Goal: Task Accomplishment & Management: Manage account settings

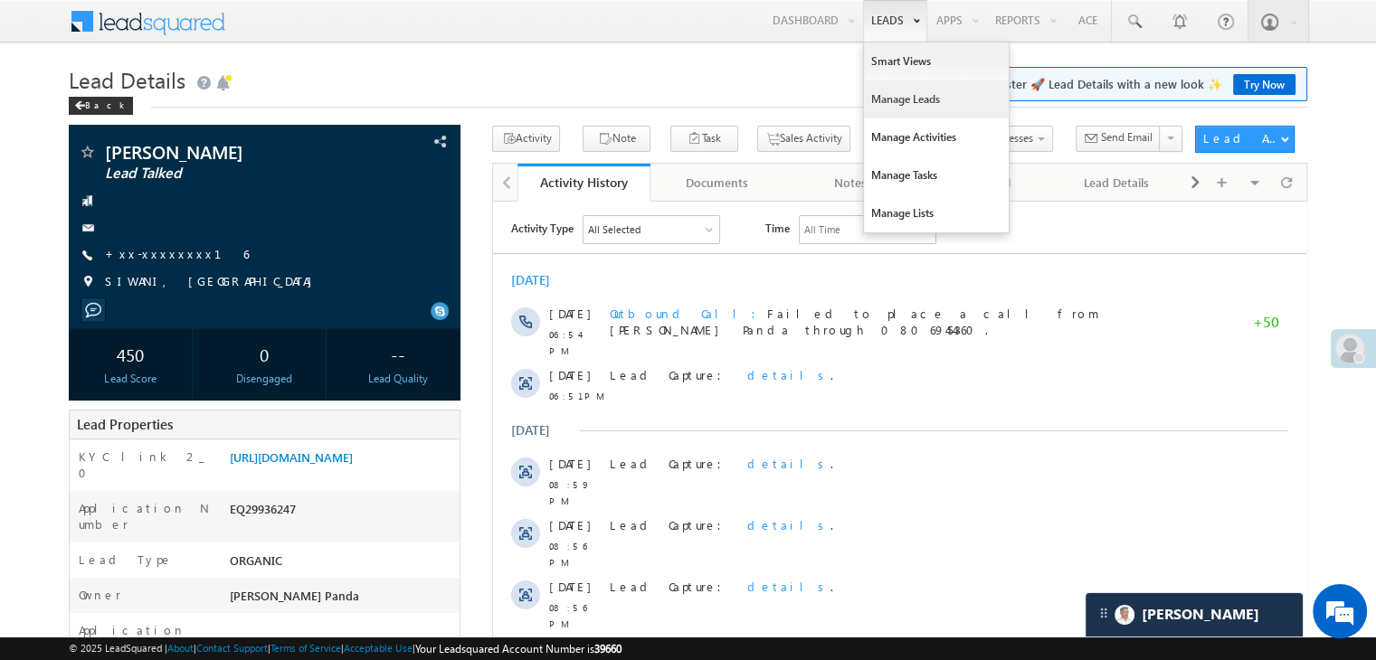
click at [893, 100] on link "Manage Leads" at bounding box center [936, 99] width 145 height 38
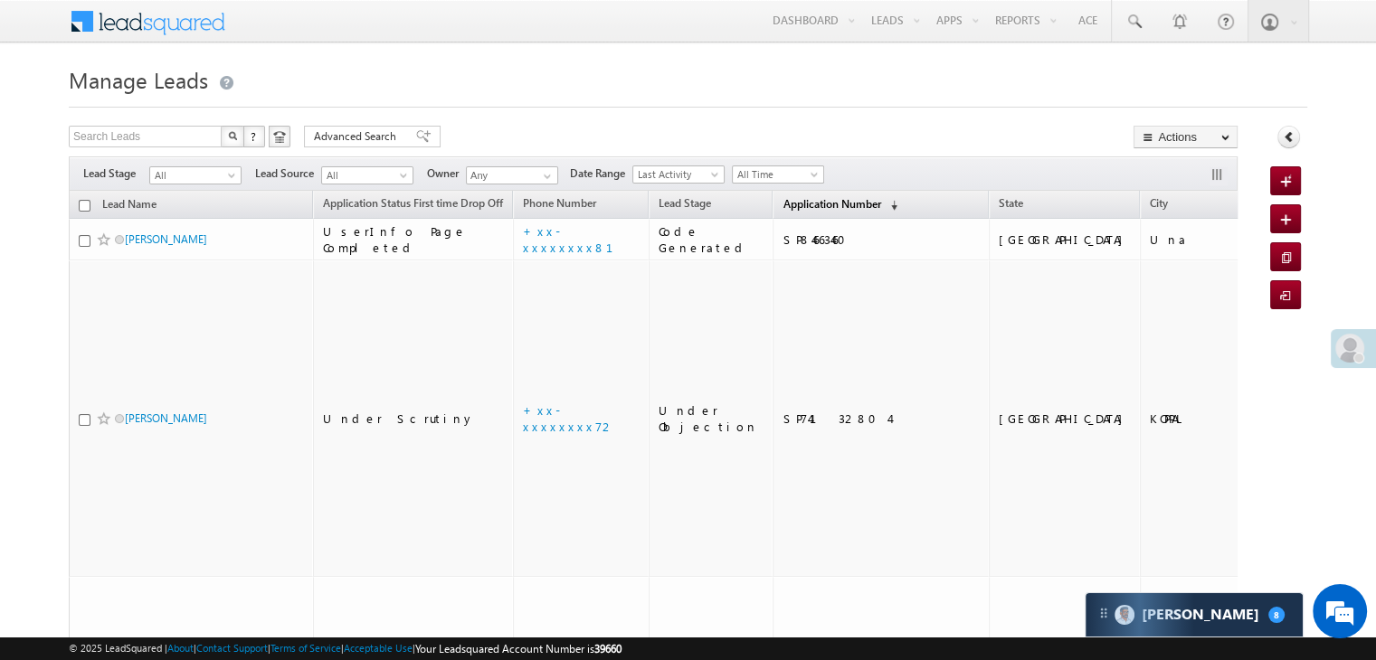
click at [785, 201] on span "Application Number" at bounding box center [831, 204] width 98 height 14
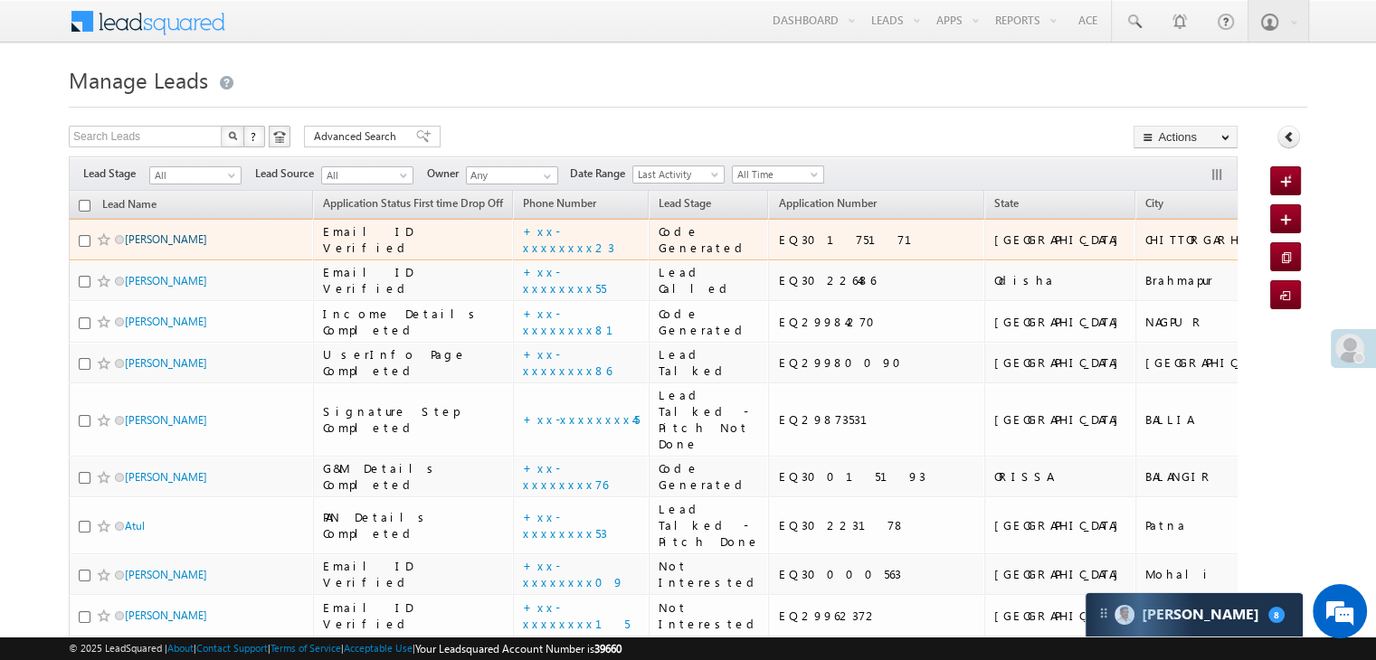
click at [182, 246] on link "[PERSON_NAME]" at bounding box center [166, 239] width 82 height 14
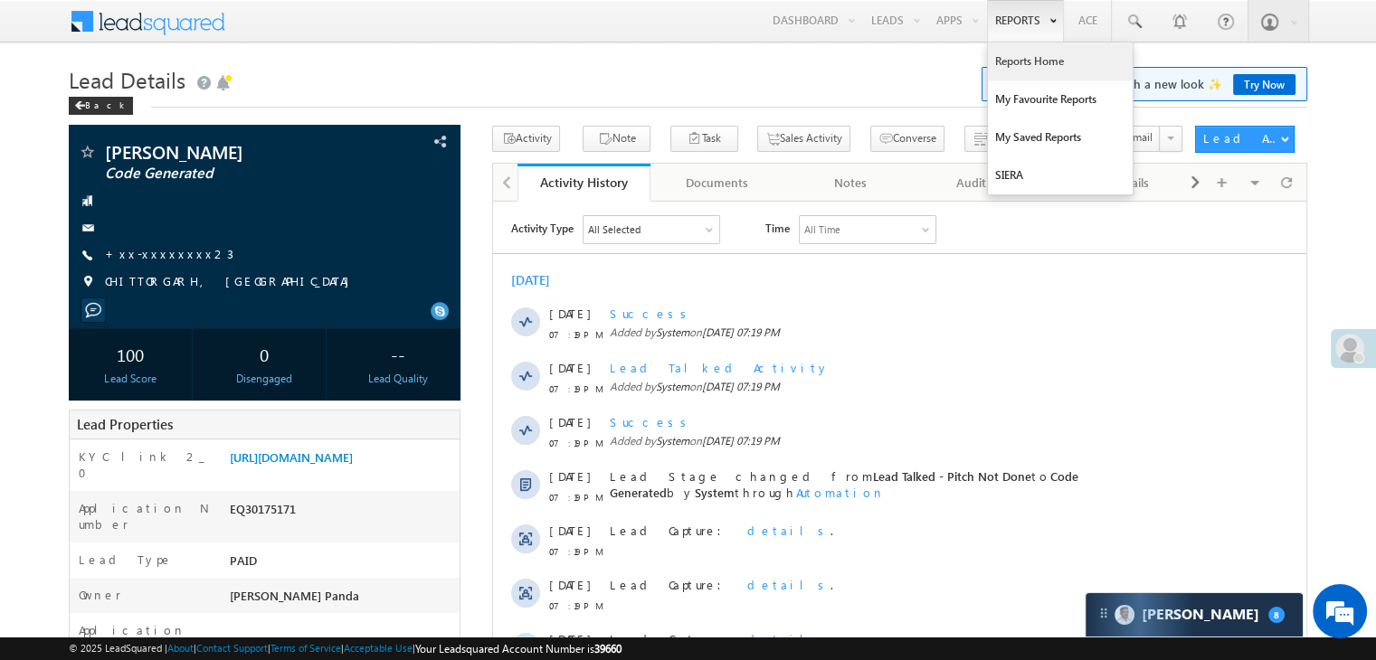
click at [1017, 59] on link "Reports Home" at bounding box center [1060, 62] width 145 height 38
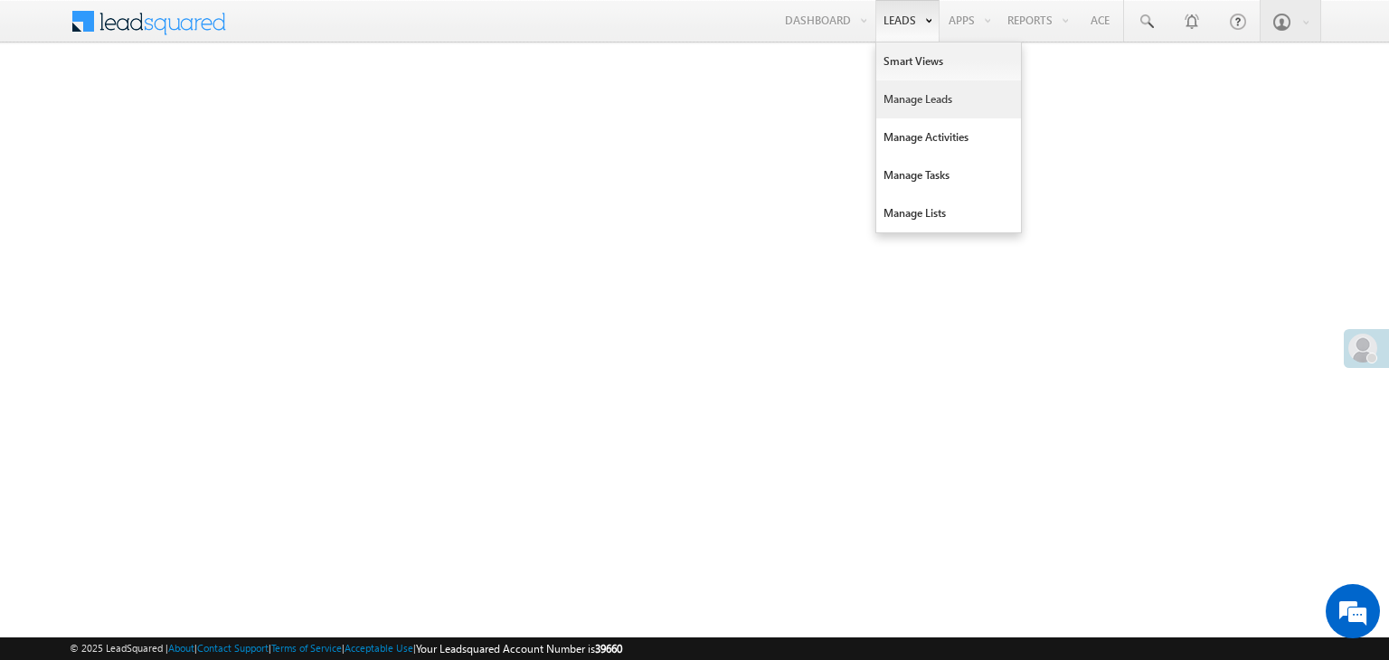
click at [907, 106] on link "Manage Leads" at bounding box center [948, 99] width 145 height 38
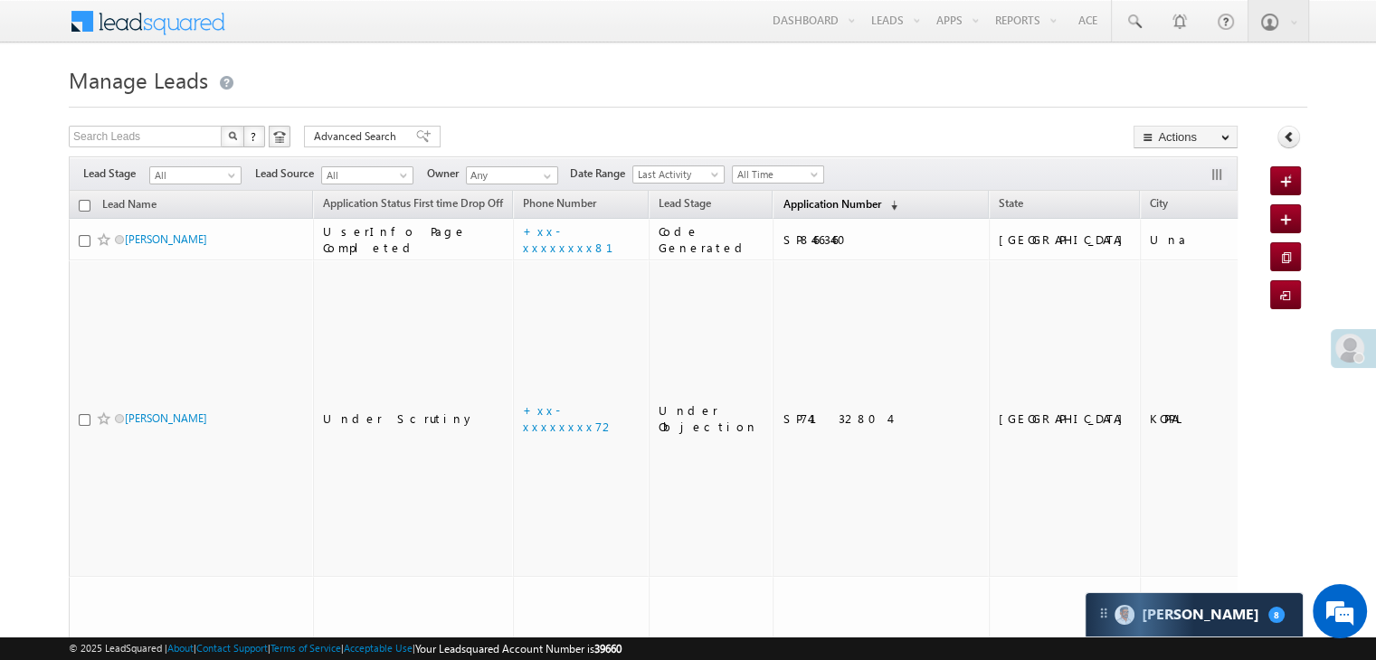
click at [786, 202] on span "Application Number" at bounding box center [831, 204] width 98 height 14
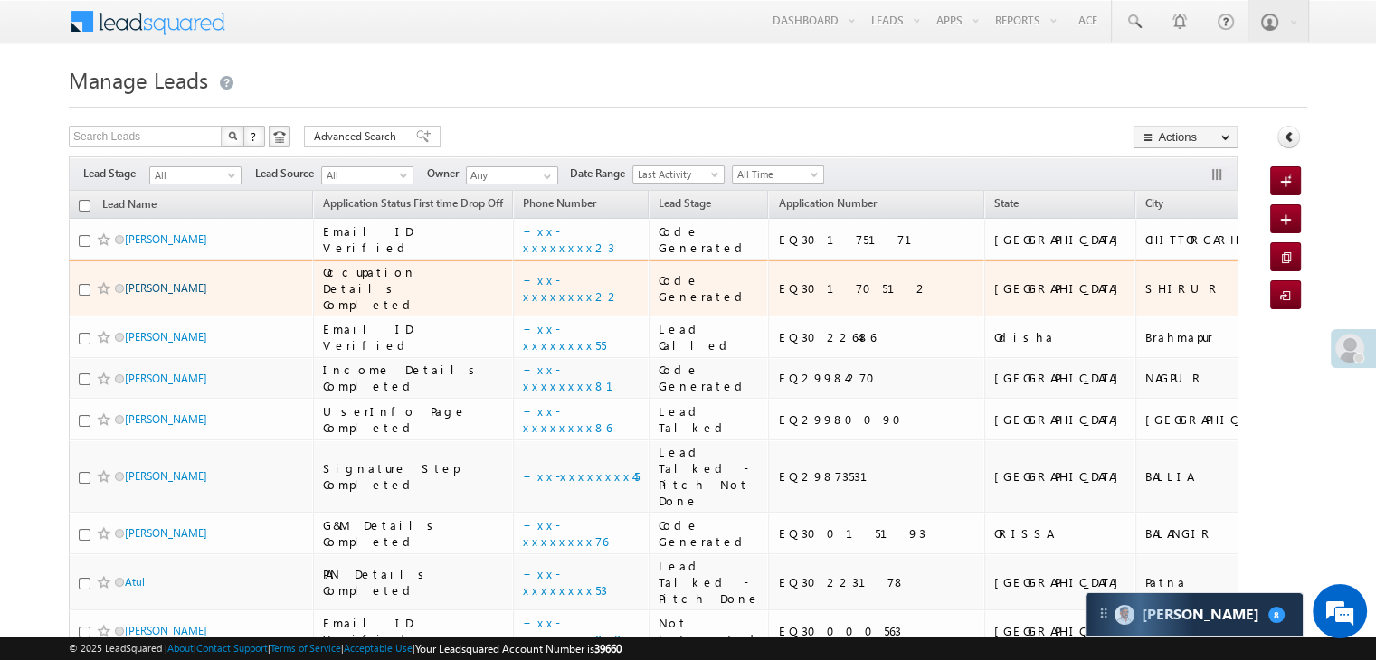
click at [178, 295] on link "[PERSON_NAME]" at bounding box center [166, 288] width 82 height 14
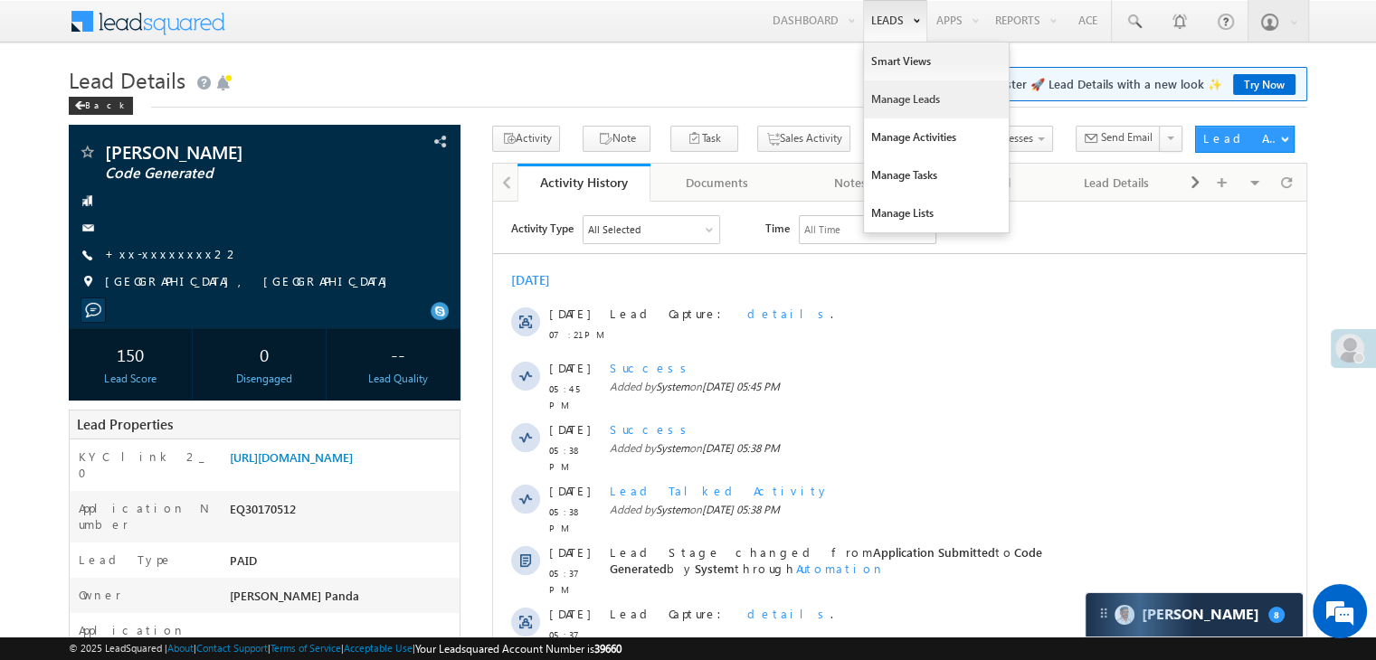
click at [900, 96] on link "Manage Leads" at bounding box center [936, 99] width 145 height 38
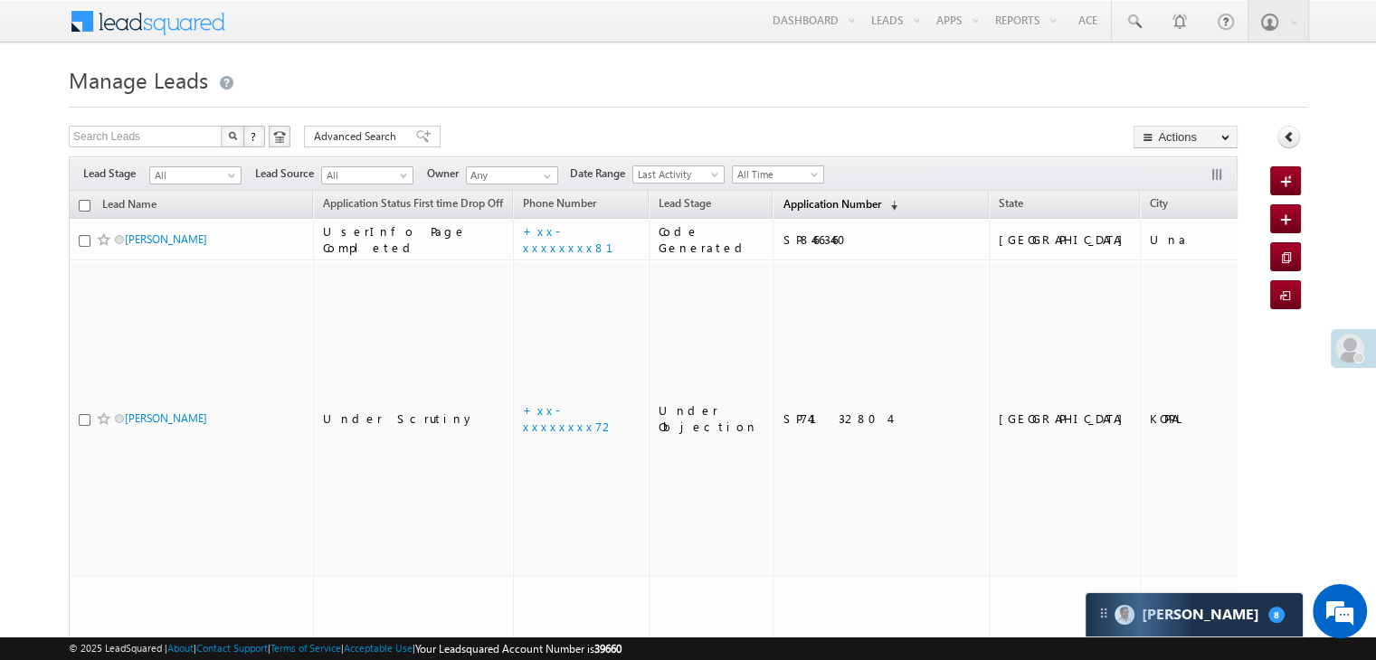
click at [782, 203] on span "Application Number" at bounding box center [831, 204] width 98 height 14
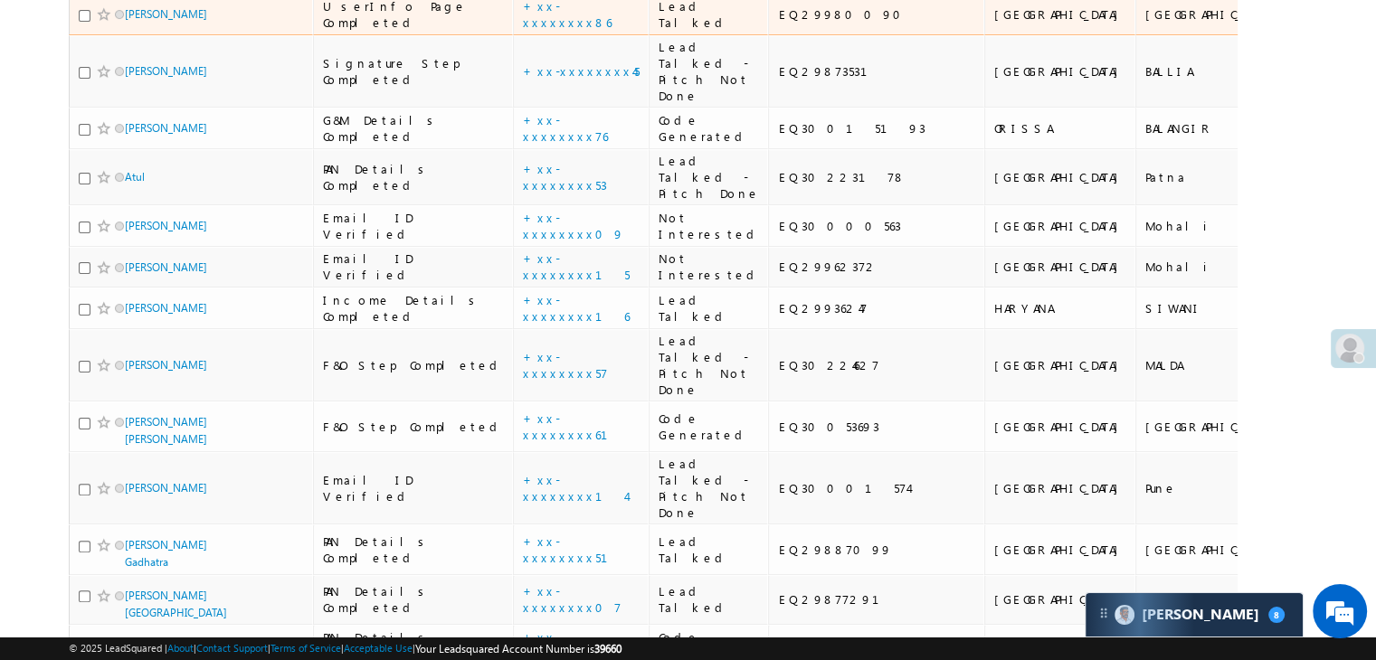
scroll to position [452, 0]
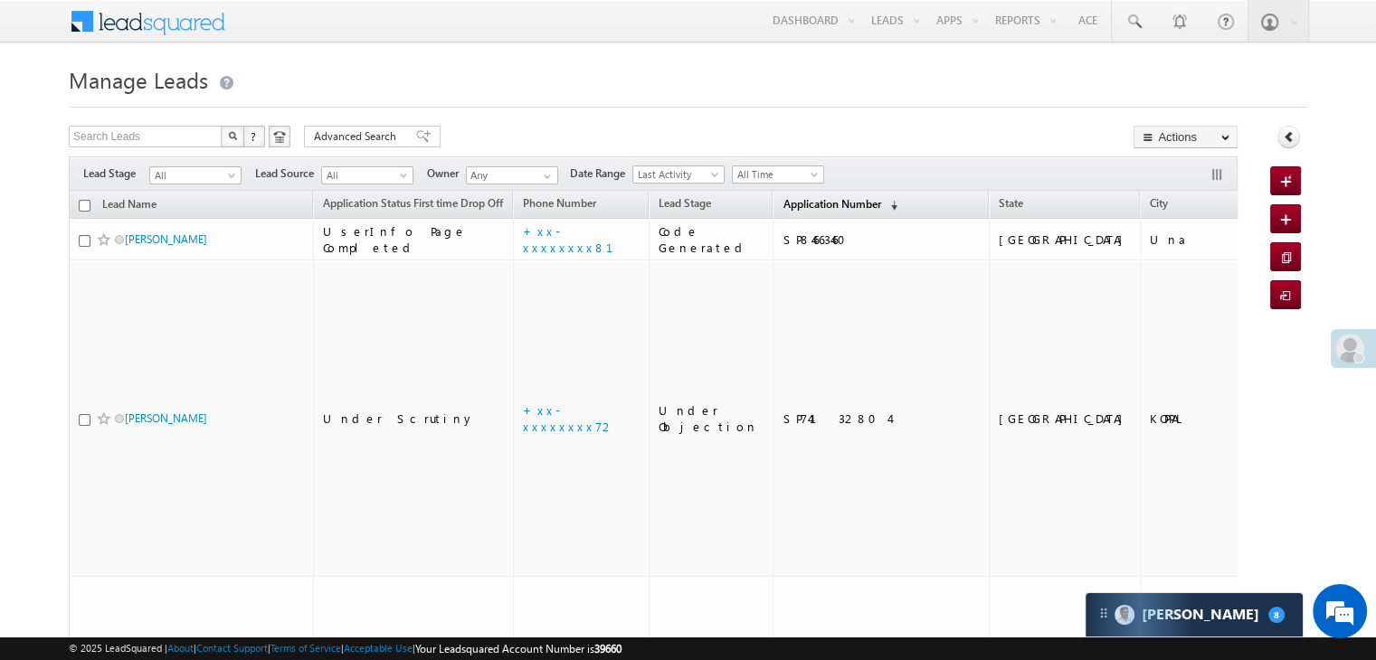
click at [782, 204] on span "Application Number" at bounding box center [831, 204] width 98 height 14
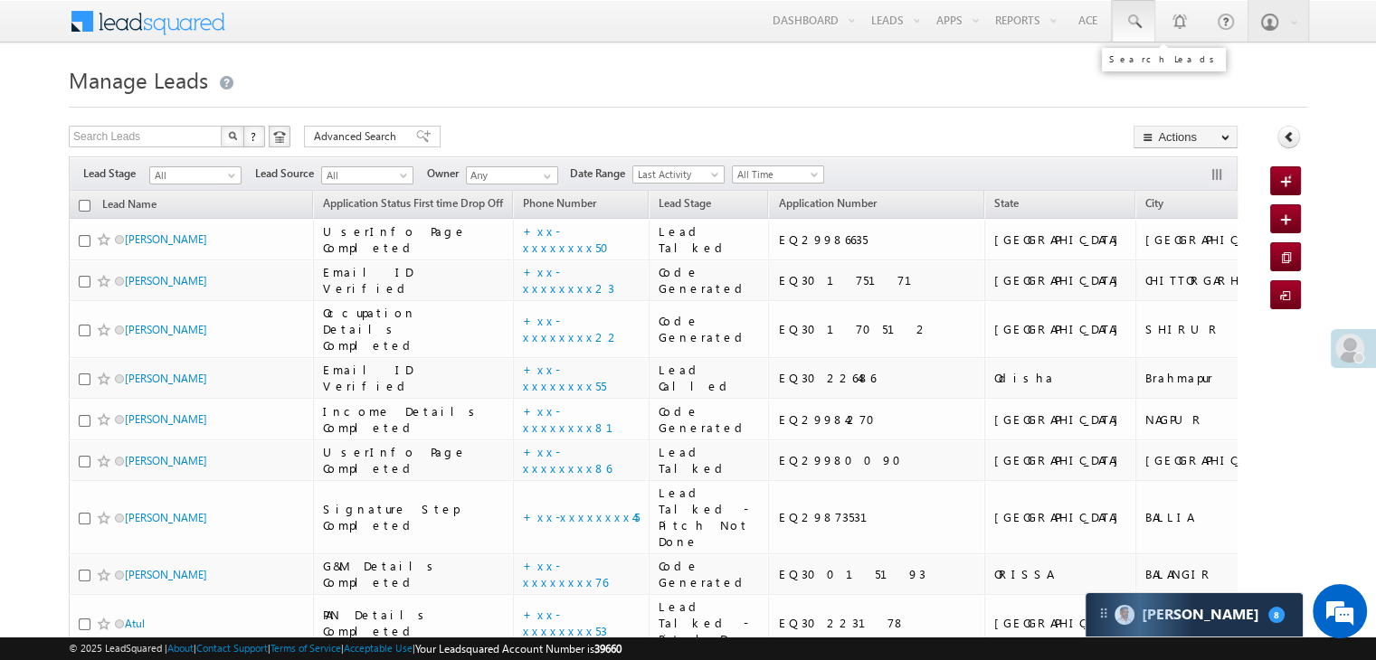
click at [1123, 20] on link at bounding box center [1132, 21] width 43 height 42
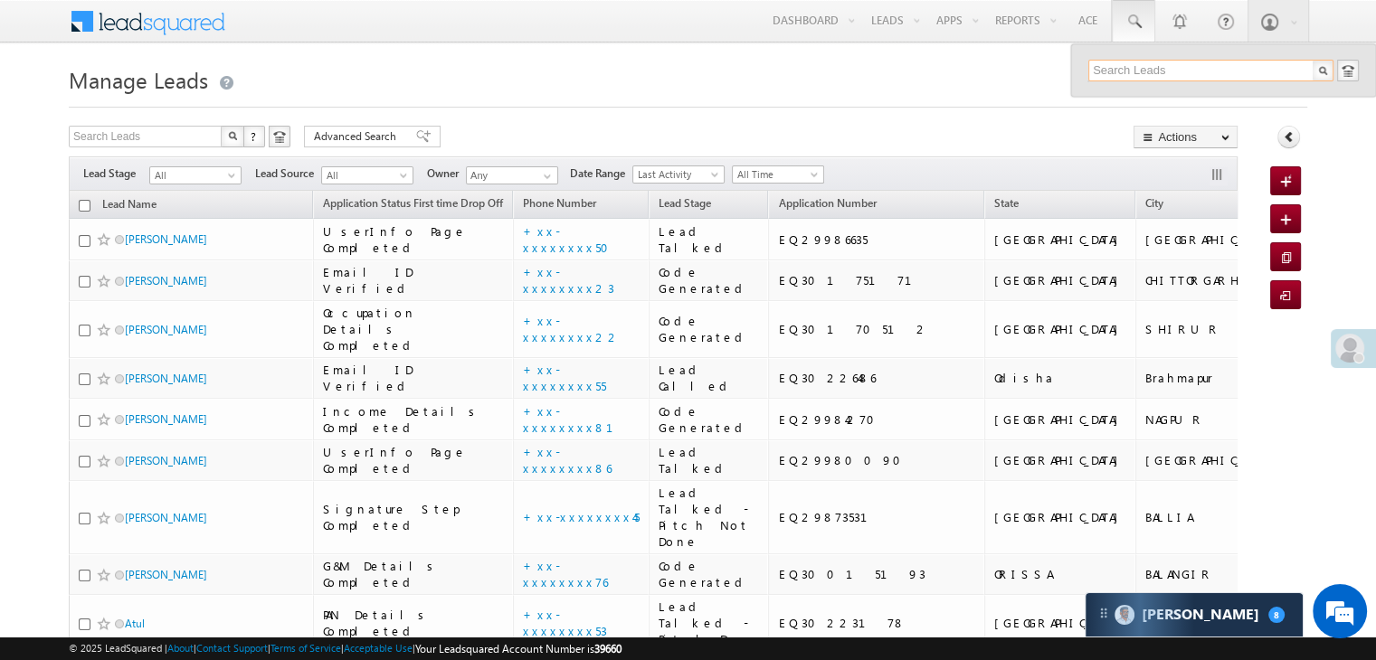
paste input "EQ29873531"
type input "EQ29873531"
click at [1135, 102] on div "Sachin Kumar Gautam" at bounding box center [1218, 97] width 242 height 20
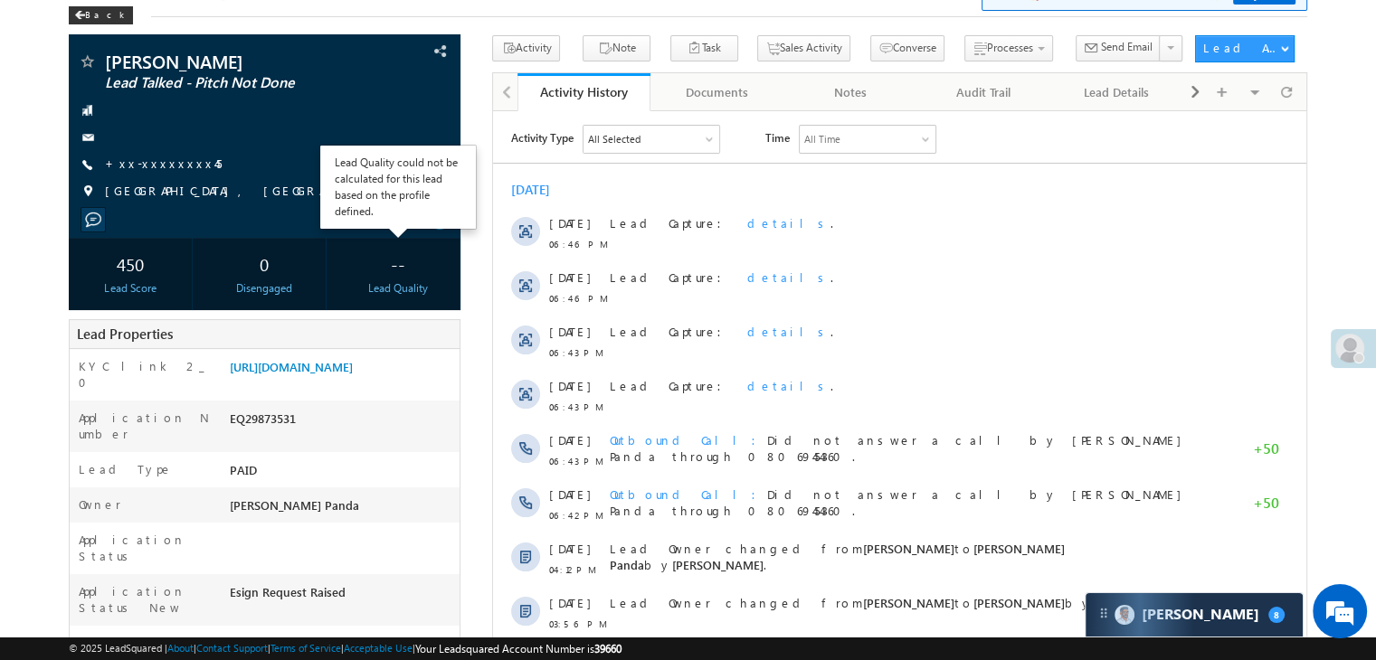
scroll to position [181, 0]
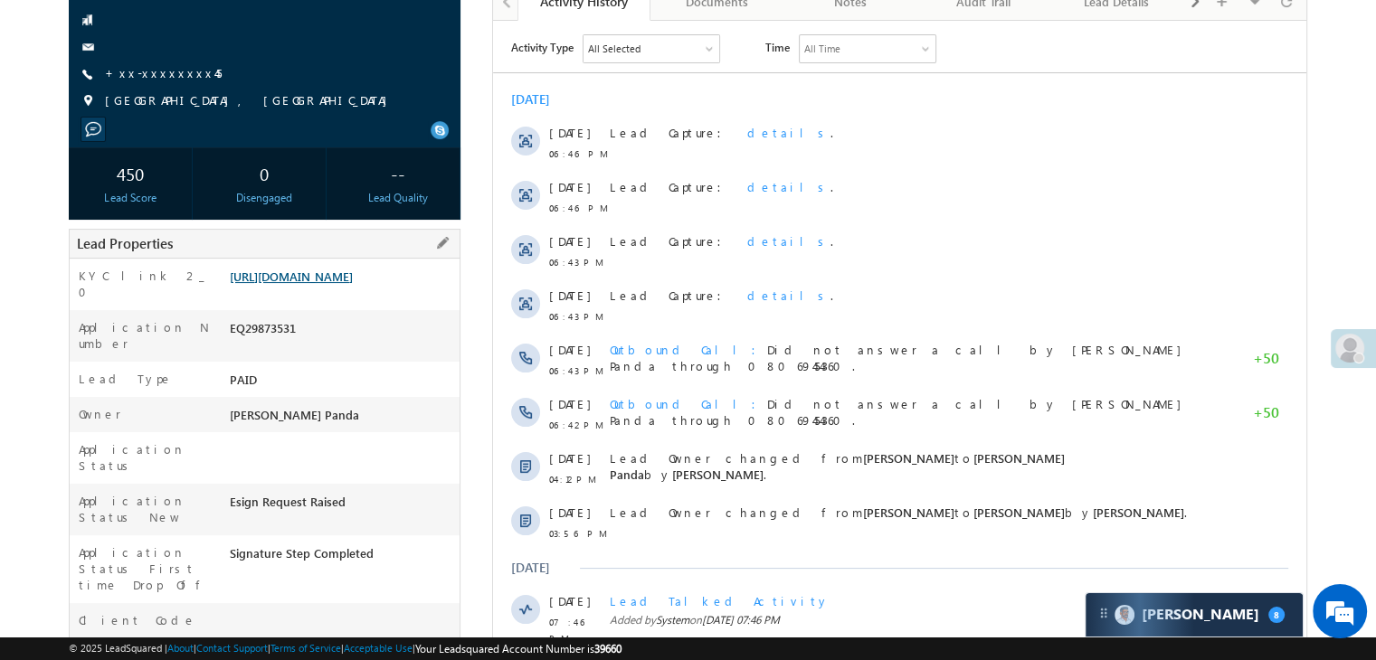
click at [352, 284] on link "[URL][DOMAIN_NAME]" at bounding box center [291, 276] width 123 height 15
click at [142, 80] on link "+xx-xxxxxxxx45" at bounding box center [163, 72] width 117 height 15
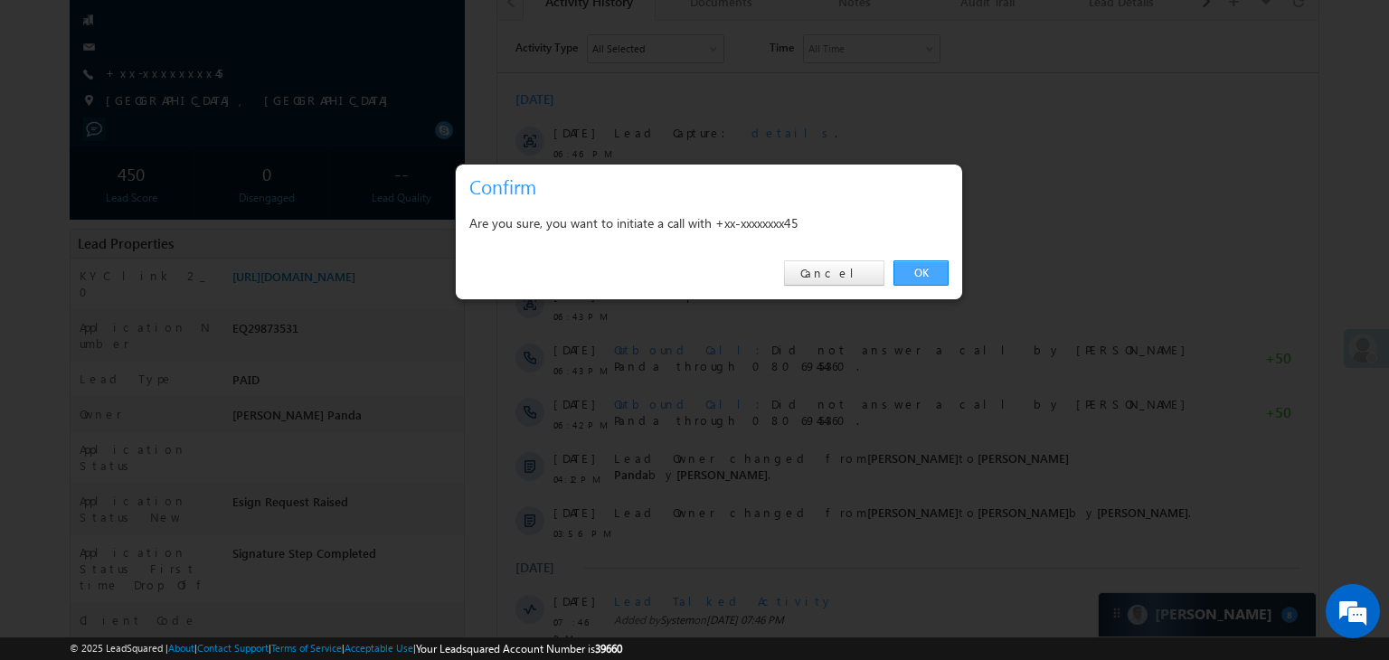
click at [920, 278] on link "OK" at bounding box center [920, 272] width 55 height 25
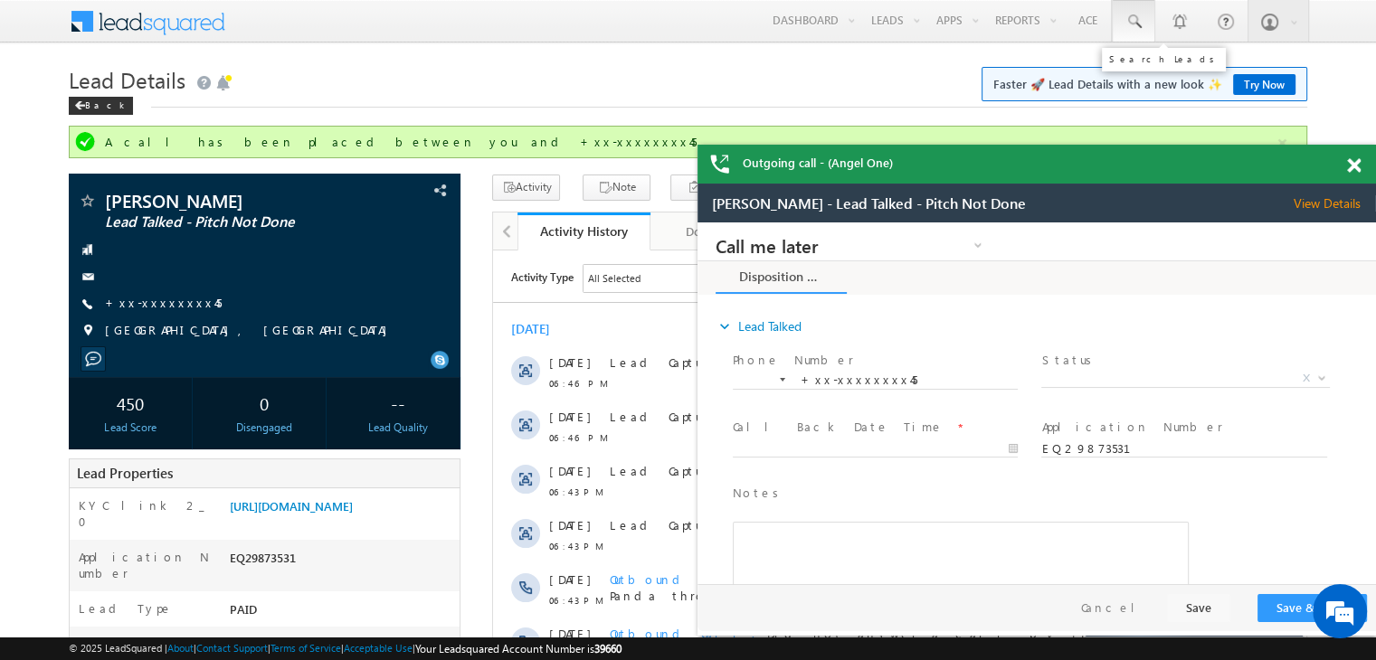
click at [1136, 24] on span at bounding box center [1133, 22] width 18 height 18
paste input "EQ29822308"
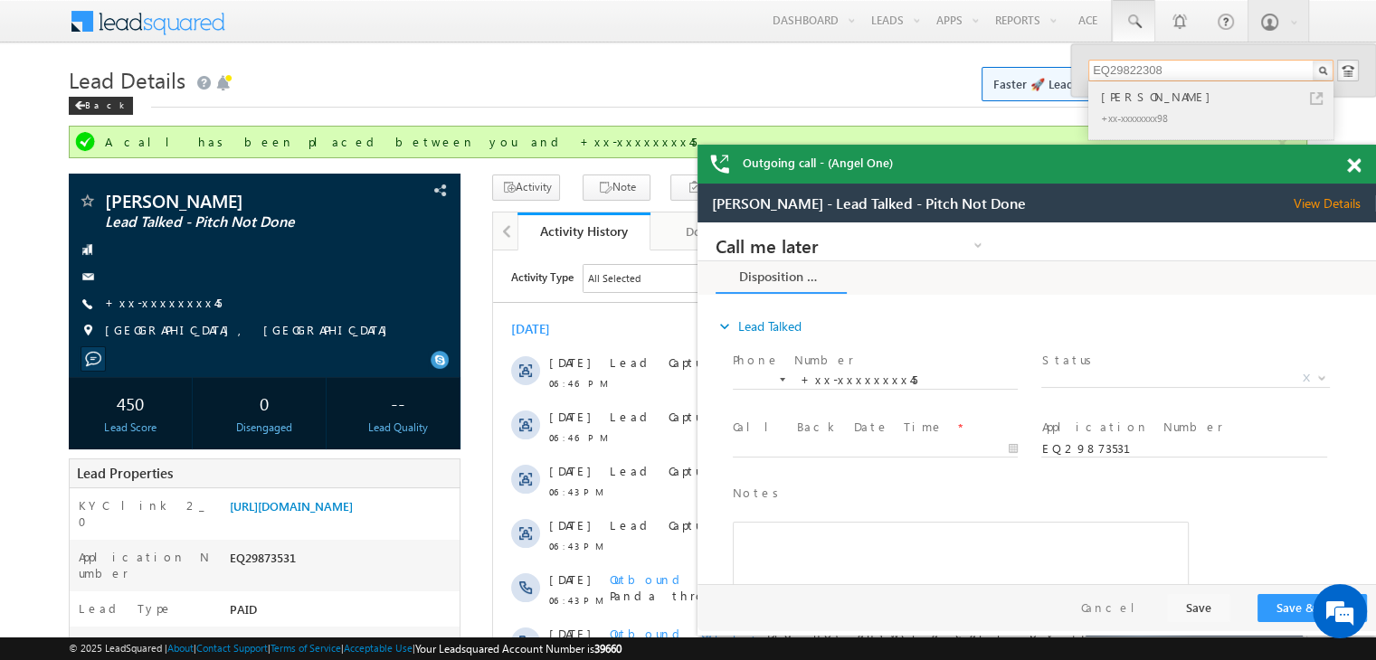
type input "EQ29822308"
click at [1117, 99] on div "[PERSON_NAME]" at bounding box center [1218, 97] width 242 height 20
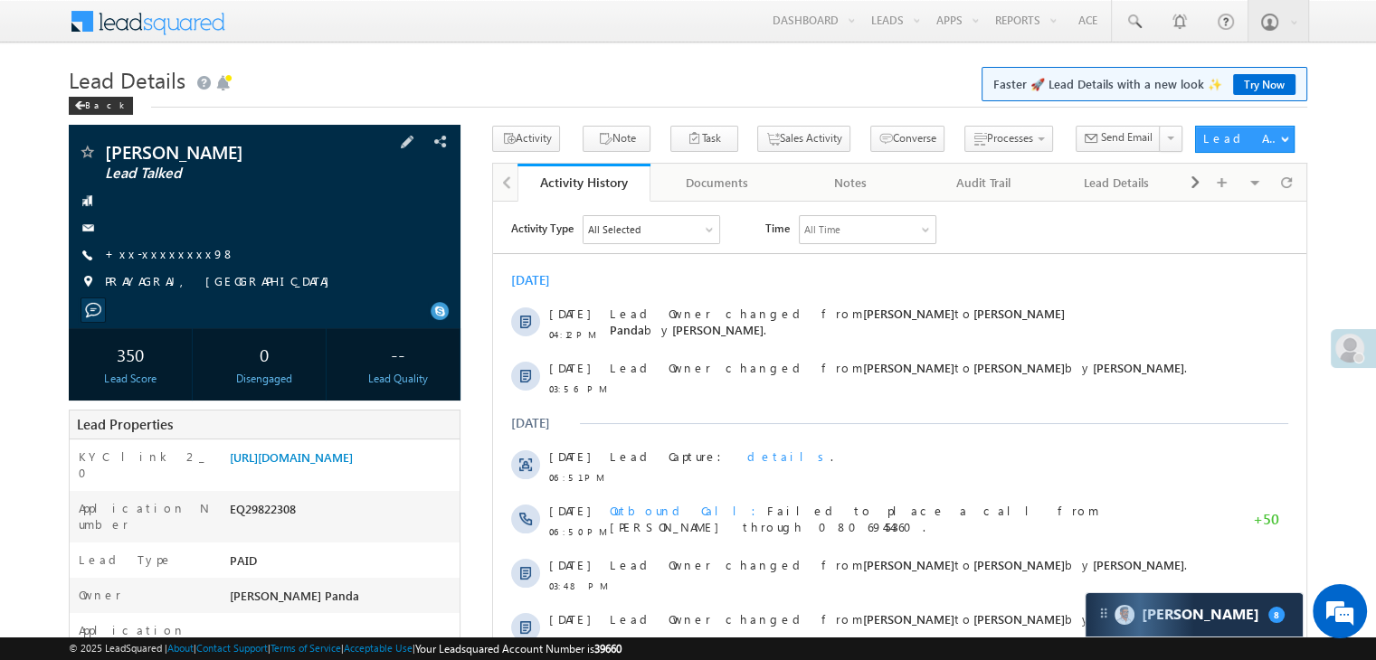
scroll to position [181, 0]
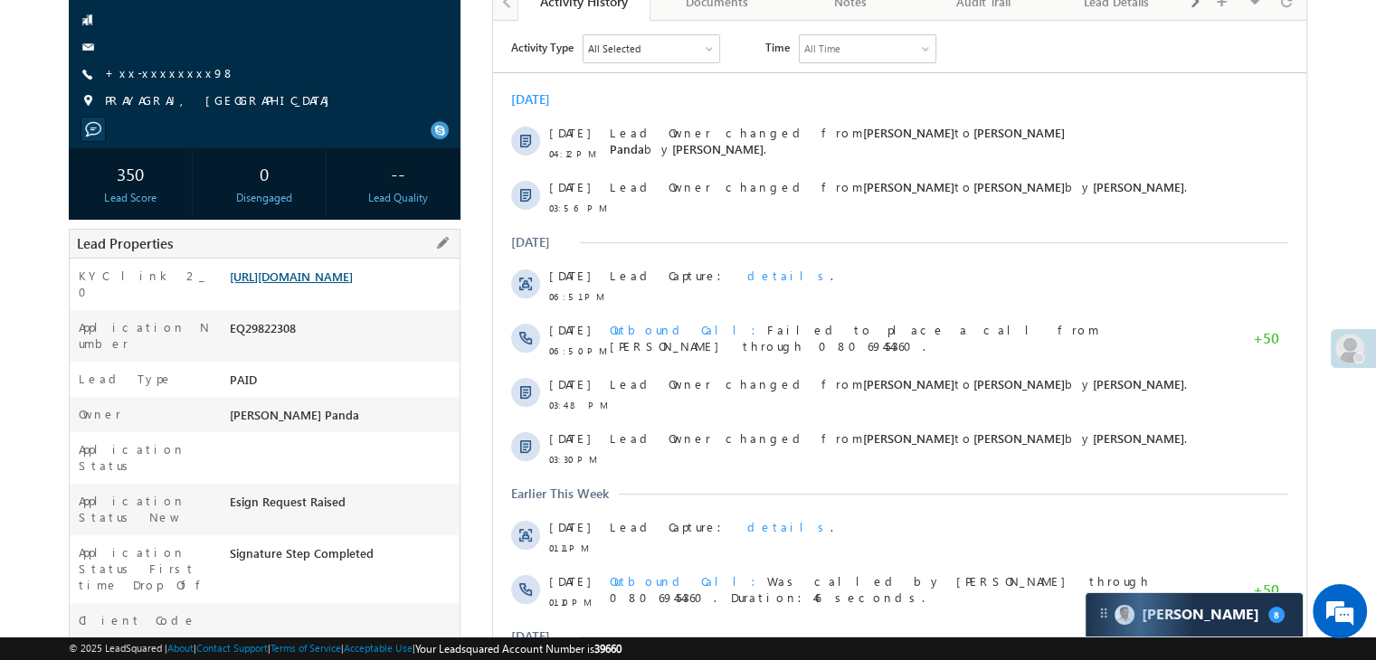
click at [326, 284] on link "[URL][DOMAIN_NAME]" at bounding box center [291, 276] width 123 height 15
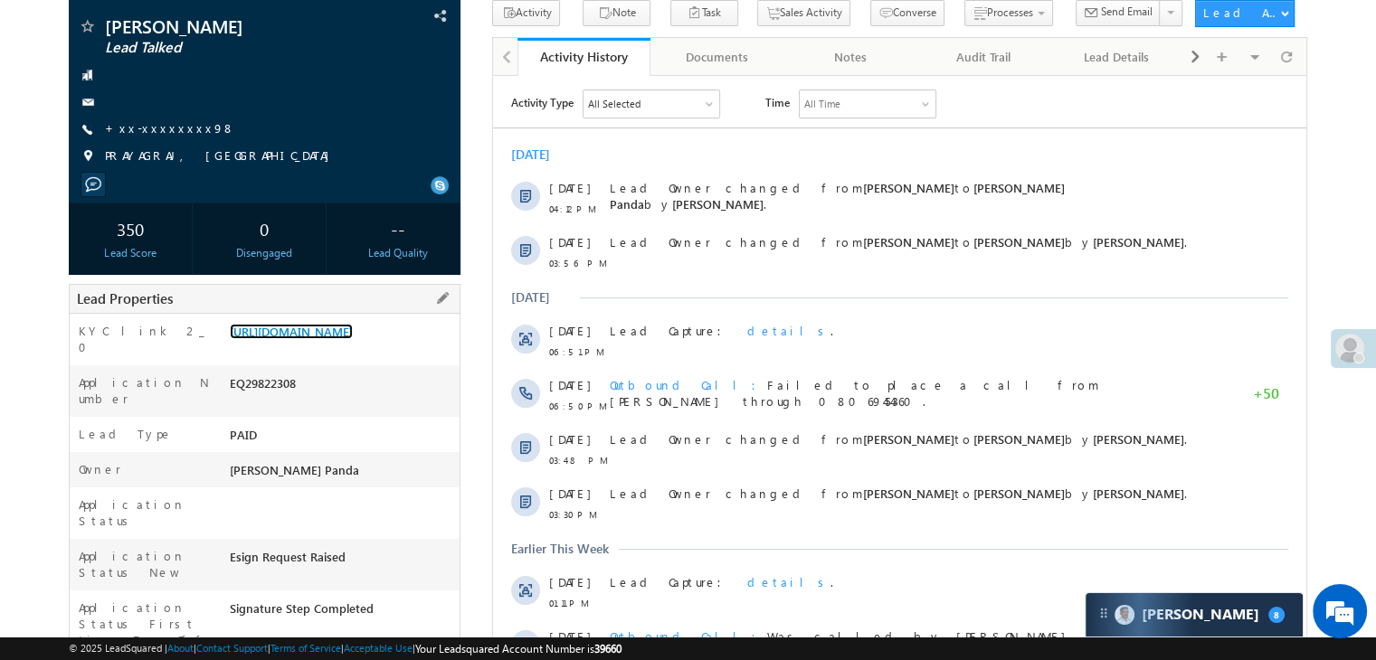
scroll to position [90, 0]
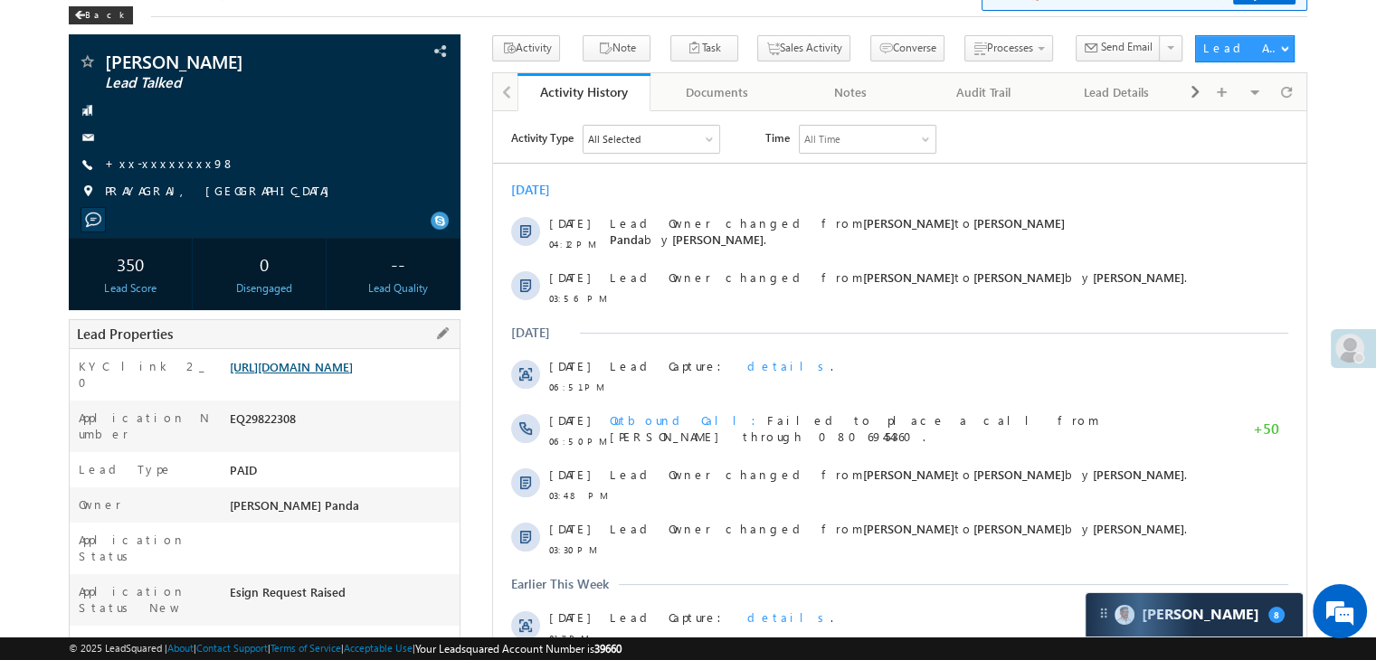
click at [353, 374] on link "[URL][DOMAIN_NAME]" at bounding box center [291, 366] width 123 height 15
click at [138, 160] on link "+xx-xxxxxxxx98" at bounding box center [170, 163] width 130 height 15
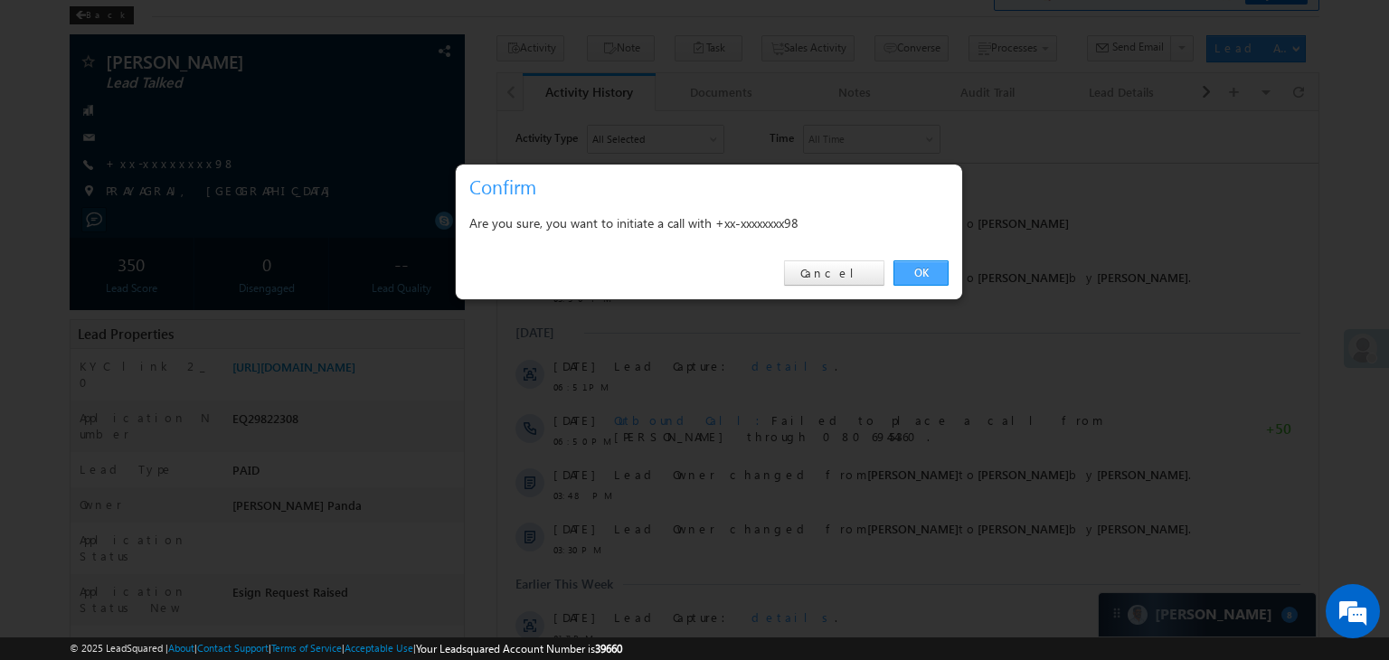
click at [916, 271] on link "OK" at bounding box center [920, 272] width 55 height 25
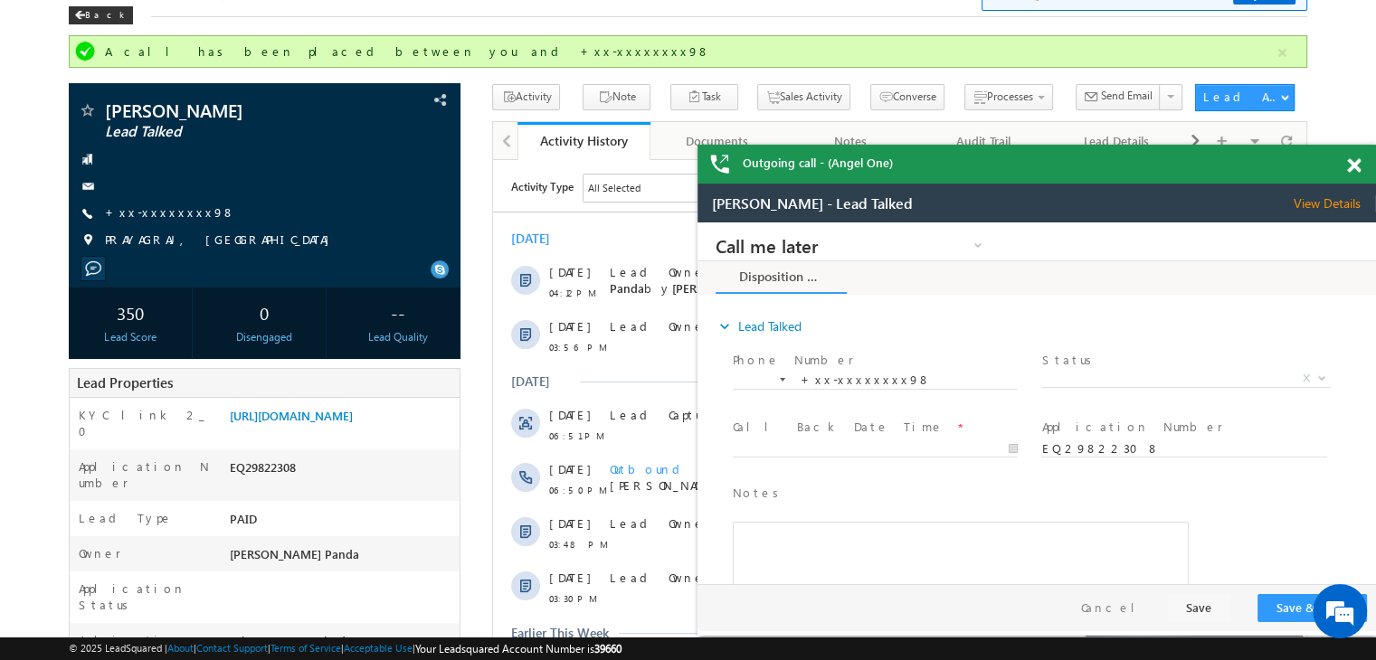
scroll to position [0, 0]
click at [1350, 164] on span at bounding box center [1354, 165] width 14 height 15
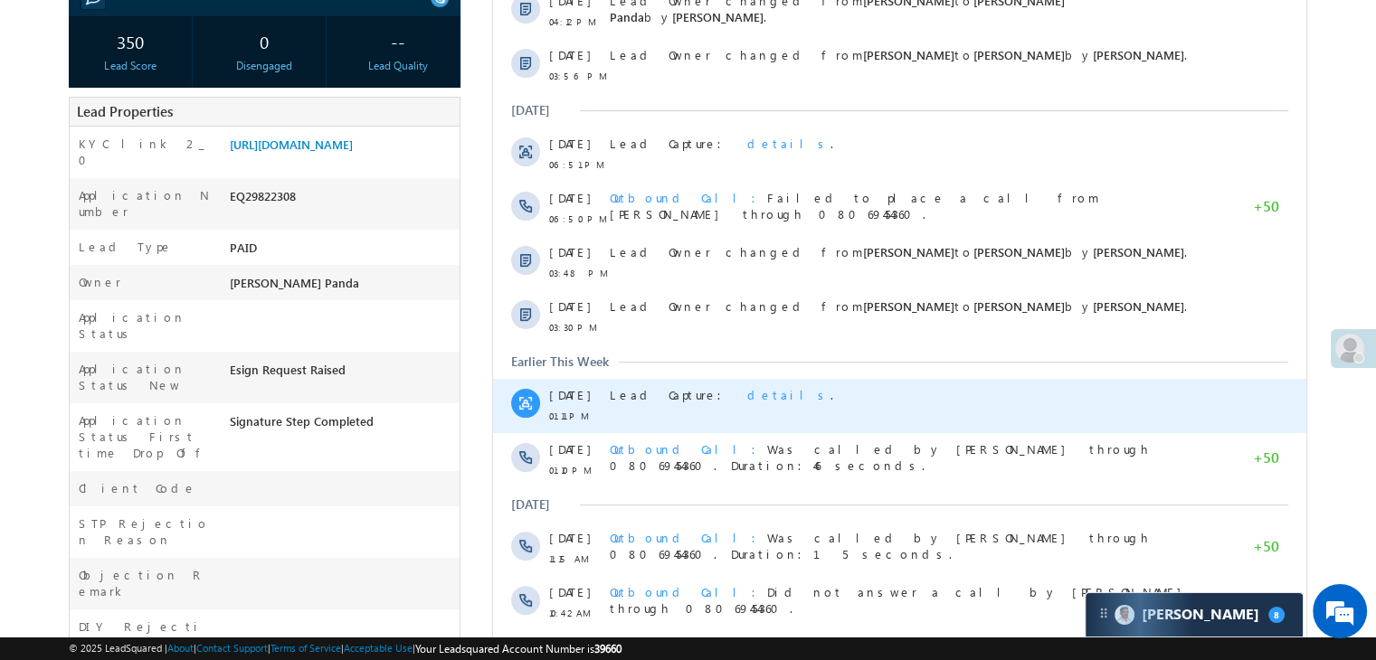
scroll to position [705, 0]
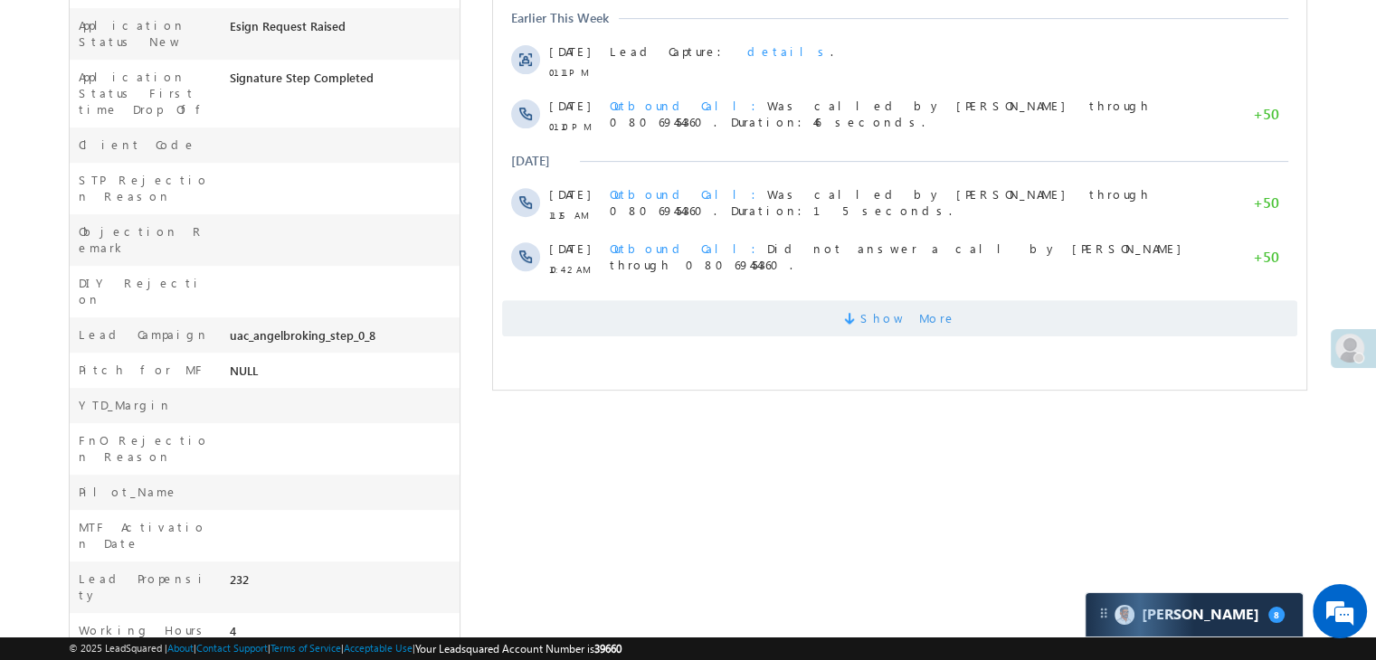
click at [894, 314] on span "Show More" at bounding box center [908, 318] width 96 height 36
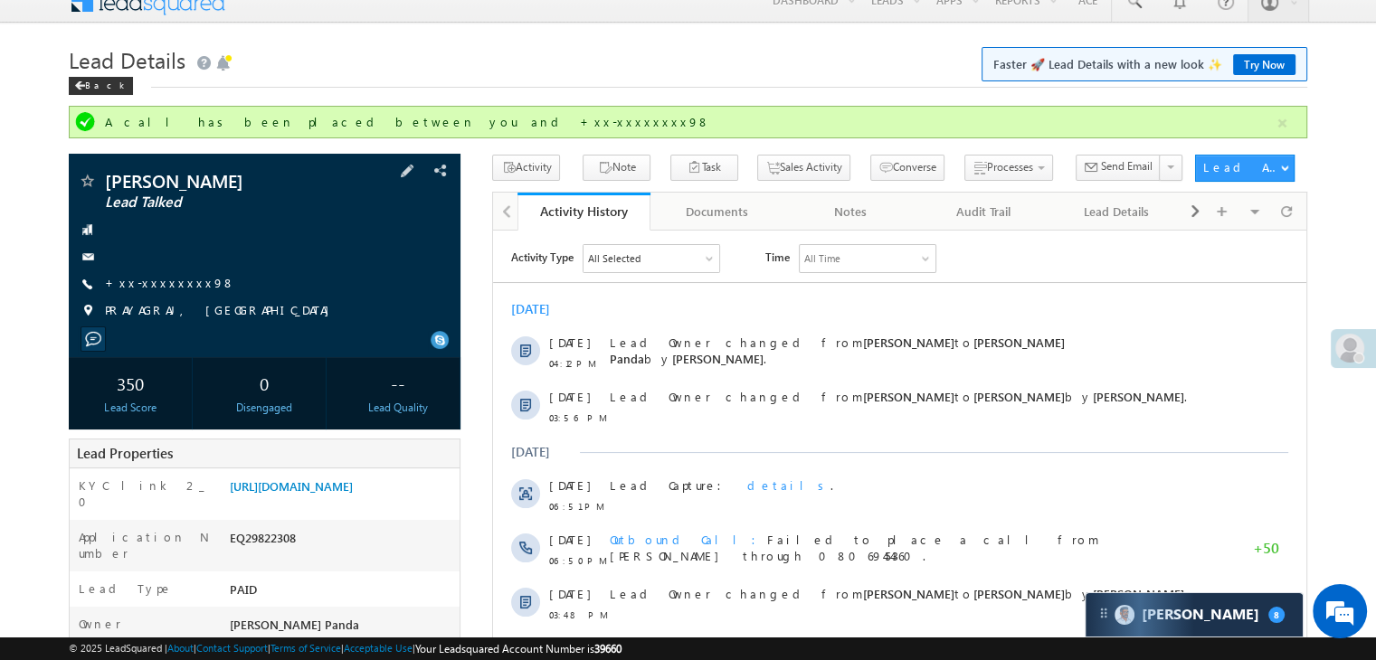
scroll to position [3, 0]
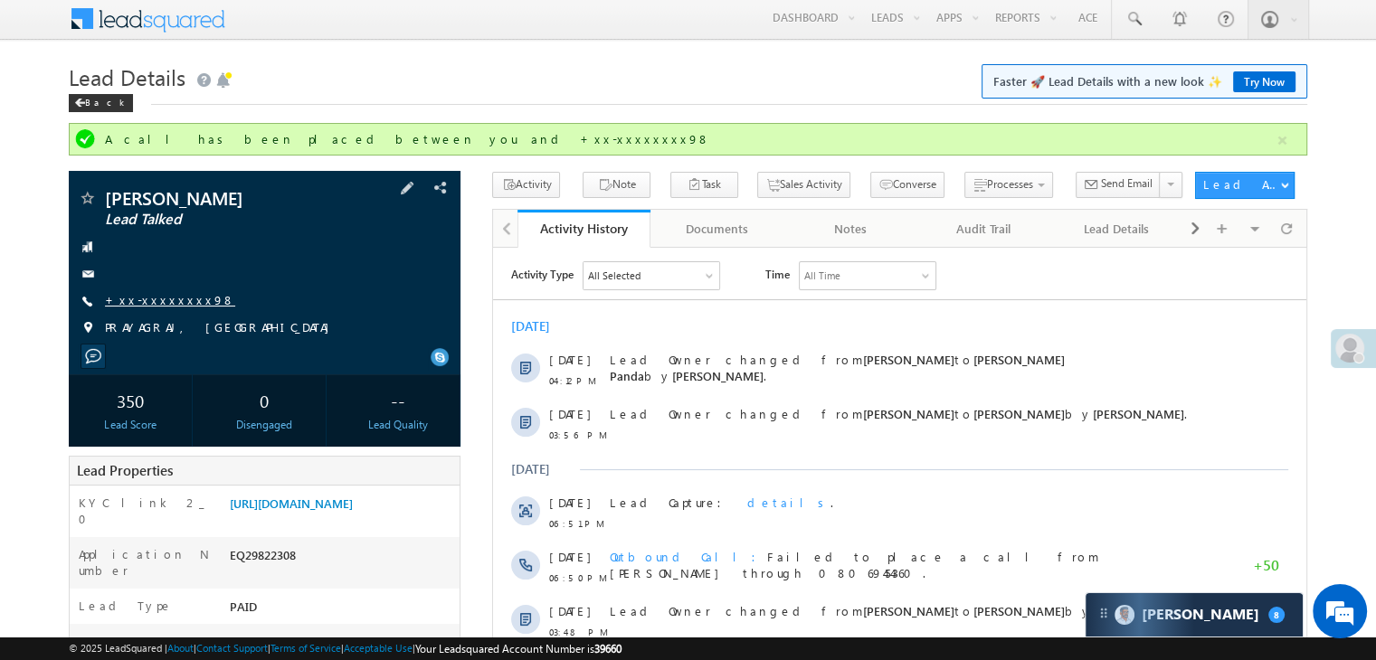
click at [165, 303] on link "+xx-xxxxxxxx98" at bounding box center [170, 299] width 130 height 15
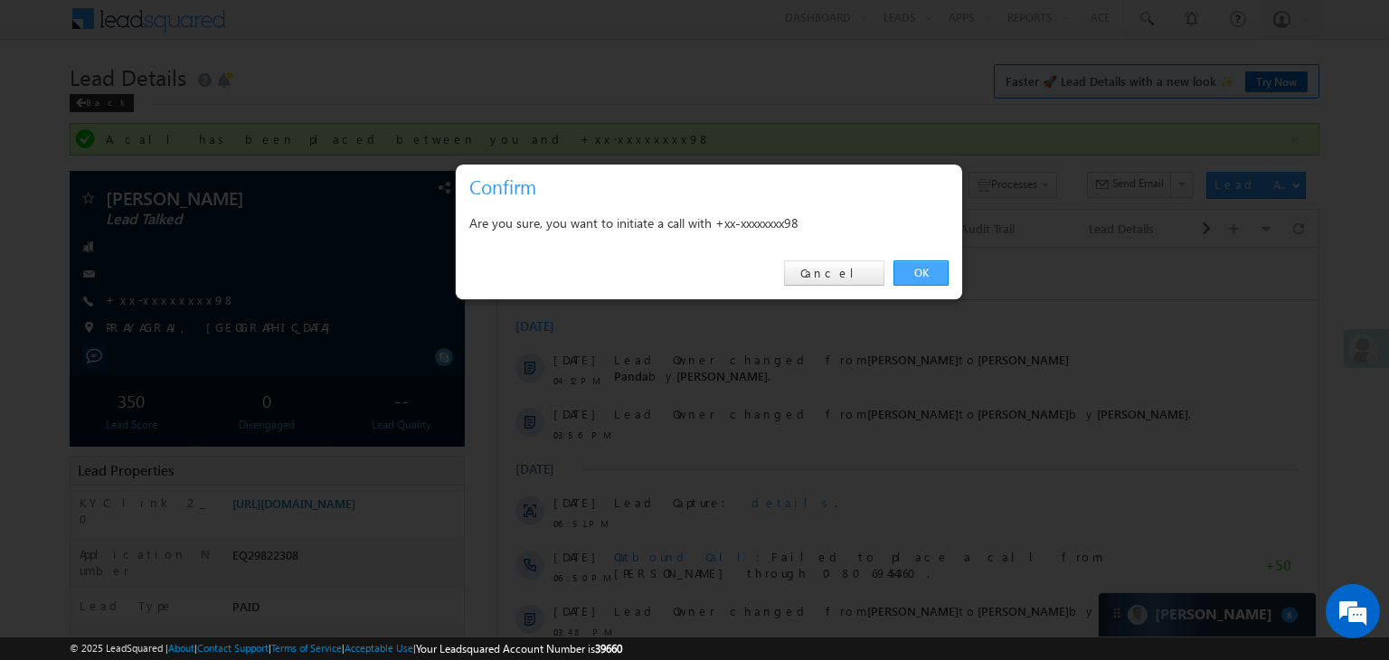
click at [919, 269] on link "OK" at bounding box center [920, 272] width 55 height 25
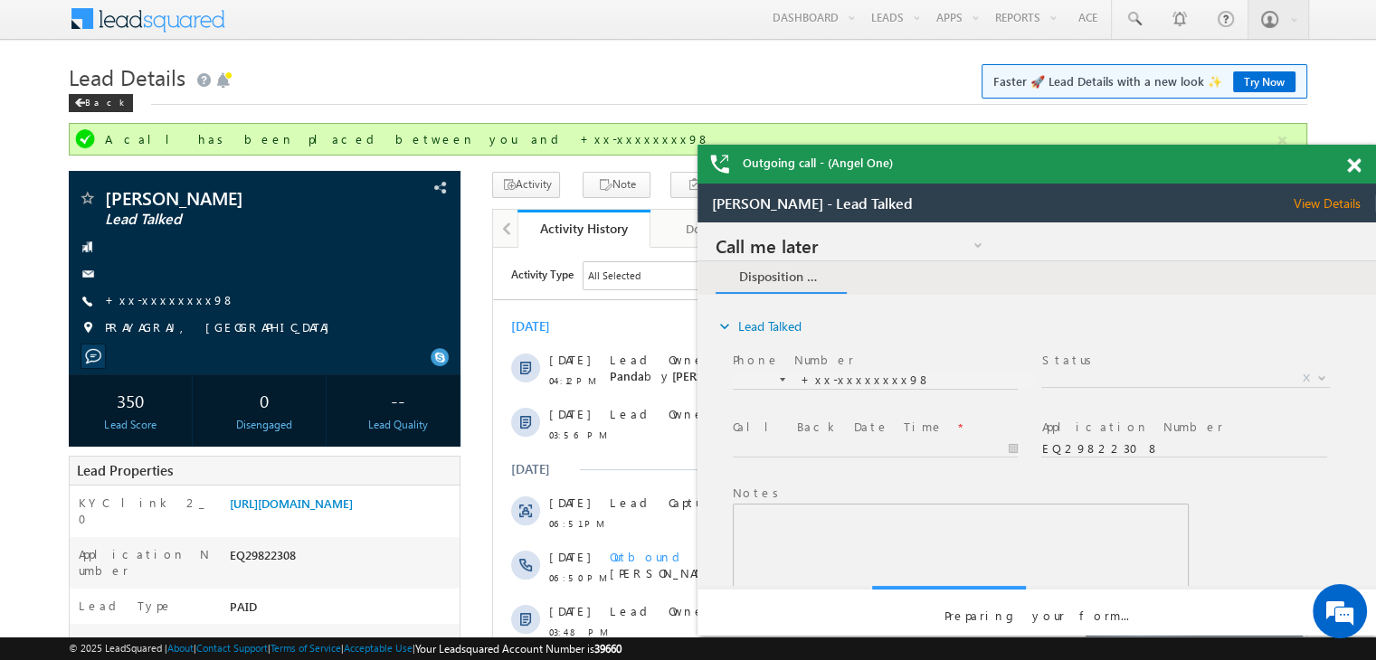
scroll to position [0, 0]
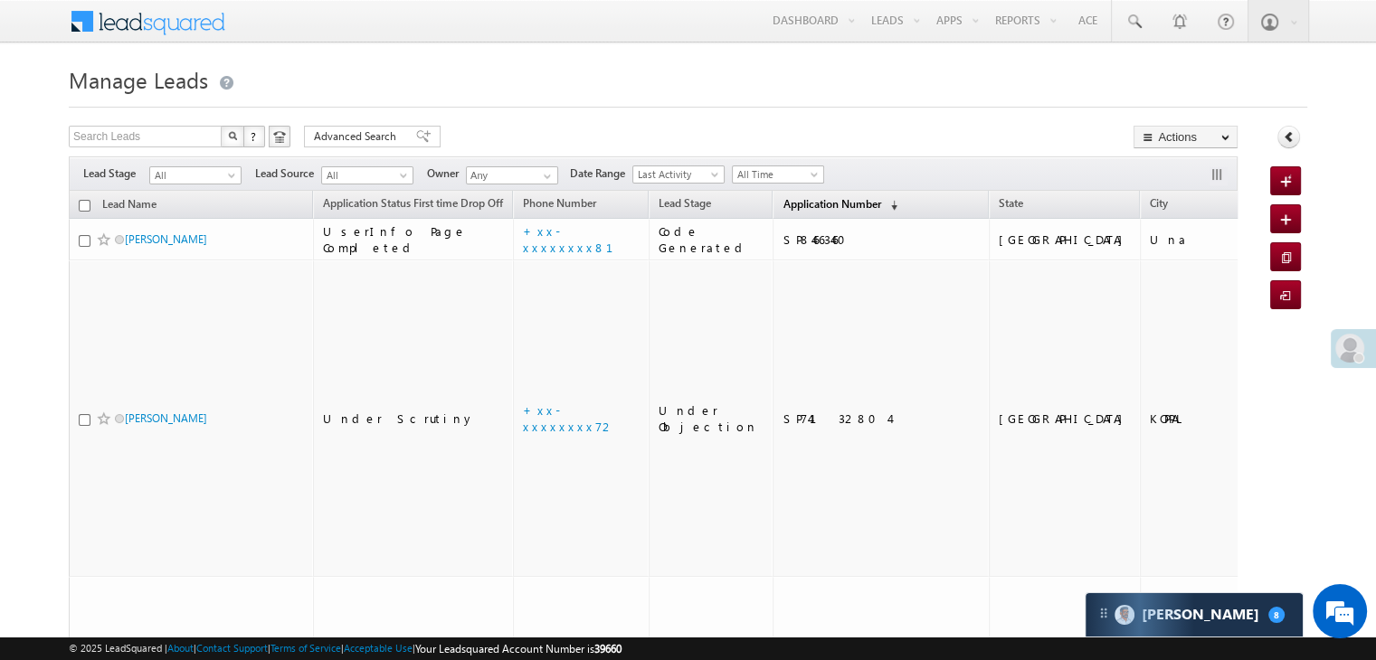
click at [782, 210] on span "Application Number" at bounding box center [831, 204] width 98 height 14
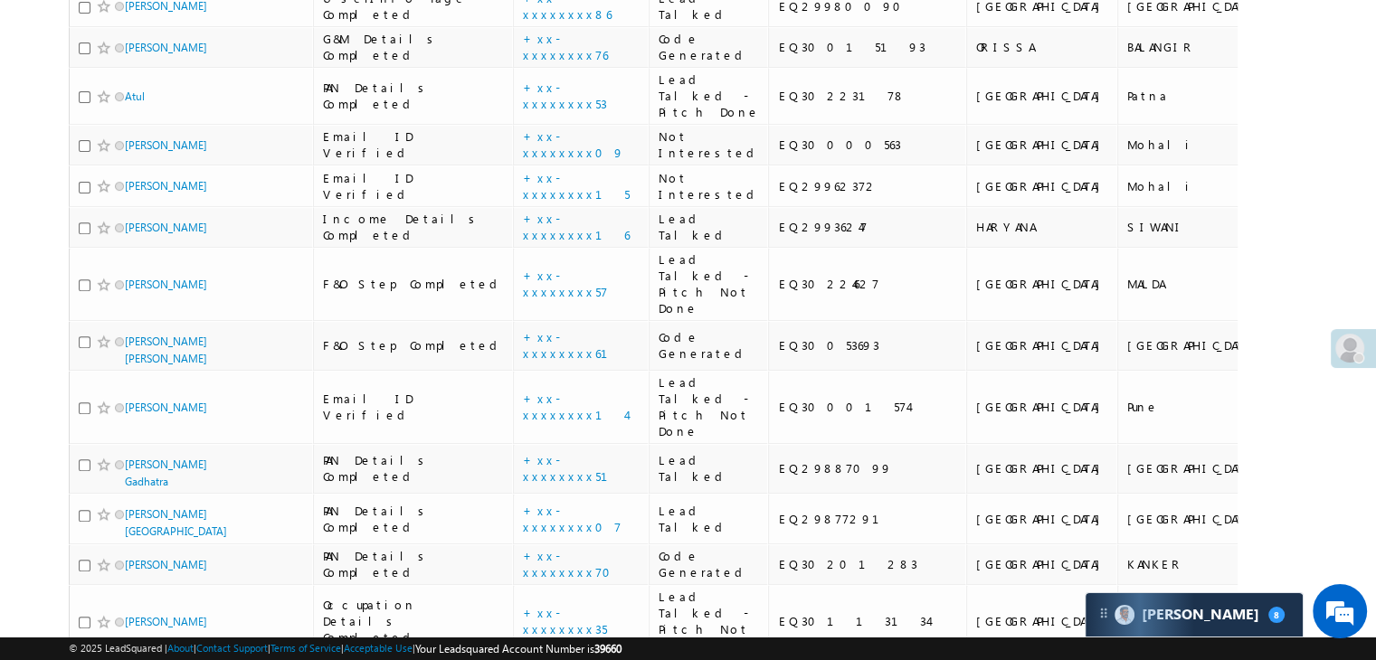
scroll to position [633, 0]
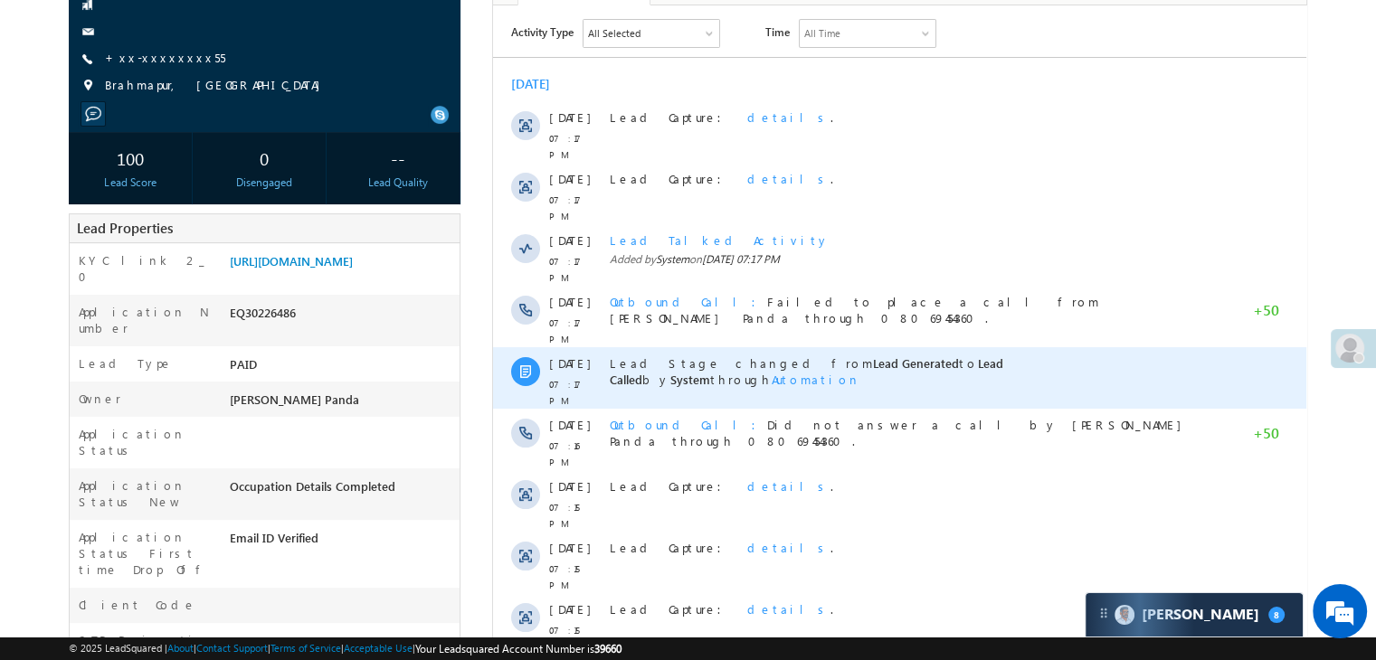
scroll to position [181, 0]
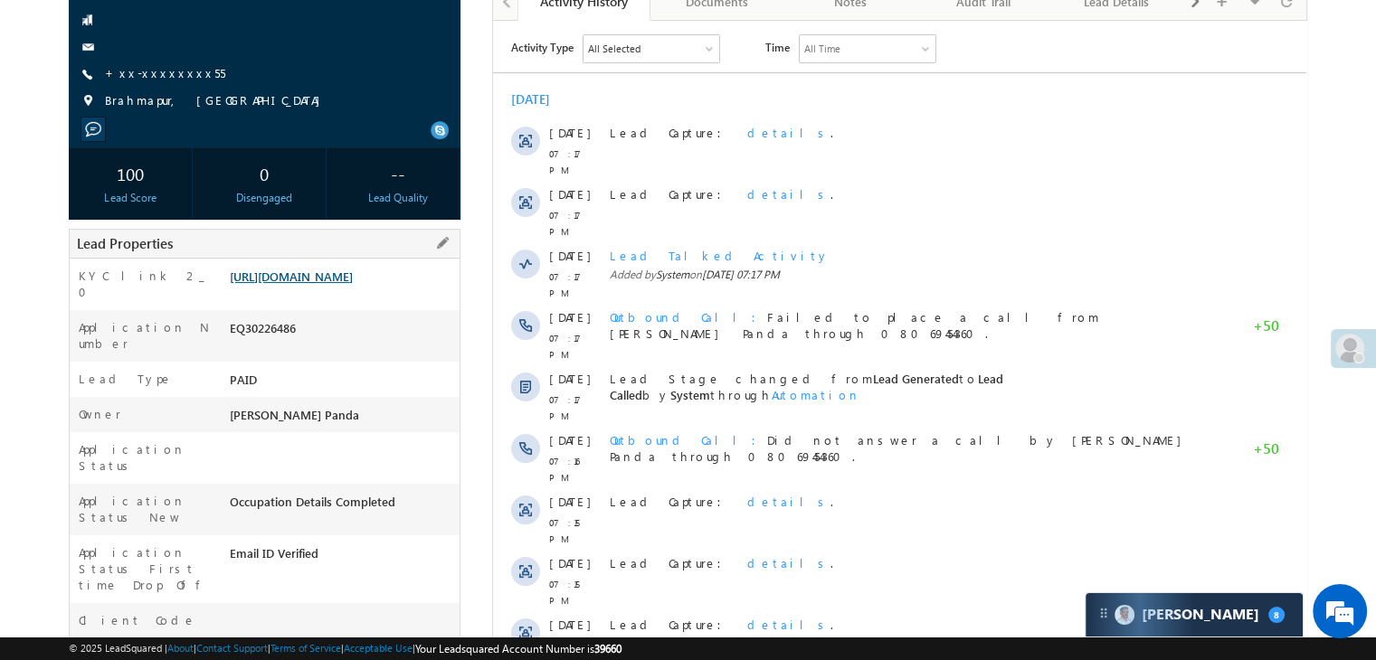
click at [344, 283] on link "[URL][DOMAIN_NAME]" at bounding box center [291, 276] width 123 height 15
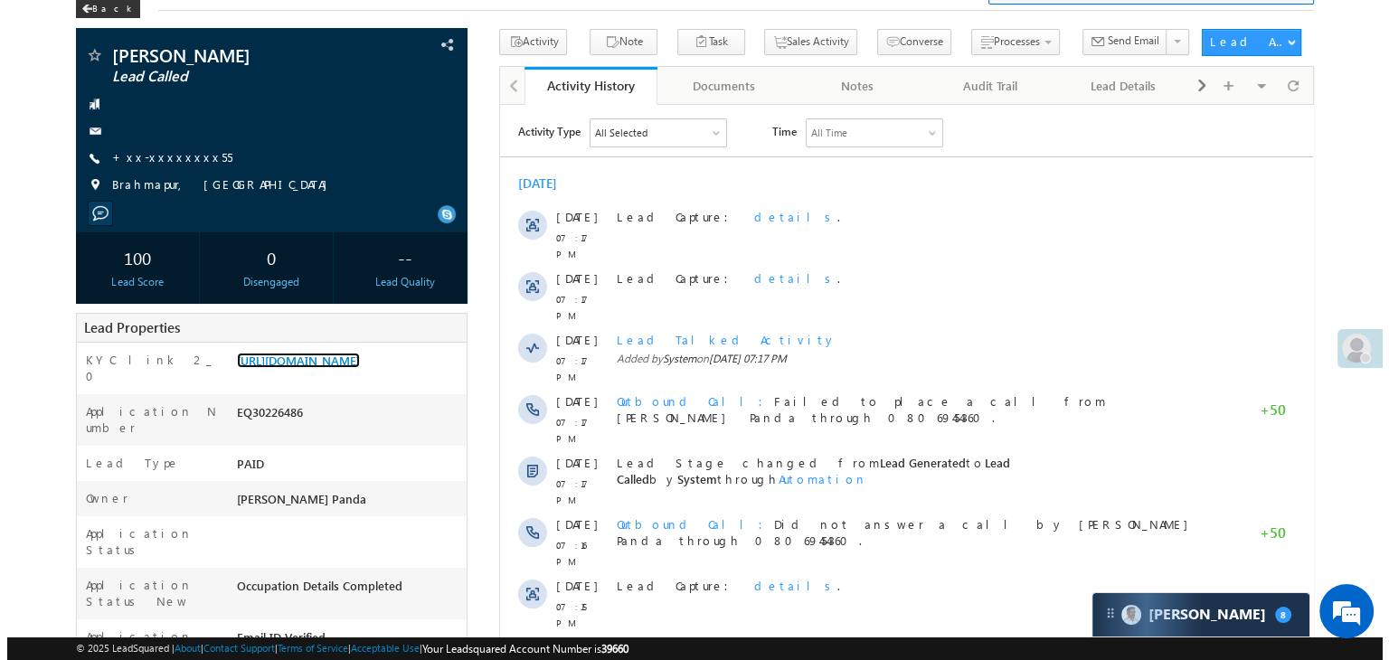
scroll to position [0, 0]
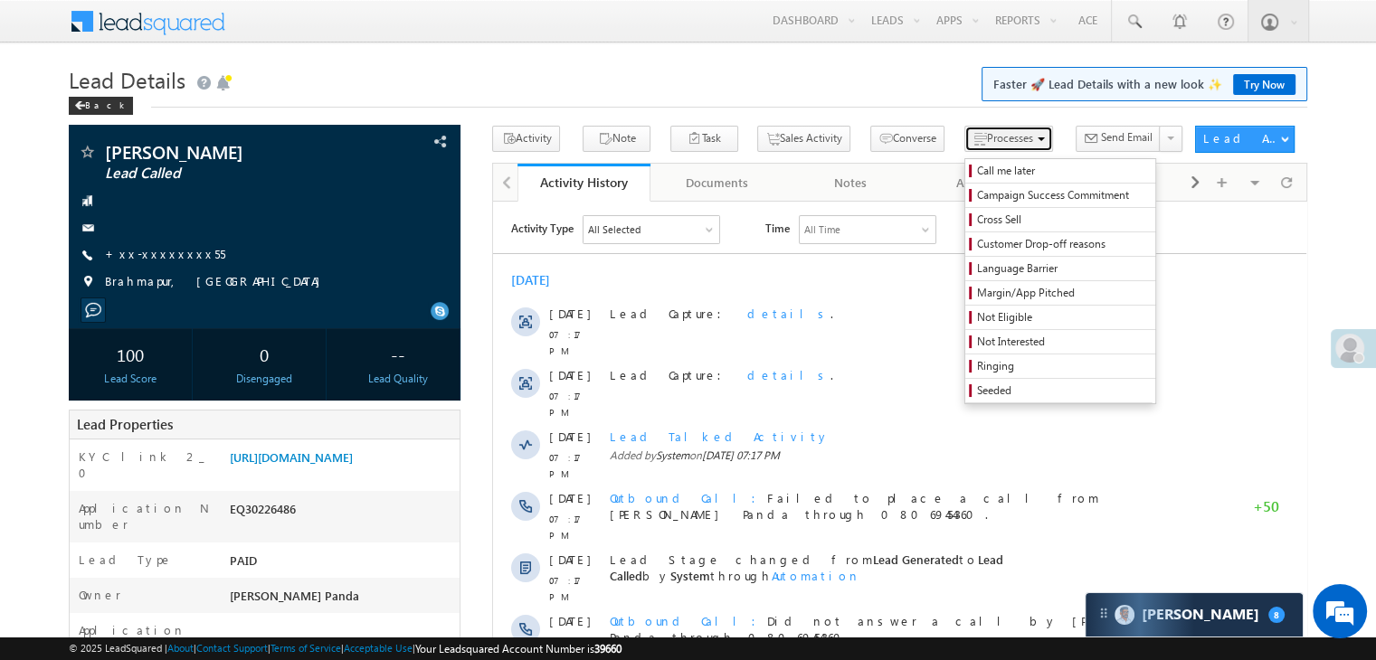
click at [987, 138] on span "Processes" at bounding box center [1010, 138] width 46 height 14
click at [977, 172] on span "Call me later" at bounding box center [1063, 171] width 172 height 16
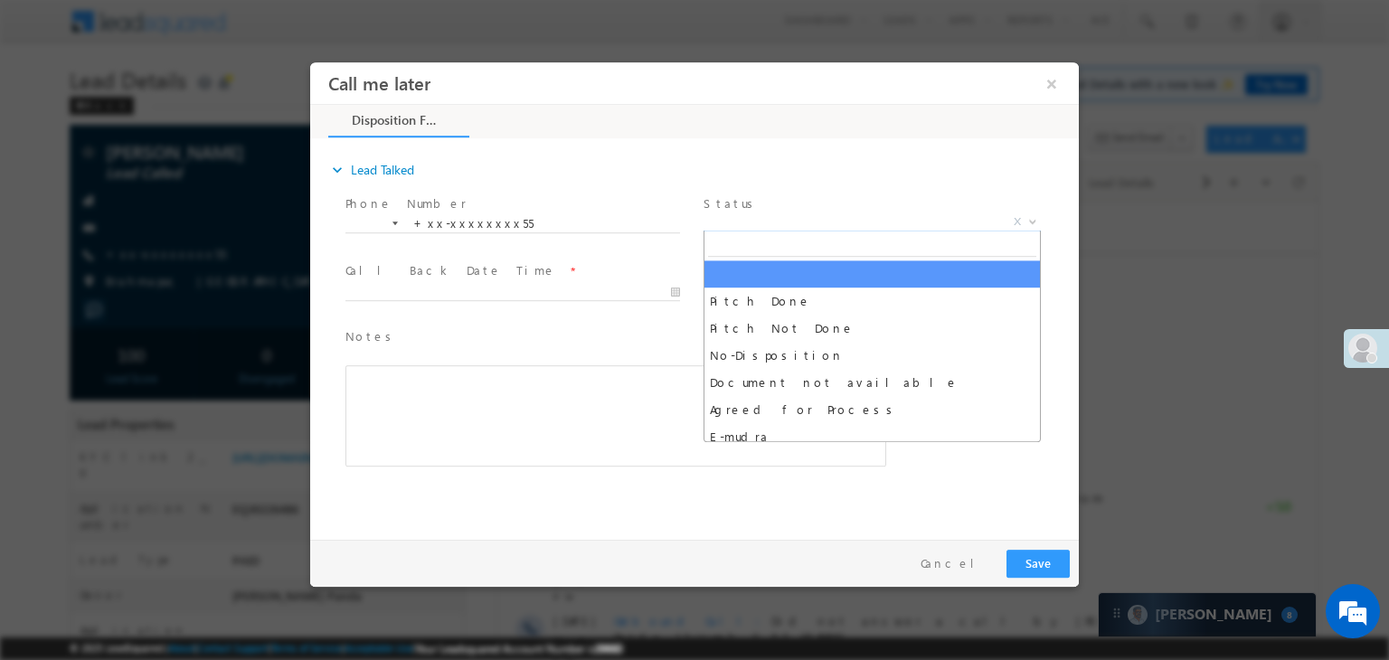
click at [862, 215] on span "X" at bounding box center [872, 222] width 337 height 18
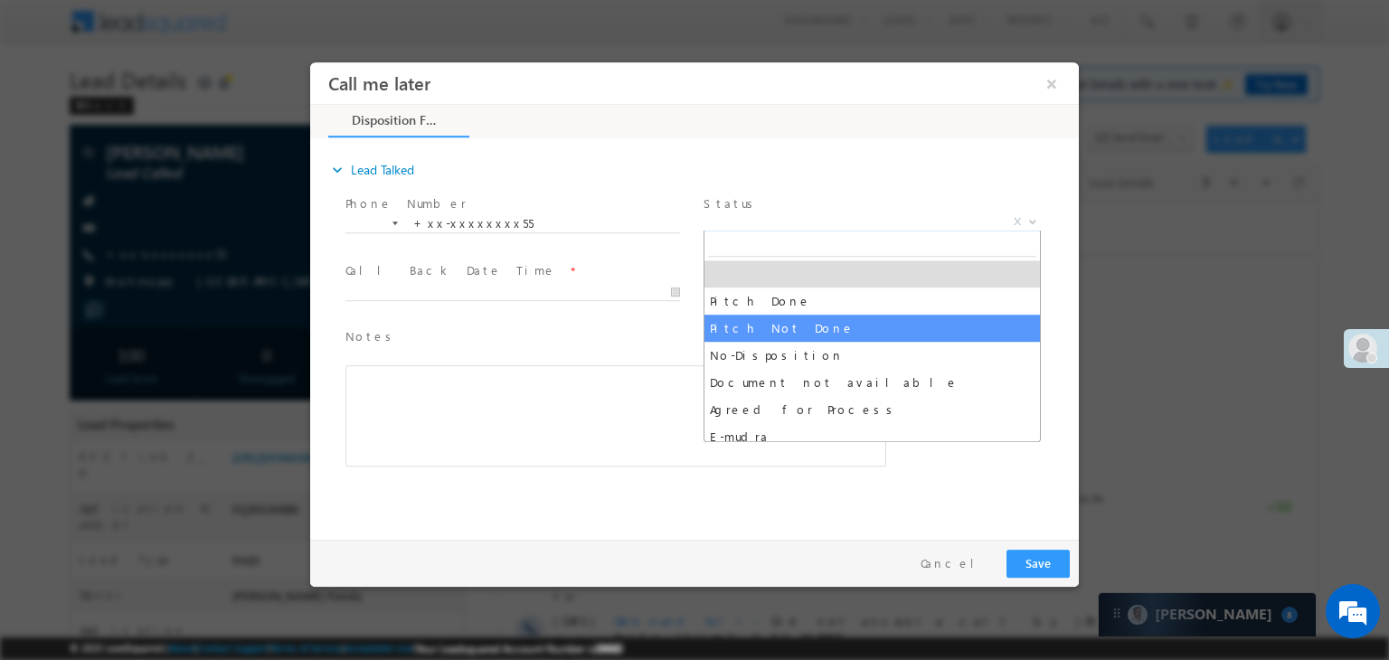
select select "Pitch Not Done"
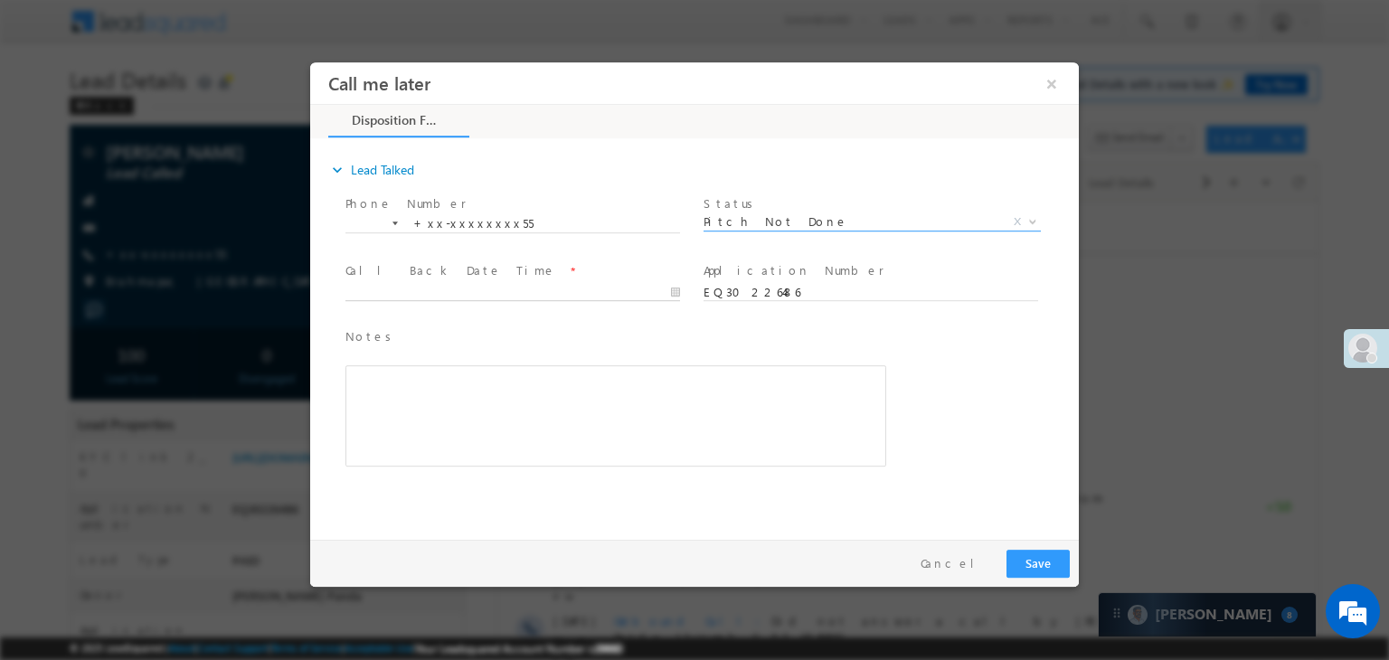
click at [637, 288] on input "text" at bounding box center [512, 293] width 335 height 18
type input "[DATE] 7:39 PM"
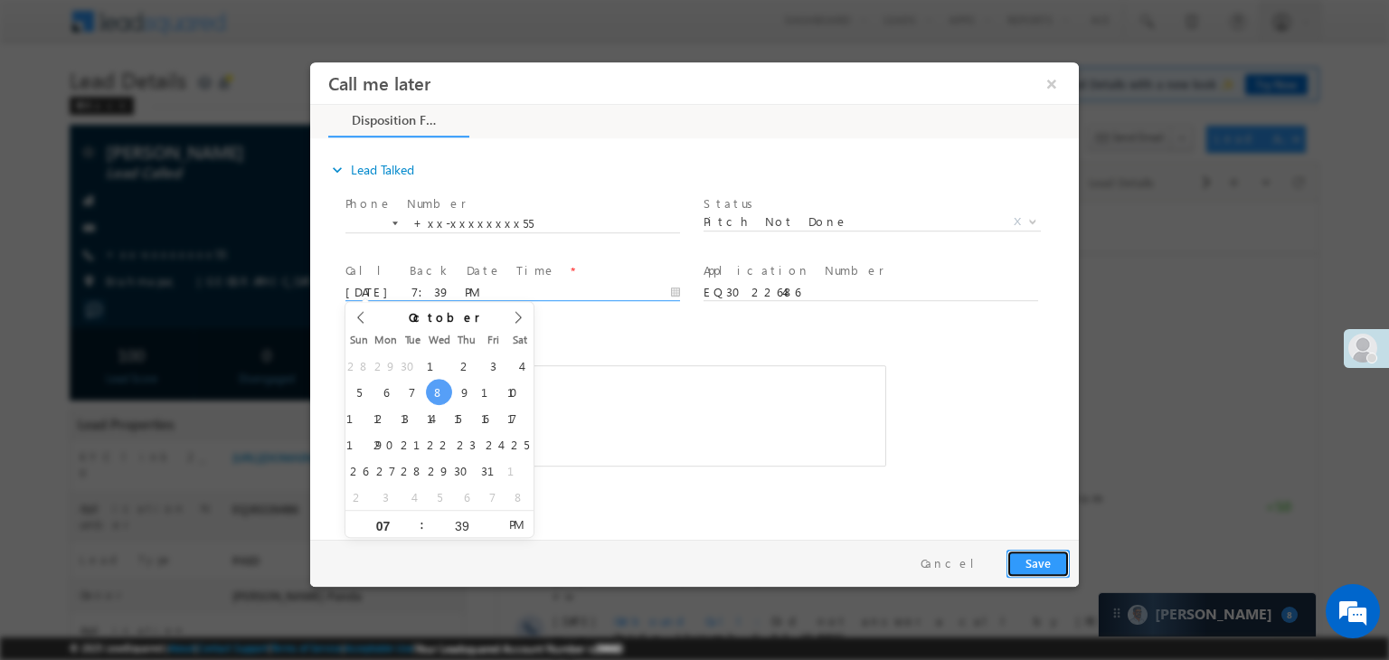
click at [1041, 555] on button "Save" at bounding box center [1038, 564] width 63 height 28
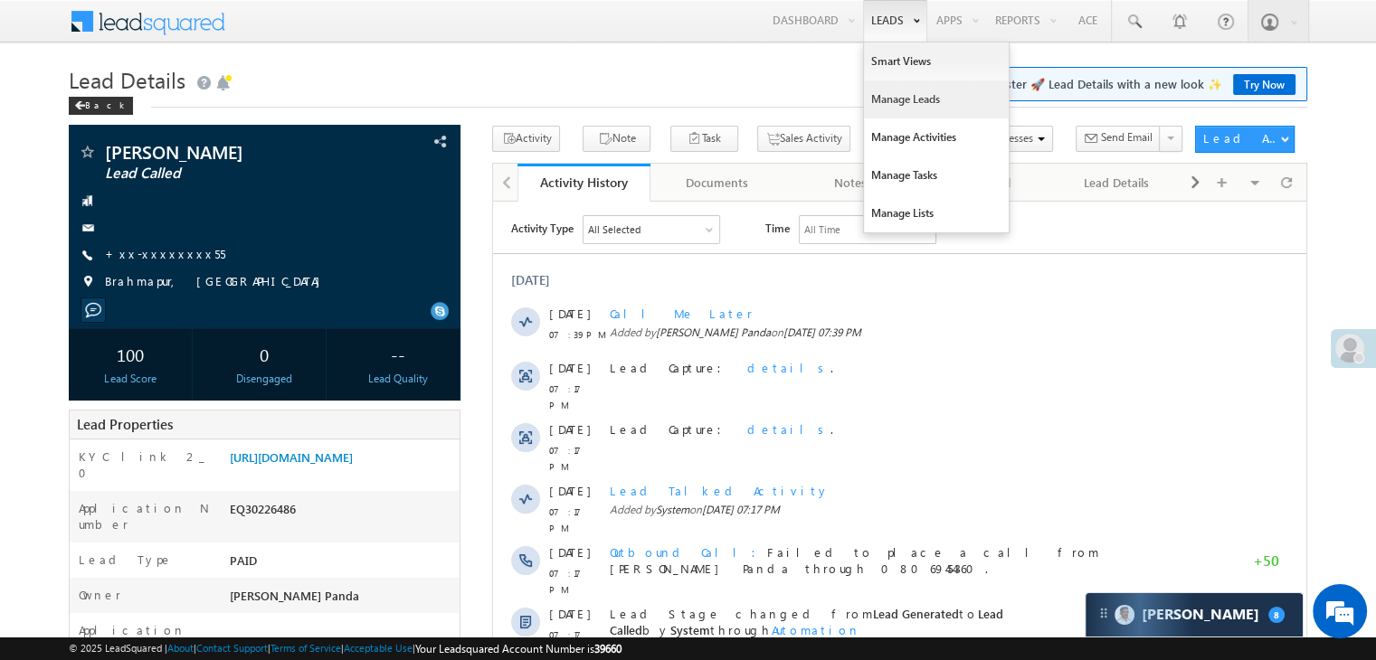
click at [891, 95] on link "Manage Leads" at bounding box center [936, 99] width 145 height 38
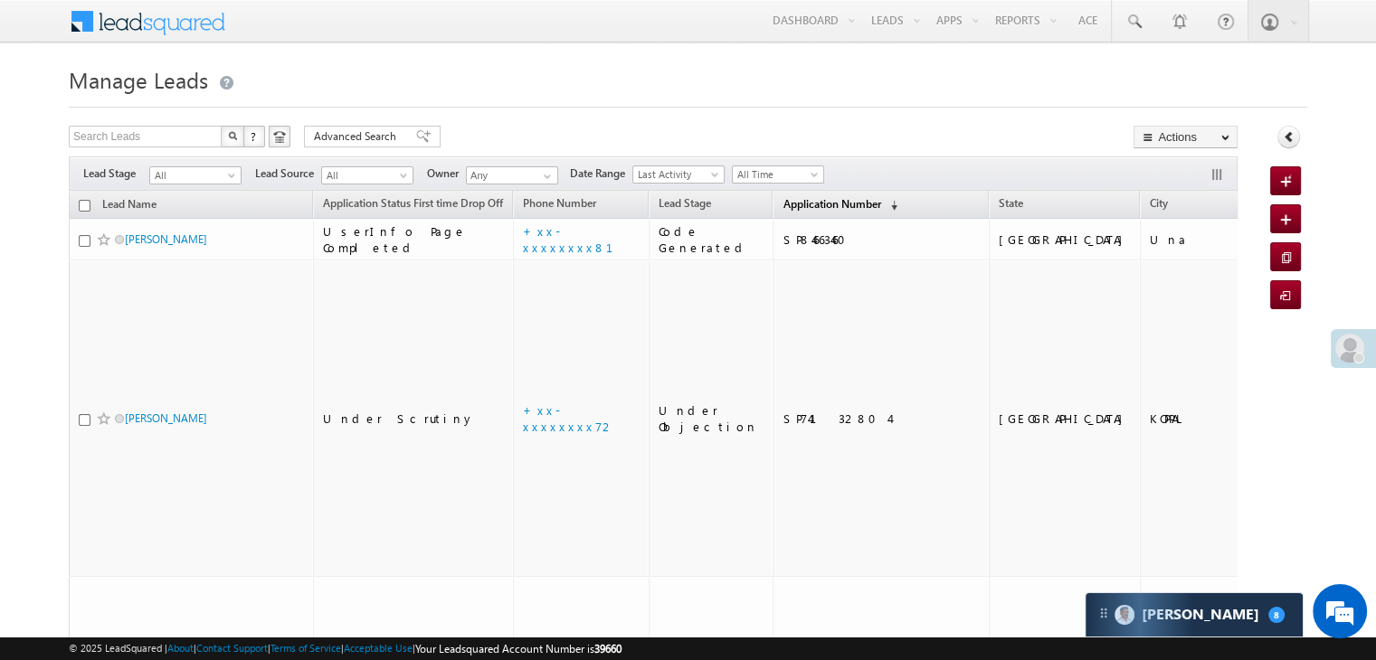
click at [799, 200] on span "Application Number" at bounding box center [831, 204] width 98 height 14
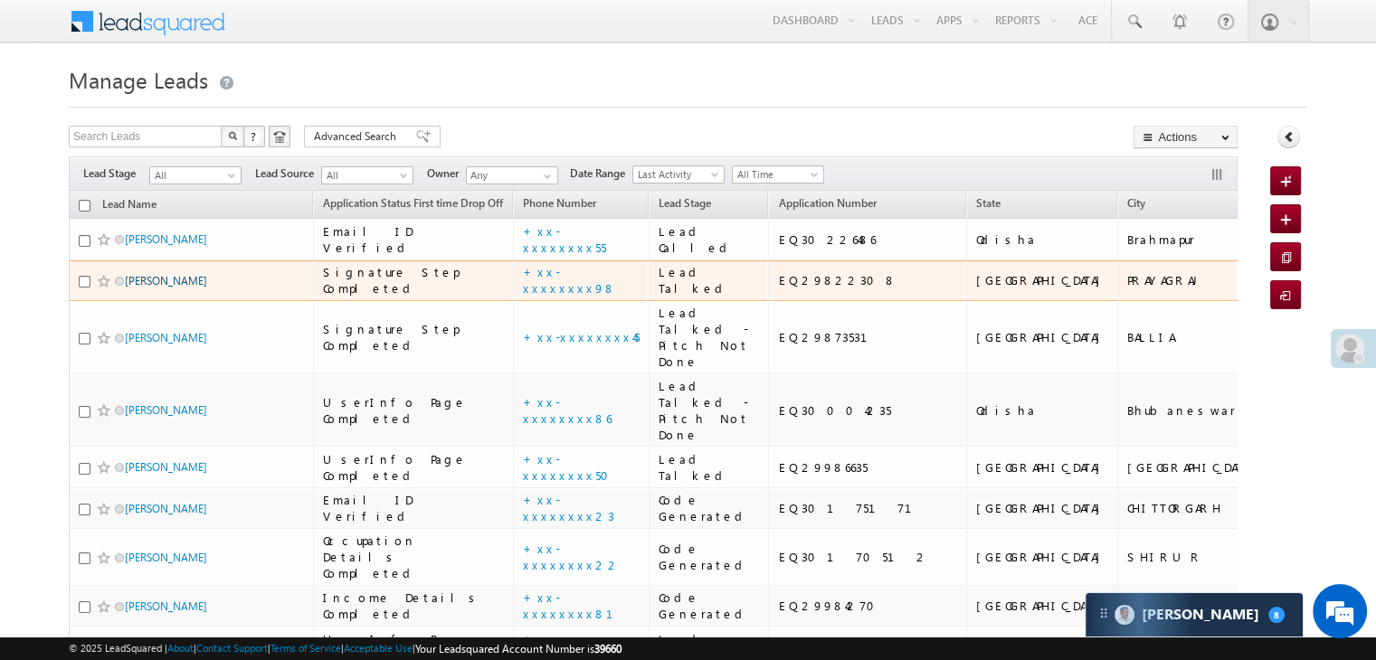
click at [166, 288] on link "Ashish Gupta" at bounding box center [166, 281] width 82 height 14
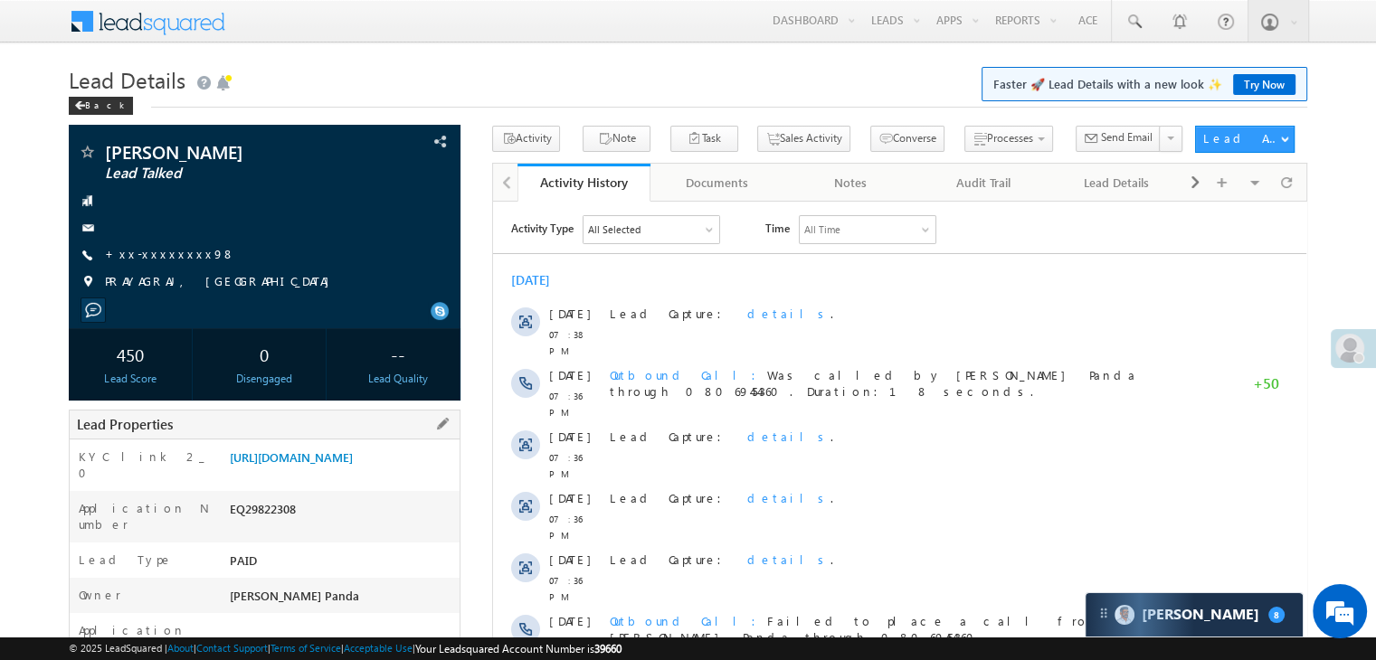
scroll to position [181, 0]
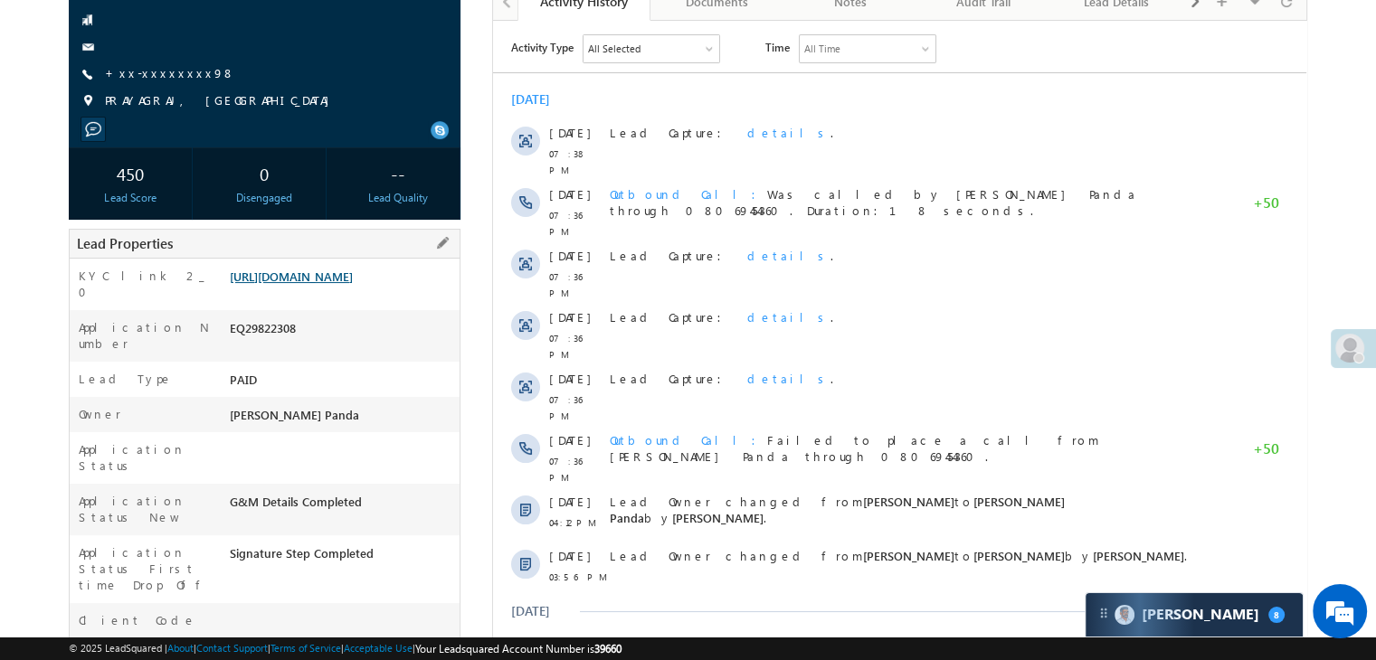
click at [353, 284] on link "[URL][DOMAIN_NAME]" at bounding box center [291, 276] width 123 height 15
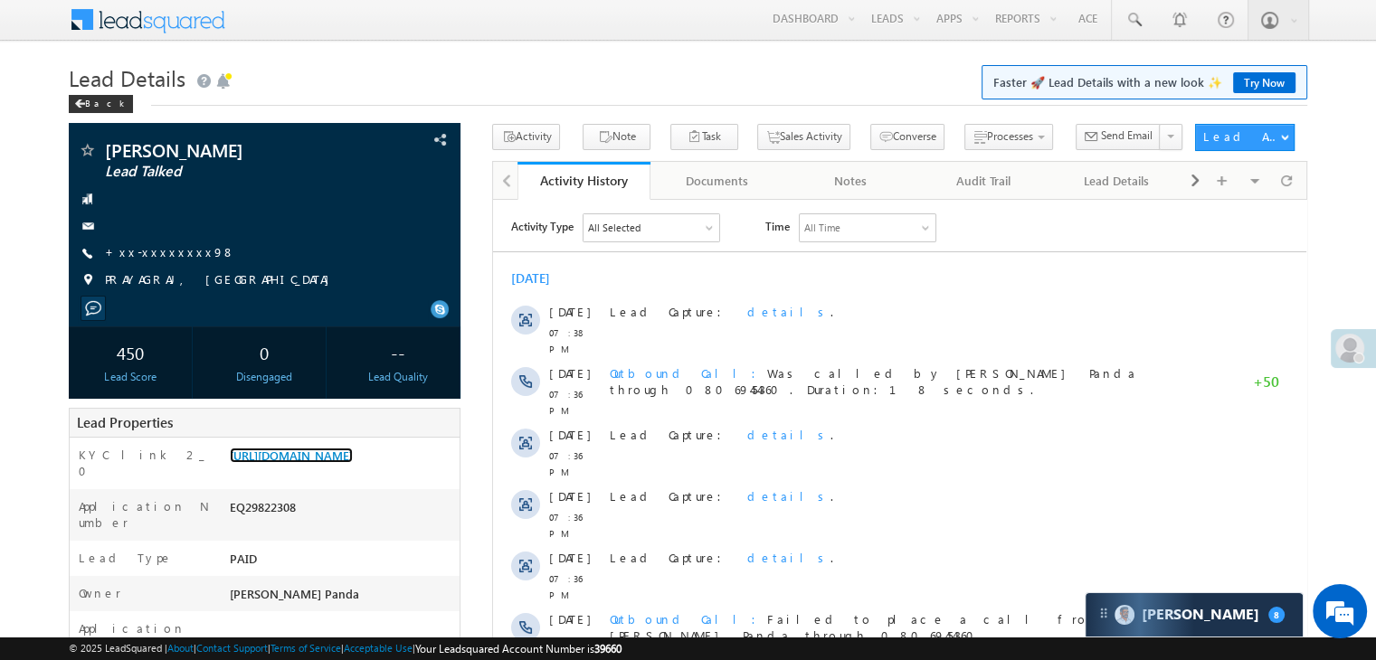
scroll to position [0, 0]
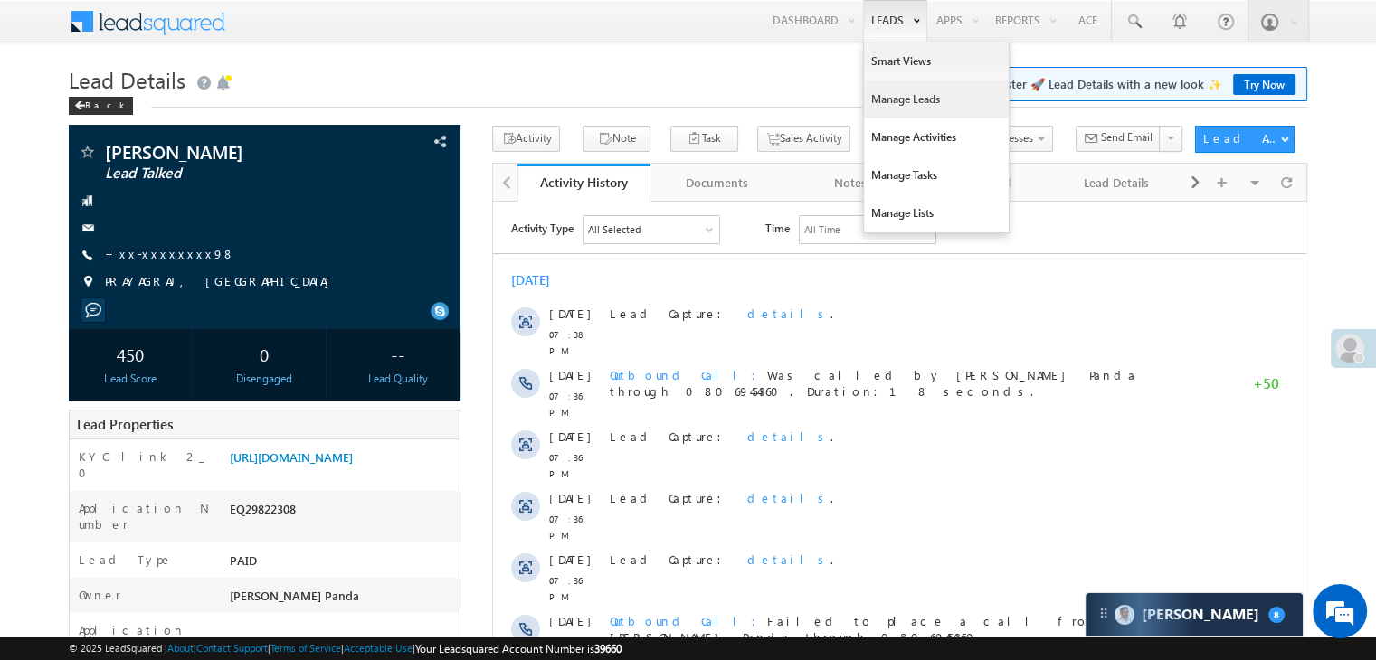
click at [899, 97] on link "Manage Leads" at bounding box center [936, 99] width 145 height 38
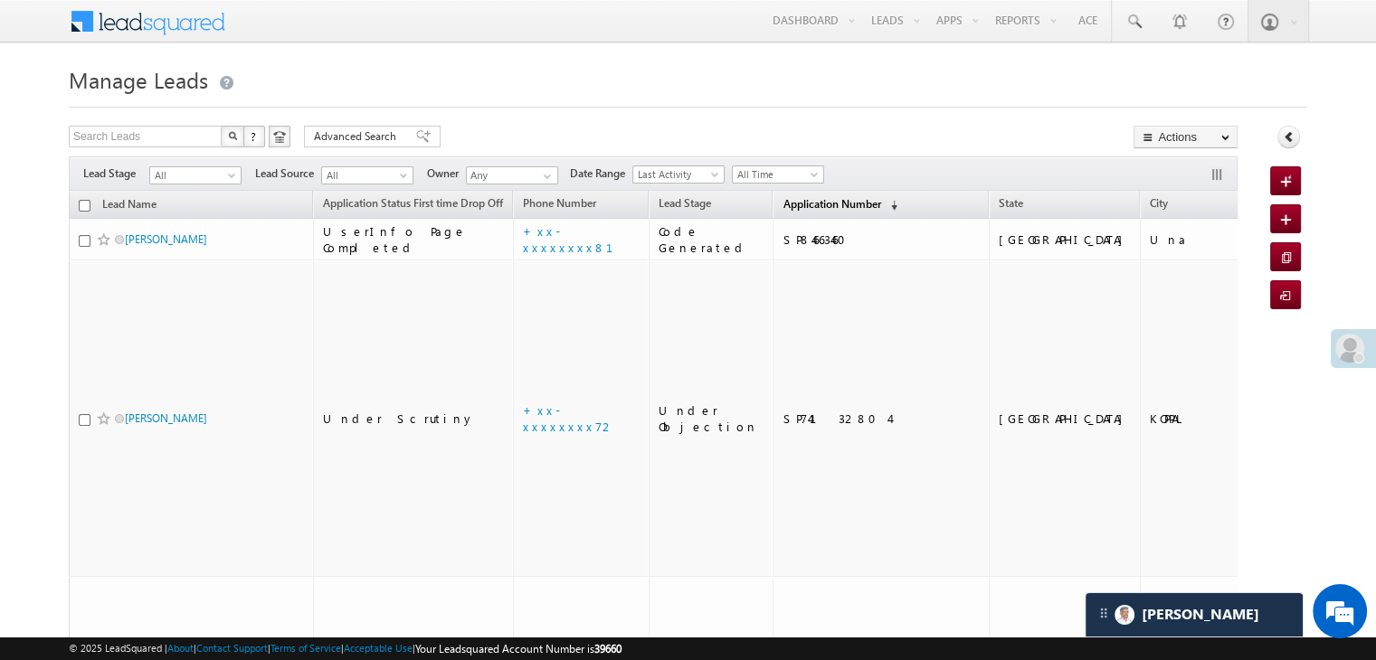
click at [782, 207] on span "Application Number" at bounding box center [831, 204] width 98 height 14
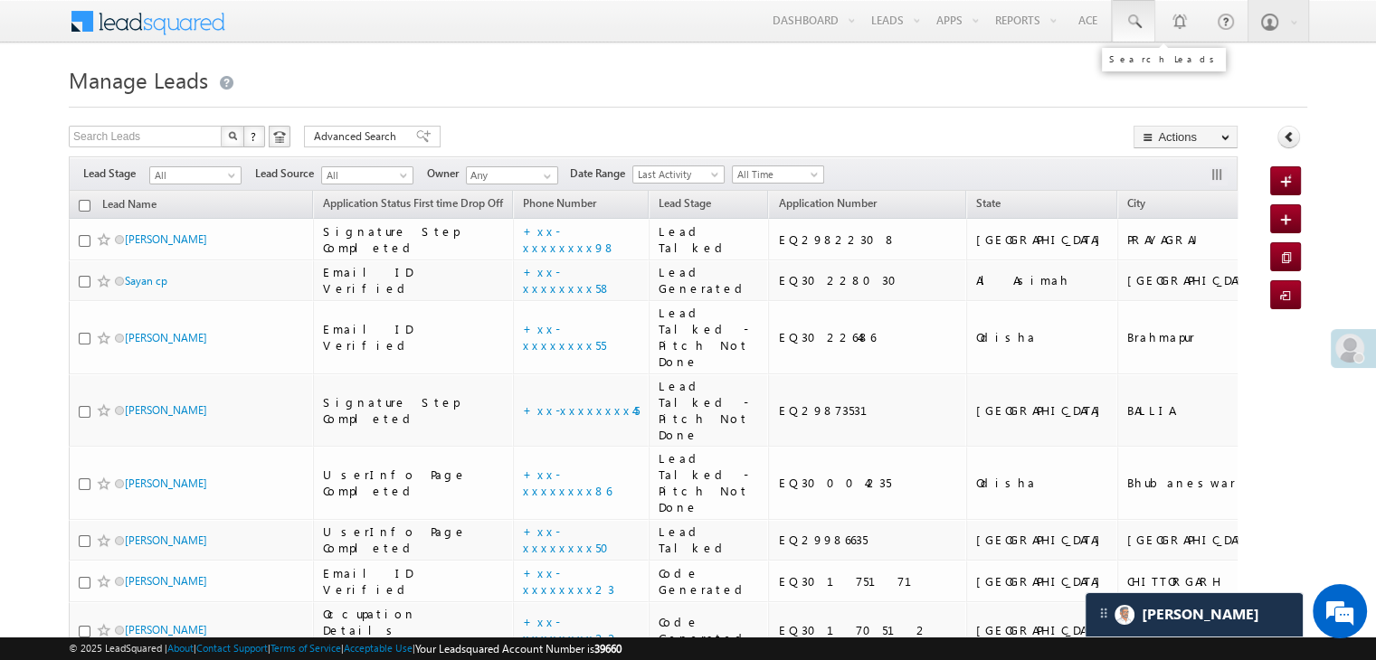
click at [1131, 19] on span at bounding box center [1133, 22] width 18 height 18
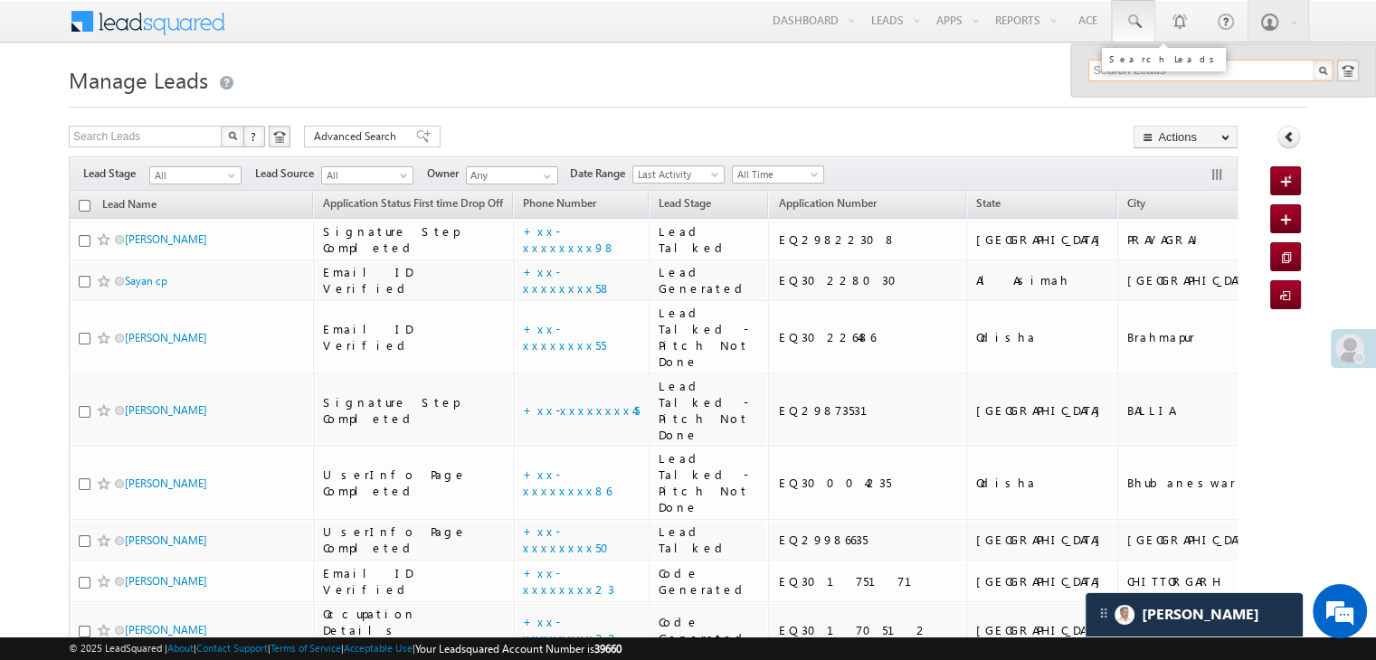
paste input "EQ30046395"
type input "EQ30046395"
click at [1125, 95] on div "Anand Hansdah" at bounding box center [1218, 97] width 242 height 20
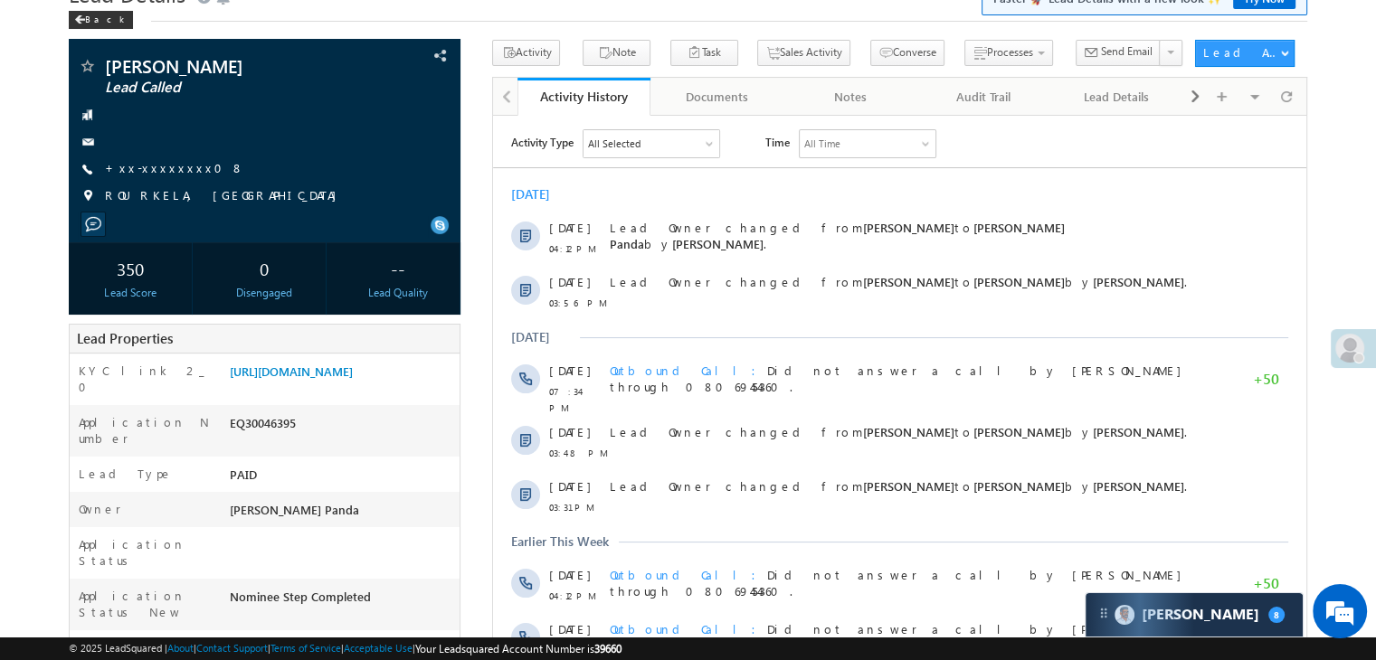
scroll to position [181, 0]
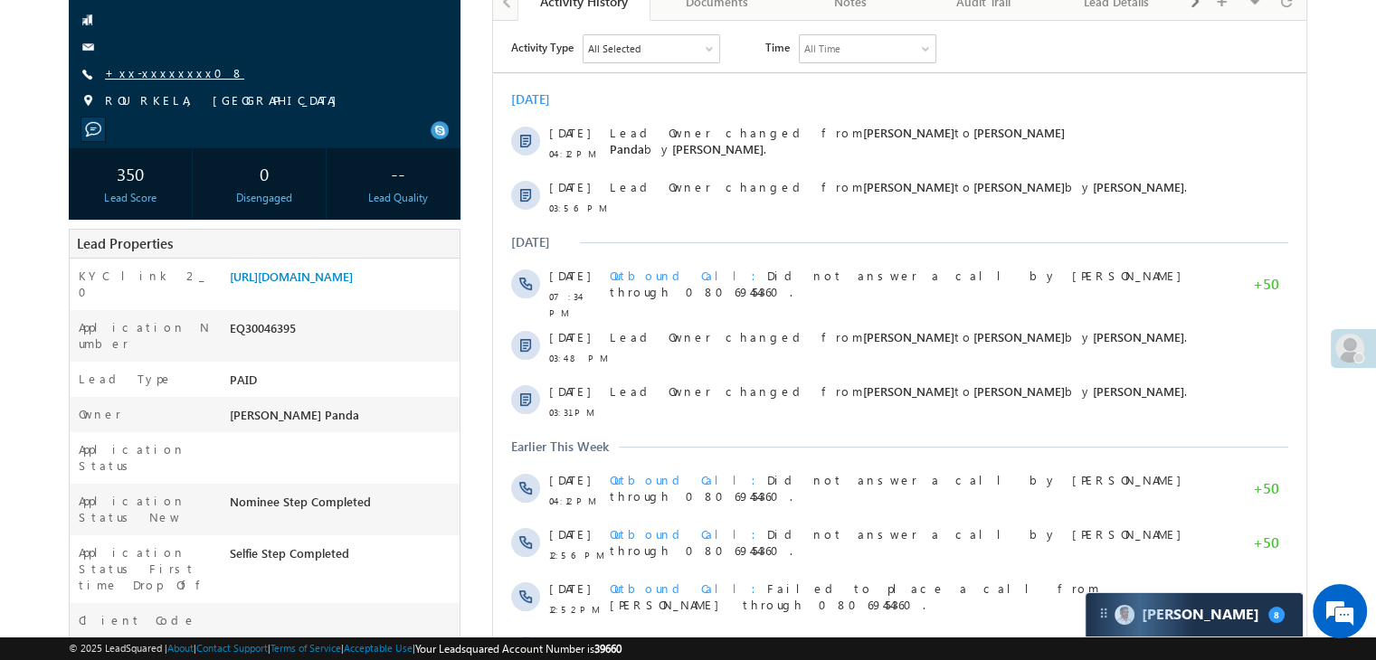
click at [151, 77] on link "+xx-xxxxxxxx08" at bounding box center [174, 72] width 139 height 15
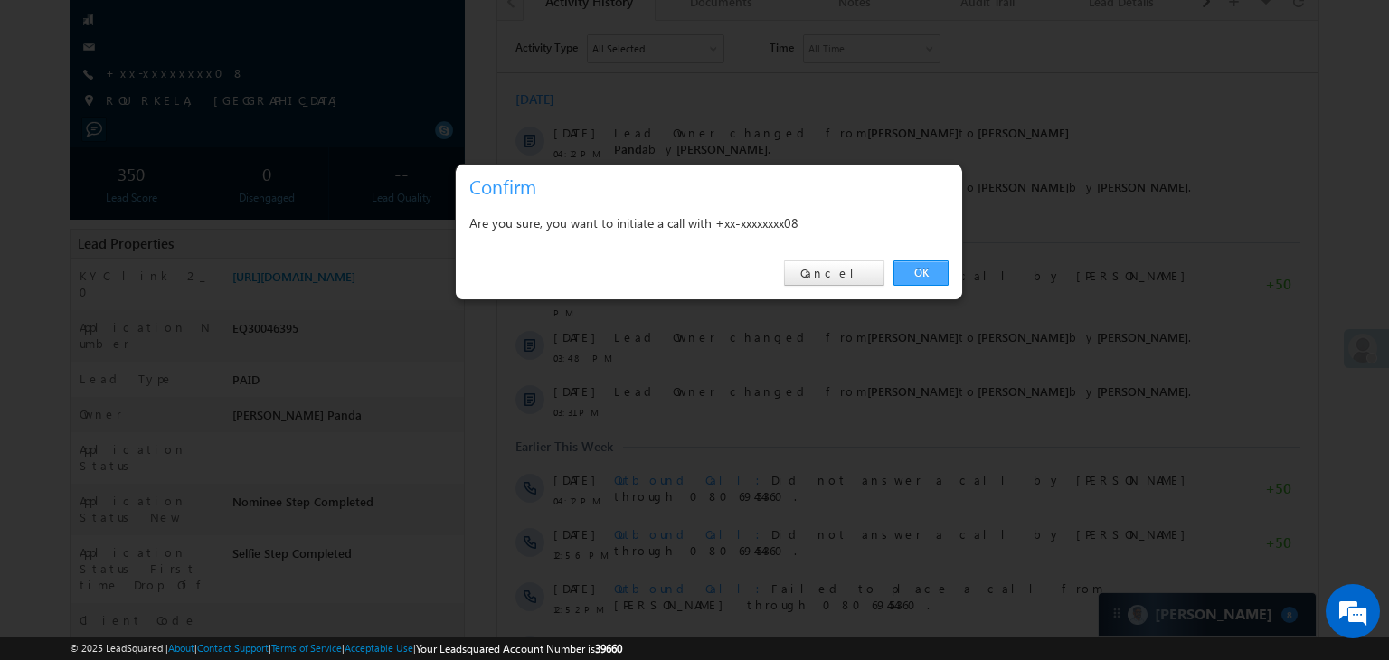
click at [921, 273] on link "OK" at bounding box center [920, 272] width 55 height 25
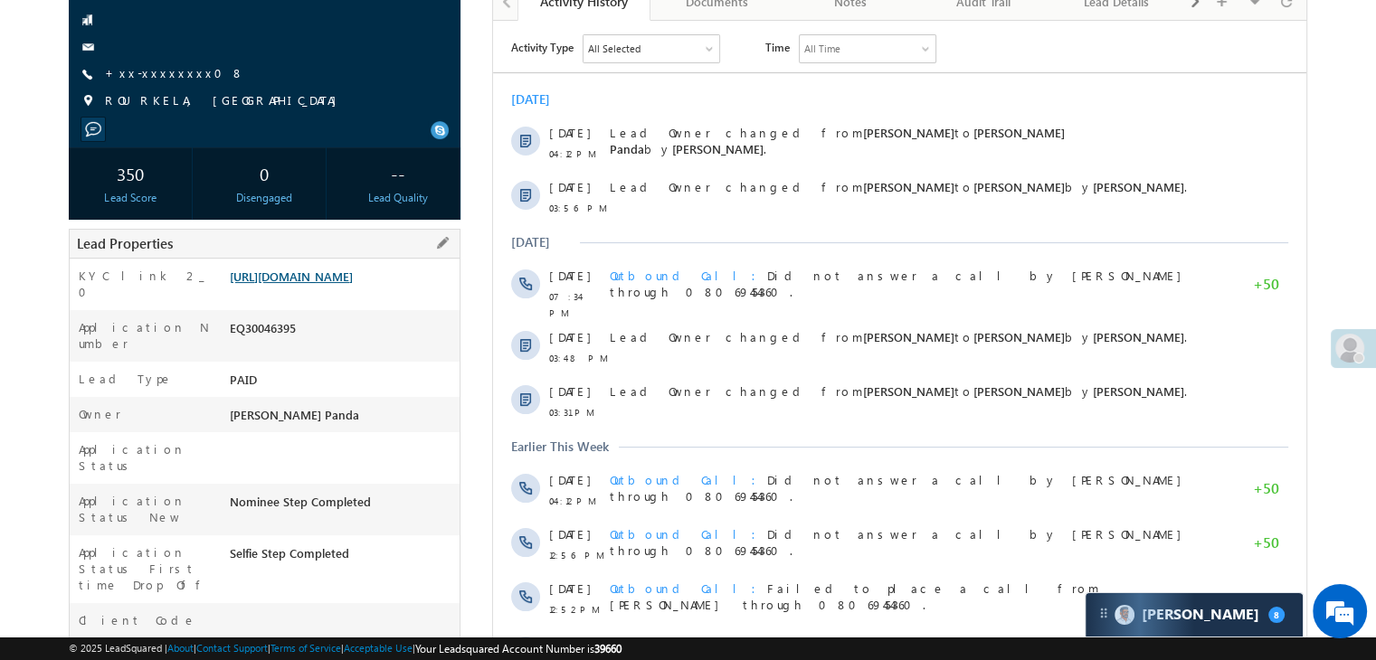
click at [353, 284] on link "https://angelbroking1-pk3em7sa.customui-test.leadsquared.com?leadId=4c94e81a-c3…" at bounding box center [291, 276] width 123 height 15
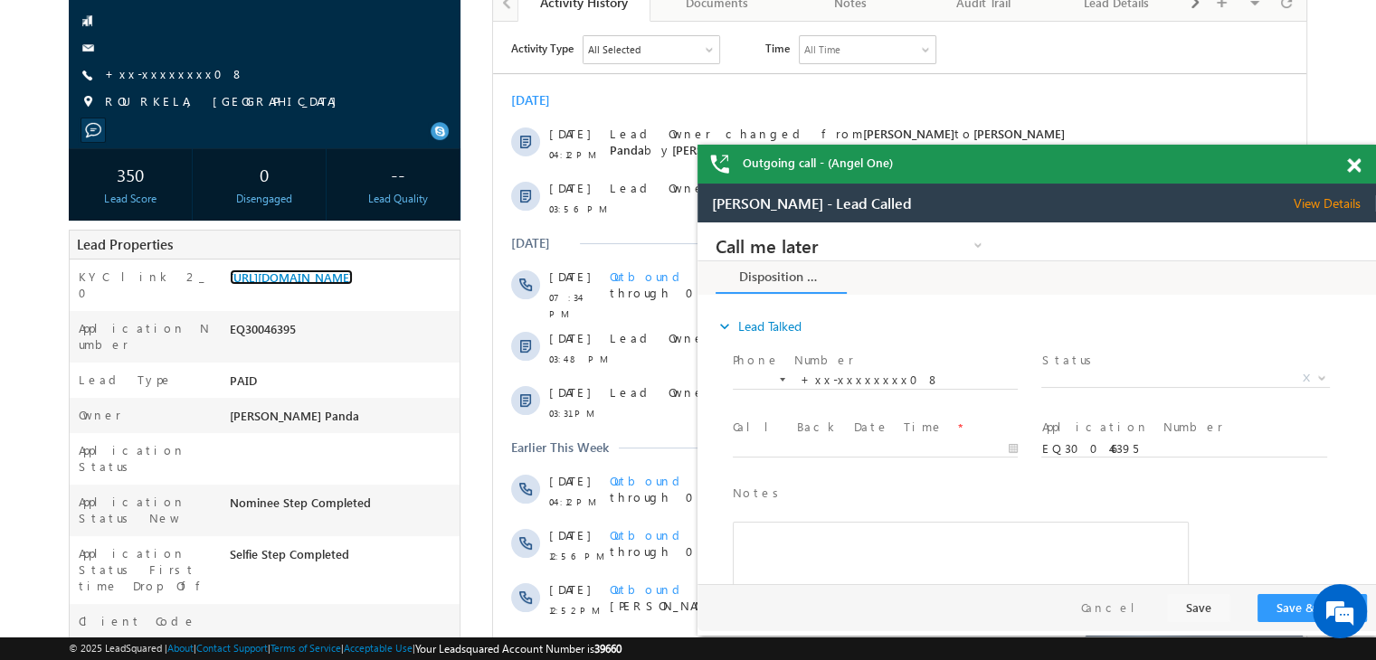
scroll to position [0, 0]
click at [148, 76] on link "+xx-xxxxxxxx08" at bounding box center [174, 73] width 139 height 15
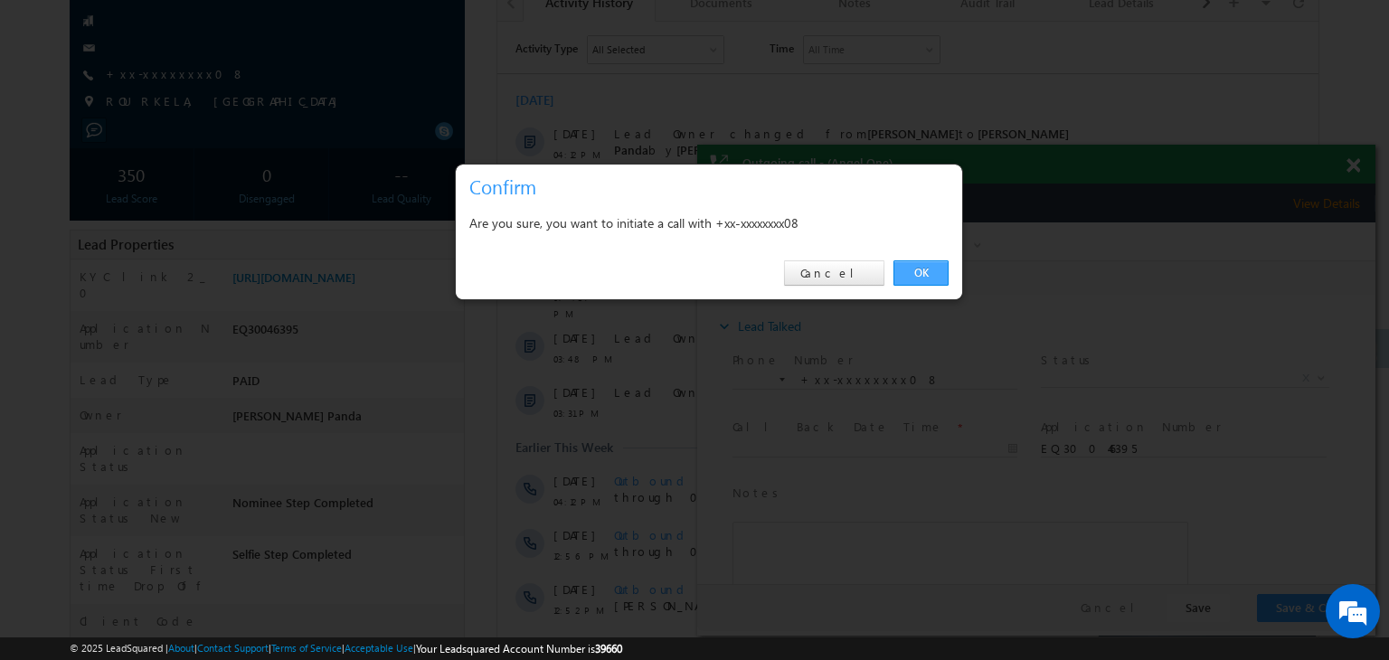
drag, startPoint x: 920, startPoint y: 269, endPoint x: 170, endPoint y: 7, distance: 794.0
click at [920, 269] on link "OK" at bounding box center [920, 272] width 55 height 25
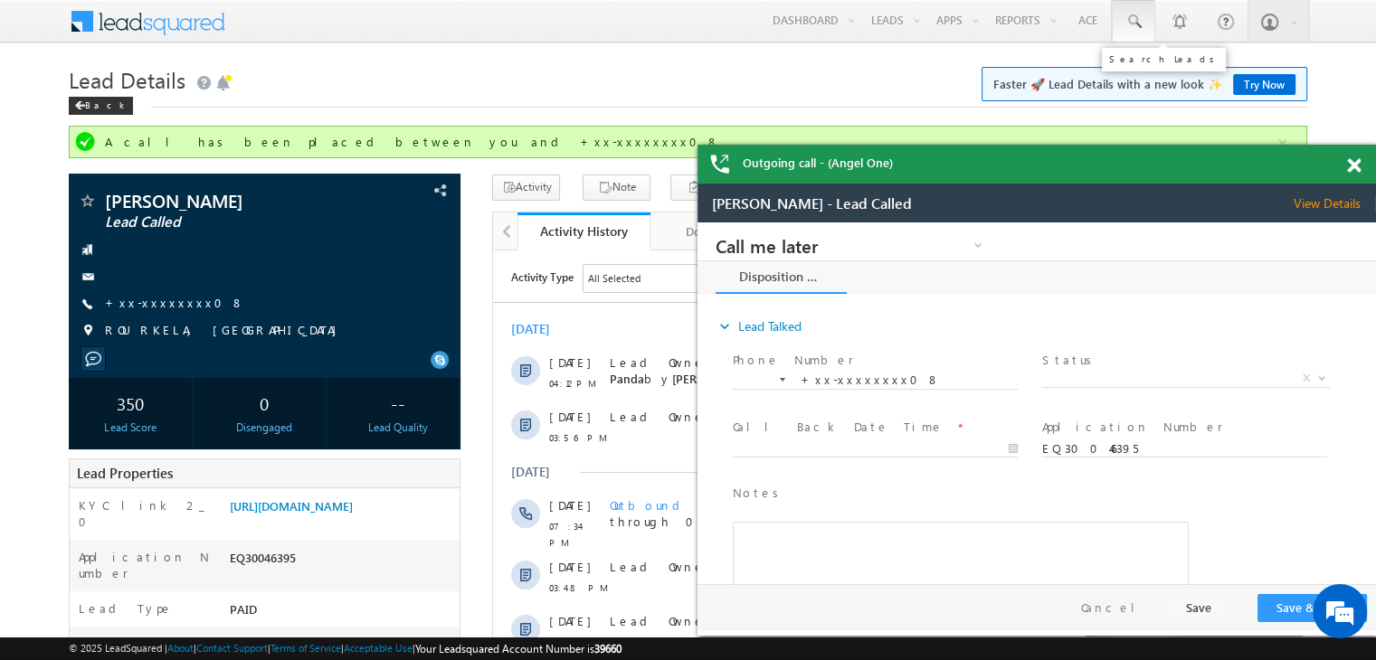
click at [1136, 19] on span at bounding box center [1133, 22] width 18 height 18
paste input "EQ30013183"
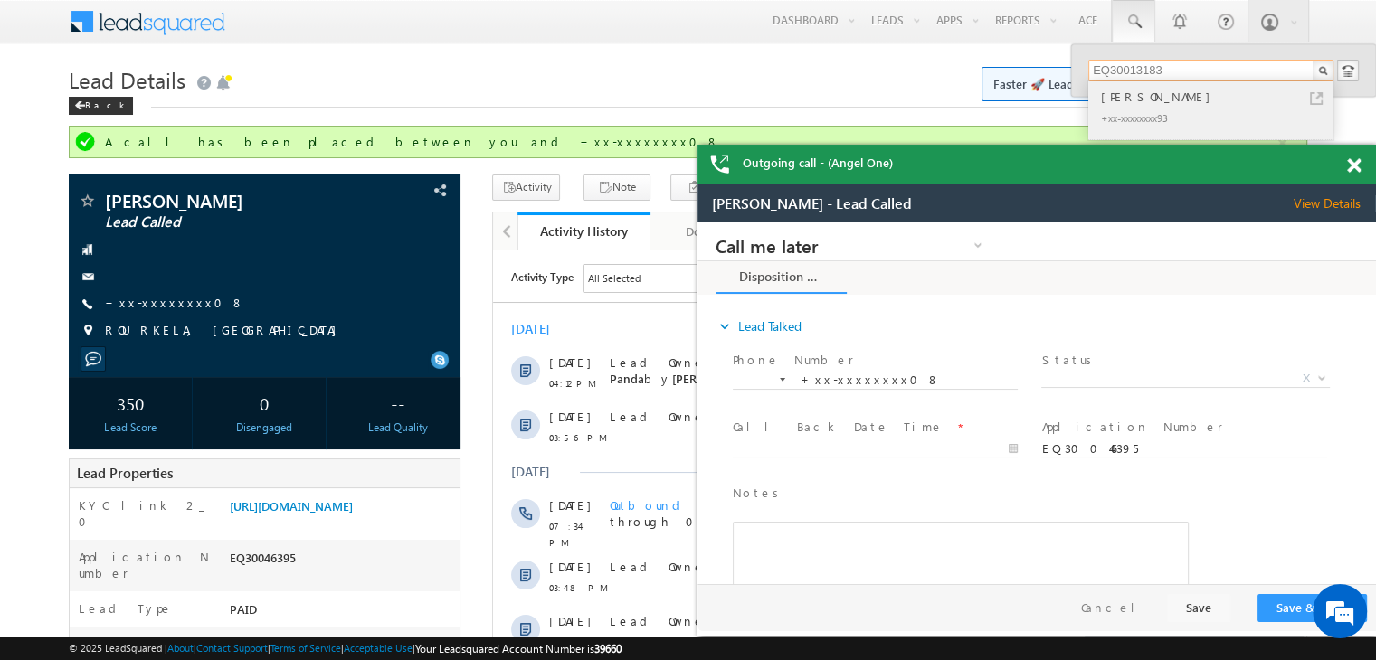
type input "EQ30013183"
click at [1126, 104] on div "[PERSON_NAME]" at bounding box center [1218, 97] width 242 height 20
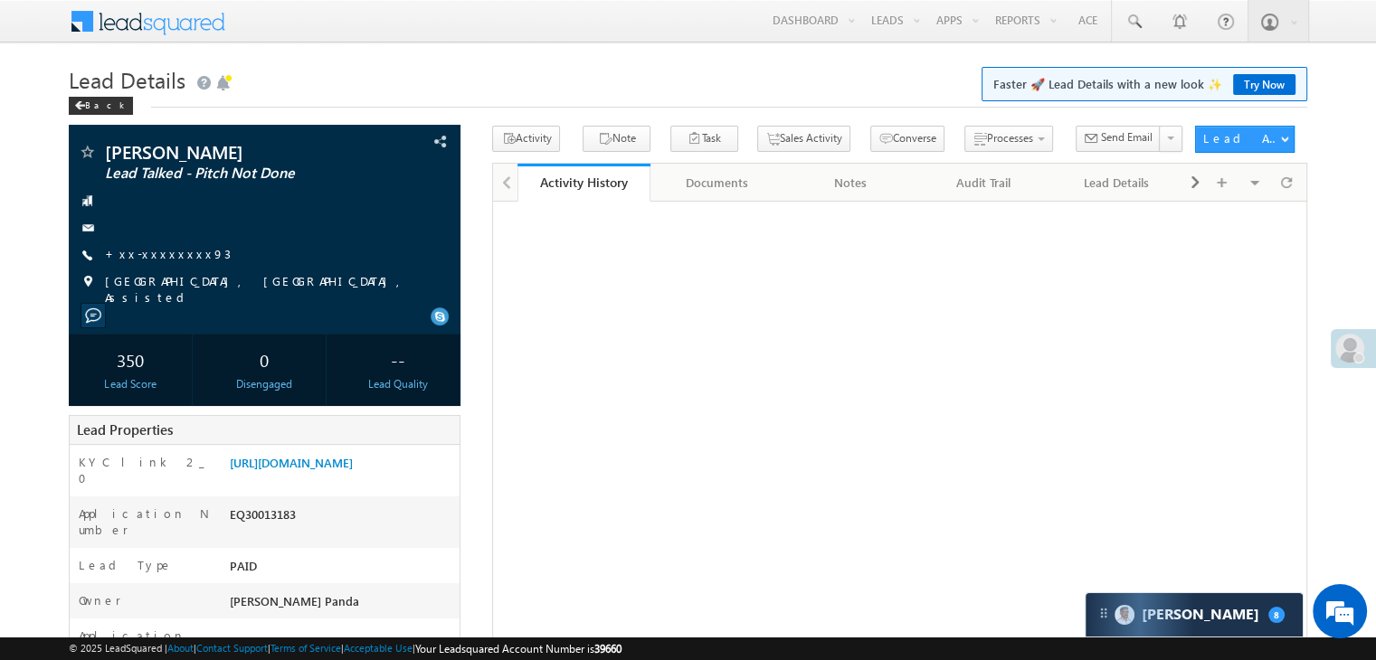
click at [155, 258] on link "+xx-xxxxxxxx93" at bounding box center [168, 253] width 126 height 15
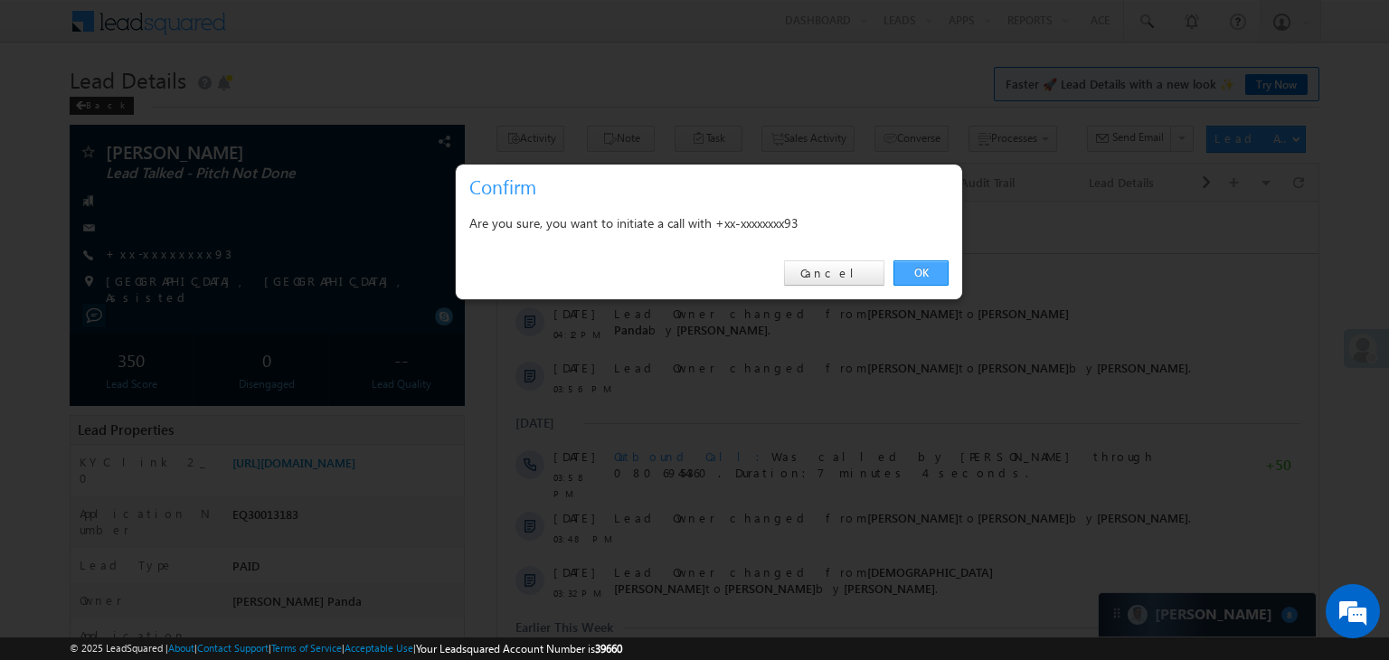
click at [926, 273] on link "OK" at bounding box center [920, 272] width 55 height 25
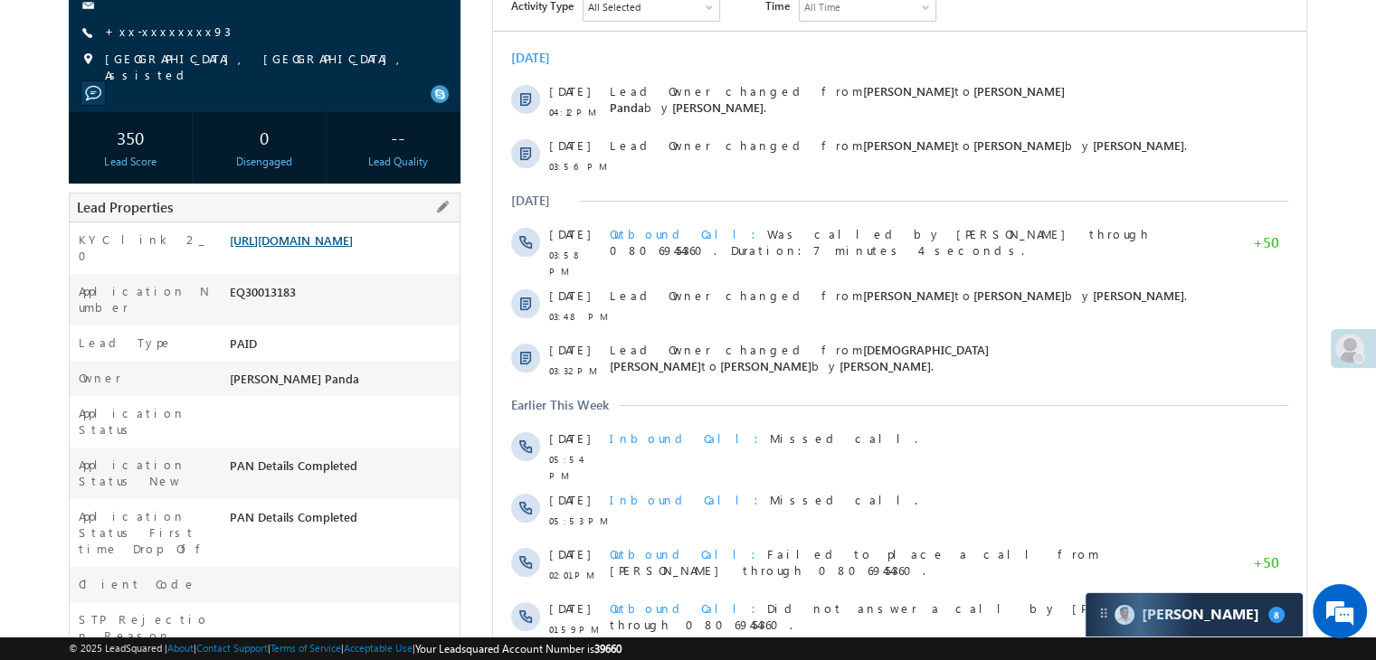
scroll to position [319, 0]
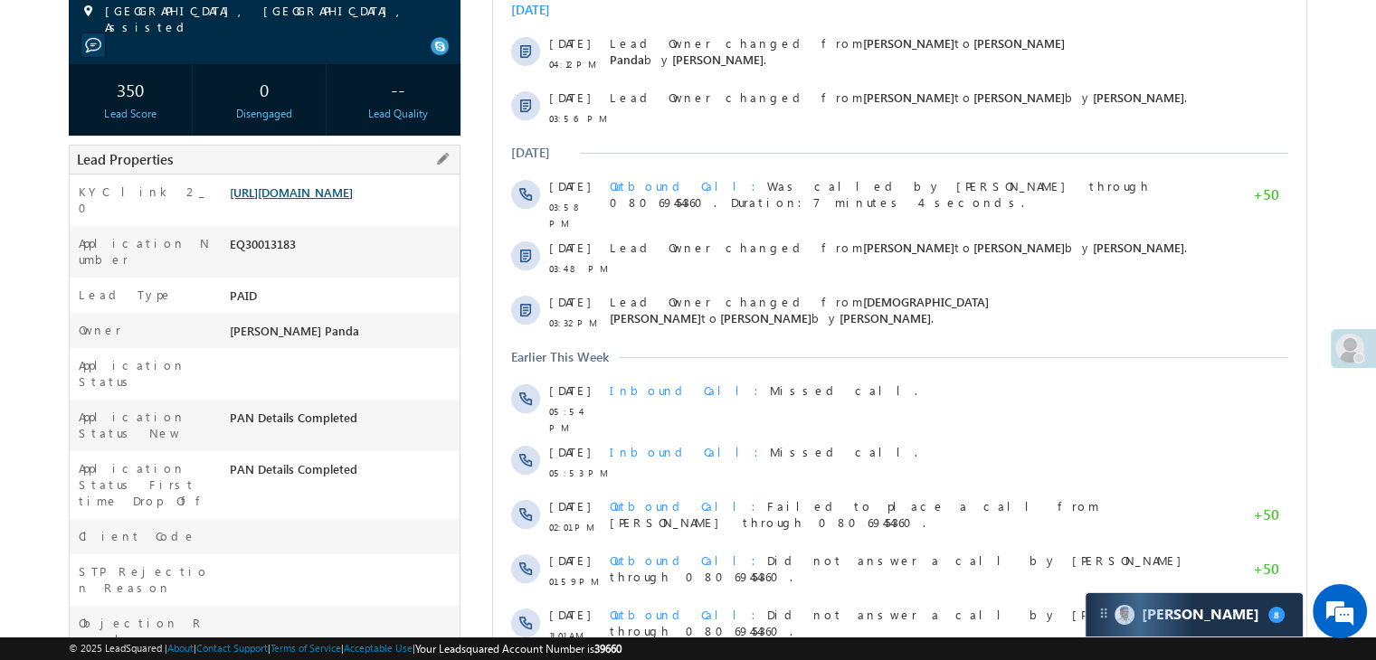
click at [340, 200] on link "[URL][DOMAIN_NAME]" at bounding box center [291, 191] width 123 height 15
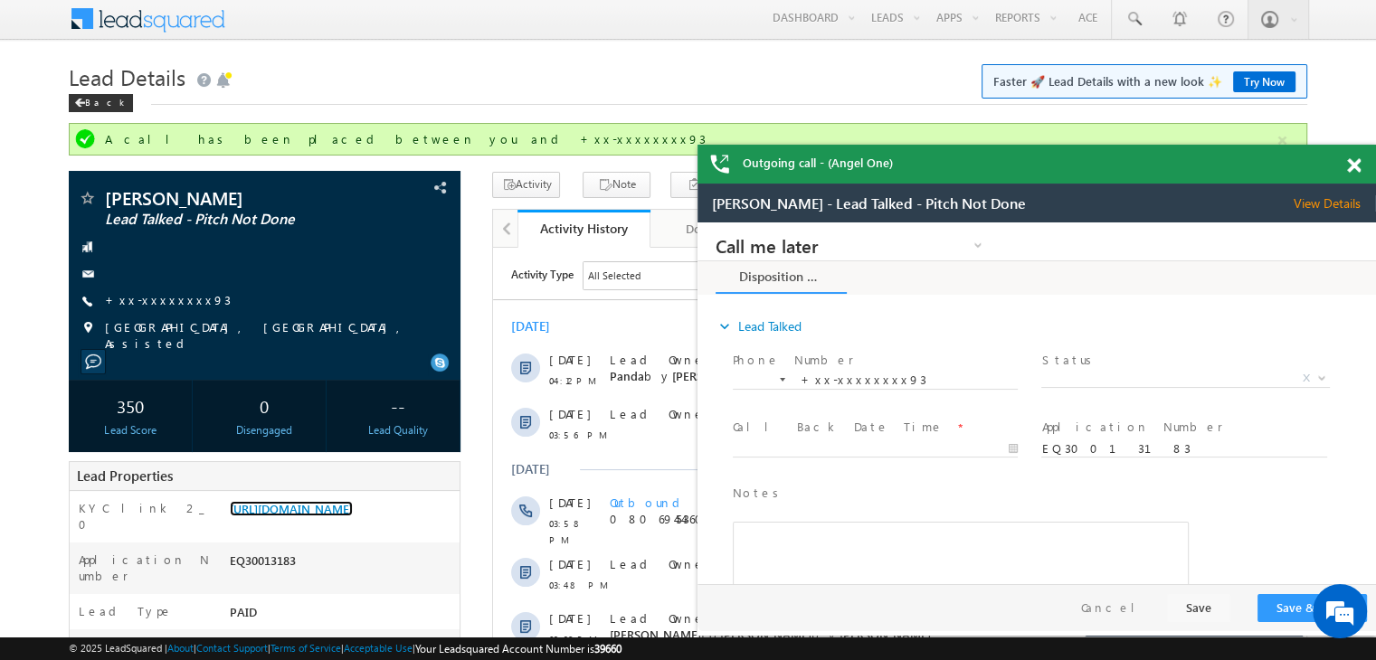
scroll to position [0, 0]
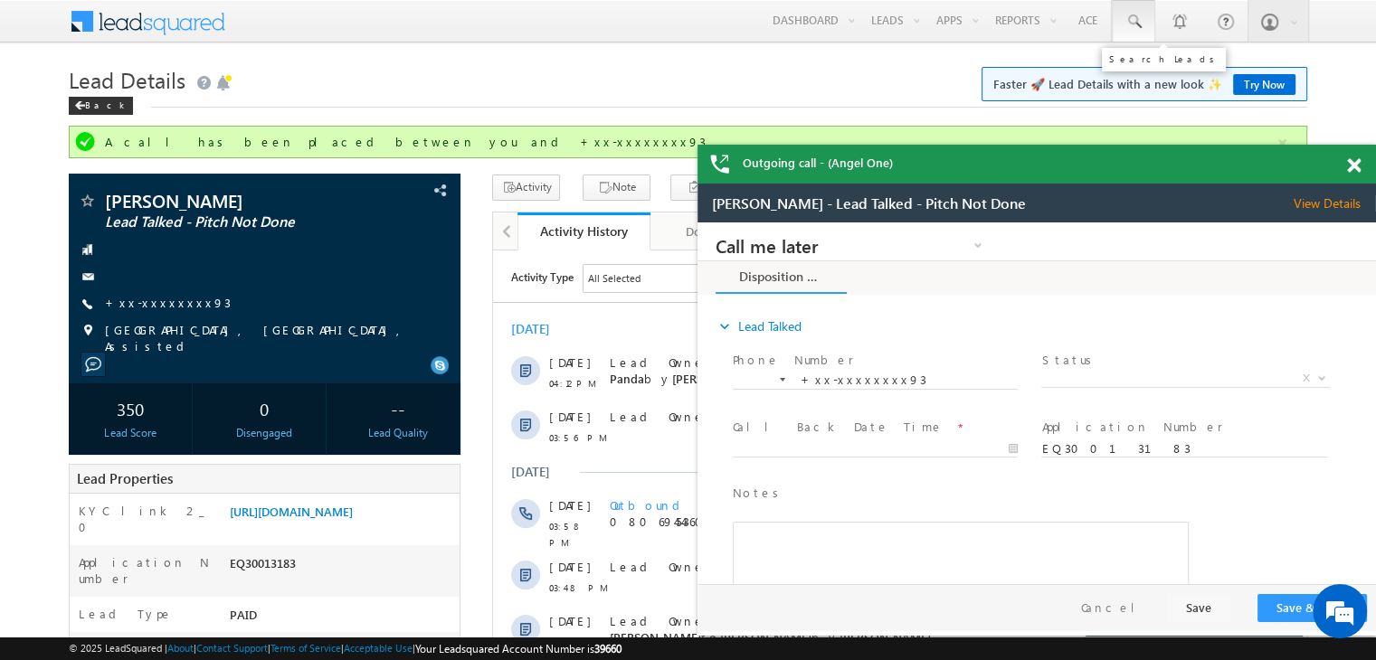
click at [1130, 22] on span at bounding box center [1133, 22] width 18 height 18
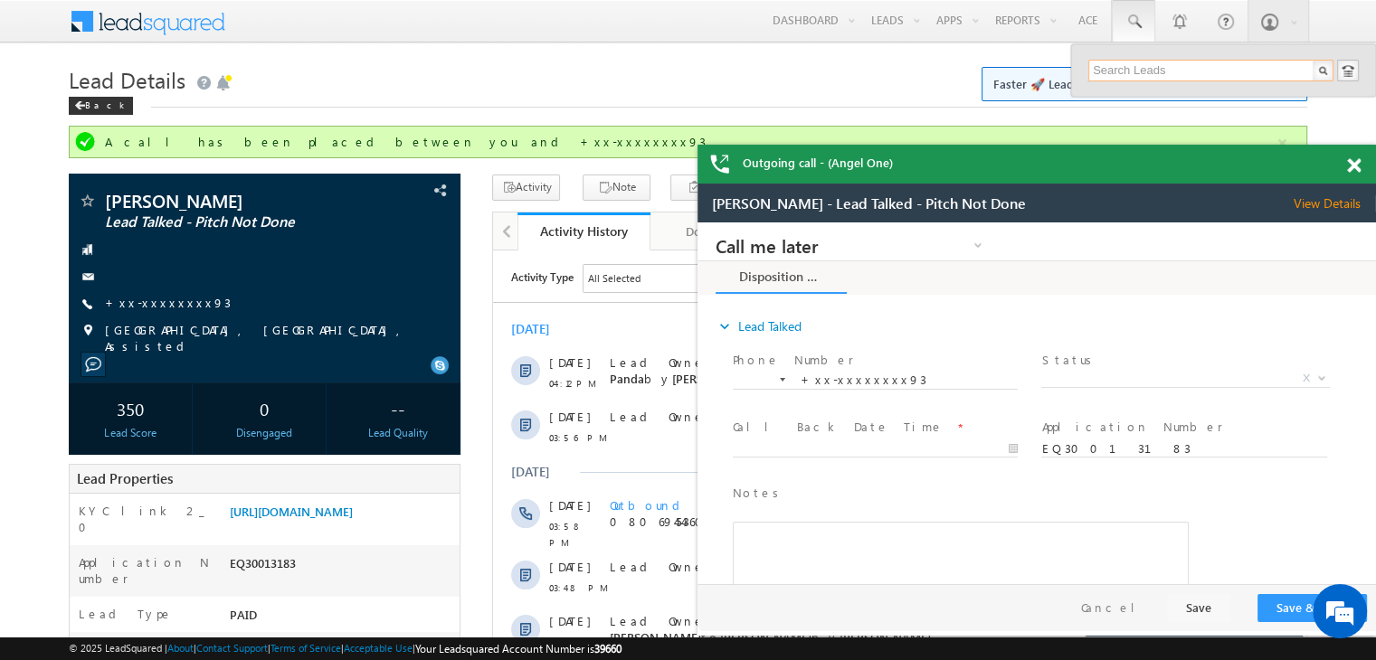
paste input "EQ25265006"
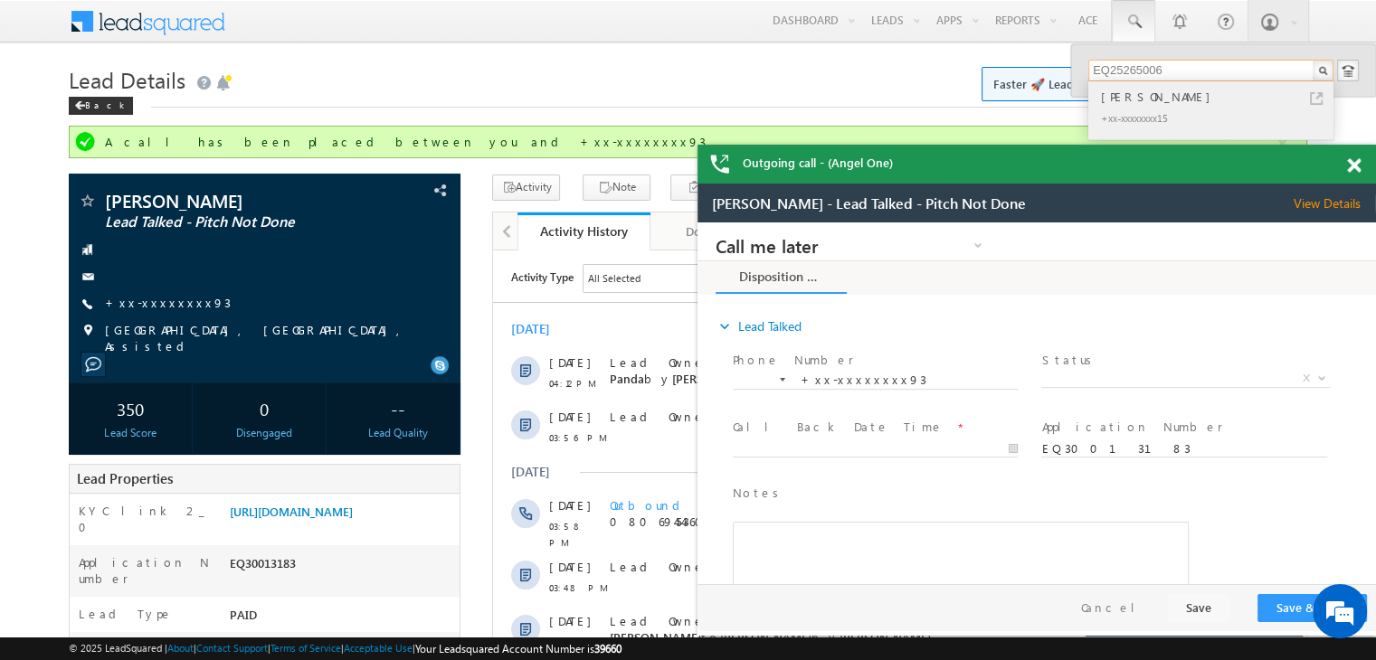
type input "EQ25265006"
click at [1125, 102] on div "[PERSON_NAME]" at bounding box center [1218, 97] width 242 height 20
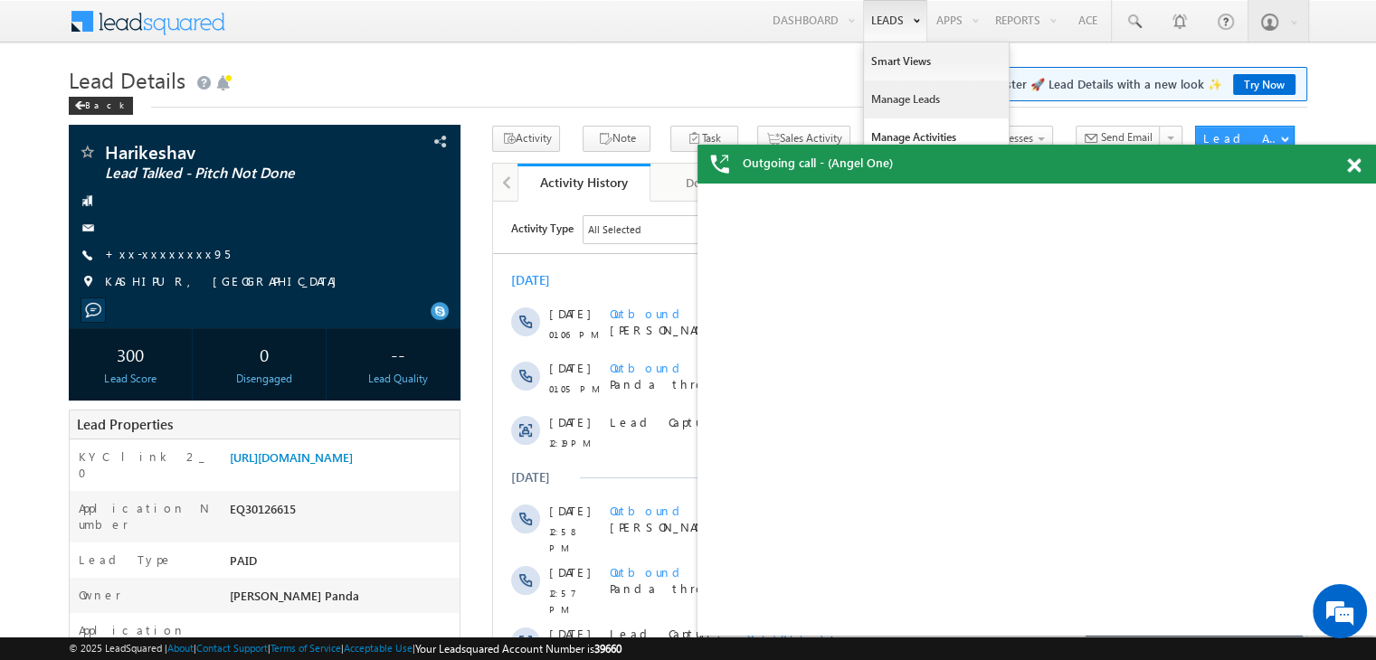
click at [901, 97] on link "Manage Leads" at bounding box center [936, 99] width 145 height 38
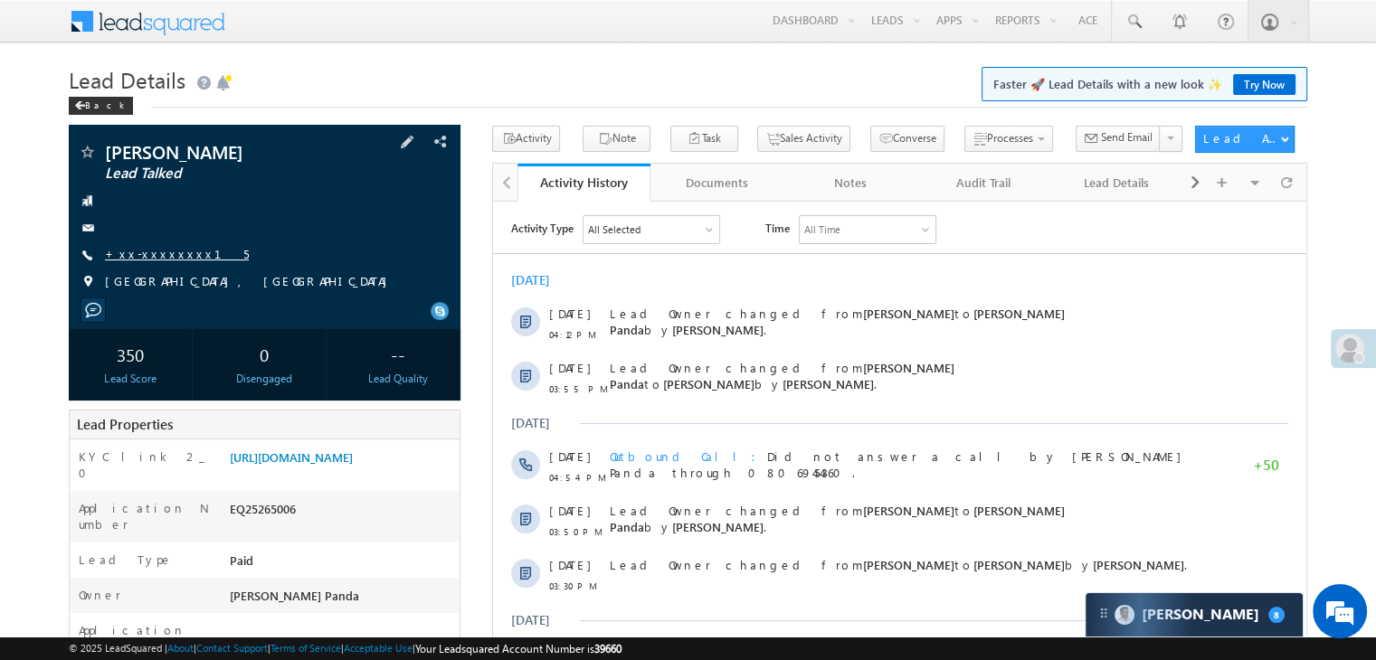
click at [148, 258] on link "+xx-xxxxxxxx15" at bounding box center [177, 253] width 144 height 15
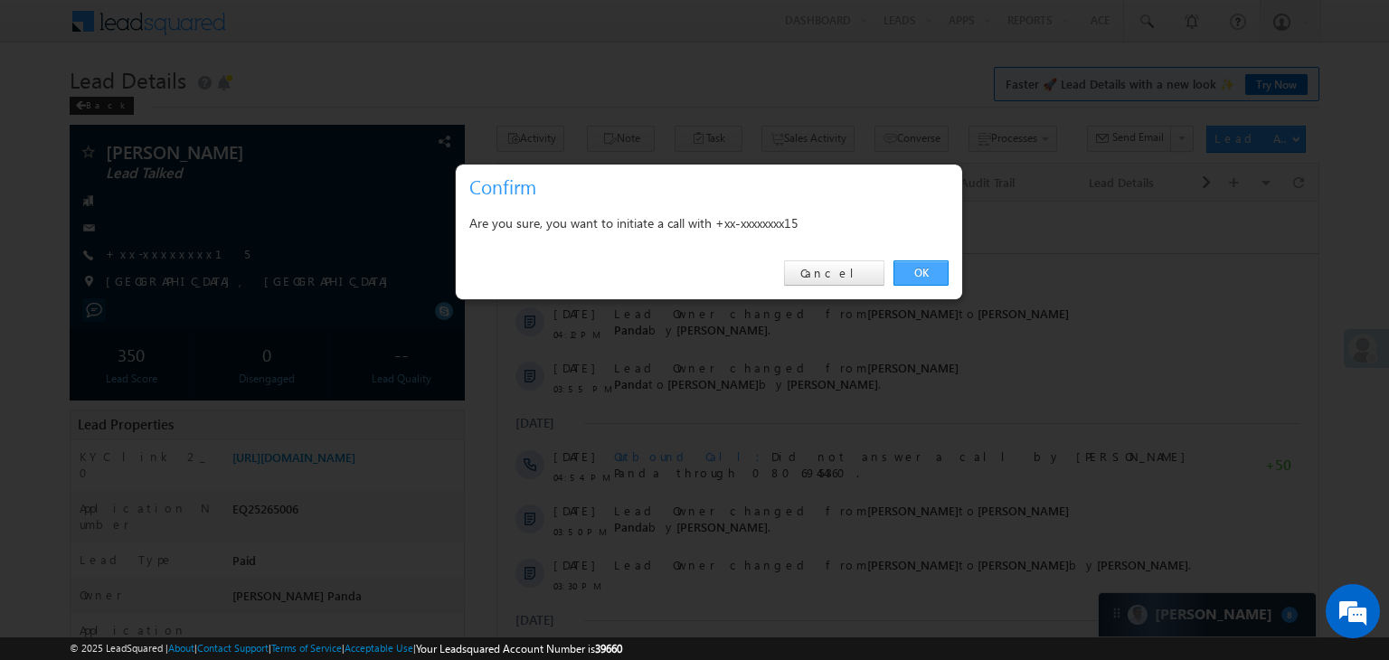
drag, startPoint x: 915, startPoint y: 272, endPoint x: 343, endPoint y: 7, distance: 630.8
click at [915, 272] on link "OK" at bounding box center [920, 272] width 55 height 25
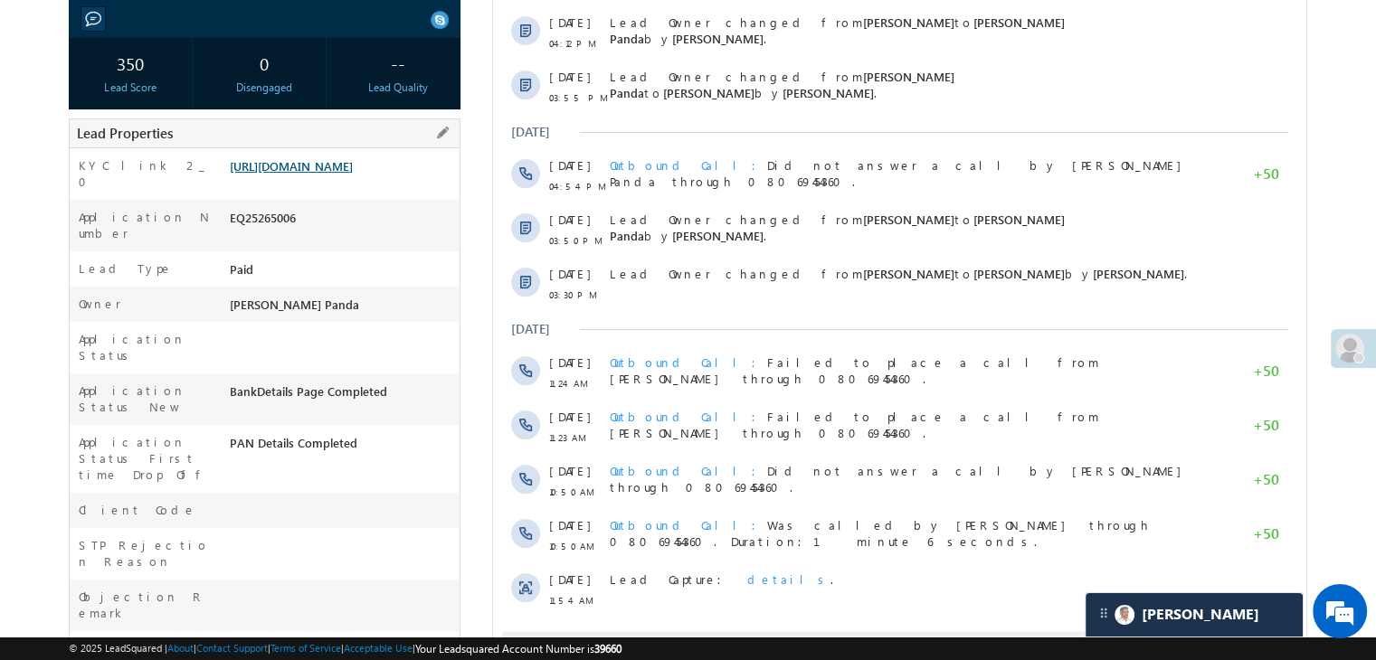
scroll to position [362, 0]
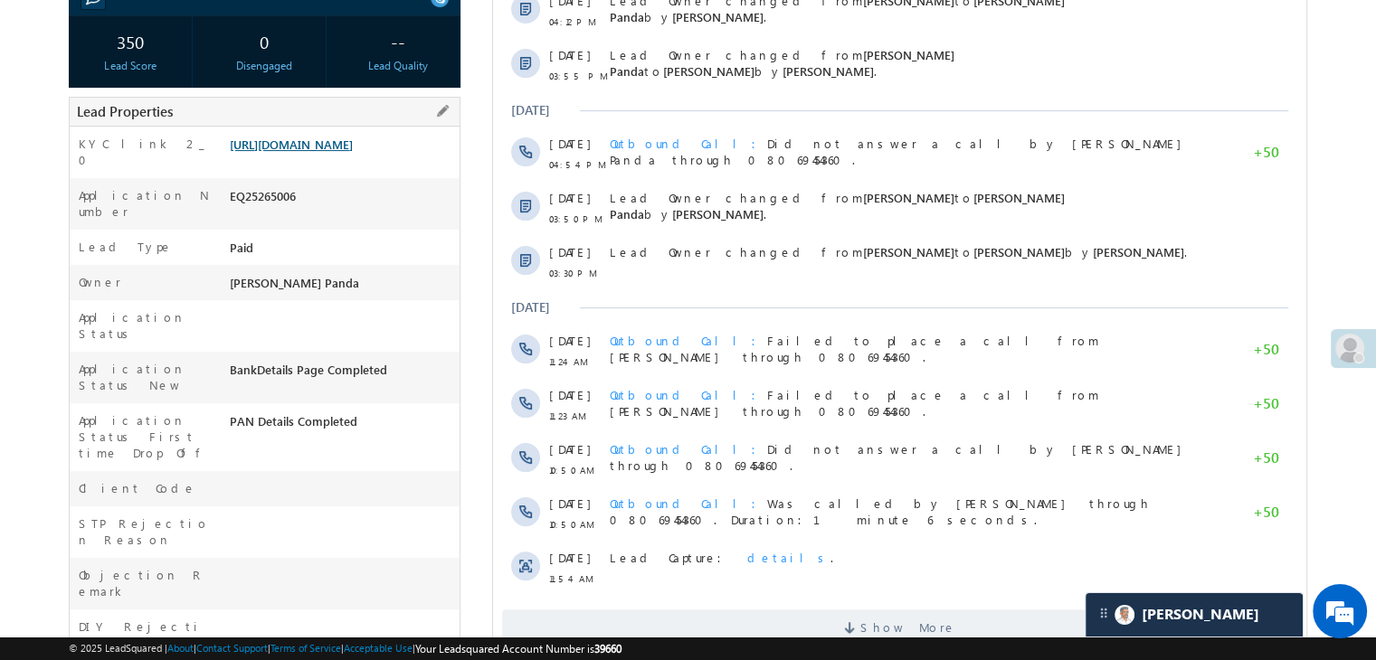
click at [339, 148] on link "https://angelbroking1-pk3em7sa.customui-test.leadsquared.com?leadId=b56b6cb8-dc…" at bounding box center [291, 144] width 123 height 15
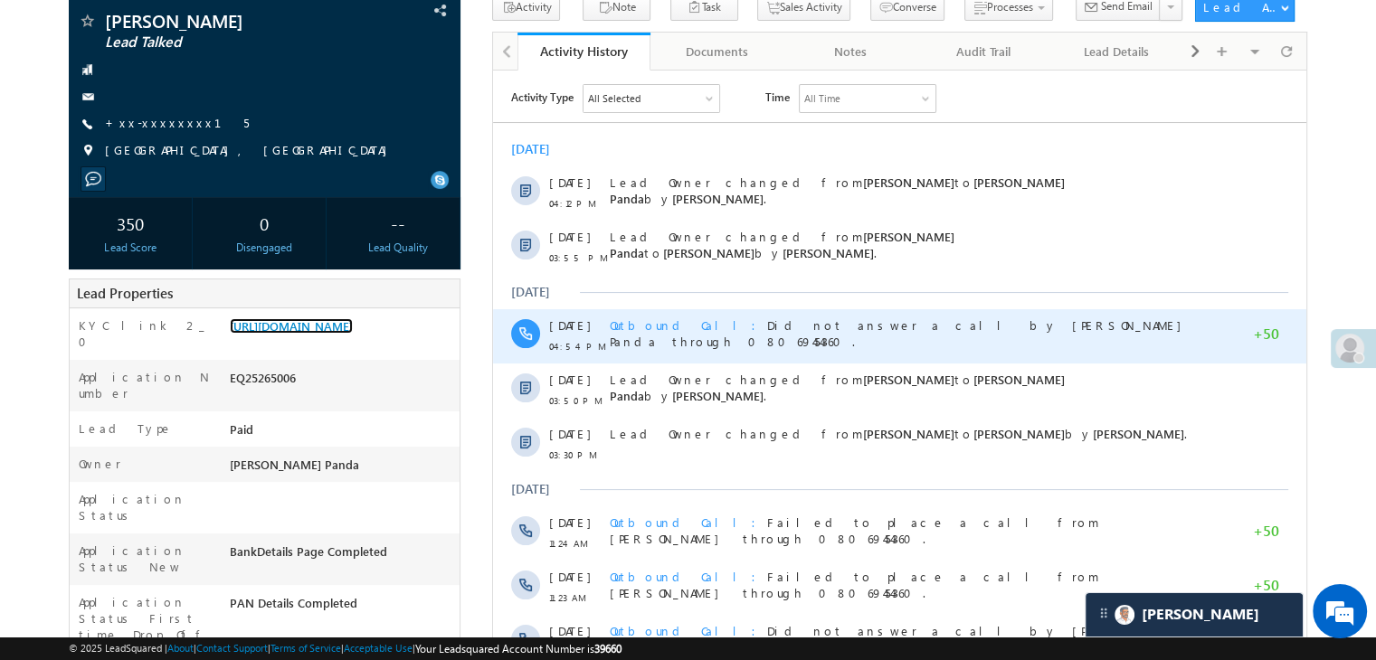
scroll to position [0, 0]
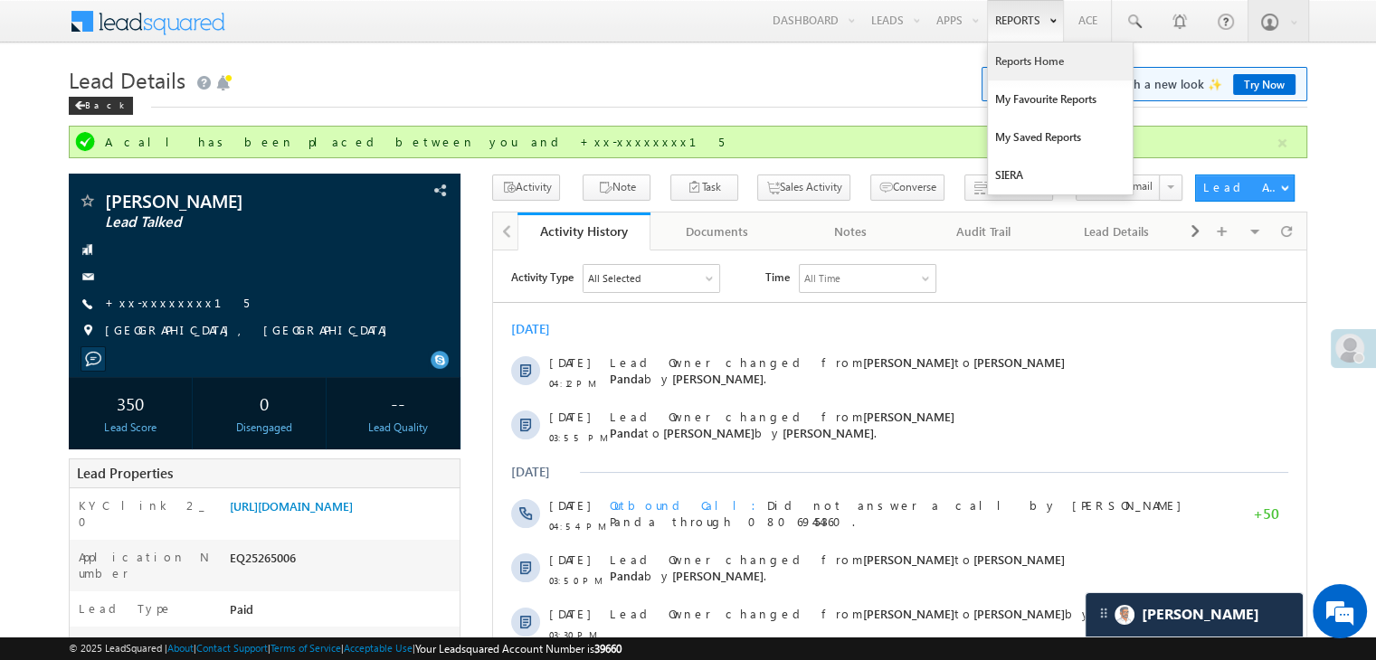
click at [1042, 59] on link "Reports Home" at bounding box center [1060, 62] width 145 height 38
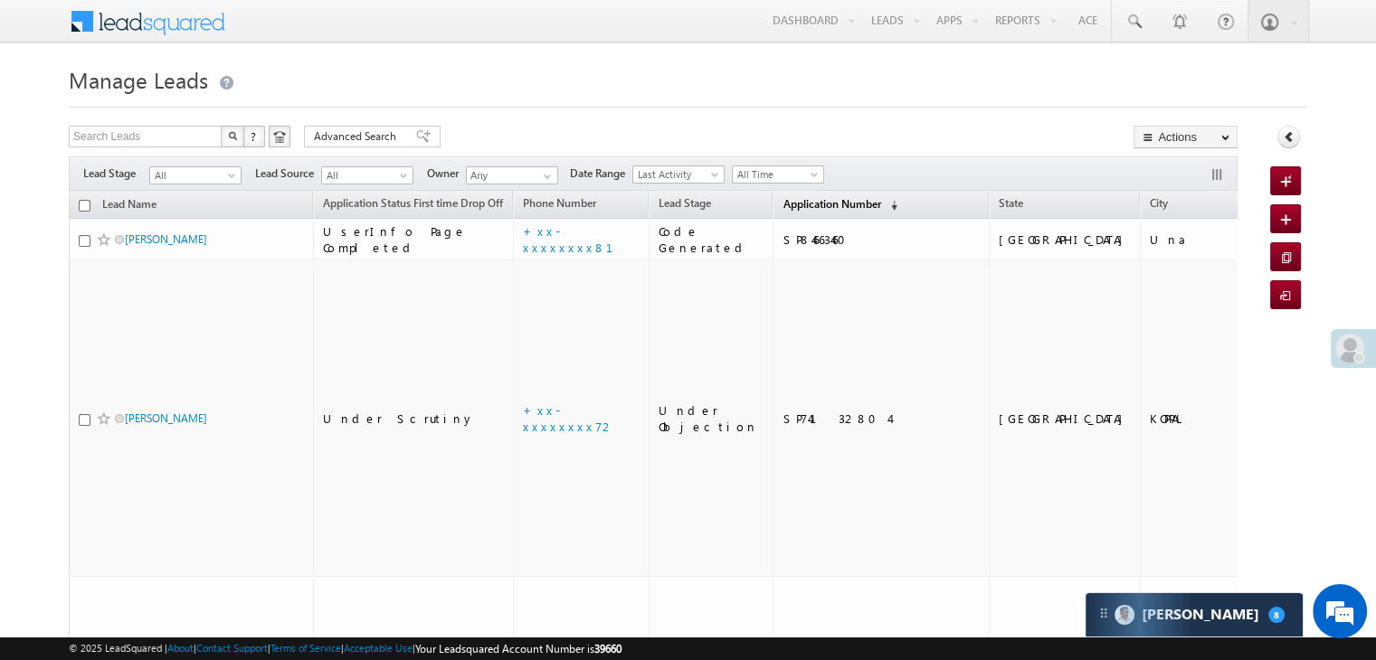
click at [782, 203] on span "Application Number" at bounding box center [831, 204] width 98 height 14
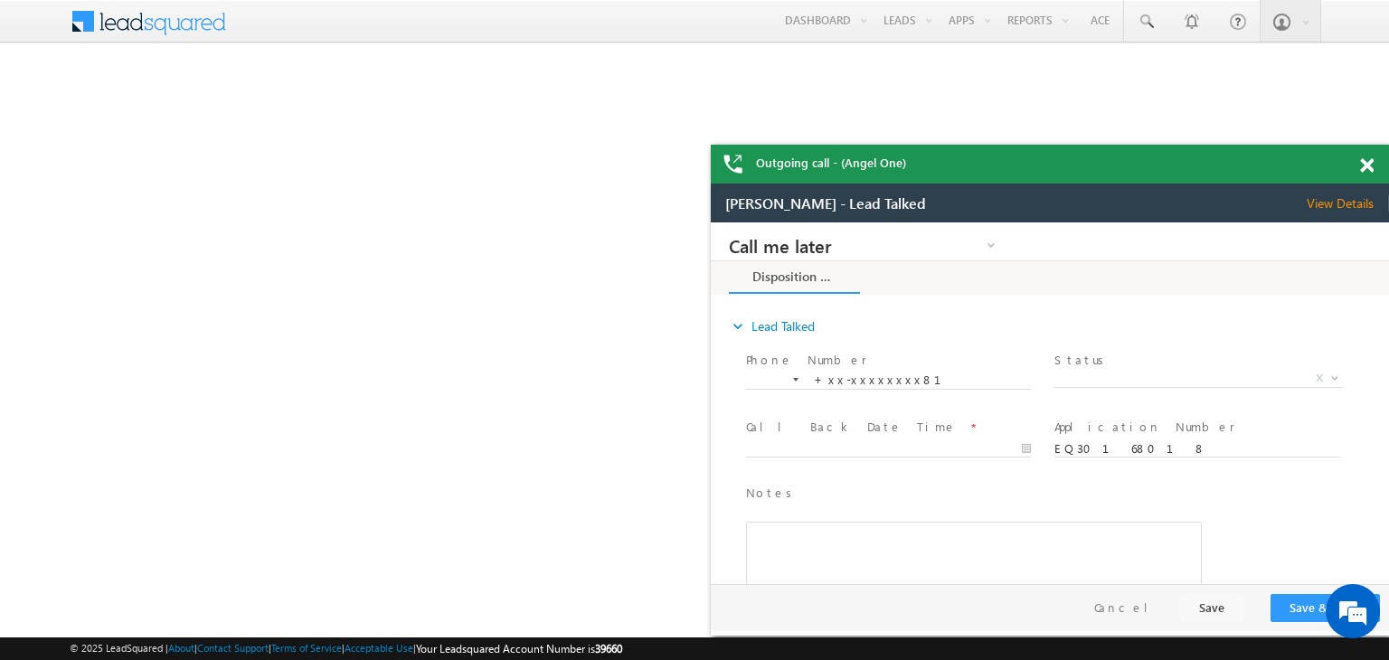
click at [1363, 165] on span at bounding box center [1367, 165] width 14 height 15
click at [1366, 163] on span at bounding box center [1367, 165] width 14 height 15
click at [1364, 169] on span at bounding box center [1367, 165] width 14 height 15
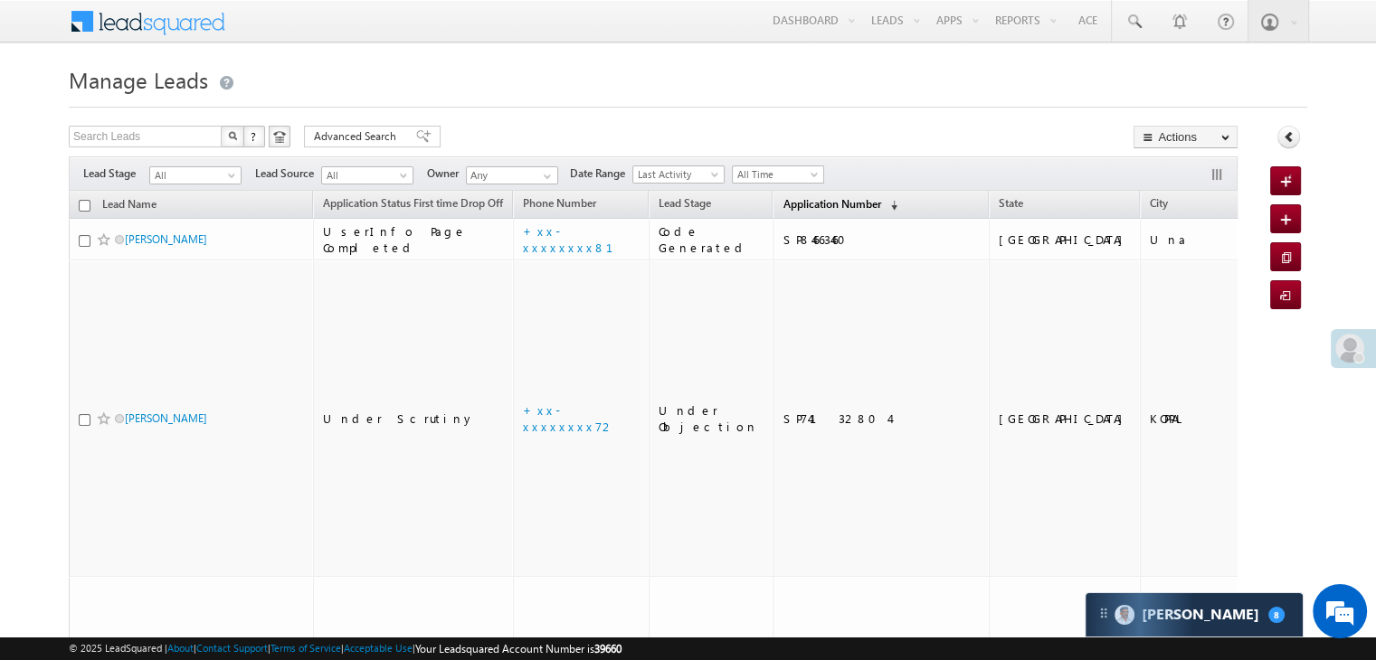
click at [791, 208] on span "Application Number" at bounding box center [831, 204] width 98 height 14
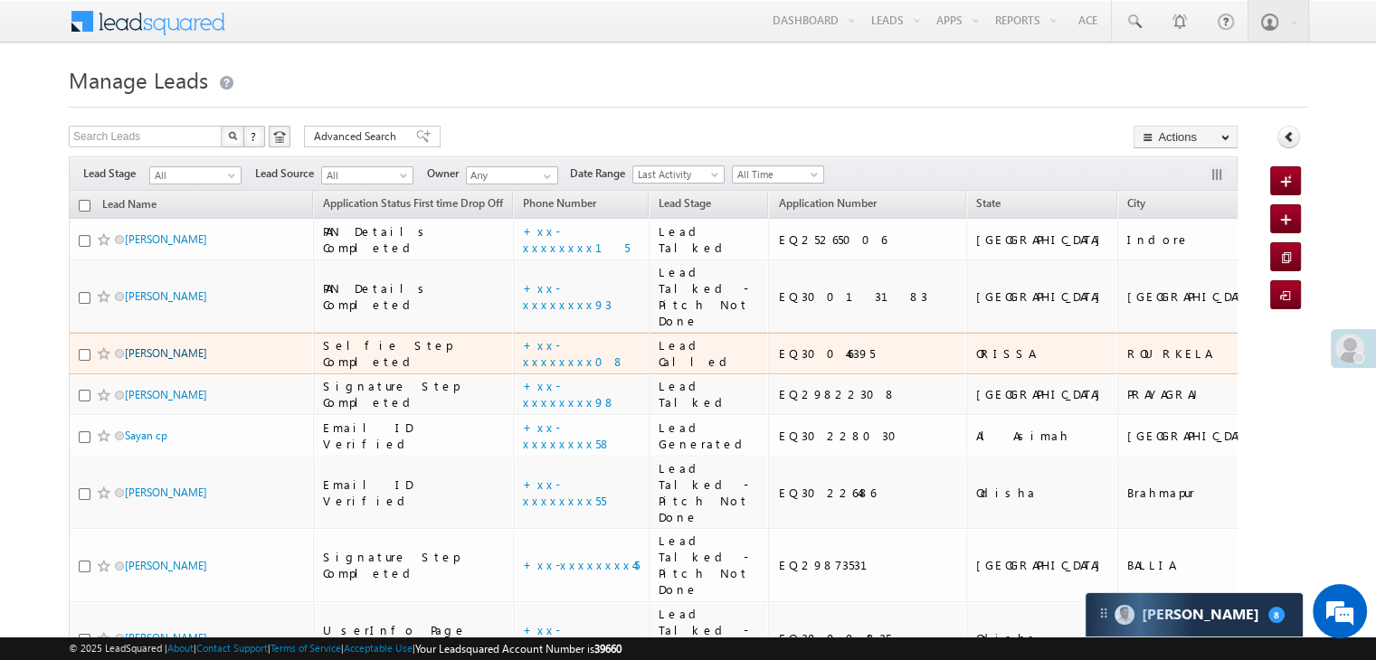
click at [183, 360] on link "[PERSON_NAME]" at bounding box center [166, 353] width 82 height 14
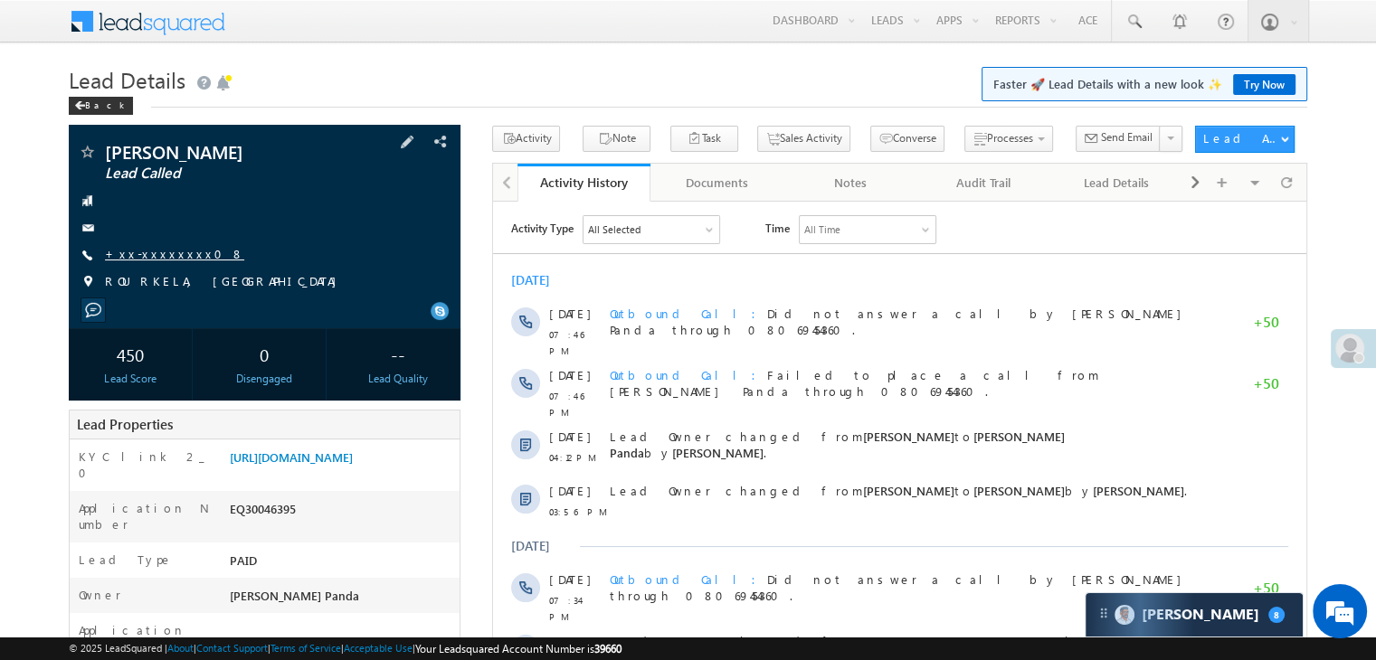
click at [145, 255] on link "+xx-xxxxxxxx08" at bounding box center [174, 253] width 139 height 15
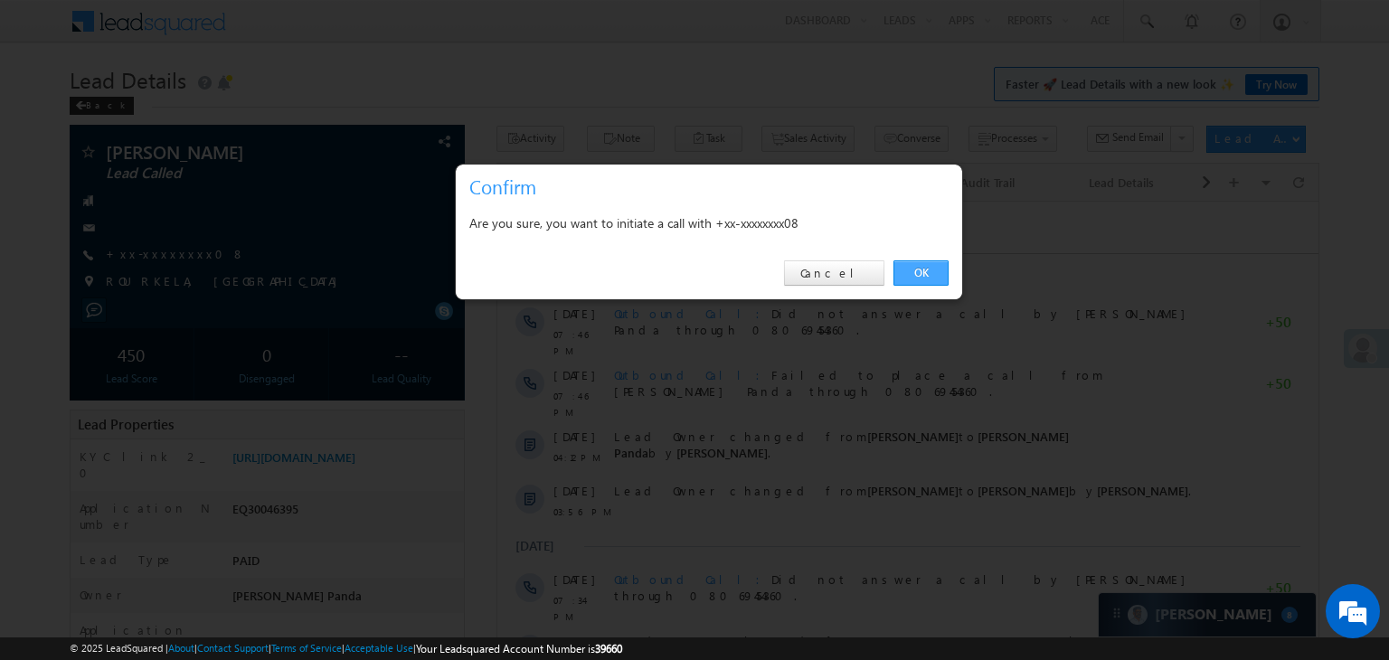
drag, startPoint x: 921, startPoint y: 273, endPoint x: 411, endPoint y: 89, distance: 542.4
click at [921, 273] on link "OK" at bounding box center [920, 272] width 55 height 25
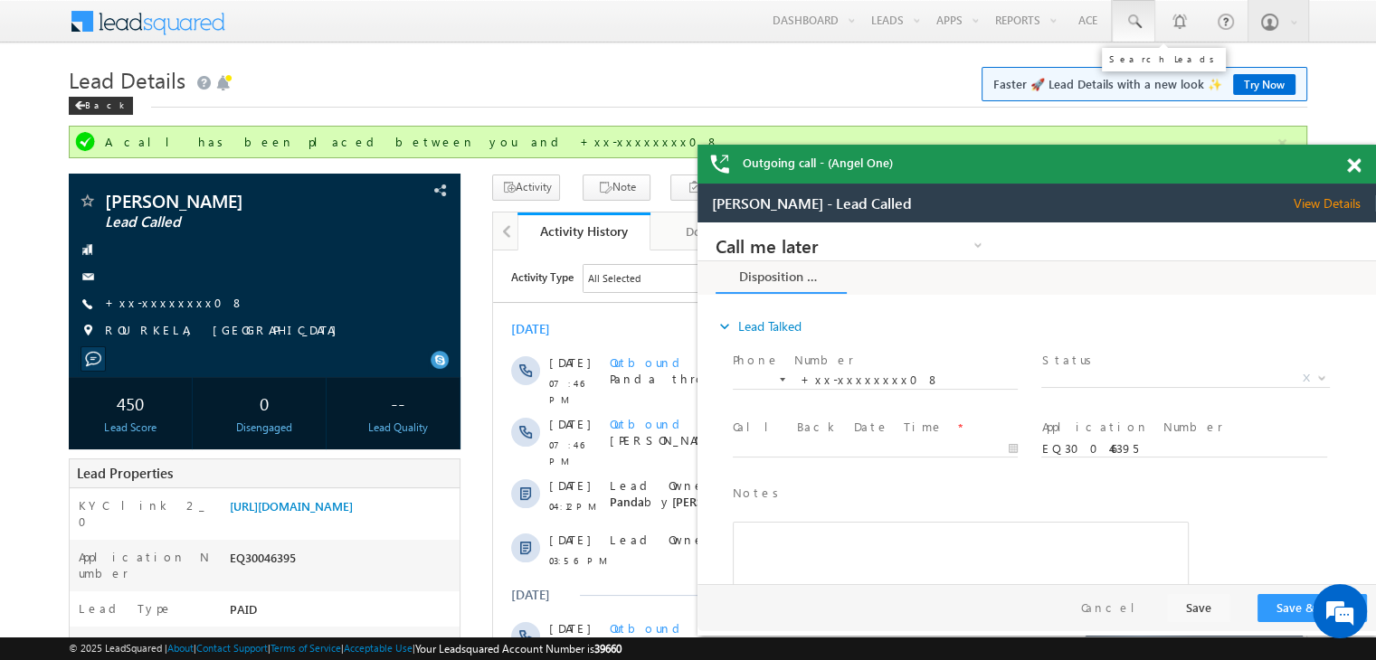
click at [1138, 21] on span at bounding box center [1133, 22] width 18 height 18
paste input "EQ30001574"
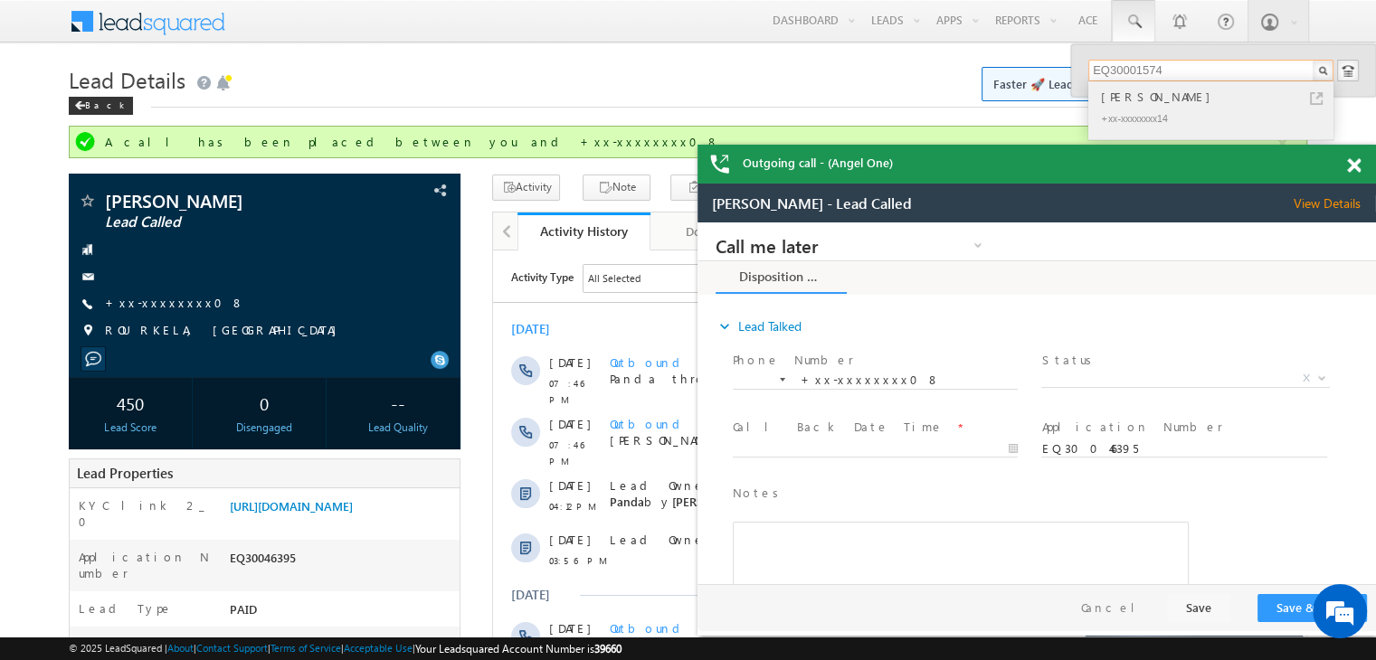
type input "EQ30001574"
click at [1131, 98] on div "[PERSON_NAME]" at bounding box center [1218, 97] width 242 height 20
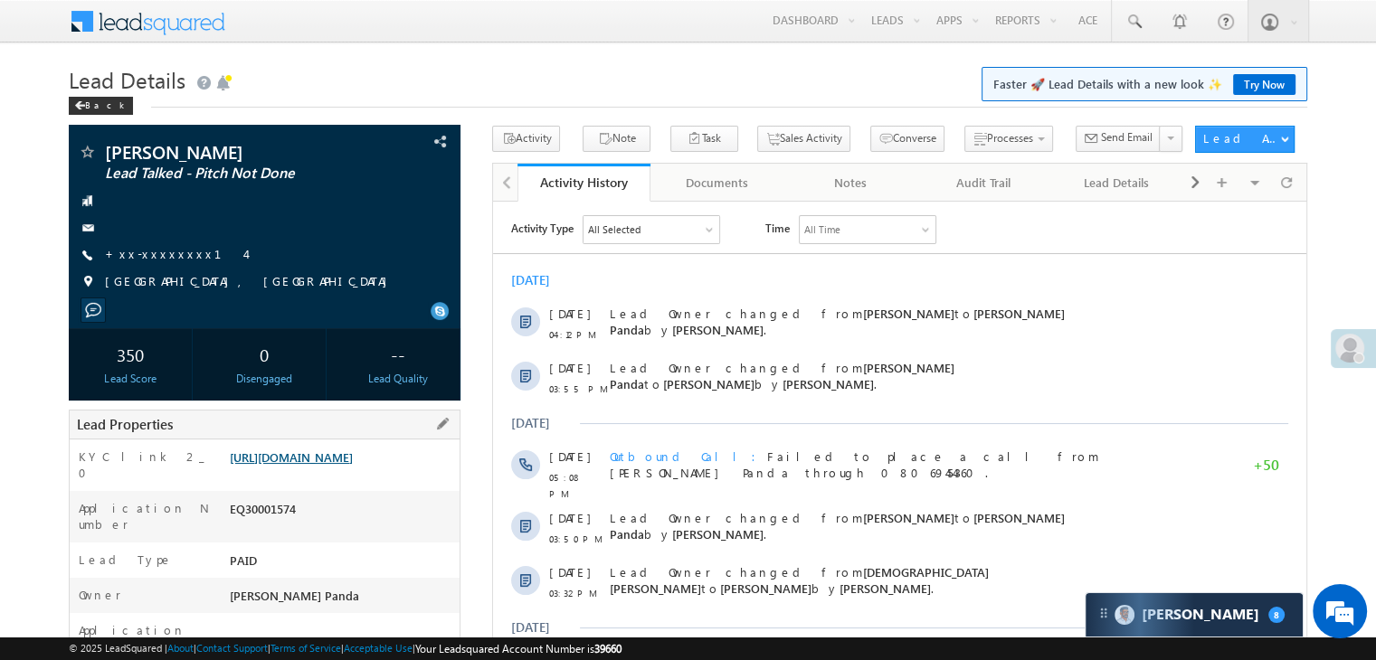
click at [307, 465] on link "https://angelbroking1-pk3em7sa.customui-test.leadsquared.com?leadId=fc73398b-3e…" at bounding box center [291, 456] width 123 height 15
click at [137, 254] on link "+xx-xxxxxxxx14" at bounding box center [175, 253] width 140 height 15
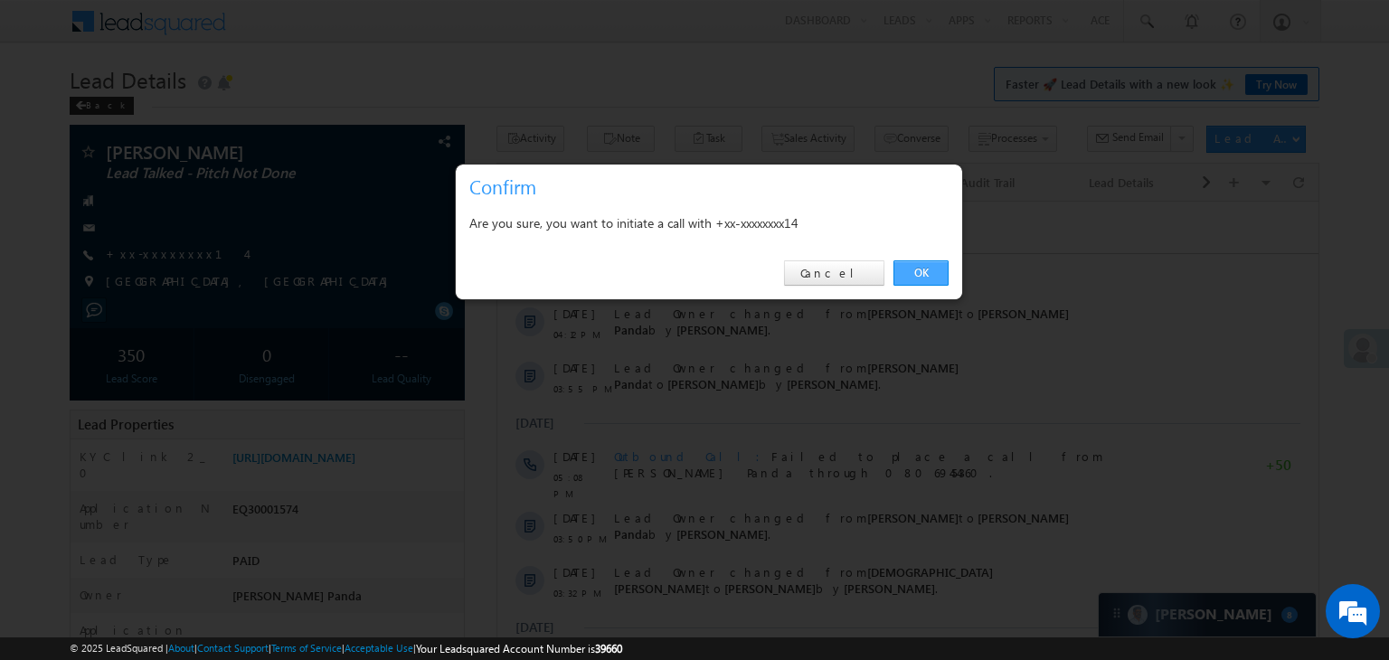
click at [915, 270] on link "OK" at bounding box center [920, 272] width 55 height 25
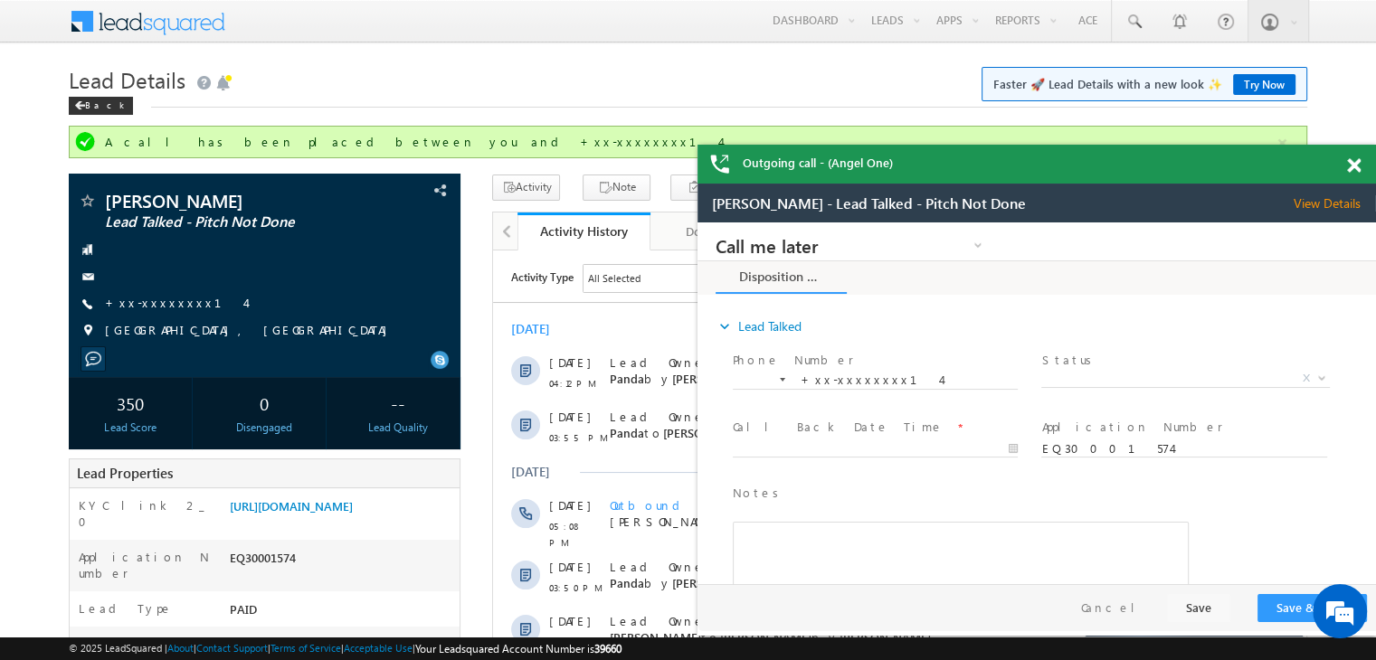
click at [1353, 171] on span at bounding box center [1354, 165] width 14 height 15
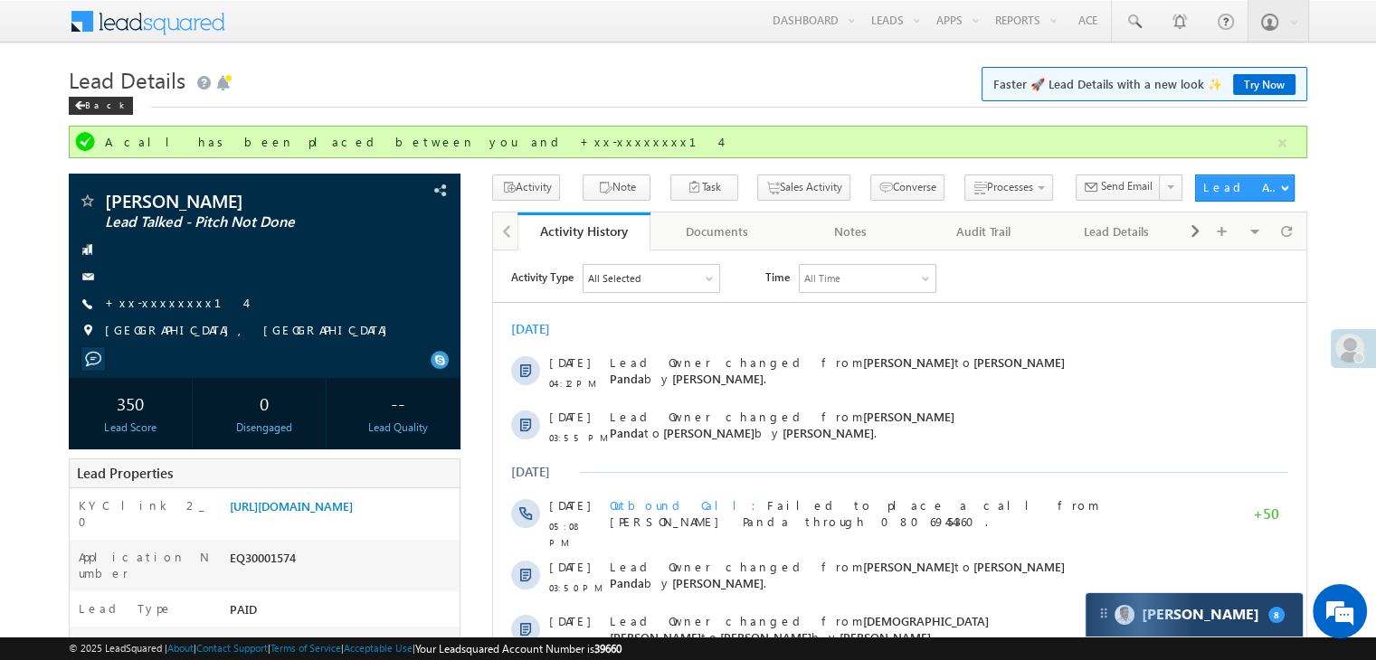
click at [1268, 619] on span "8" at bounding box center [1276, 615] width 16 height 16
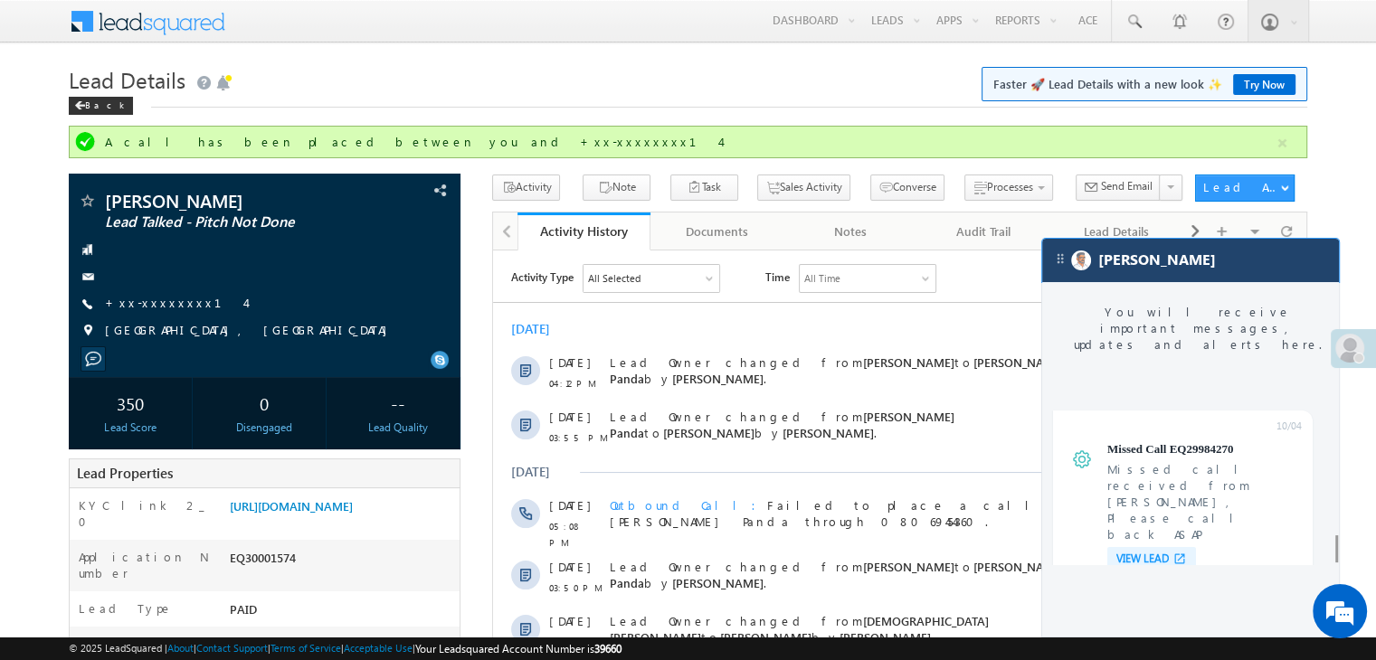
scroll to position [7123, 0]
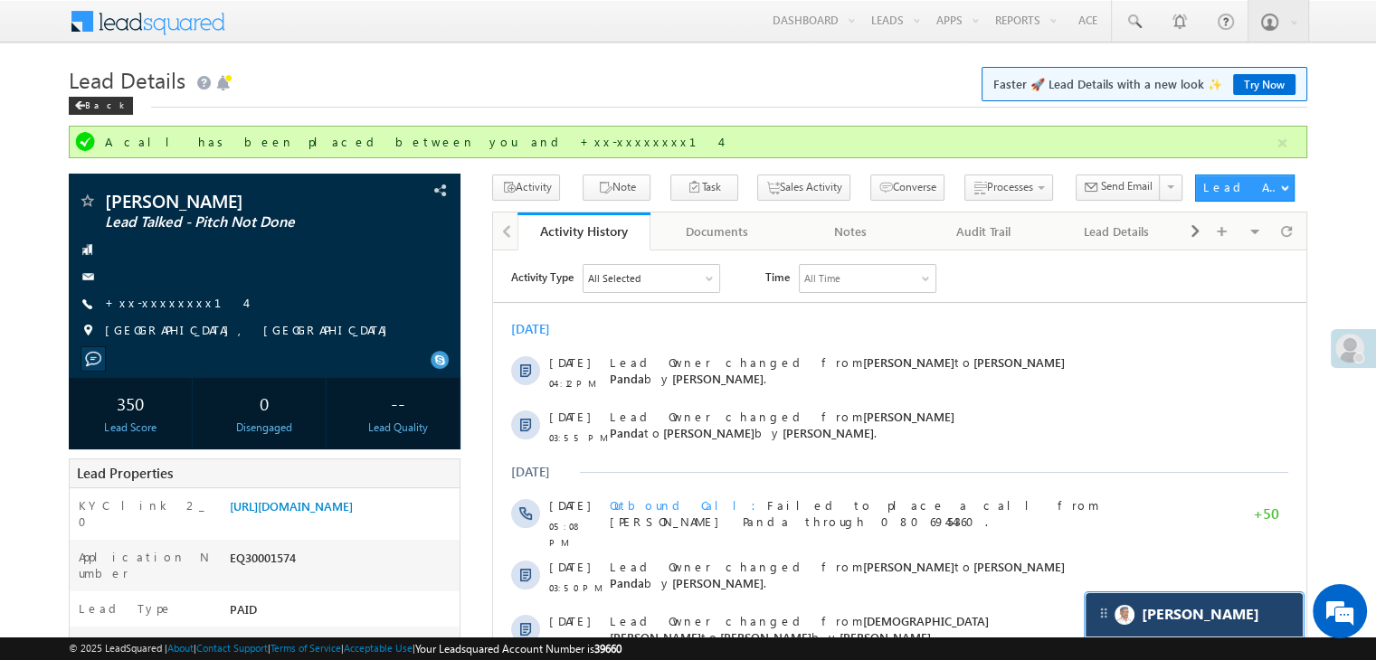
scroll to position [7241, 0]
click at [1132, 23] on span at bounding box center [1133, 22] width 18 height 18
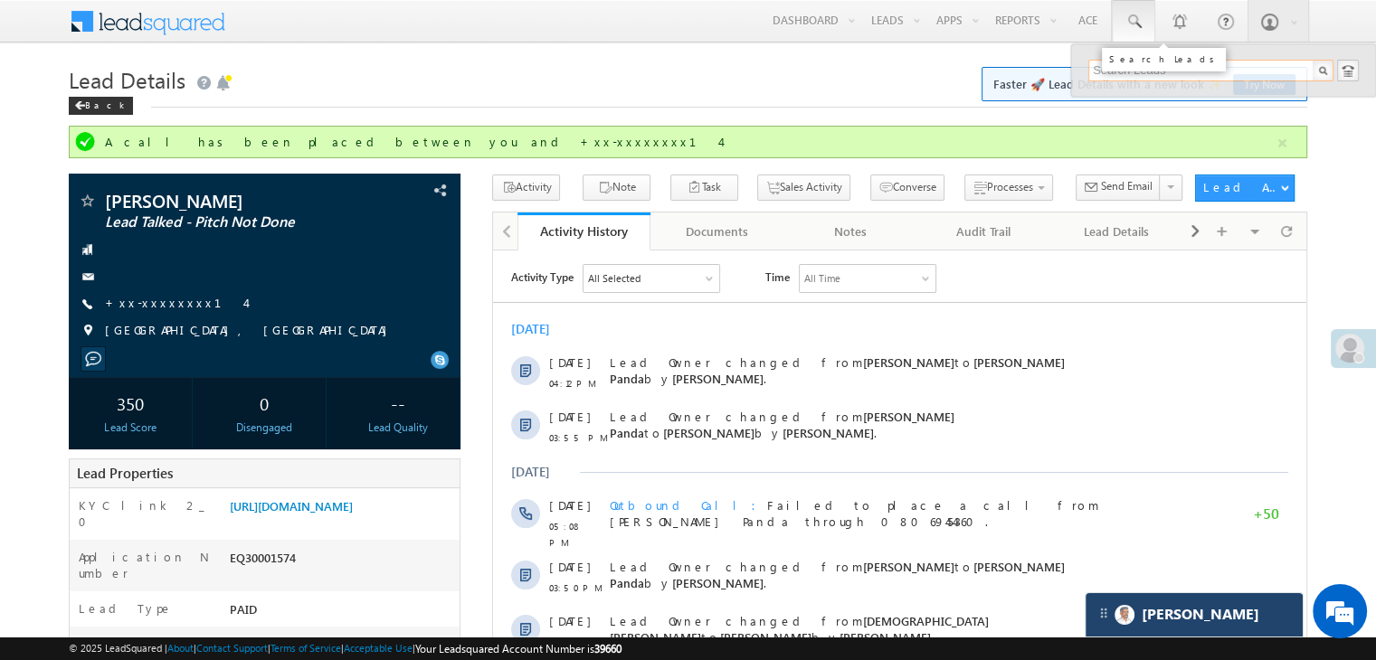
paste input "EQ30052421"
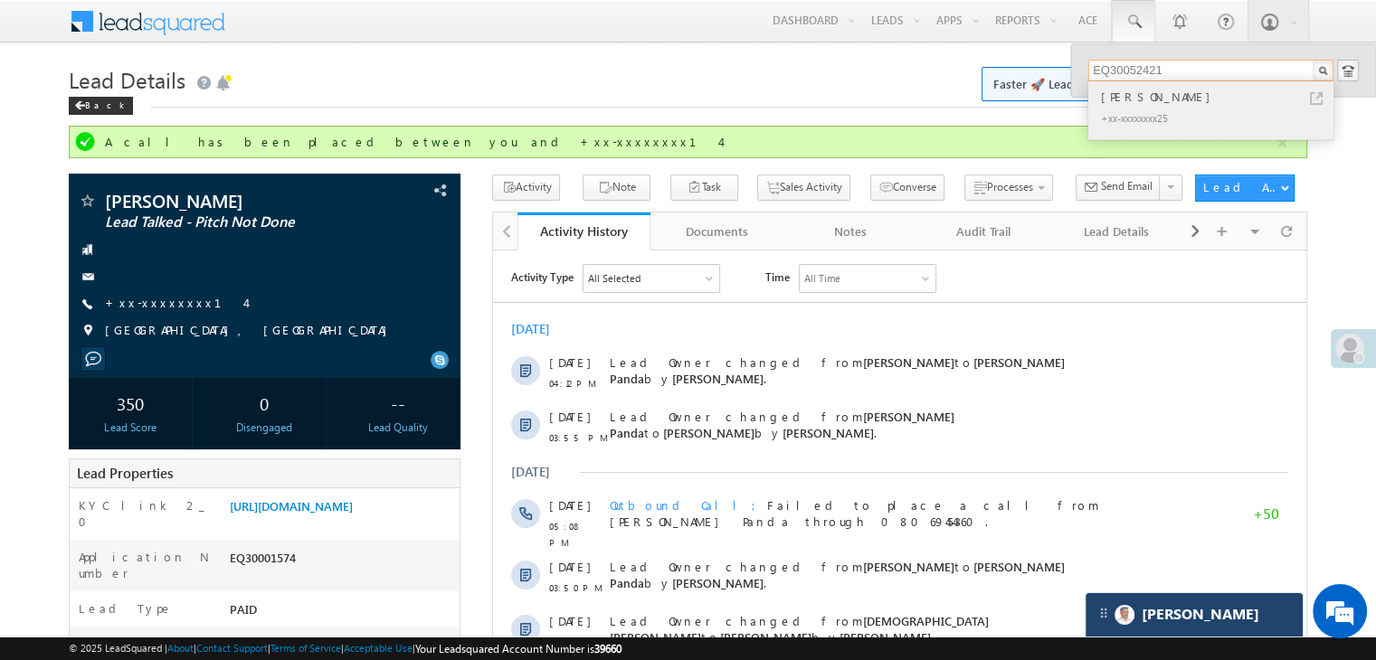
type input "EQ30052421"
click at [1118, 99] on div "[PERSON_NAME]" at bounding box center [1218, 97] width 242 height 20
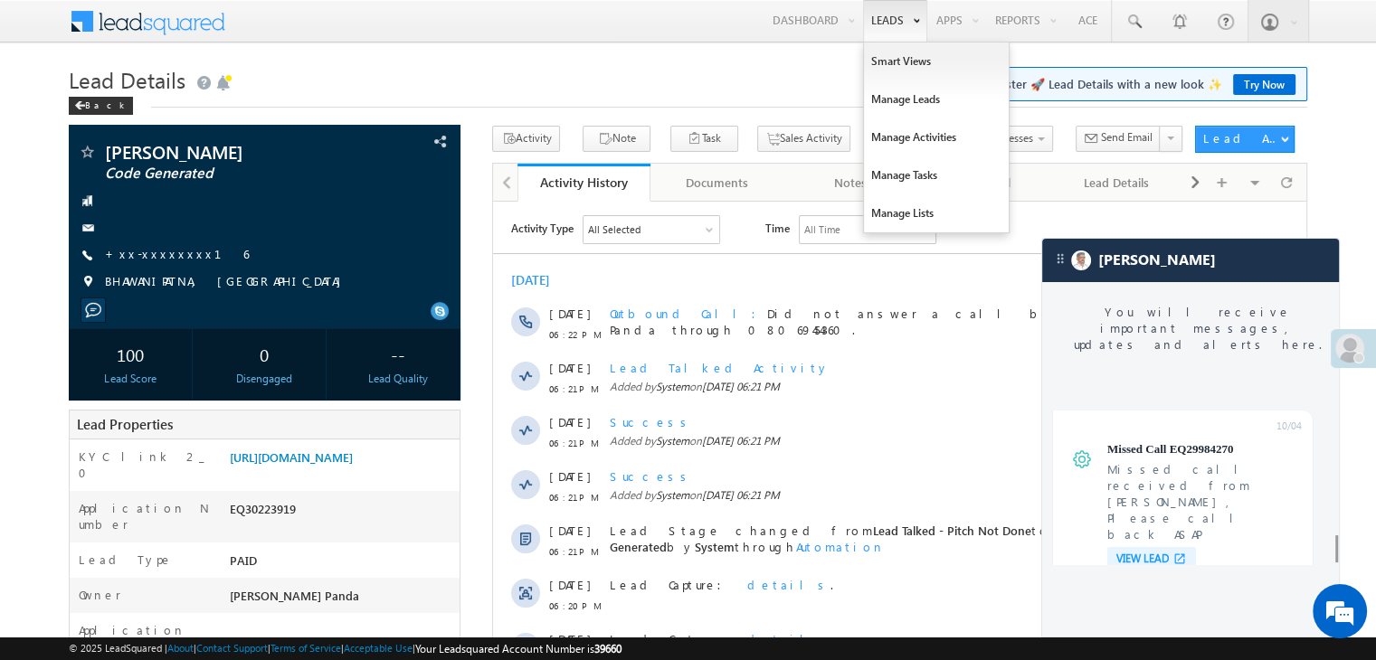
scroll to position [7079, 0]
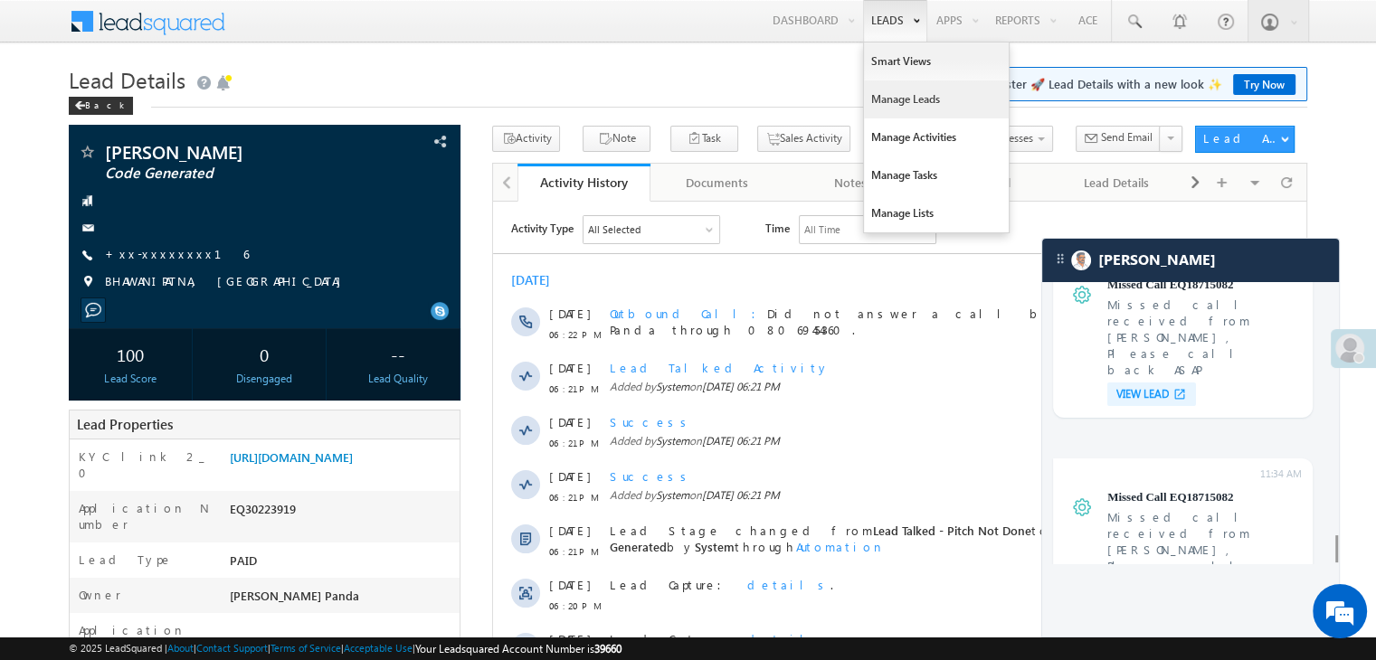
click at [888, 105] on link "Manage Leads" at bounding box center [936, 99] width 145 height 38
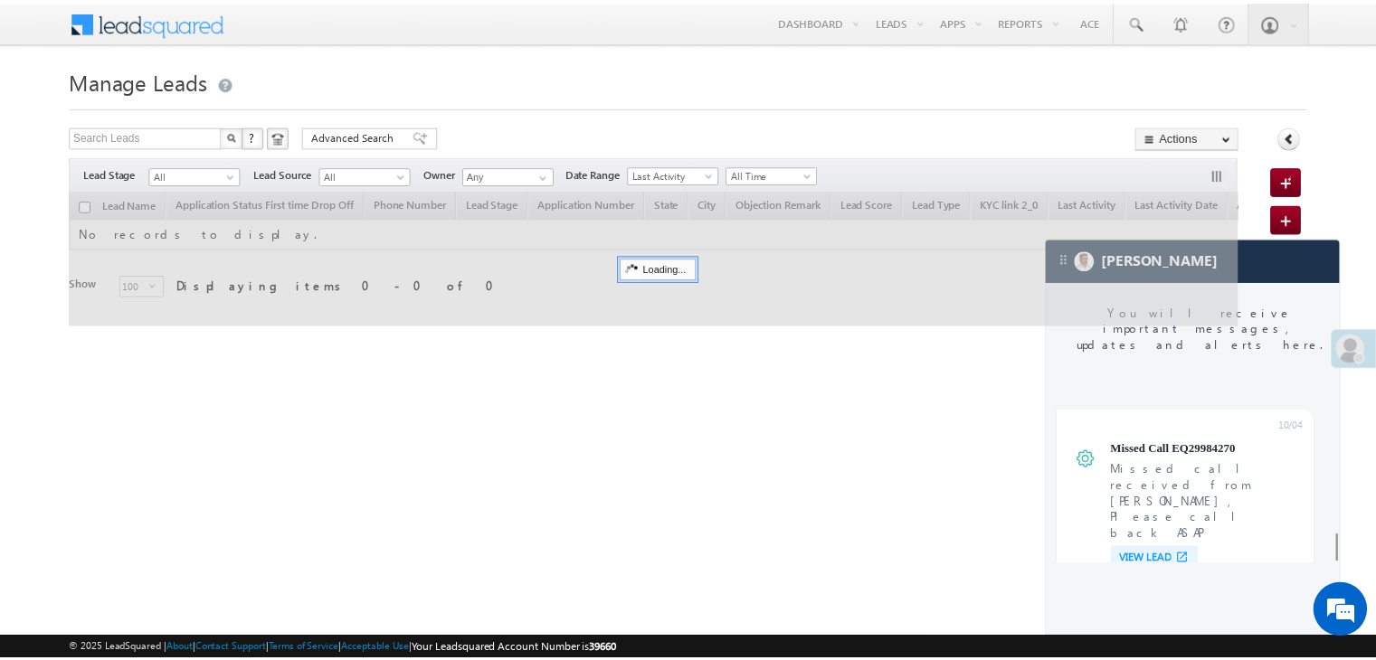
scroll to position [7079, 0]
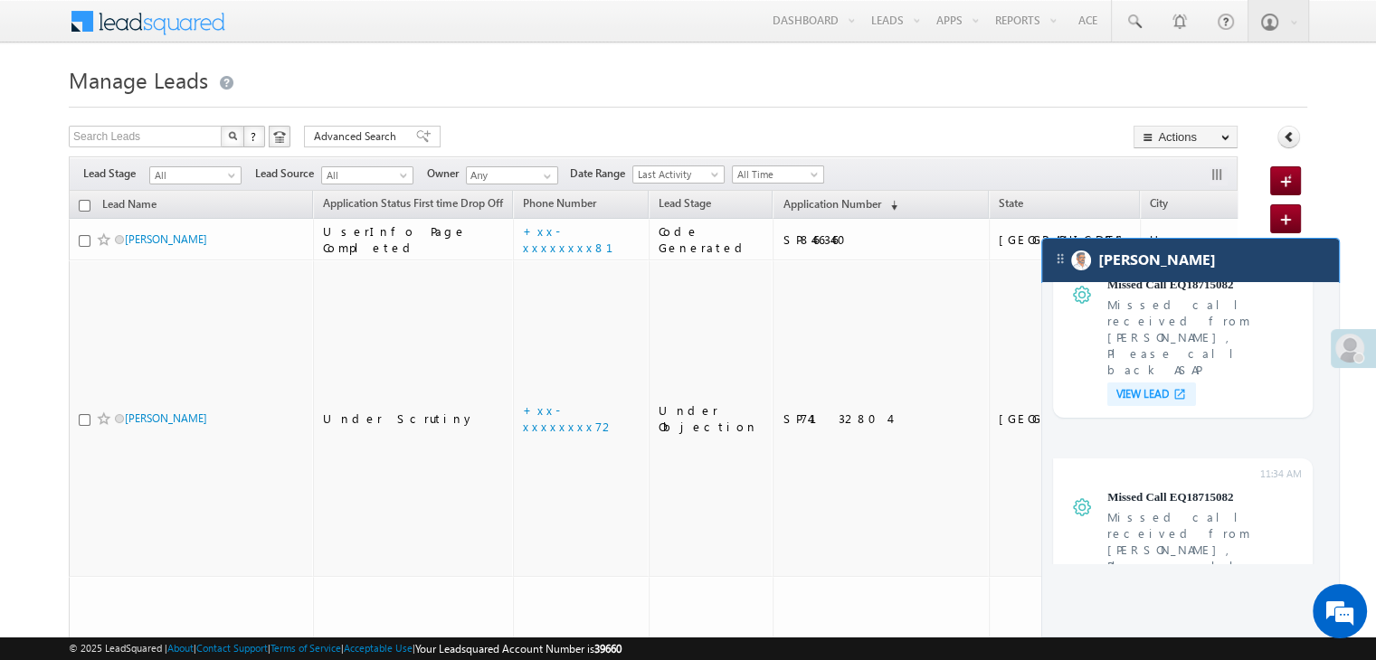
click at [1276, 275] on div "[PERSON_NAME]" at bounding box center [1190, 260] width 297 height 43
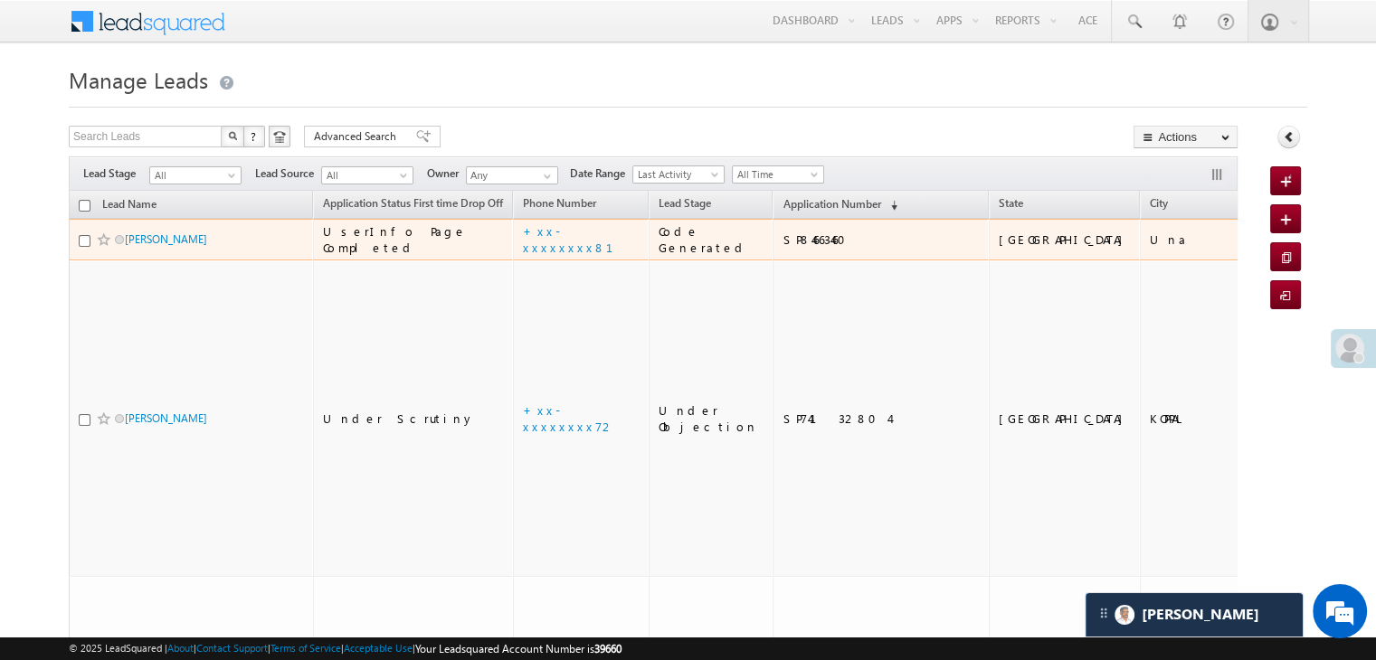
scroll to position [7198, 0]
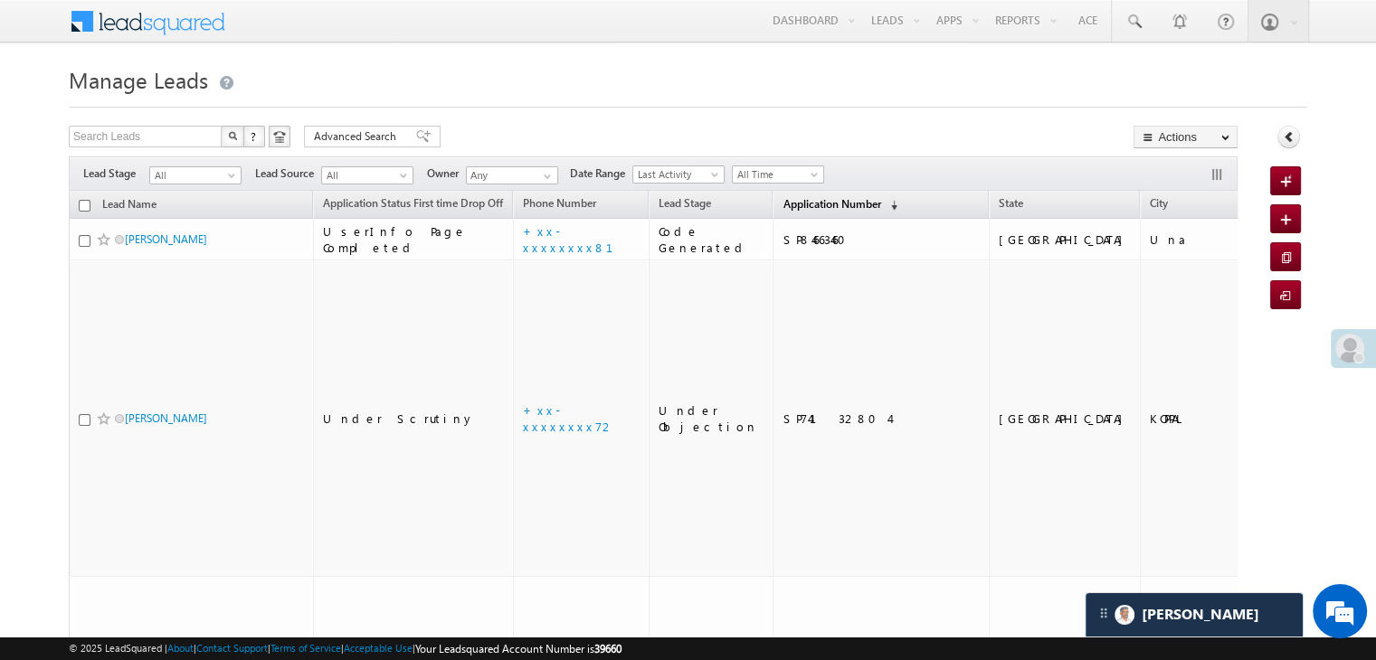
click at [803, 203] on span "Application Number" at bounding box center [831, 204] width 98 height 14
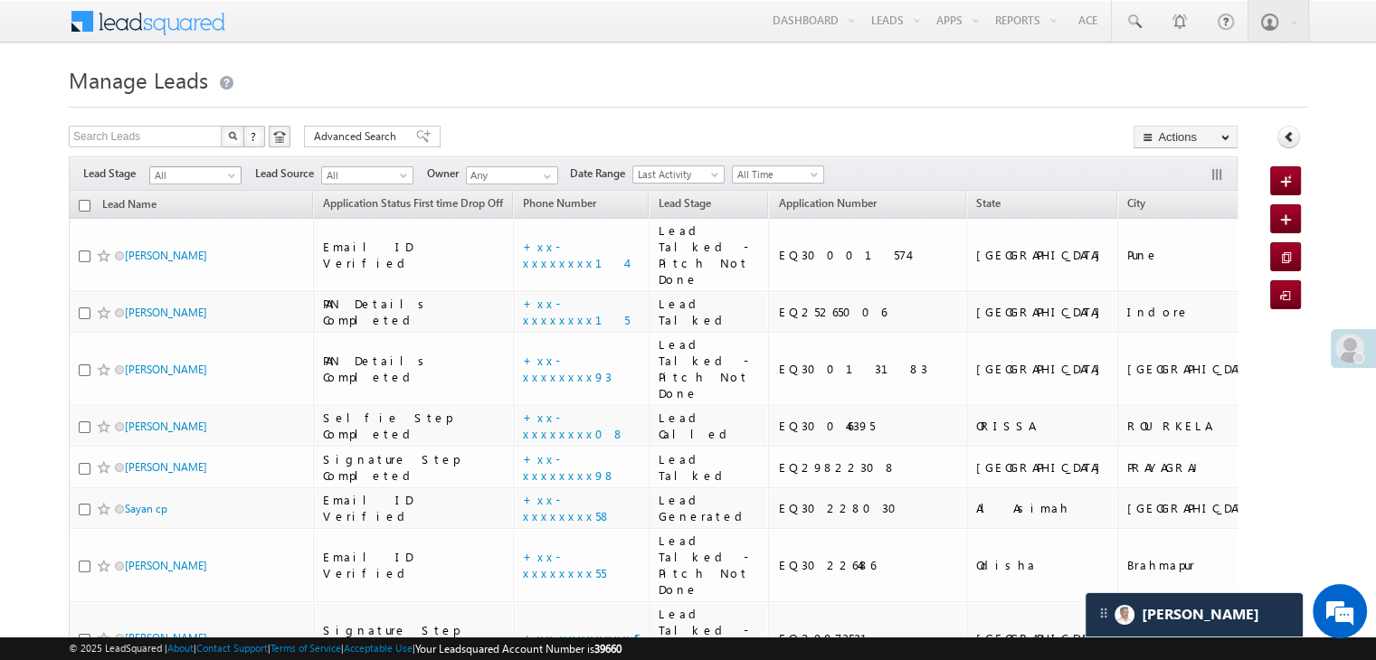
click at [235, 174] on span at bounding box center [233, 179] width 14 height 14
click at [203, 214] on link "Lead Generated" at bounding box center [195, 213] width 91 height 16
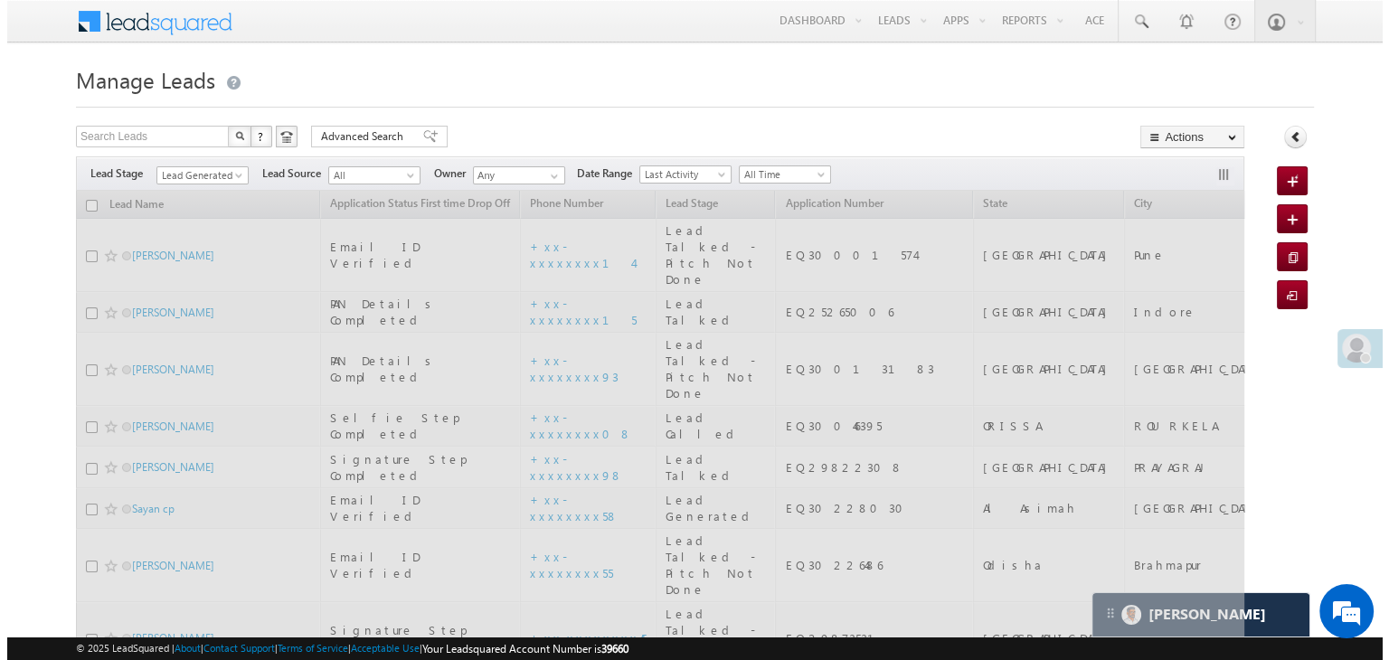
scroll to position [0, 0]
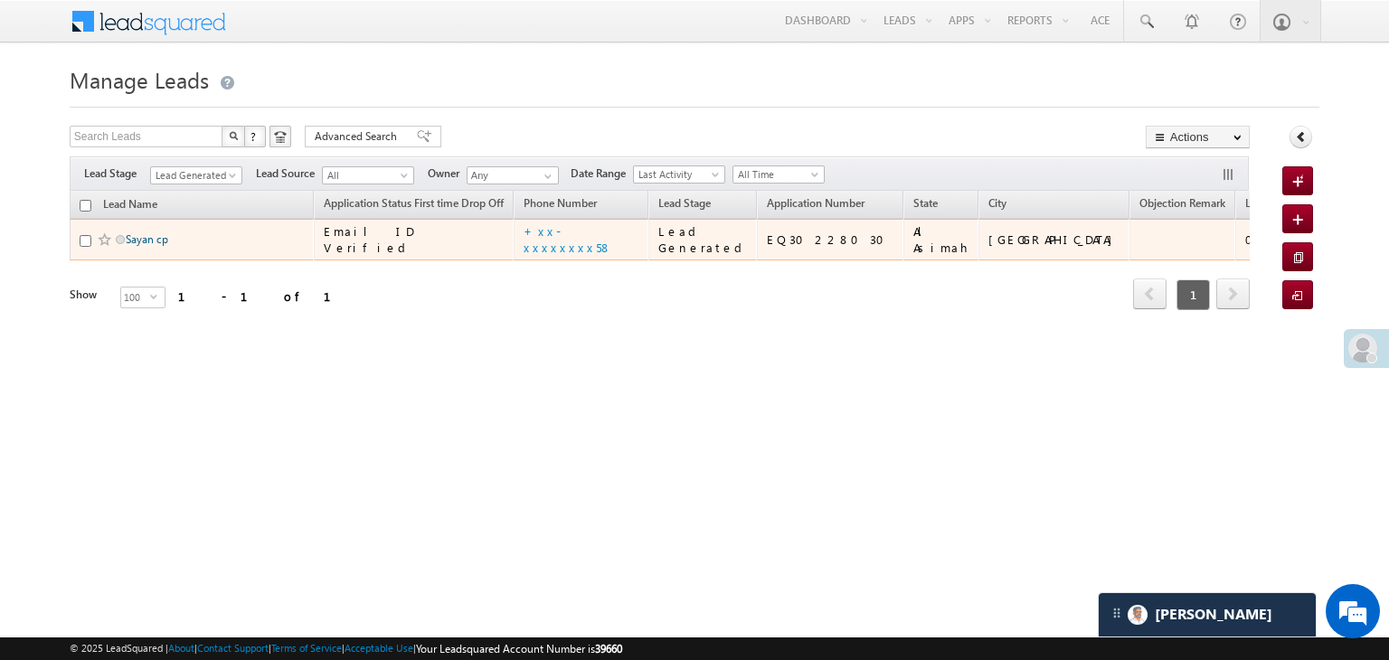
click at [143, 246] on link "Sayan cp" at bounding box center [147, 239] width 43 height 14
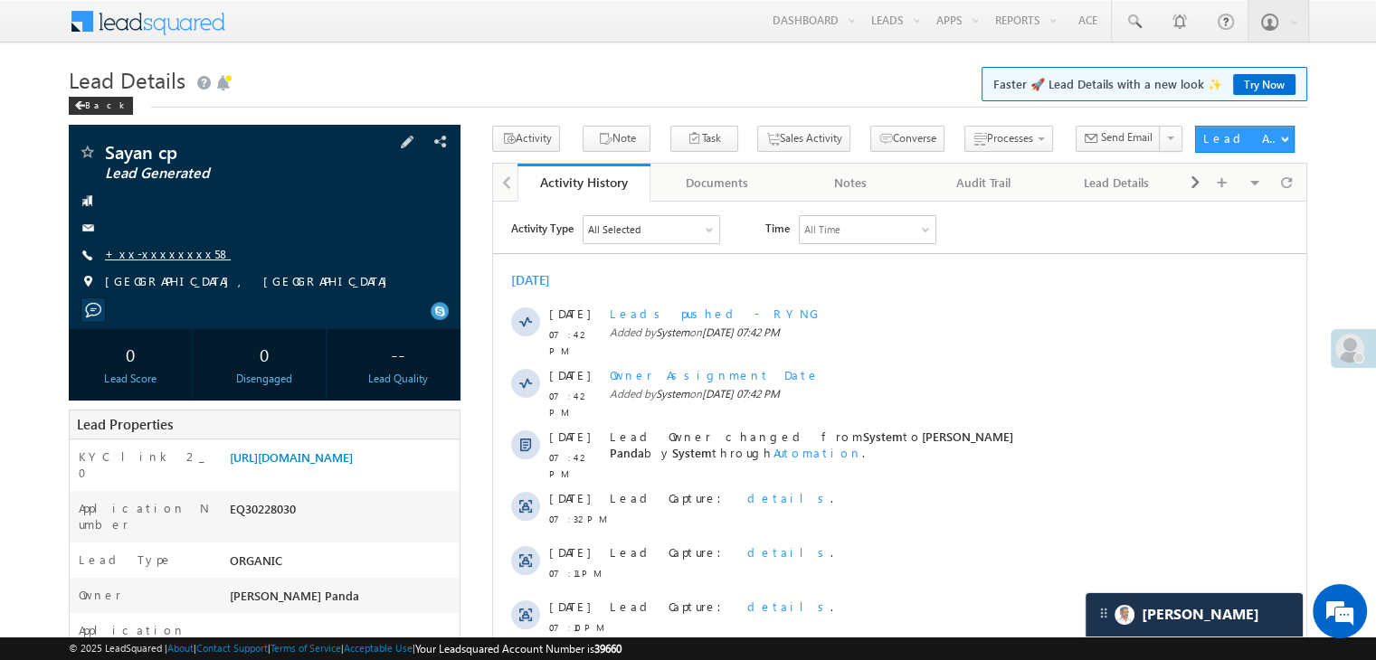
click at [162, 256] on link "+xx-xxxxxxxx58" at bounding box center [168, 253] width 126 height 15
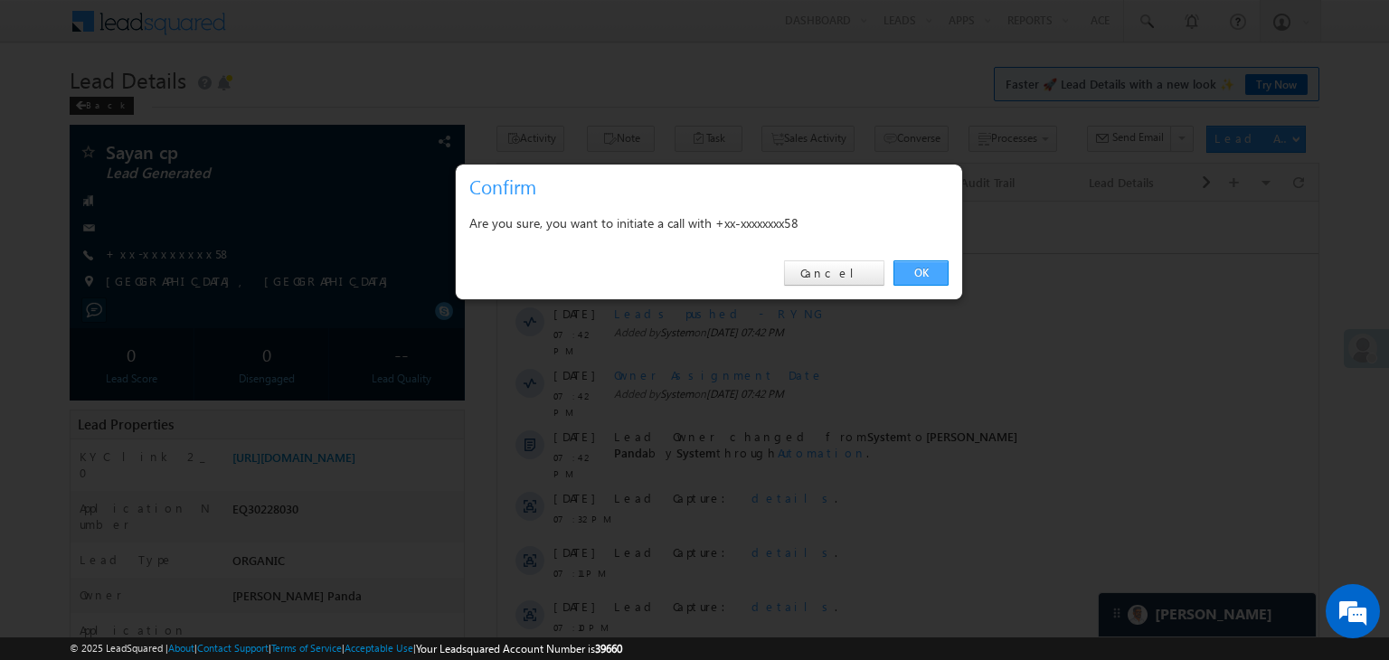
click at [923, 271] on link "OK" at bounding box center [920, 272] width 55 height 25
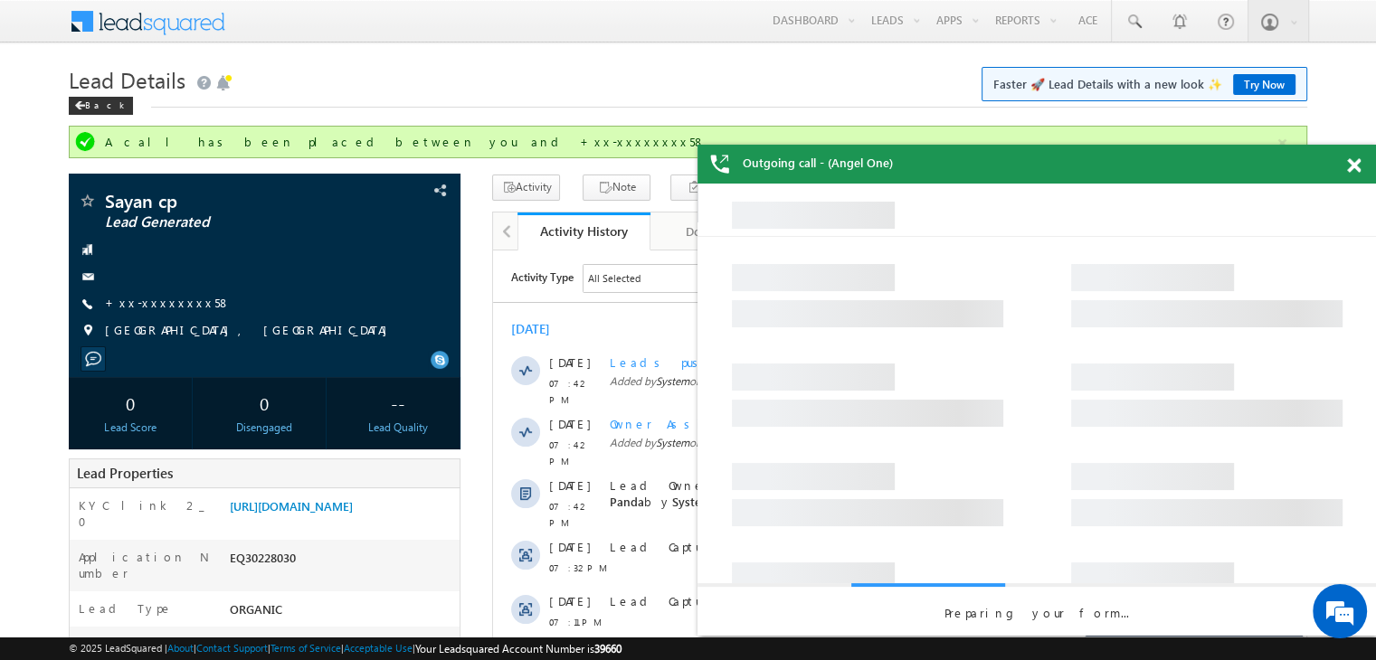
click at [1352, 167] on span at bounding box center [1354, 165] width 14 height 15
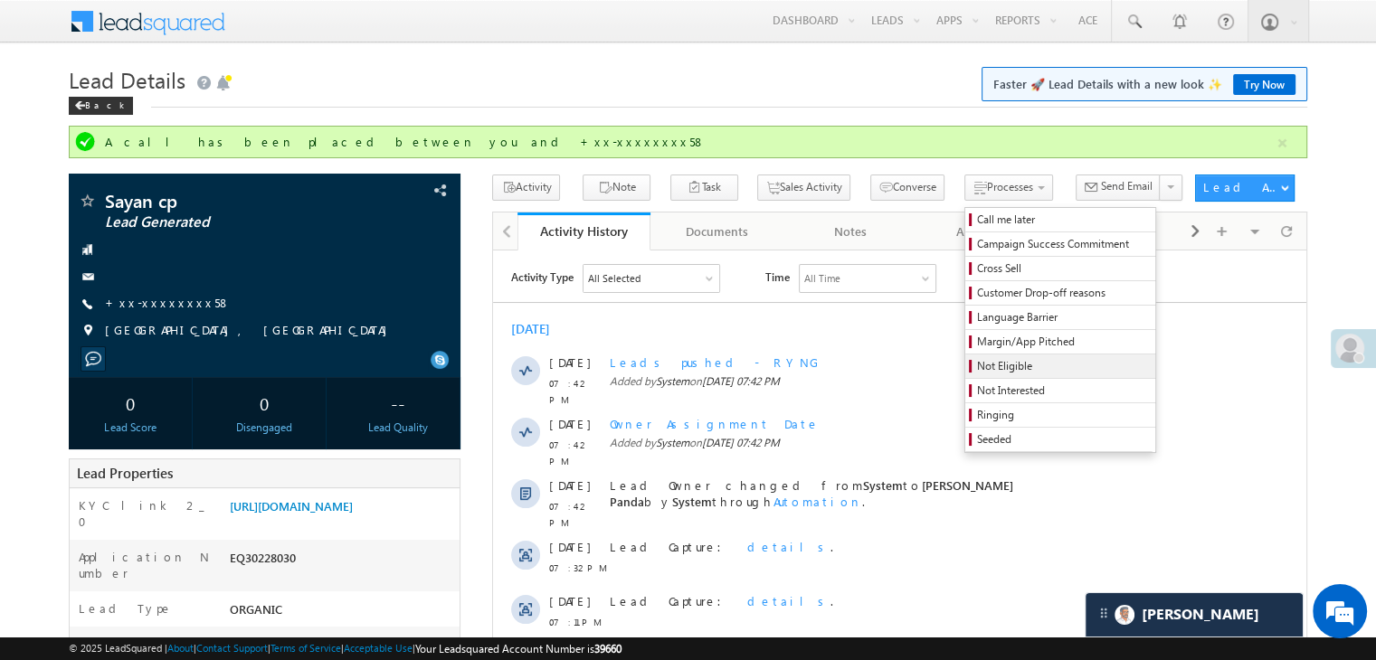
click at [977, 373] on span "Not Eligible" at bounding box center [1063, 366] width 172 height 16
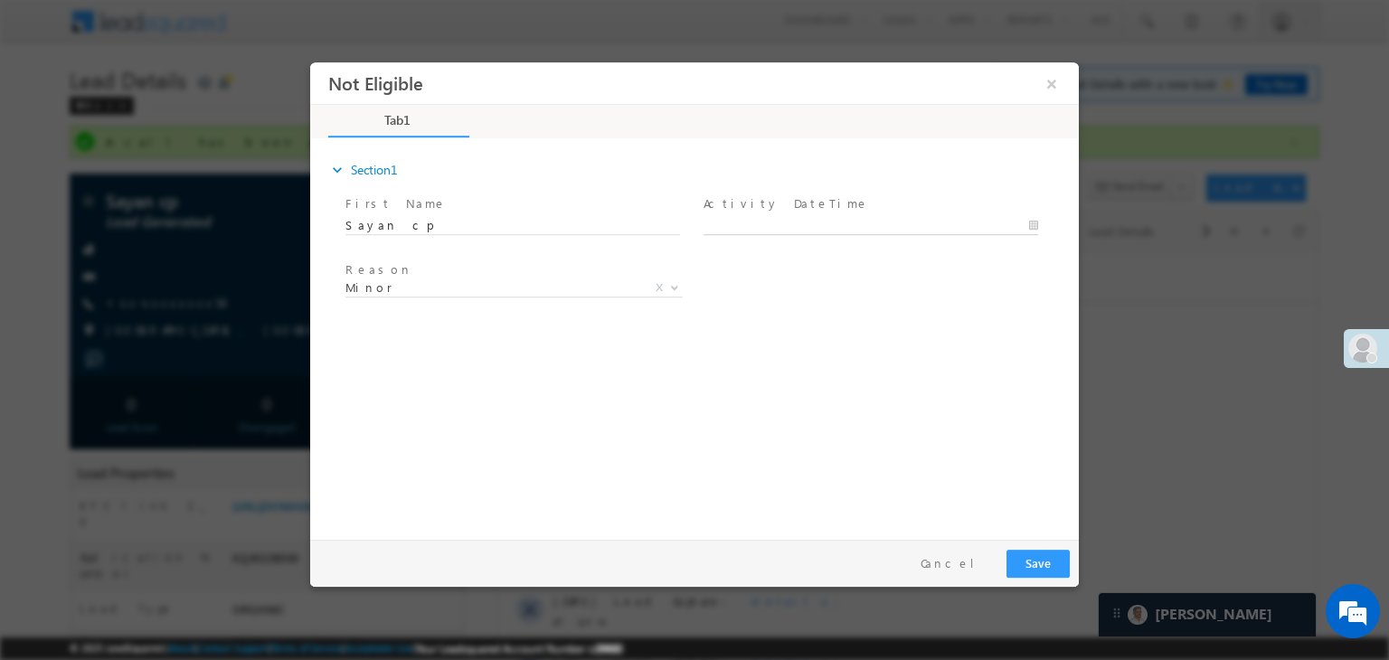
type input "10/08/25 7:53 PM"
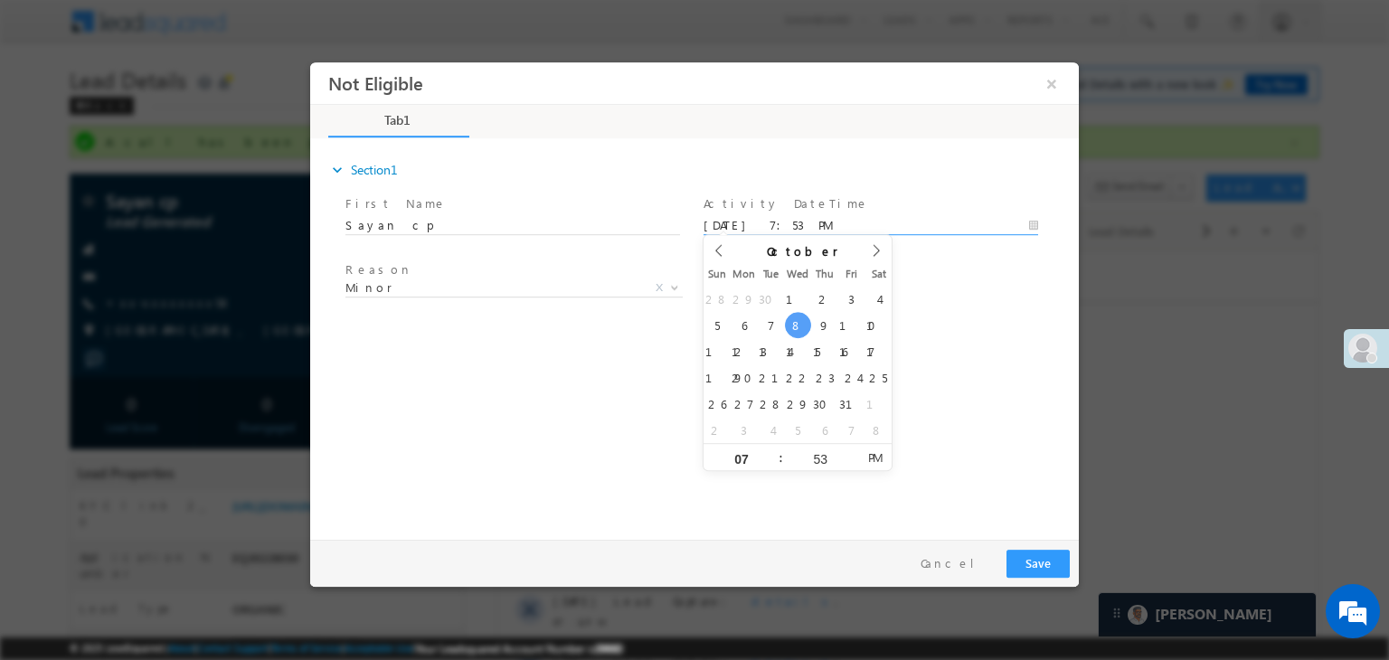
click at [844, 224] on input "10/08/25 7:53 PM" at bounding box center [871, 226] width 335 height 18
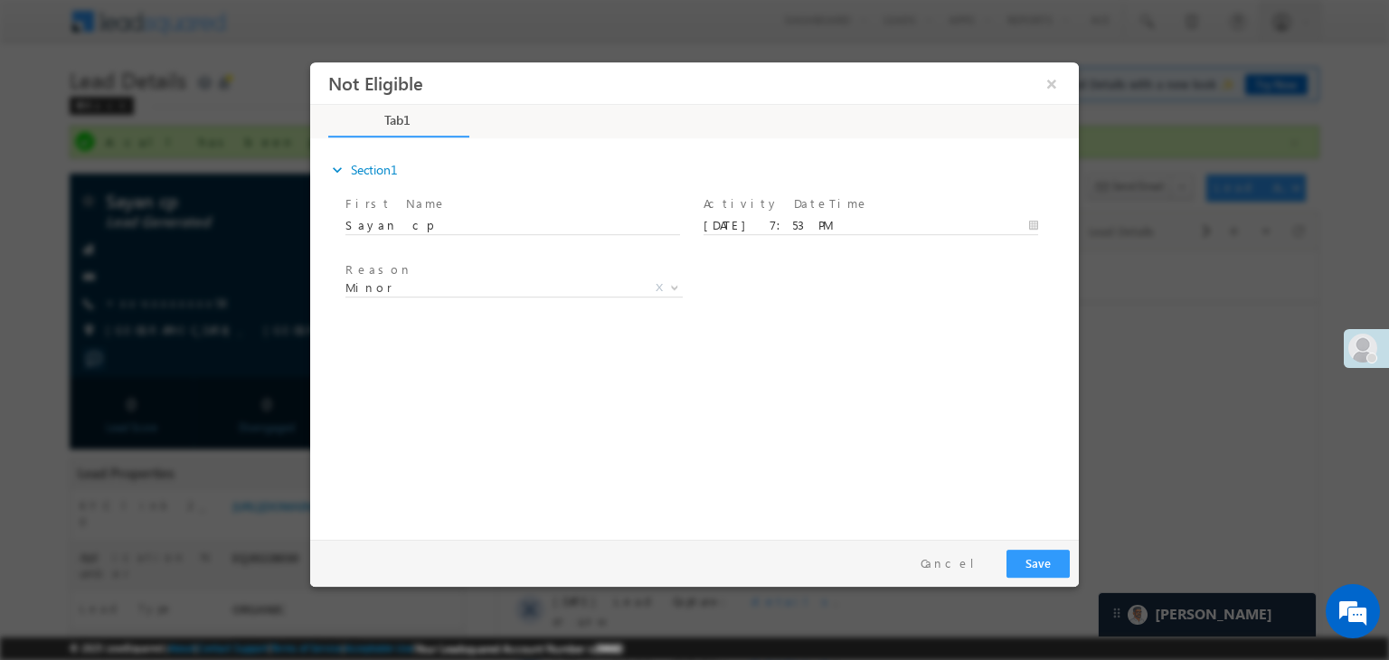
click at [963, 313] on div "Reason * Minor Existing Client Out of India DRA - FDS Termination DRA - Already…" at bounding box center [710, 291] width 737 height 67
click at [522, 286] on span "Minor" at bounding box center [492, 287] width 294 height 16
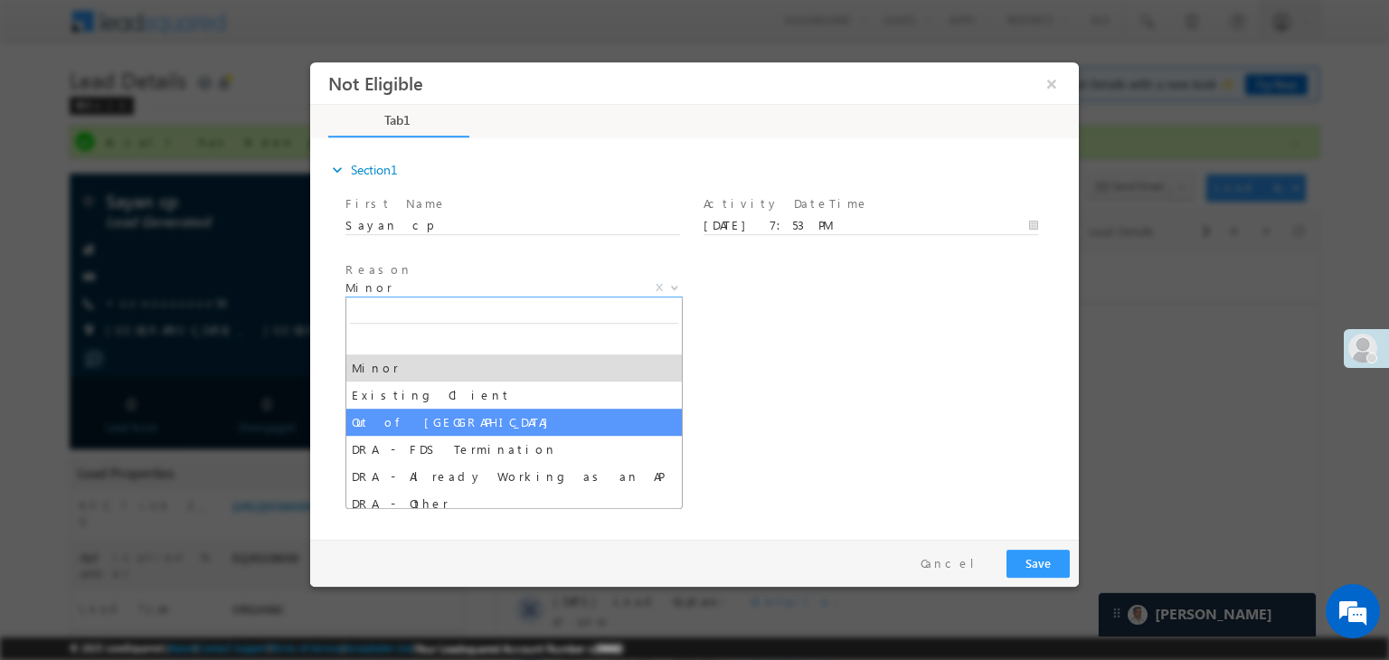
select select "Out of India"
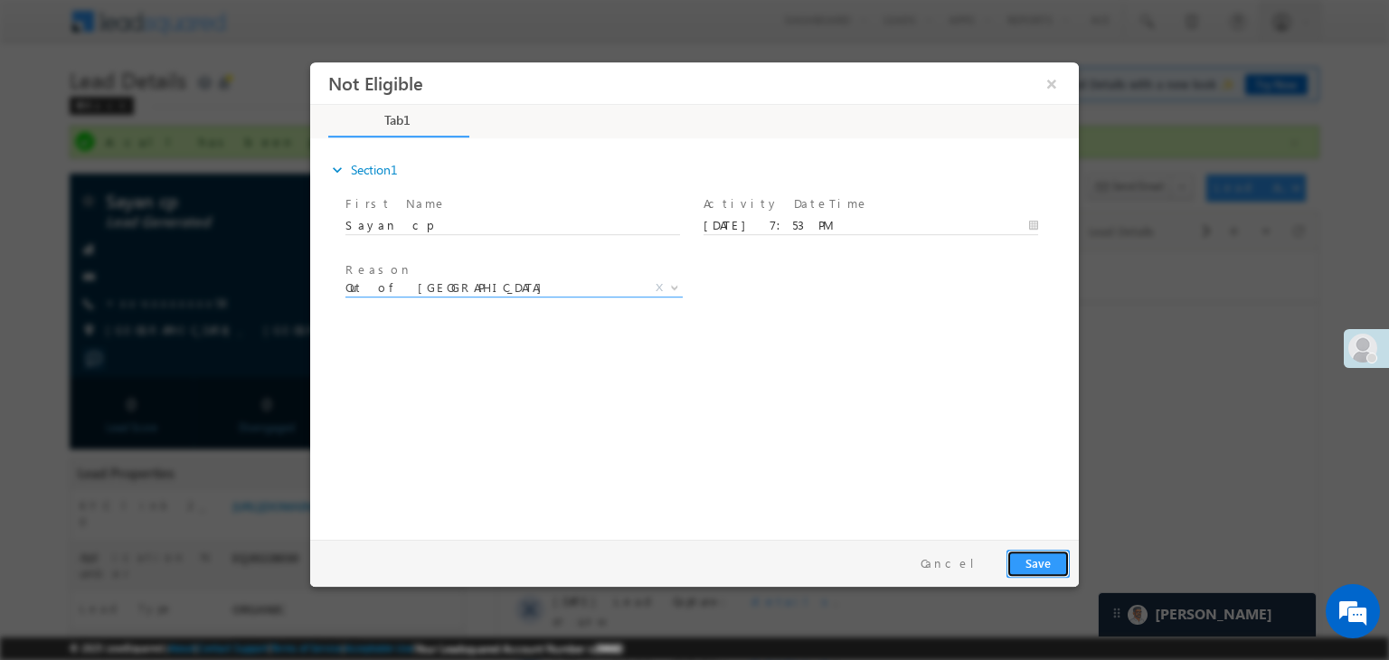
click at [1047, 569] on button "Save" at bounding box center [1038, 564] width 63 height 28
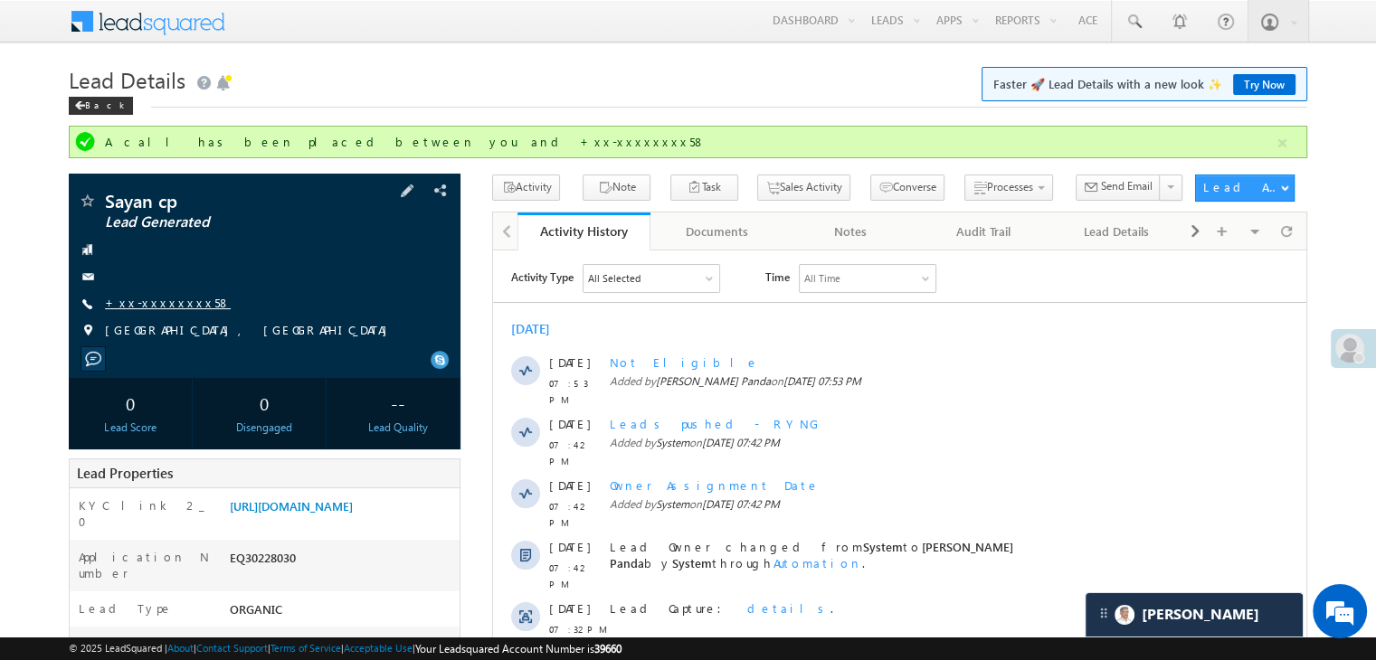
click at [162, 307] on link "+xx-xxxxxxxx58" at bounding box center [168, 302] width 126 height 15
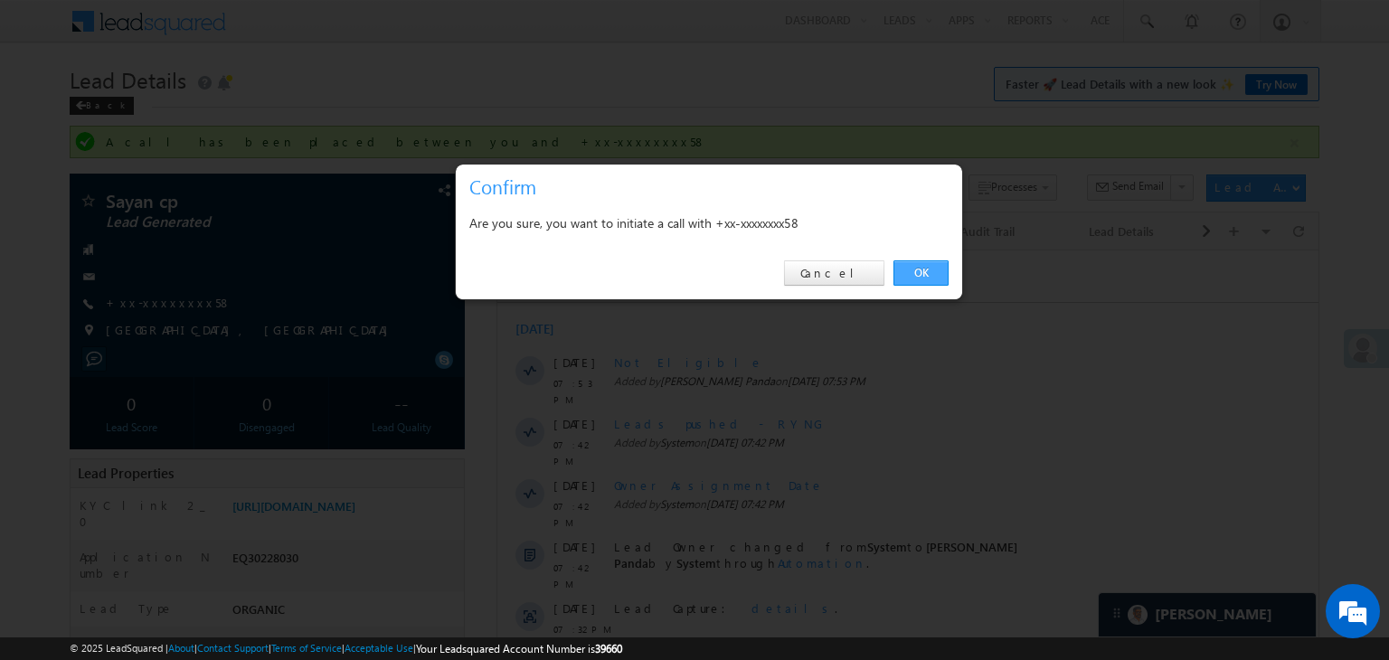
click at [926, 269] on link "OK" at bounding box center [920, 272] width 55 height 25
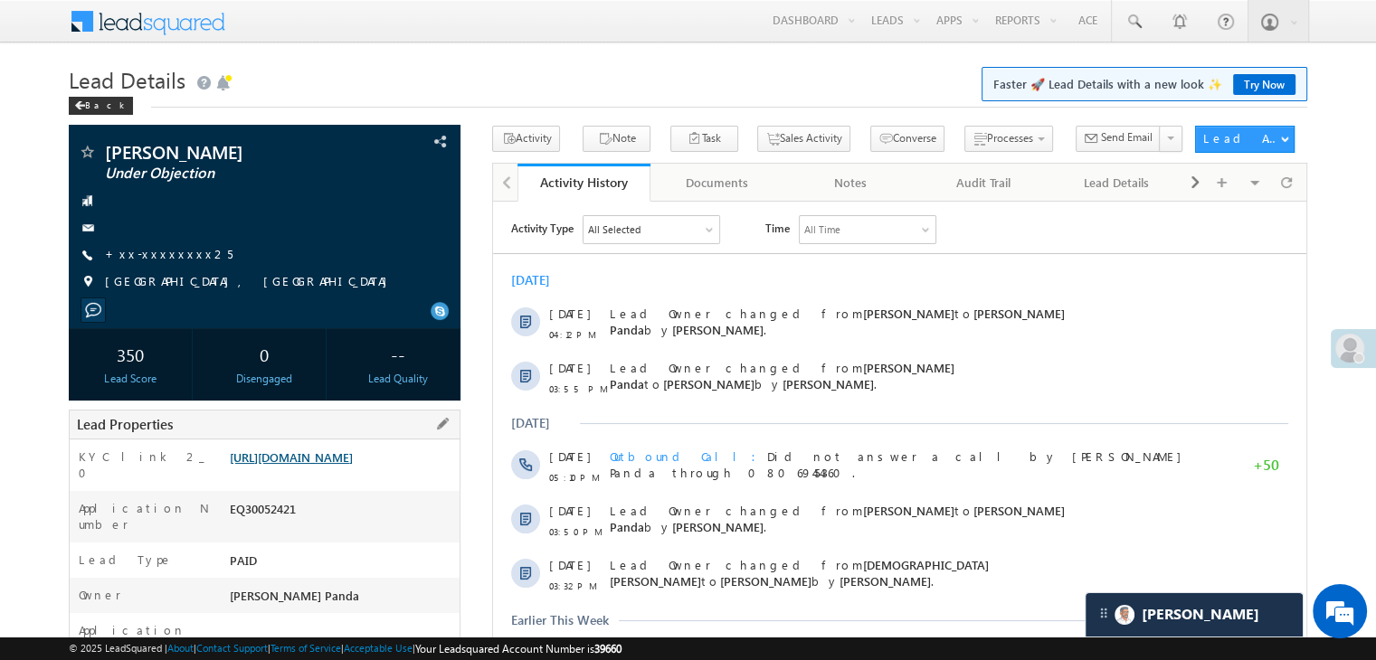
click at [321, 465] on link "[URL][DOMAIN_NAME]" at bounding box center [291, 456] width 123 height 15
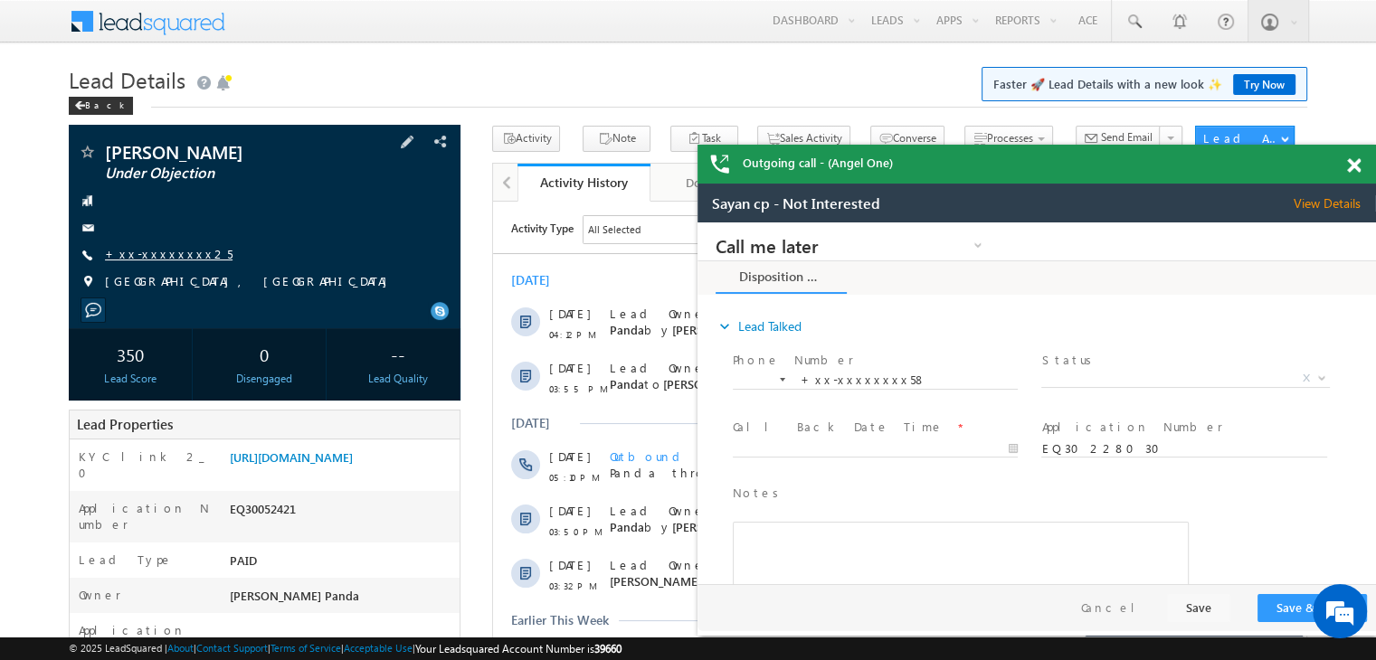
click at [161, 257] on link "+xx-xxxxxxxx25" at bounding box center [169, 253] width 128 height 15
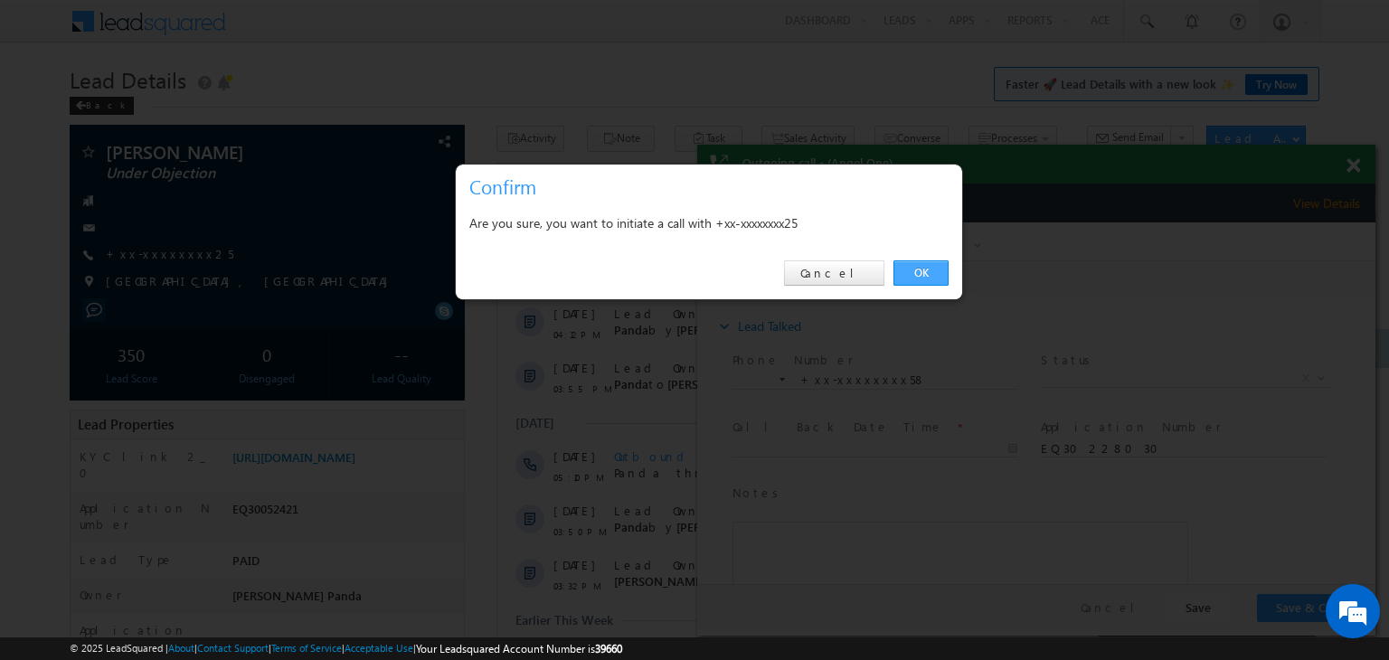
click at [915, 277] on link "OK" at bounding box center [920, 272] width 55 height 25
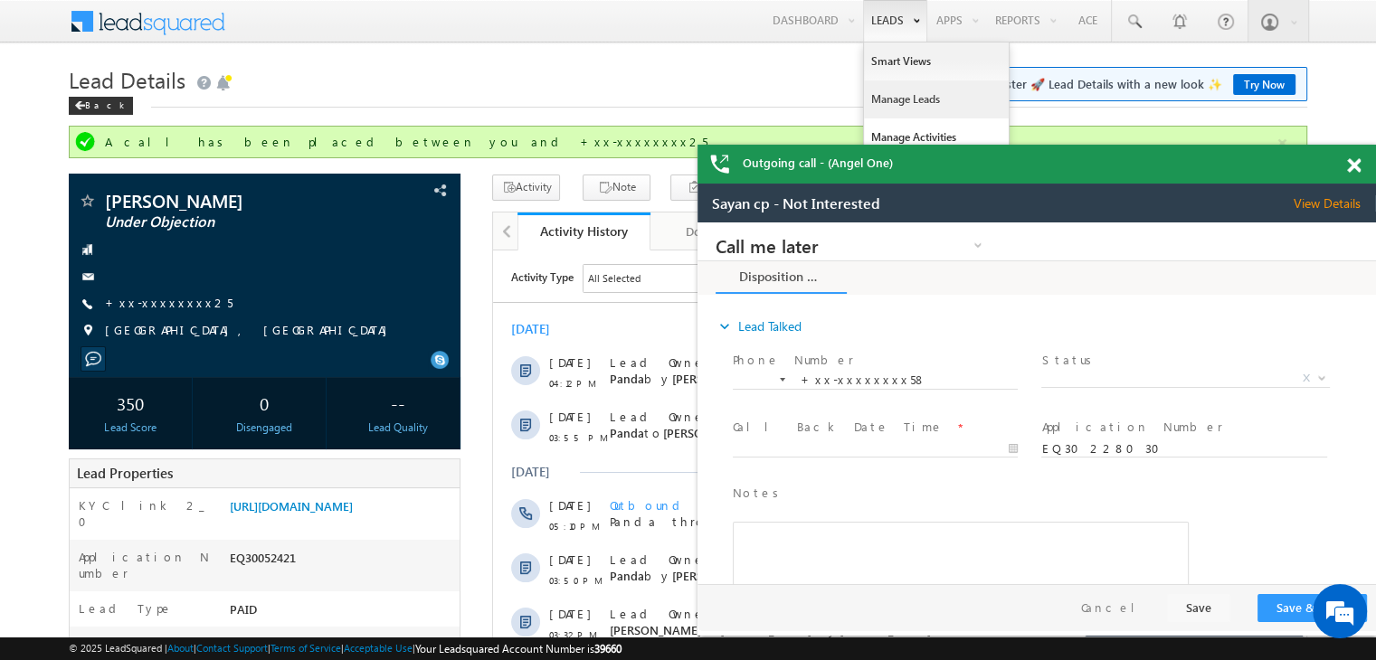
click at [893, 103] on link "Manage Leads" at bounding box center [936, 99] width 145 height 38
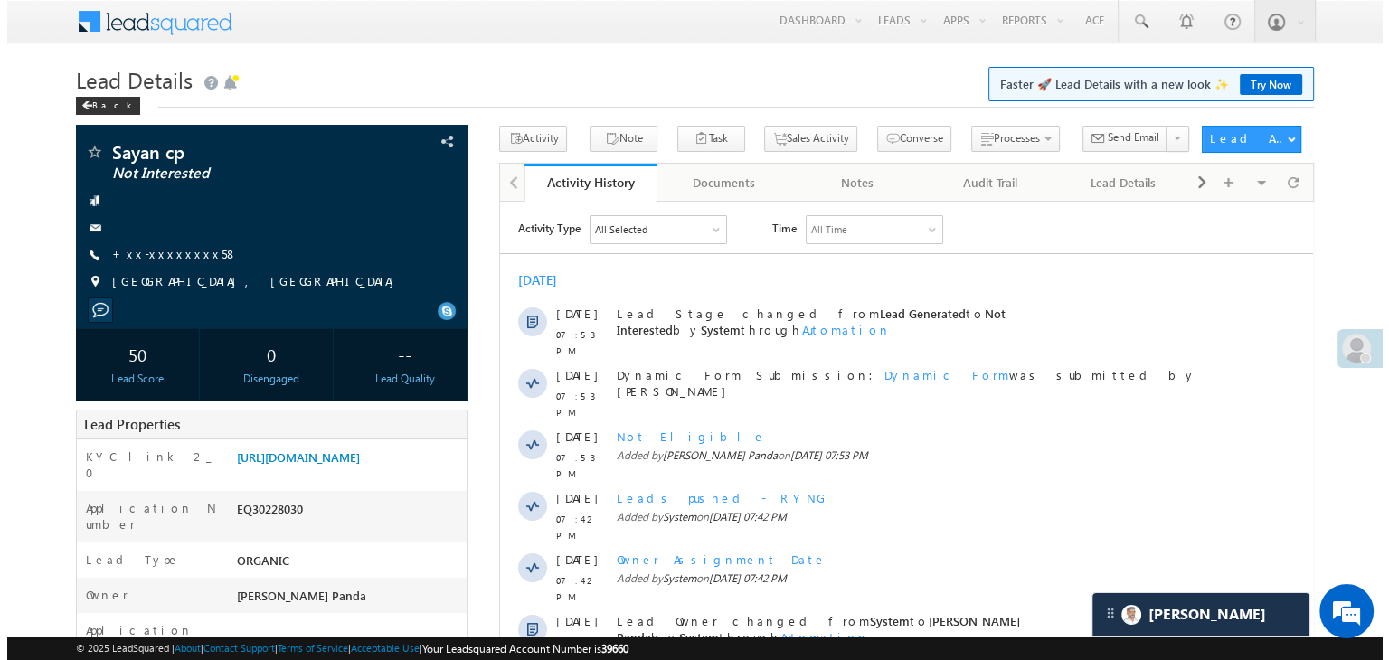
scroll to position [8515, 0]
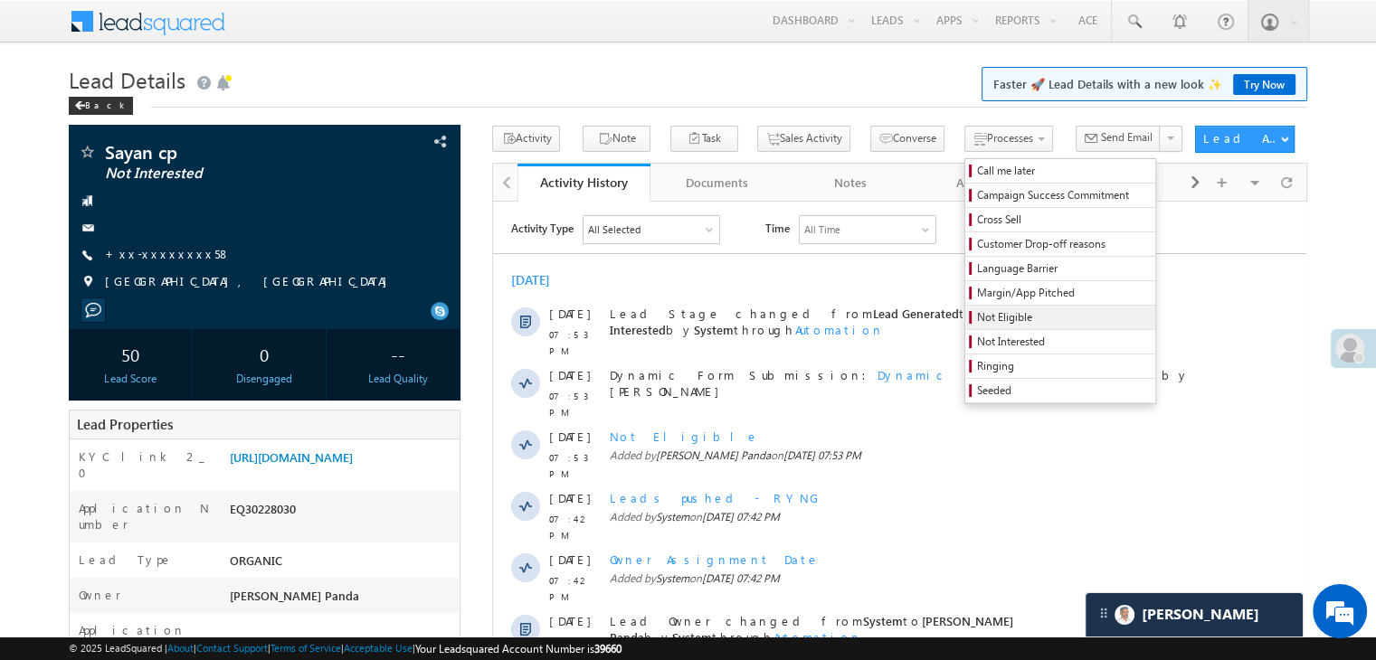
click at [977, 316] on span "Not Eligible" at bounding box center [1063, 317] width 172 height 16
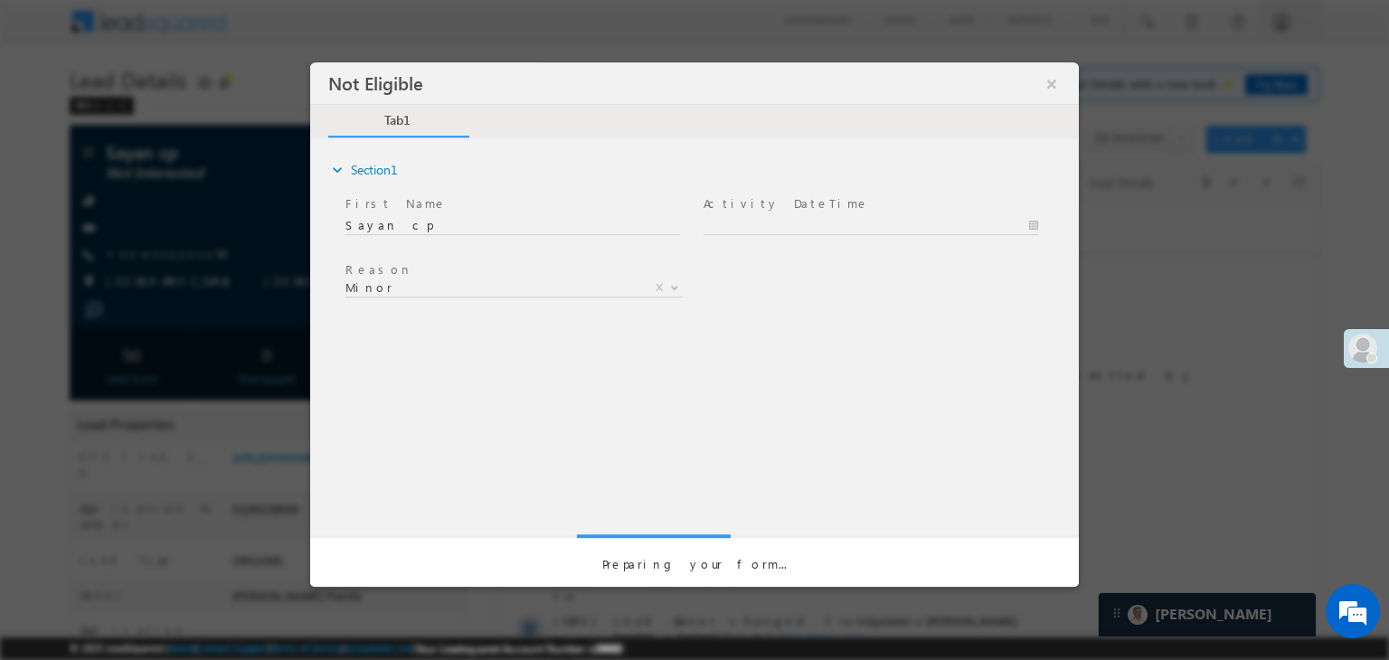
scroll to position [0, 0]
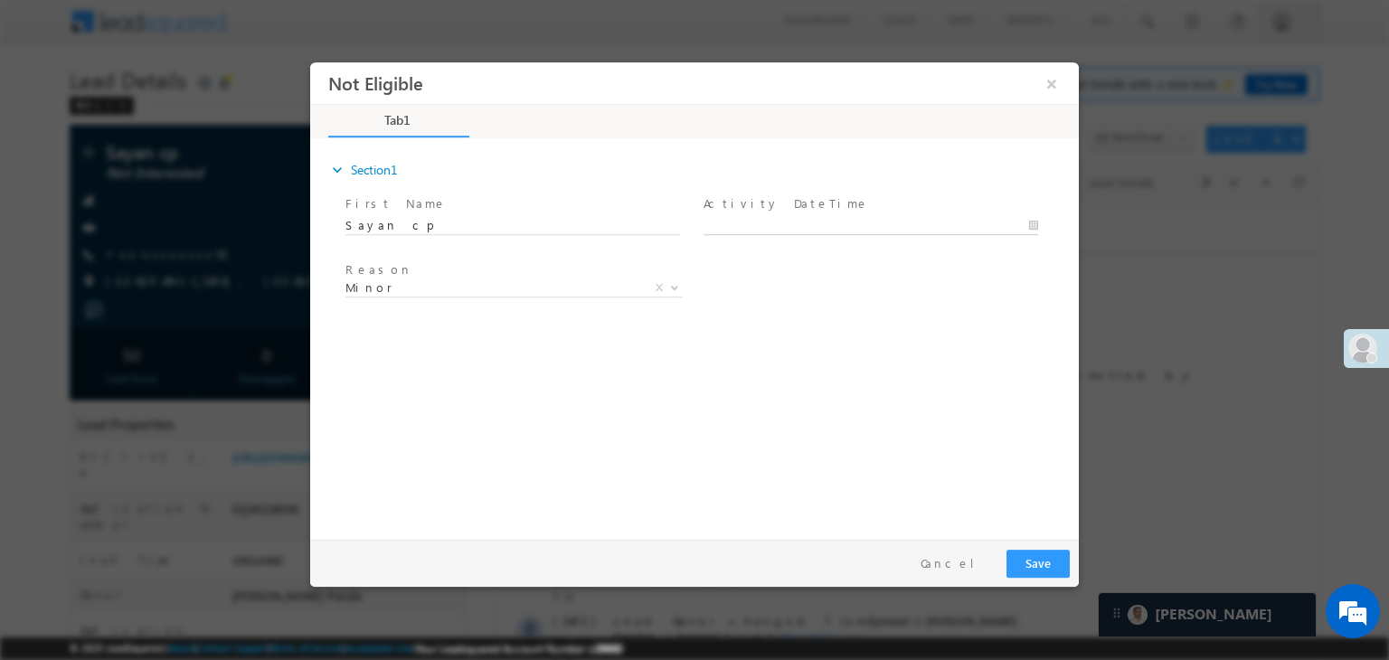
type input "[DATE] 7:54 PM"
click at [847, 223] on input "[DATE] 7:54 PM" at bounding box center [871, 226] width 335 height 18
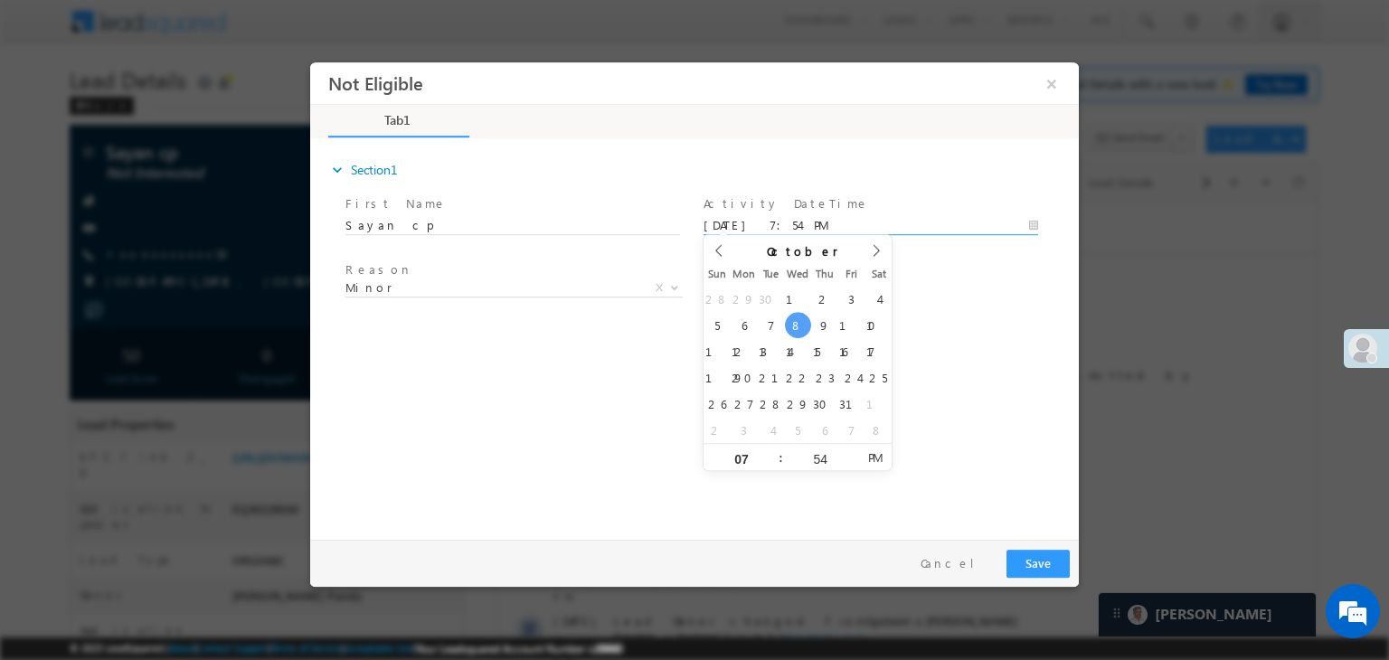
click at [979, 323] on div "expand_more Section1 First Name *" at bounding box center [699, 336] width 760 height 391
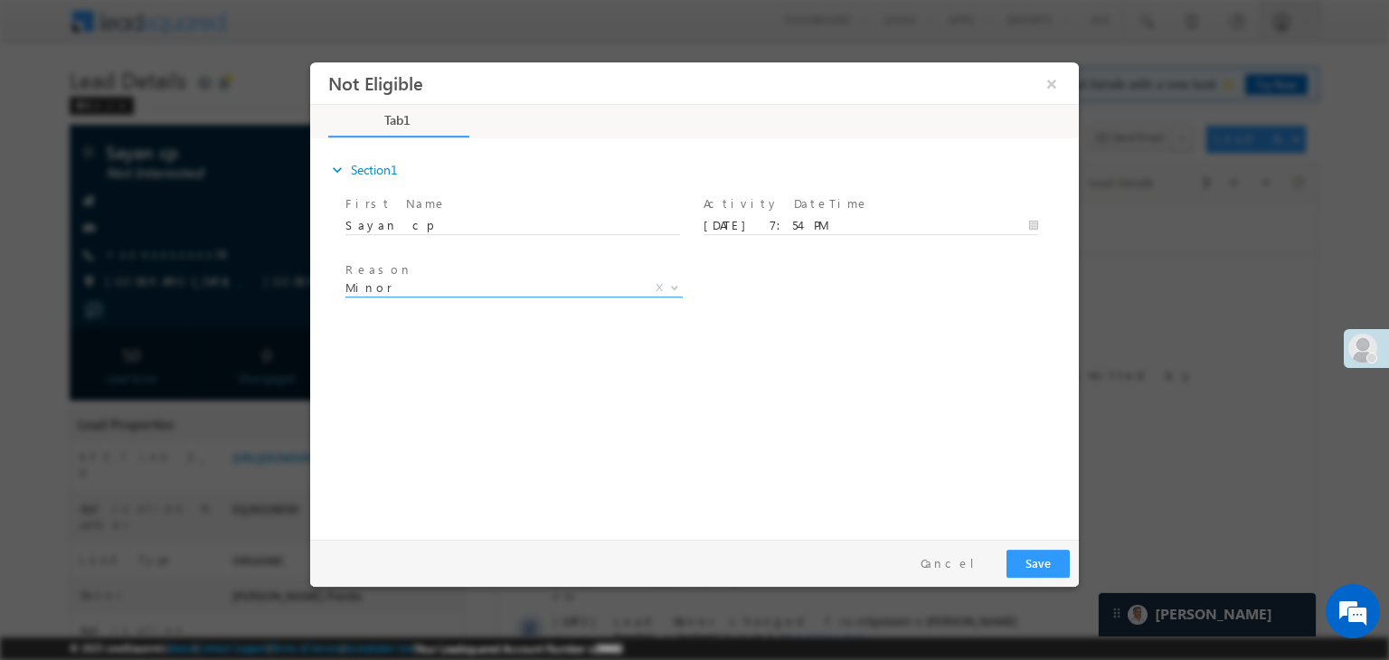
click at [553, 284] on span "Minor" at bounding box center [492, 287] width 294 height 16
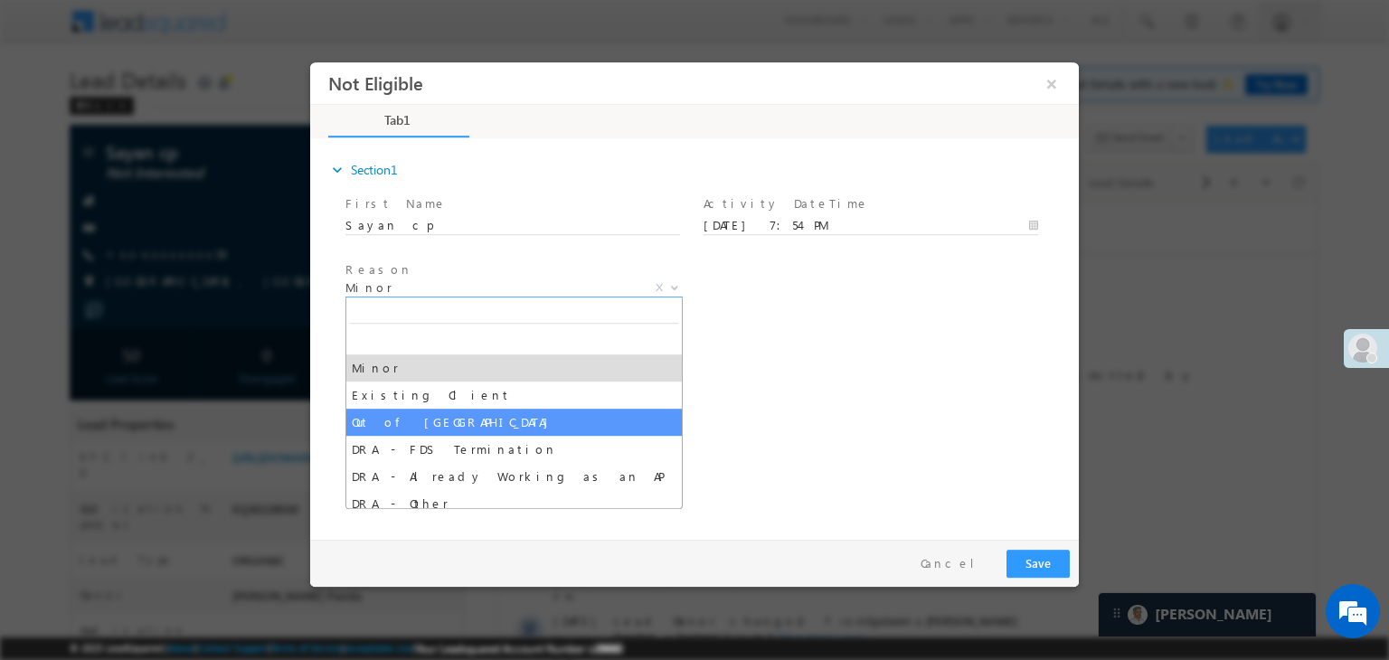
select select "Out of [GEOGRAPHIC_DATA]"
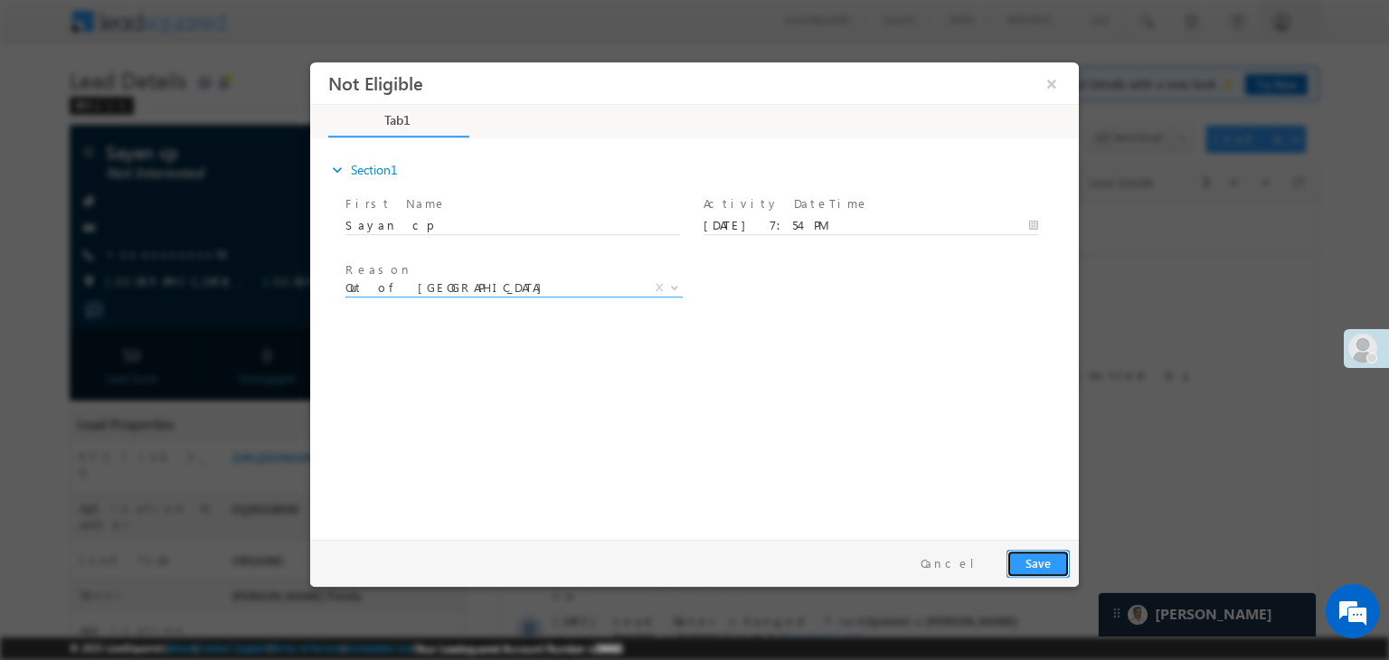
click at [1045, 564] on button "Save" at bounding box center [1038, 564] width 63 height 28
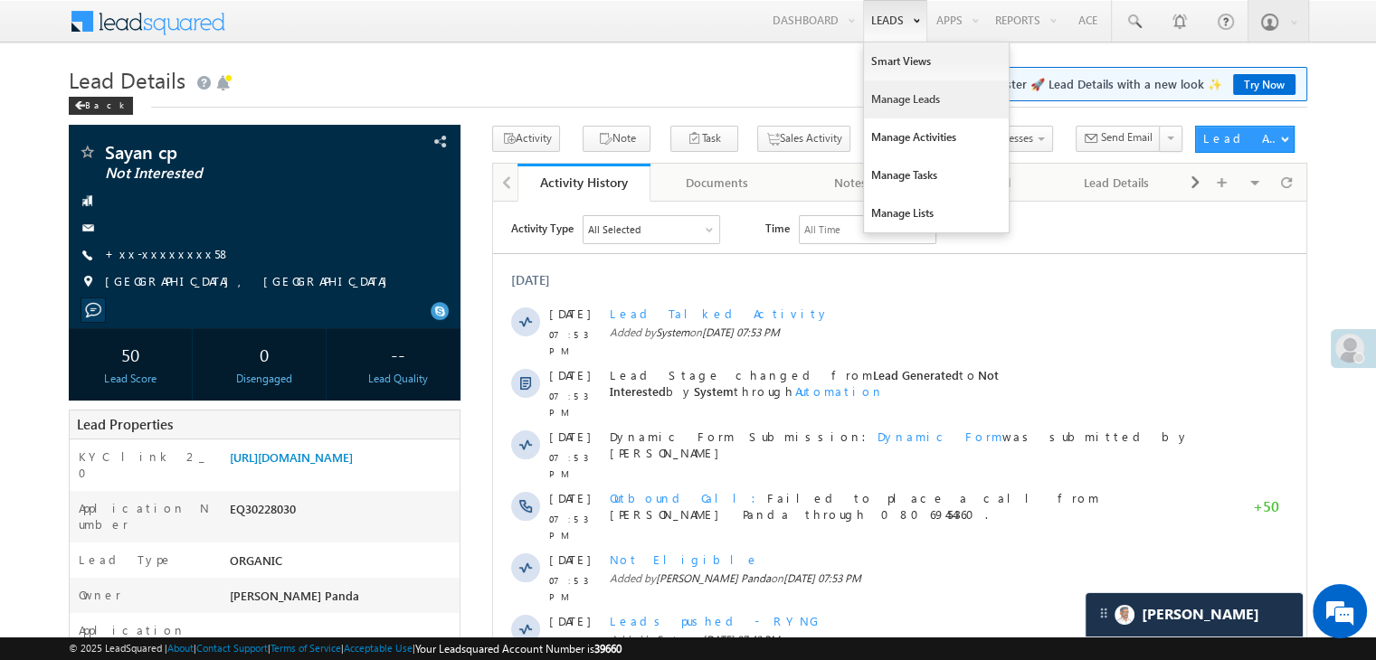
click at [883, 104] on link "Manage Leads" at bounding box center [936, 99] width 145 height 38
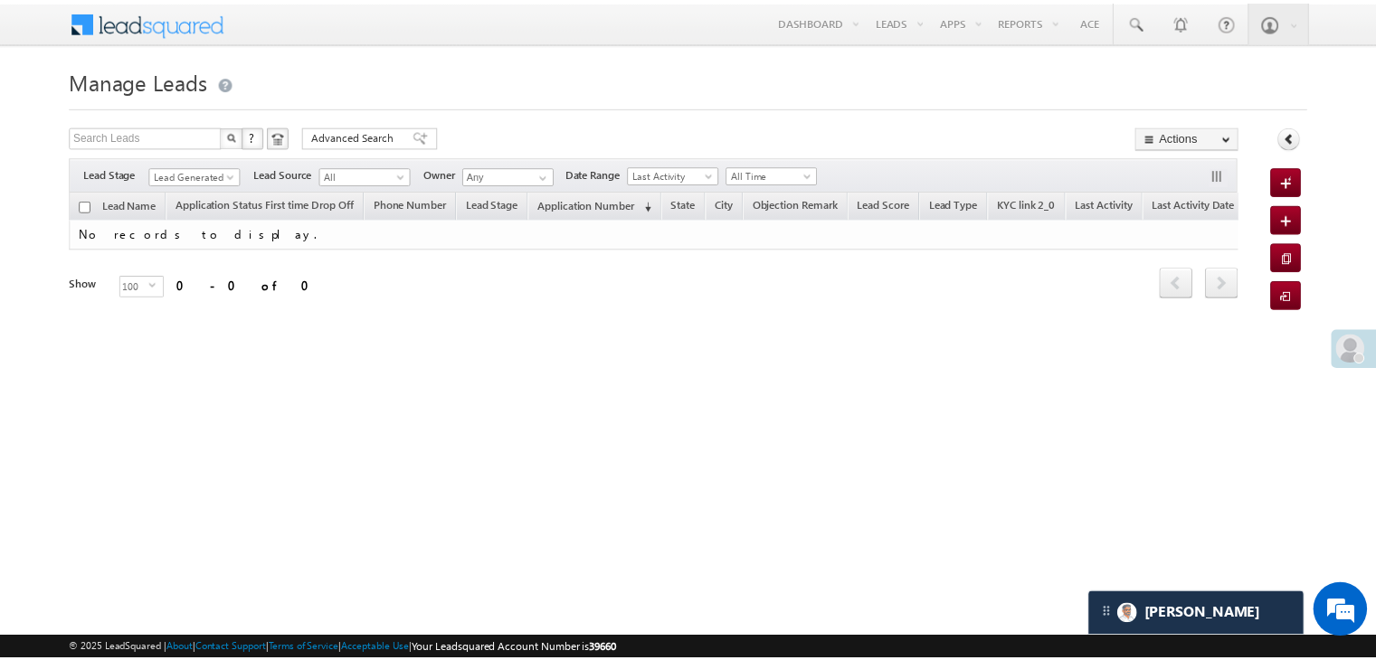
scroll to position [8515, 0]
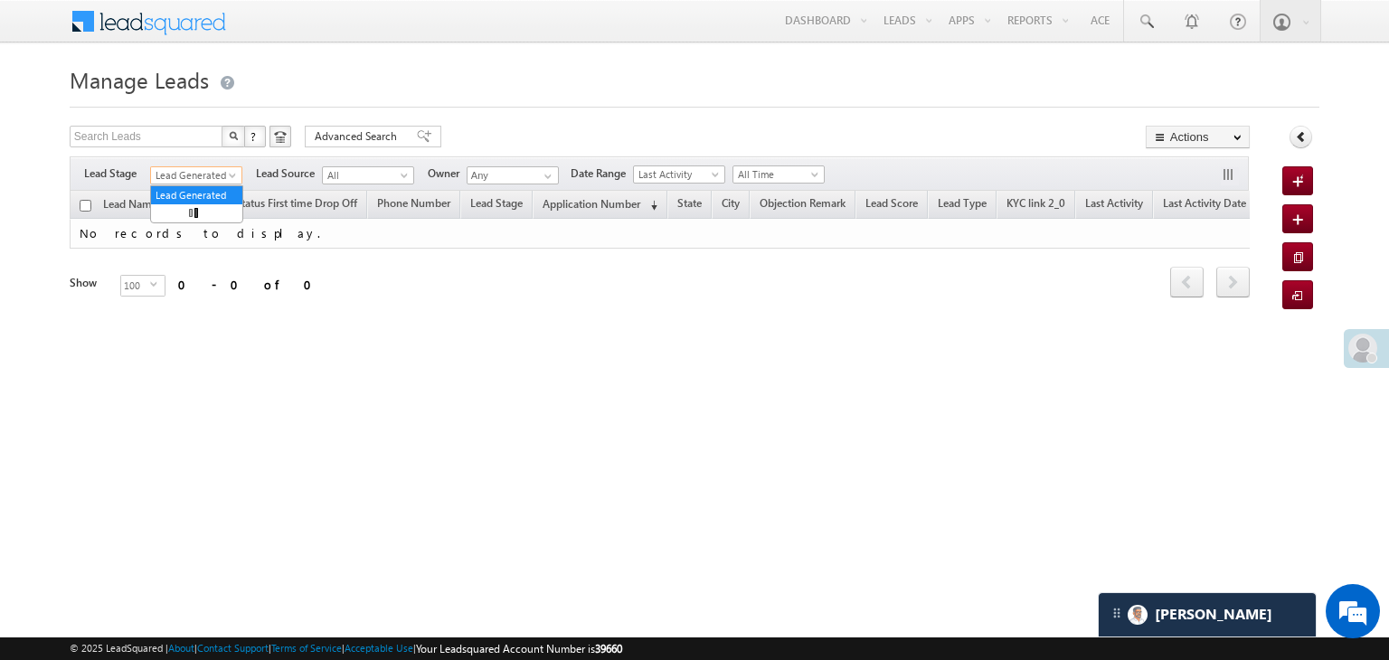
click at [232, 173] on span at bounding box center [234, 179] width 14 height 14
click at [177, 198] on link "All" at bounding box center [196, 195] width 91 height 16
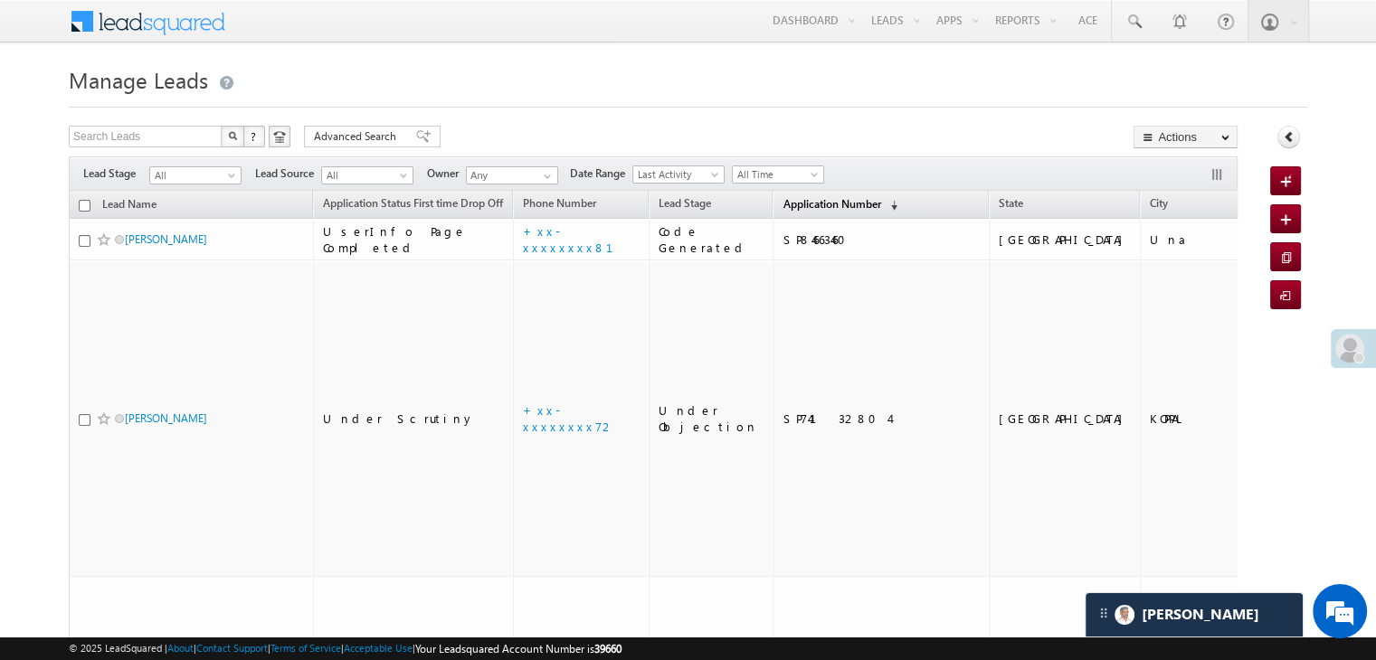
click at [785, 205] on span "Application Number" at bounding box center [831, 204] width 98 height 14
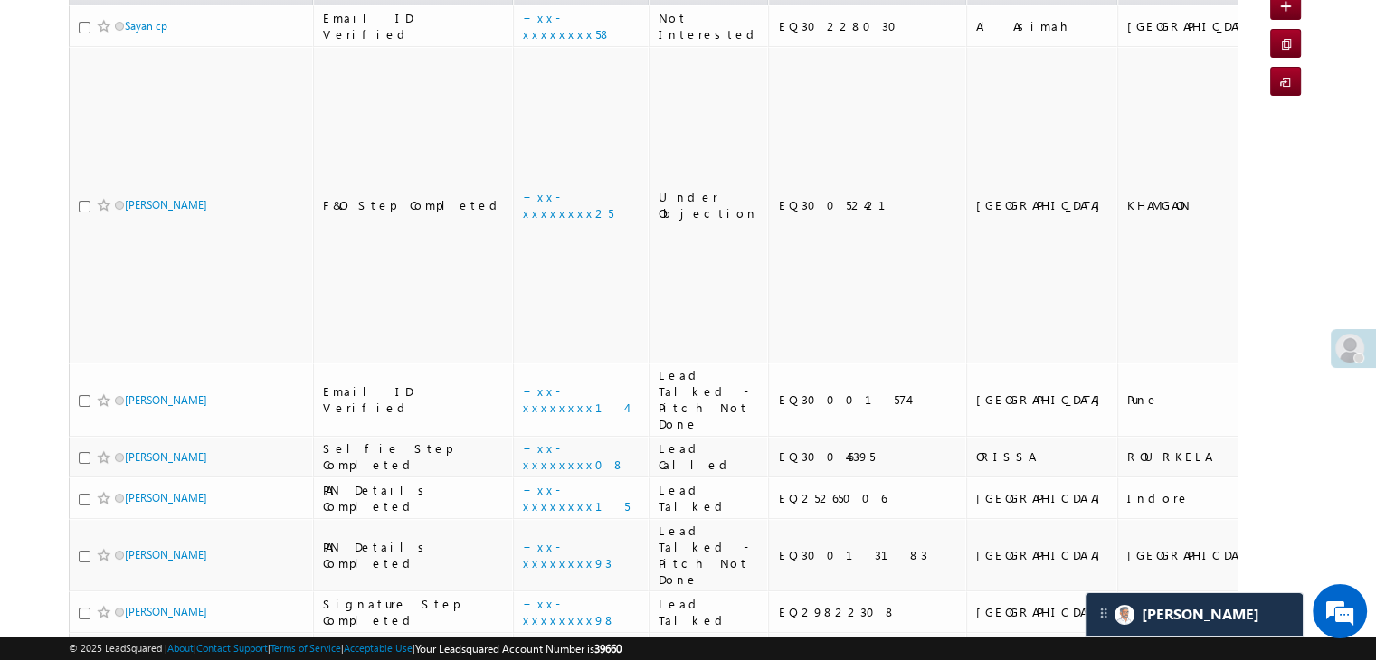
scroll to position [0, 0]
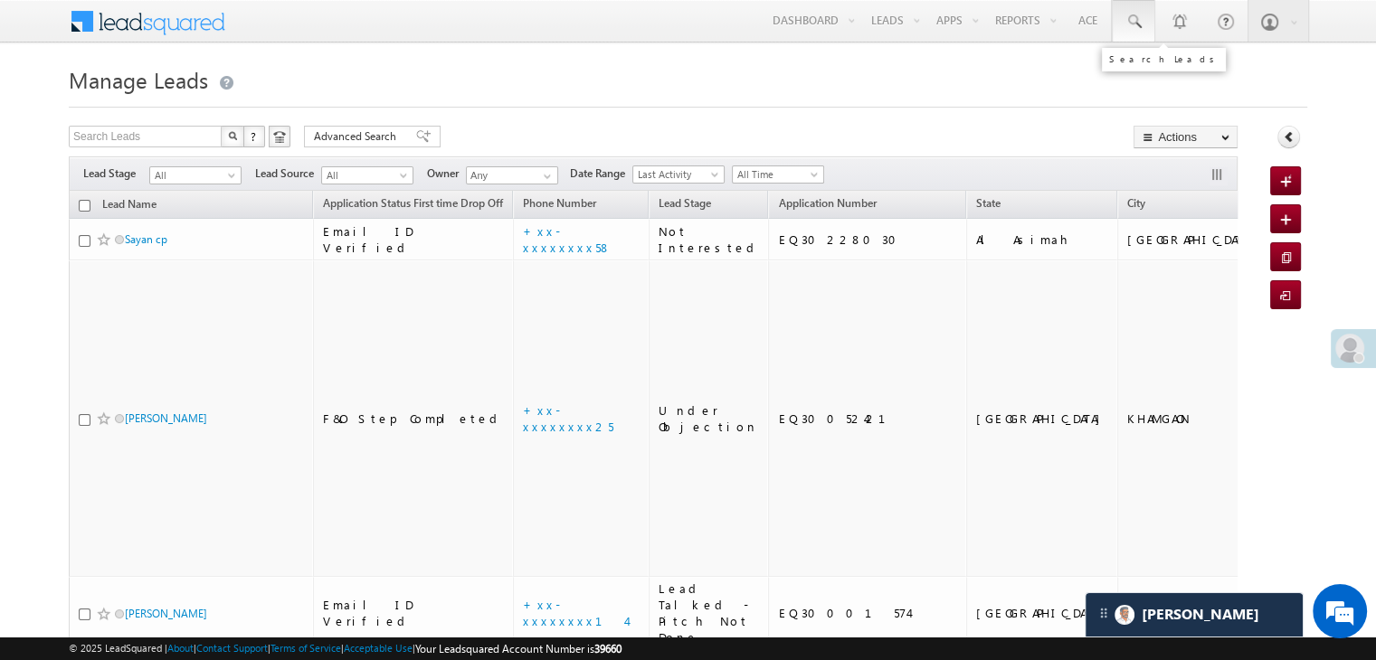
click at [1138, 19] on span at bounding box center [1133, 22] width 18 height 18
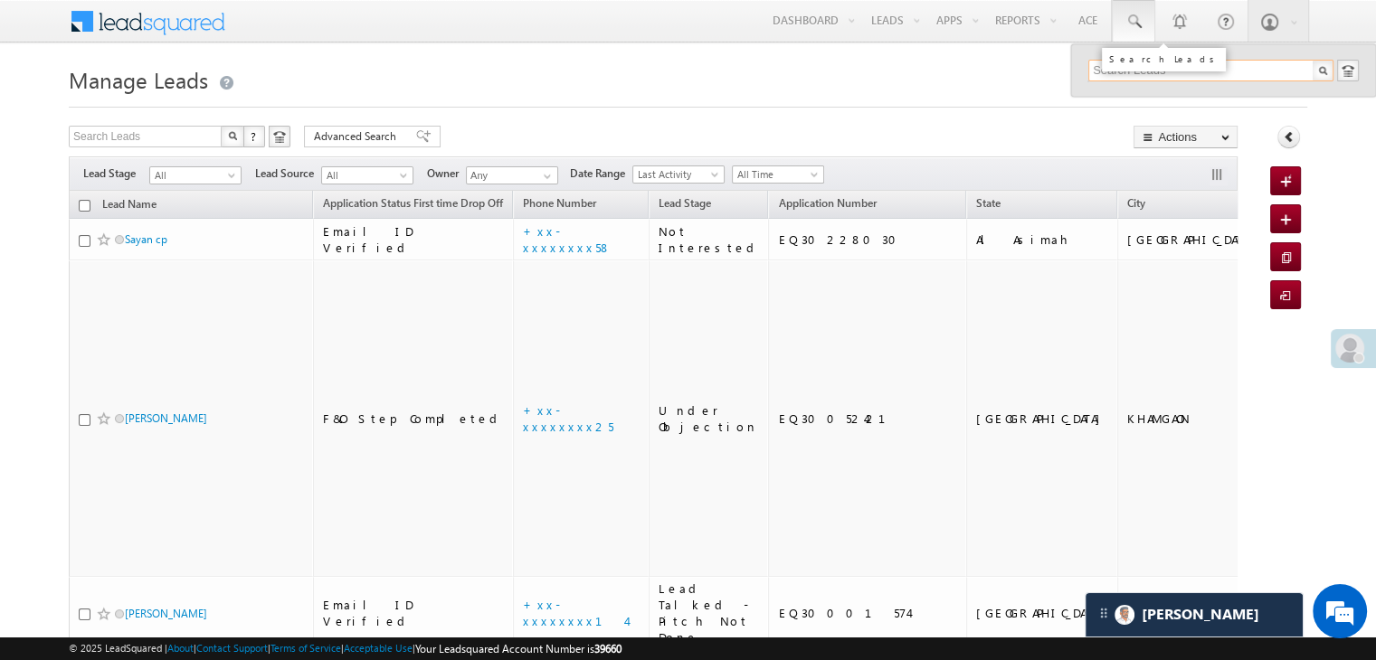
paste input "EQ29966159"
type input "EQ29966159"
click at [1120, 99] on div "[PERSON_NAME]" at bounding box center [1218, 97] width 242 height 20
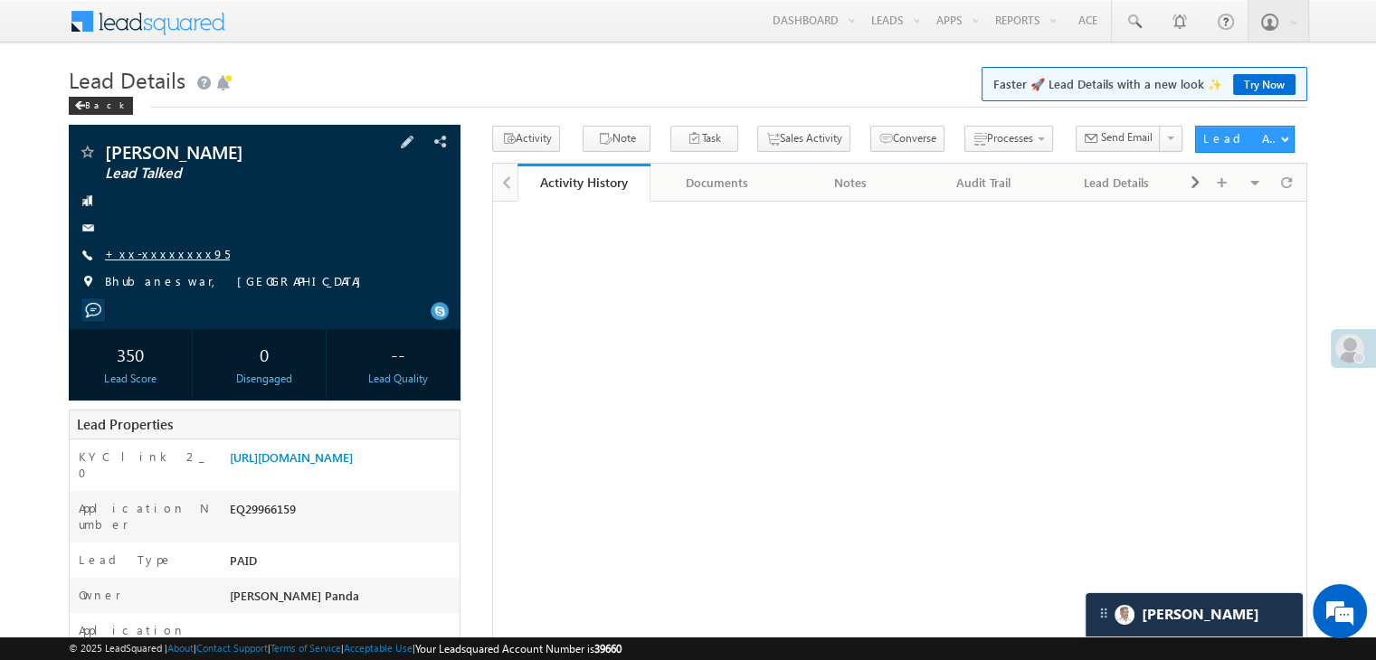
scroll to position [8515, 0]
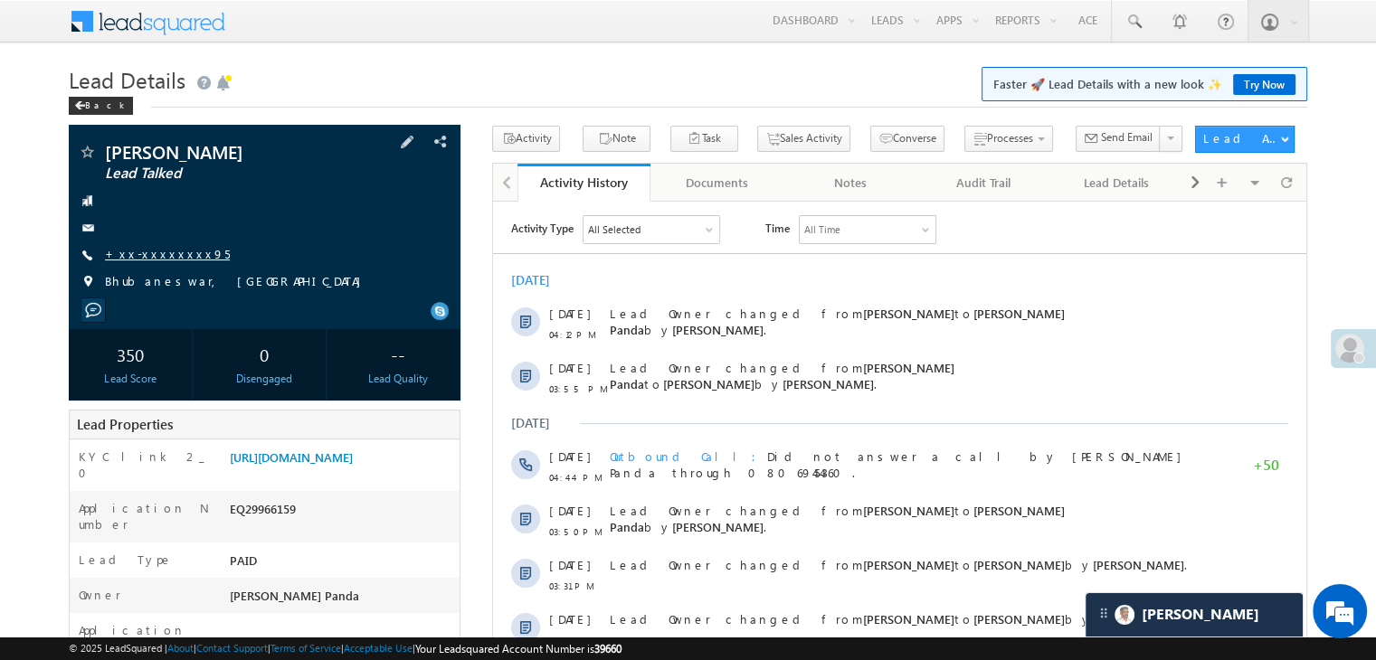
click at [166, 254] on link "+xx-xxxxxxxx95" at bounding box center [167, 253] width 125 height 15
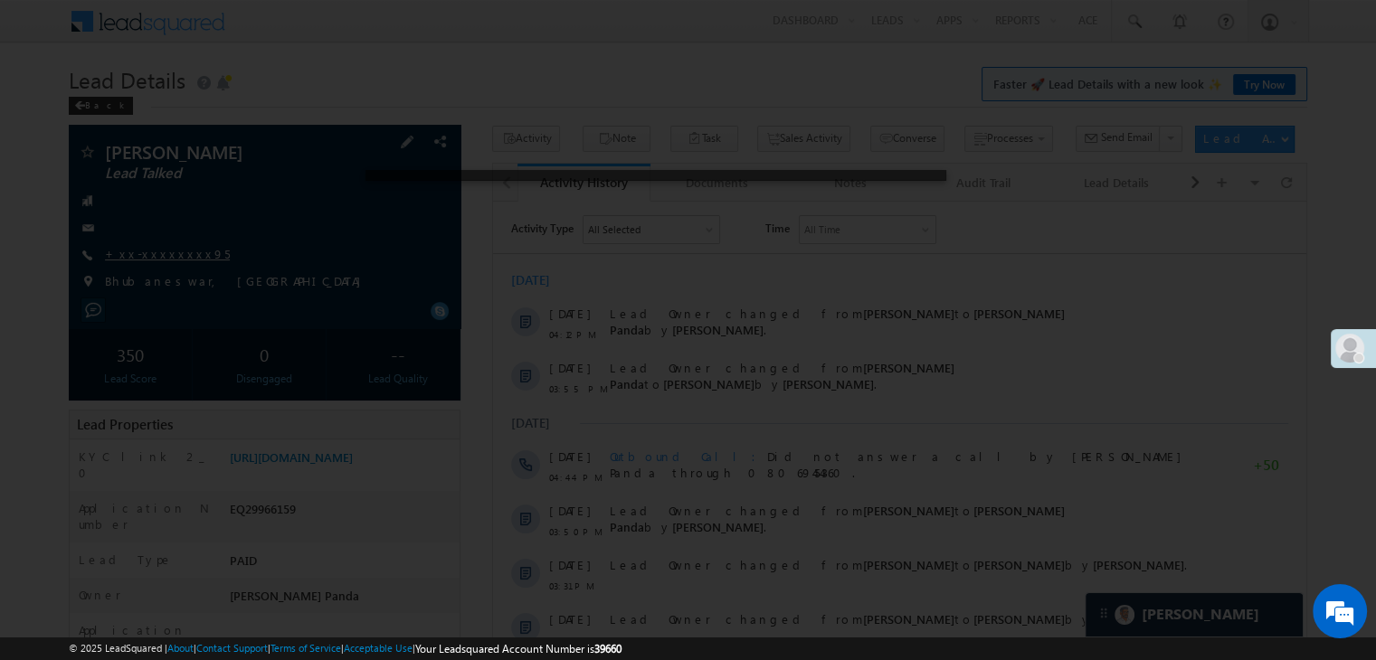
scroll to position [0, 0]
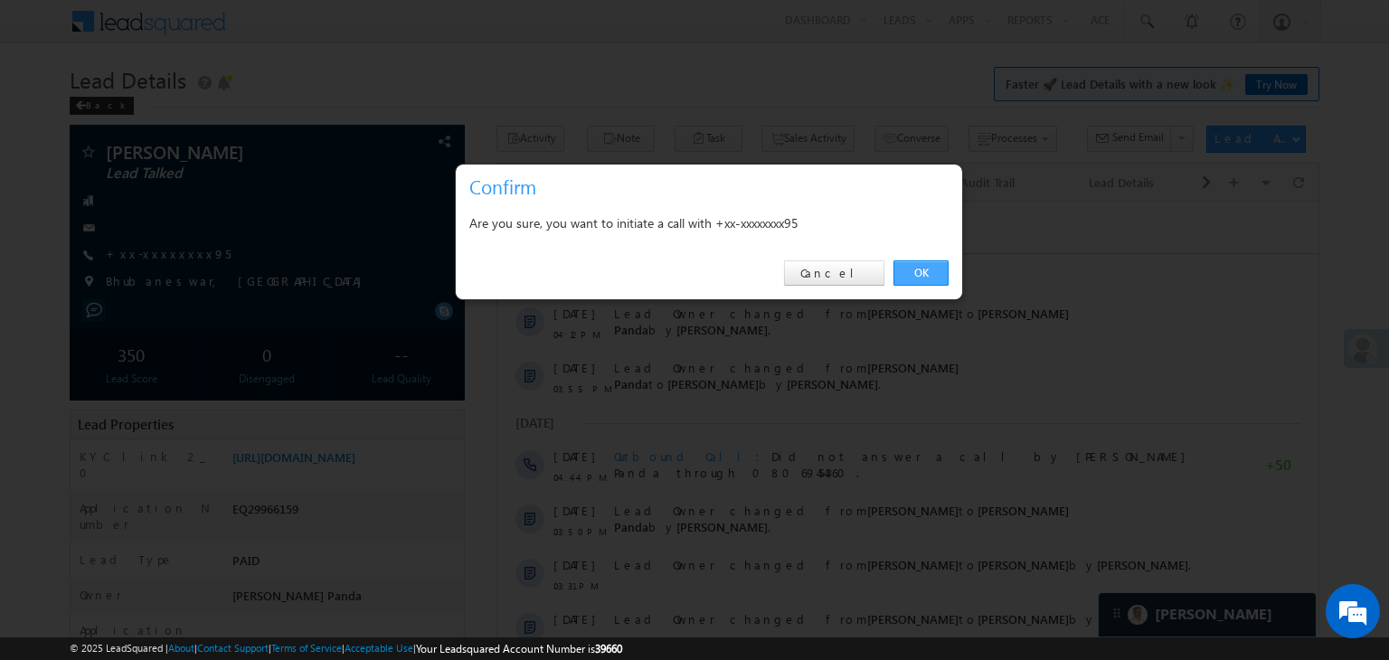
drag, startPoint x: 926, startPoint y: 273, endPoint x: 417, endPoint y: 73, distance: 547.0
click at [926, 273] on link "OK" at bounding box center [920, 272] width 55 height 25
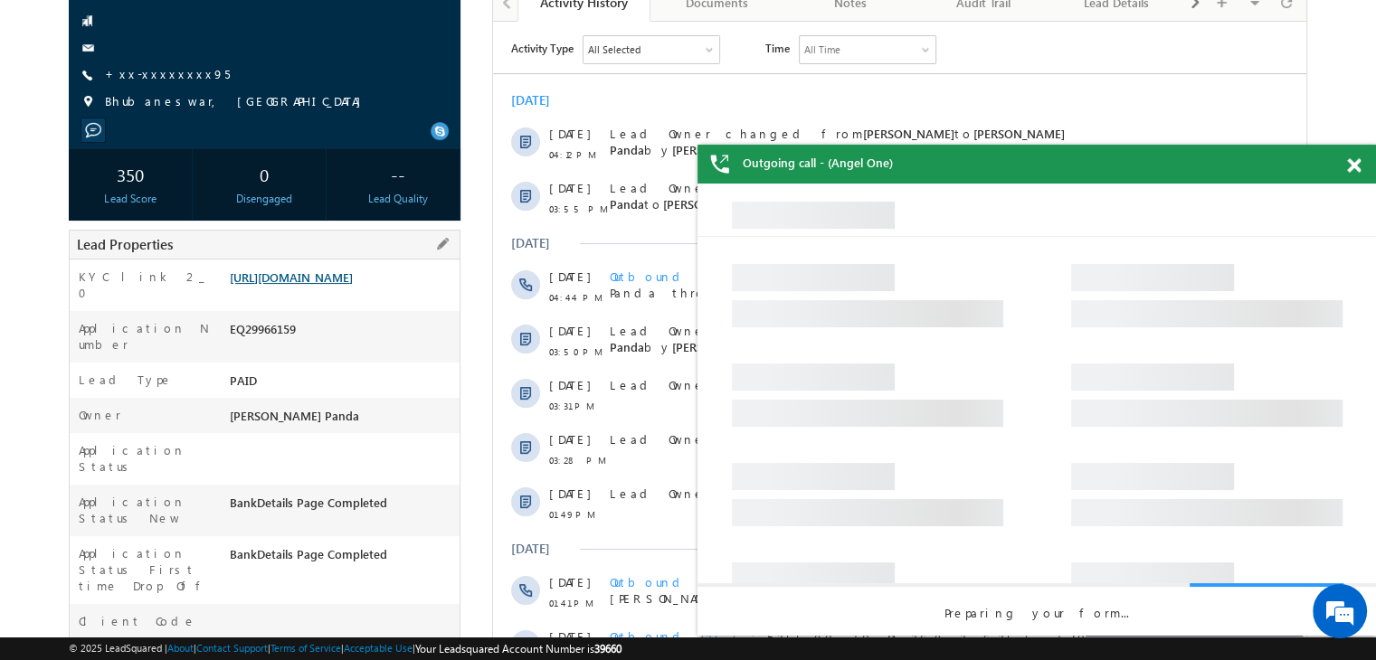
click at [353, 285] on link "[URL][DOMAIN_NAME]" at bounding box center [291, 276] width 123 height 15
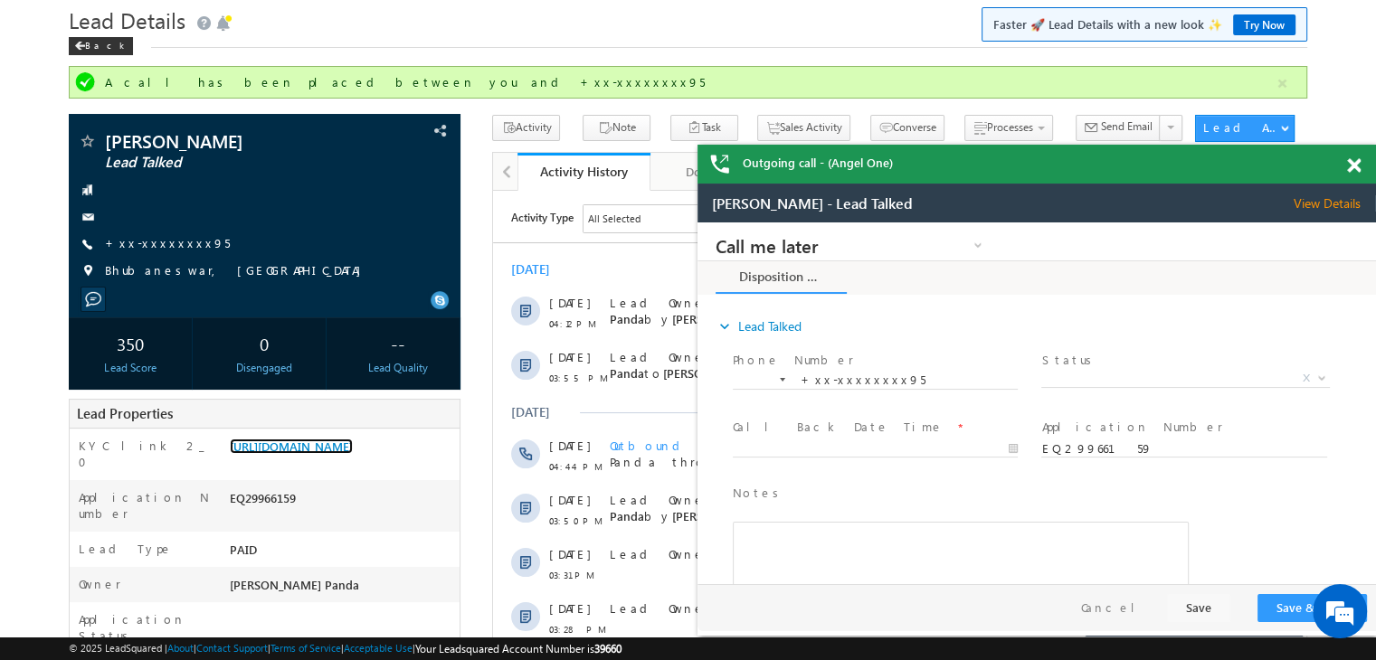
scroll to position [48, 0]
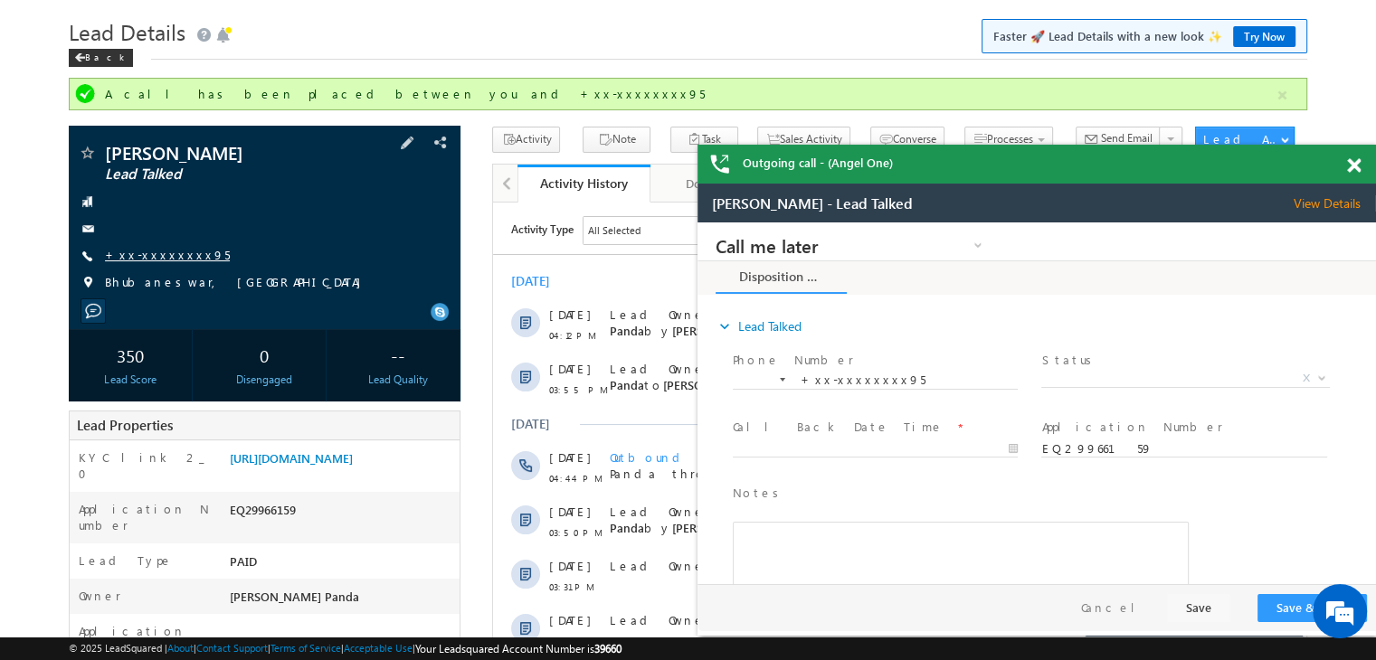
click at [156, 254] on link "+xx-xxxxxxxx95" at bounding box center [167, 254] width 125 height 15
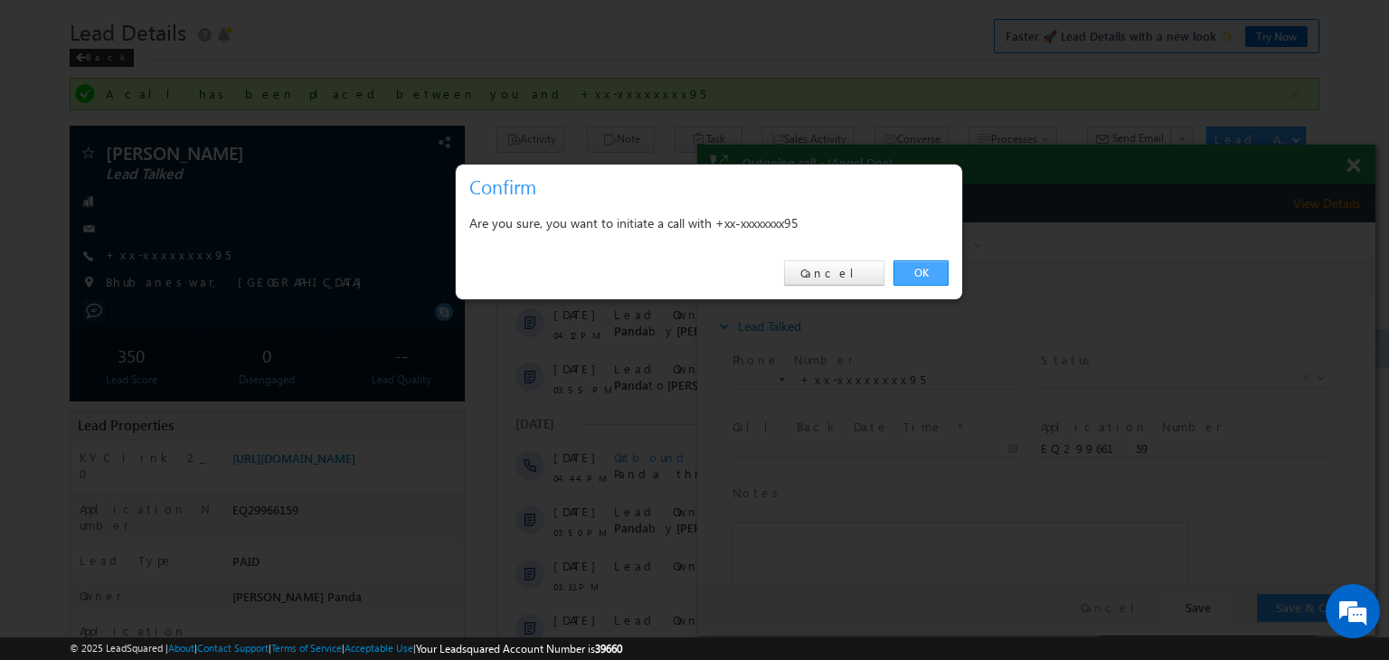
click at [918, 272] on link "OK" at bounding box center [920, 272] width 55 height 25
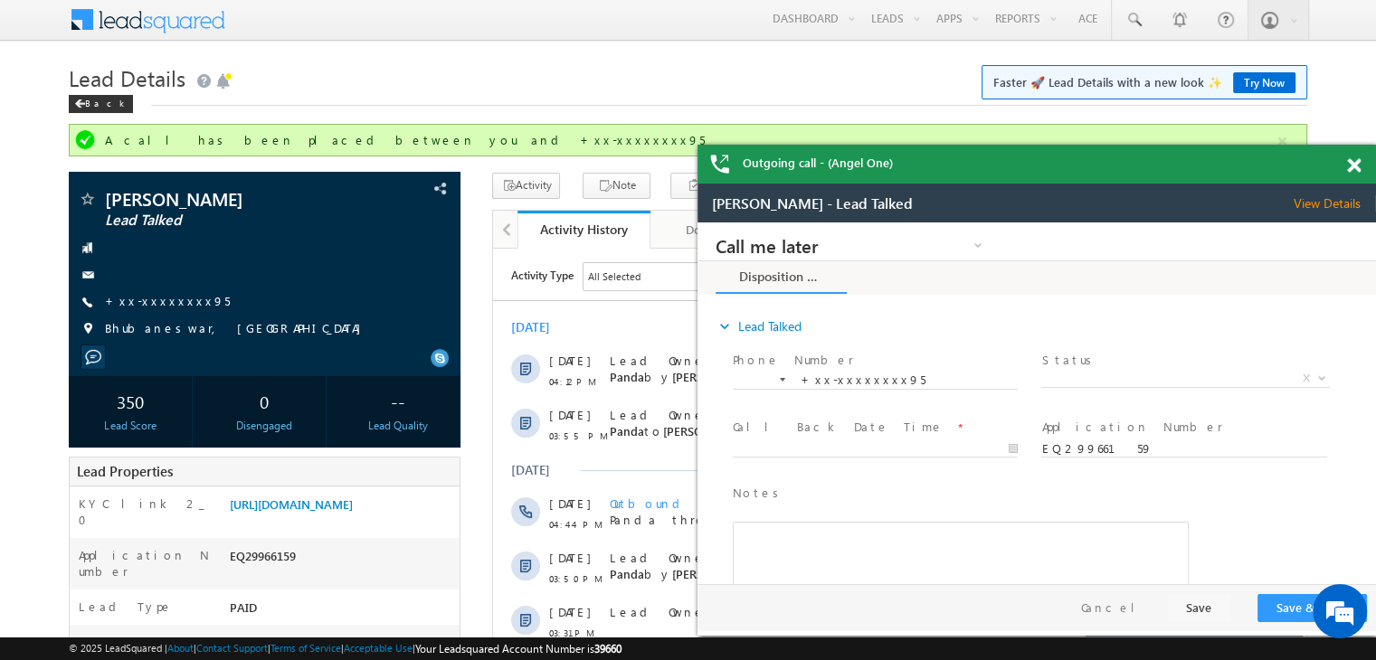
scroll to position [0, 0]
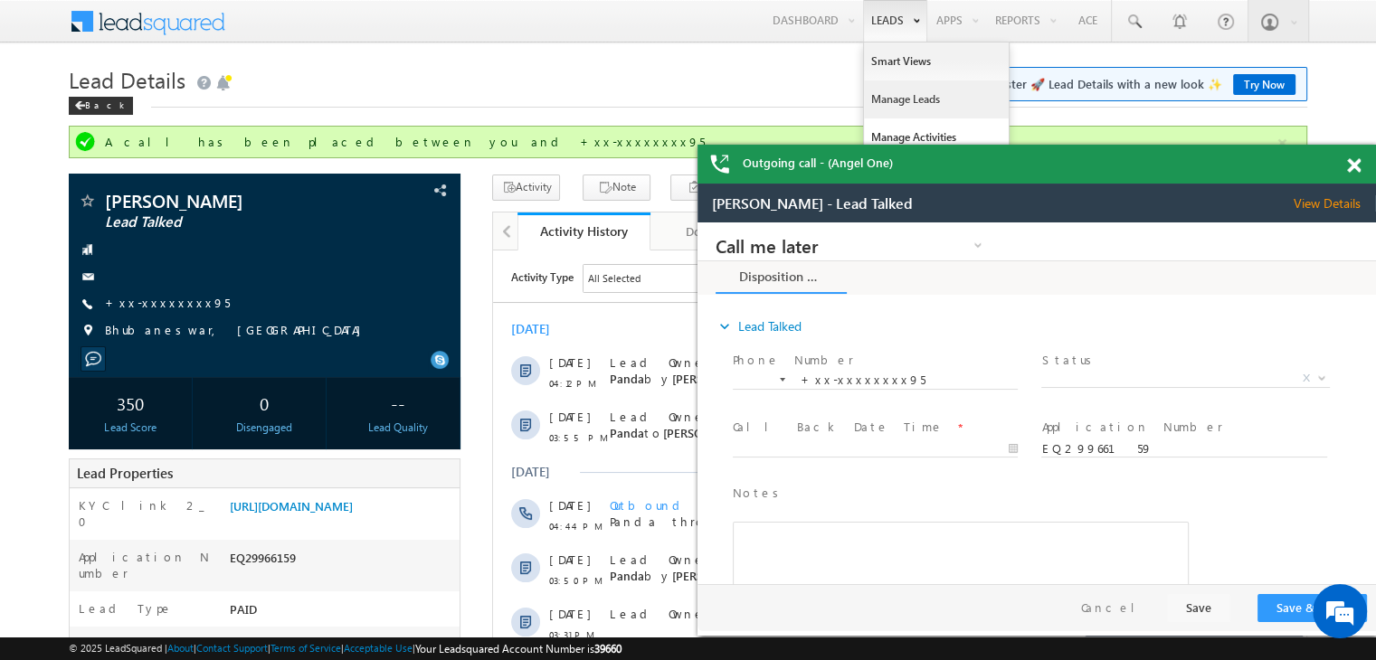
click at [887, 95] on link "Manage Leads" at bounding box center [936, 99] width 145 height 38
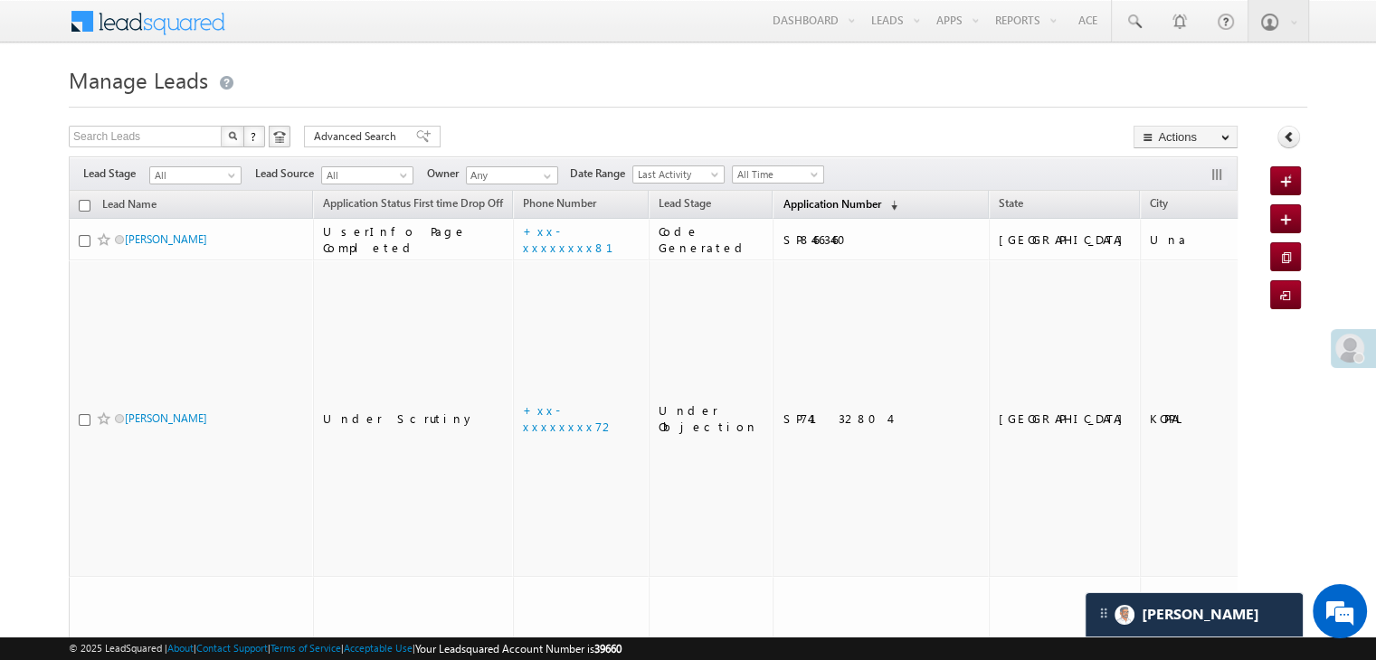
click at [799, 211] on span "Application Number" at bounding box center [831, 204] width 98 height 14
click at [796, 202] on span "Application Number" at bounding box center [831, 204] width 98 height 14
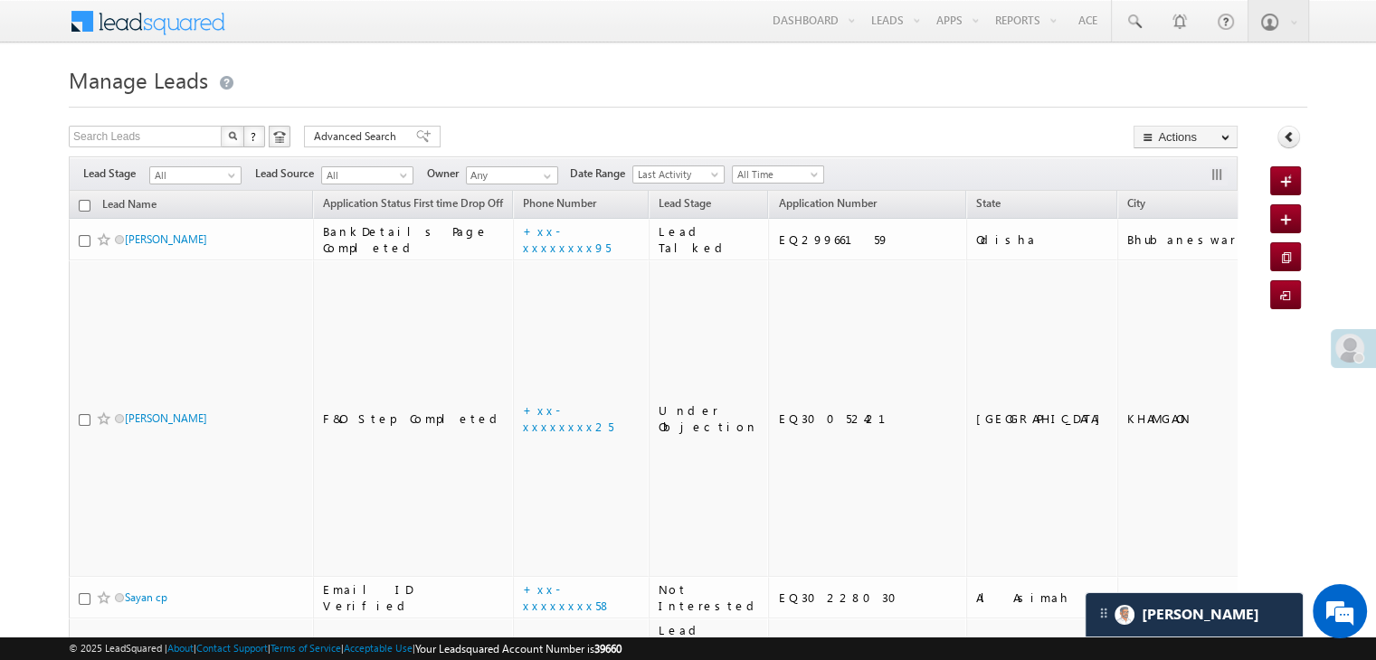
scroll to position [0, 0]
click at [1130, 19] on span at bounding box center [1133, 22] width 18 height 18
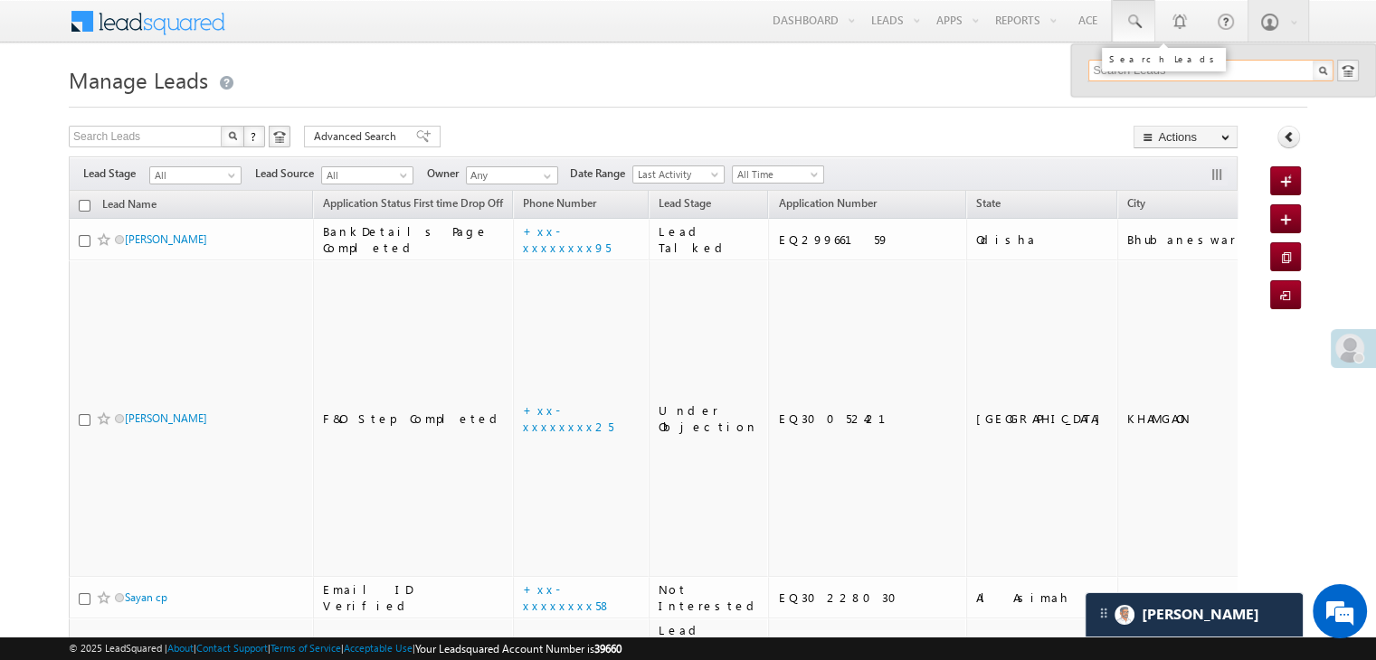
paste input "9006841181"
type input "9006841181"
click at [1121, 99] on div "Ajeet Kumar" at bounding box center [1218, 97] width 242 height 20
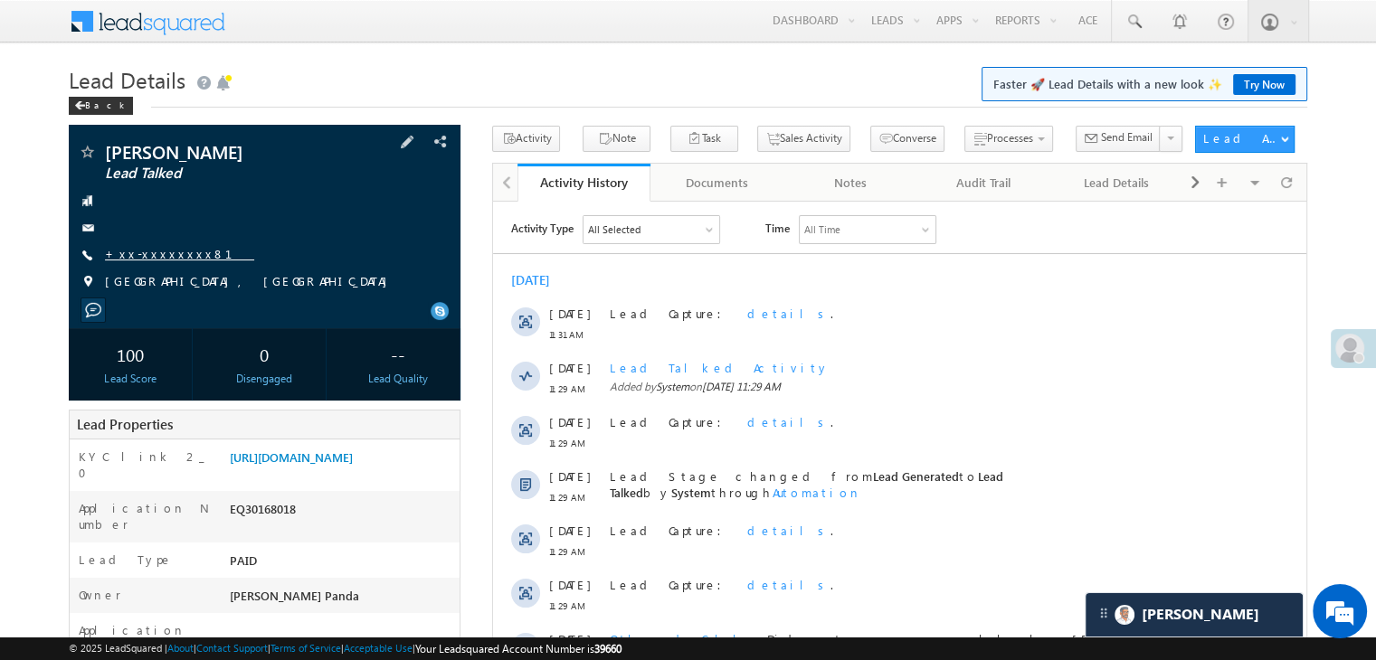
click at [155, 257] on link "+xx-xxxxxxxx81" at bounding box center [179, 253] width 149 height 15
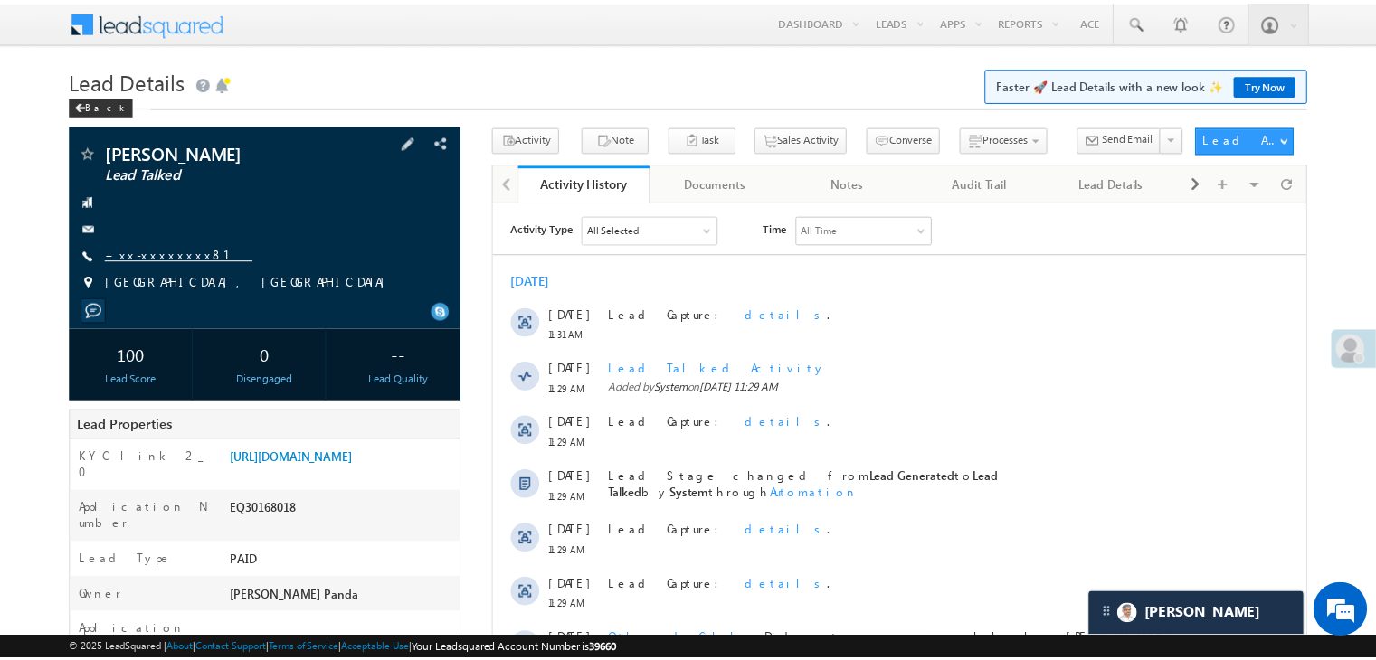
scroll to position [8515, 0]
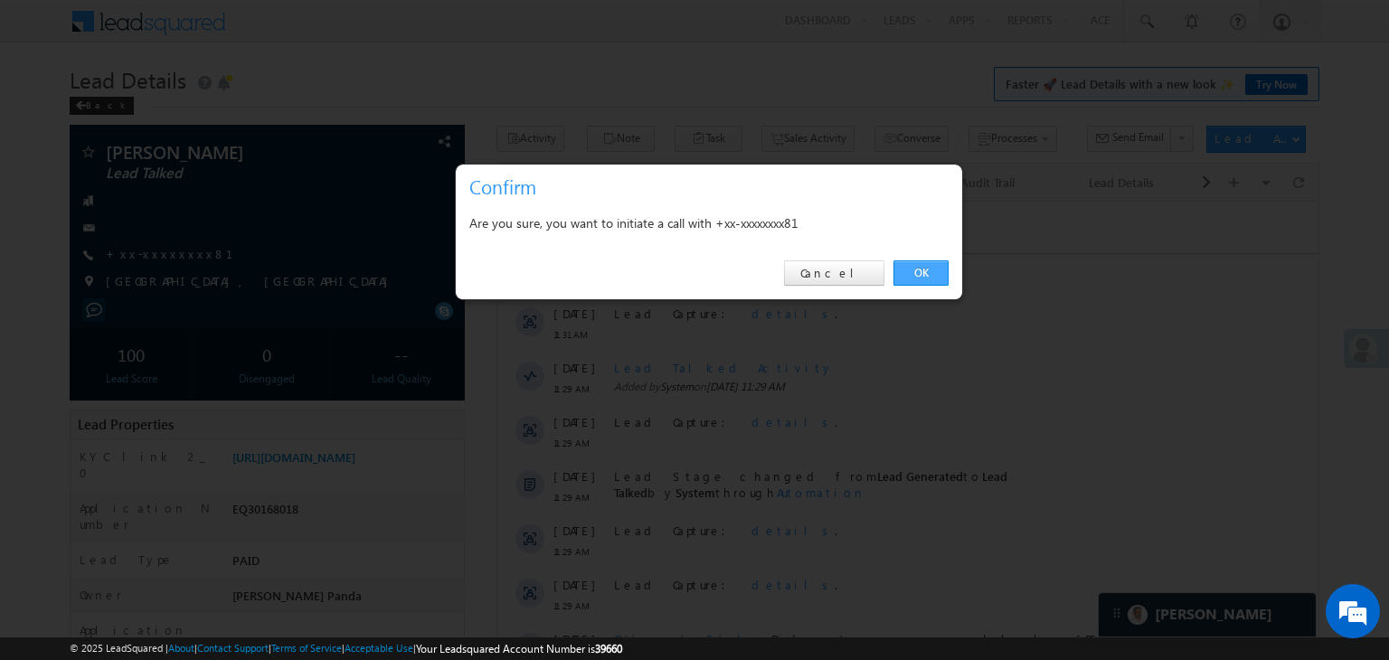
click at [922, 267] on link "OK" at bounding box center [920, 272] width 55 height 25
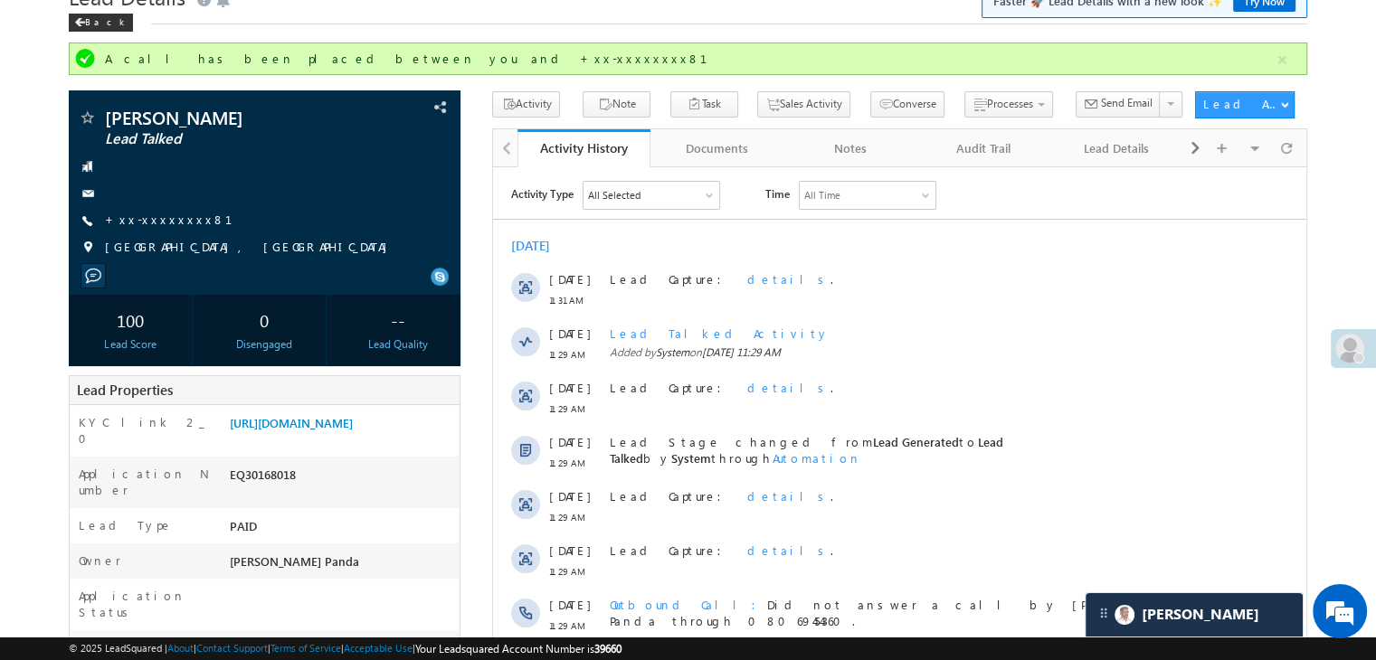
scroll to position [181, 0]
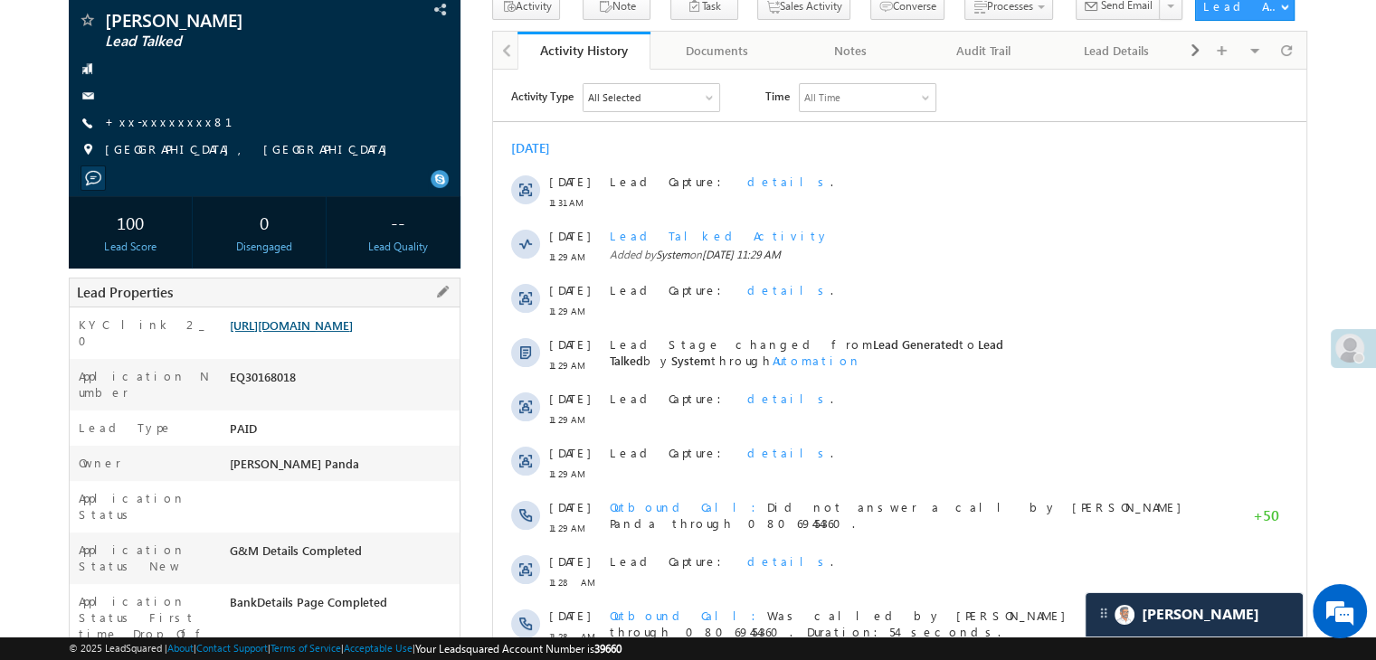
click at [353, 333] on link "[URL][DOMAIN_NAME]" at bounding box center [291, 324] width 123 height 15
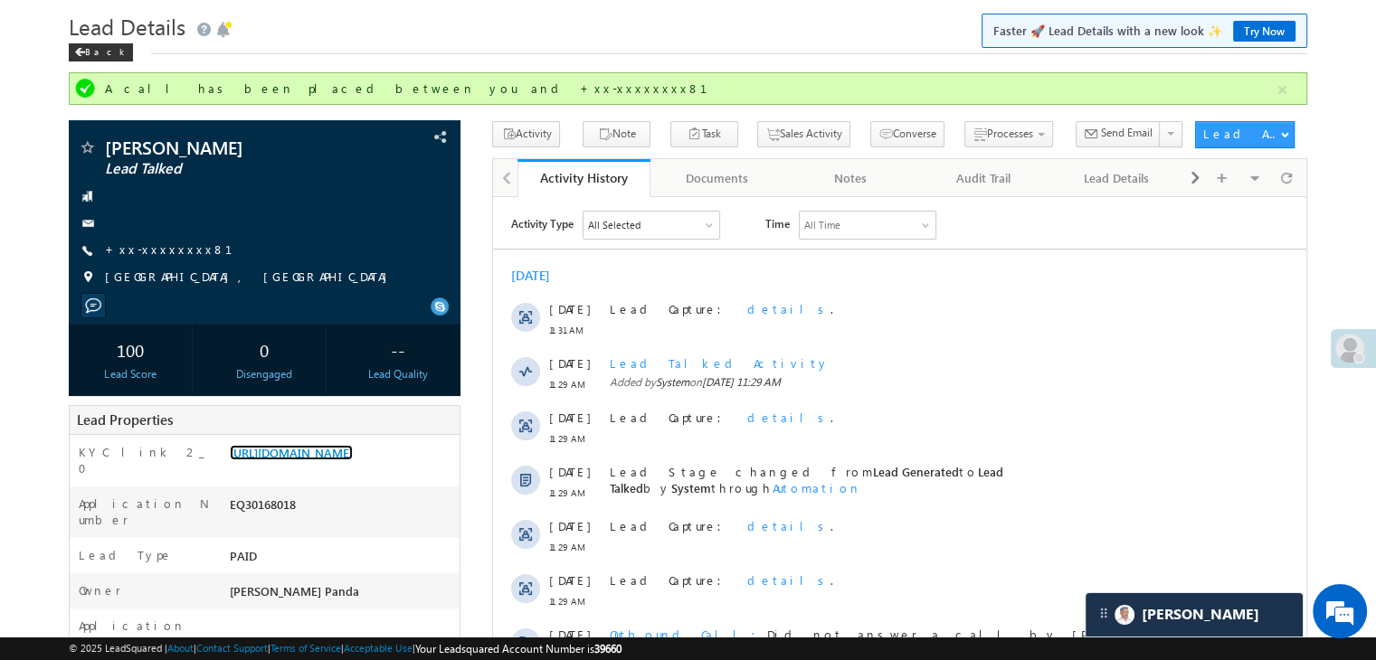
scroll to position [0, 0]
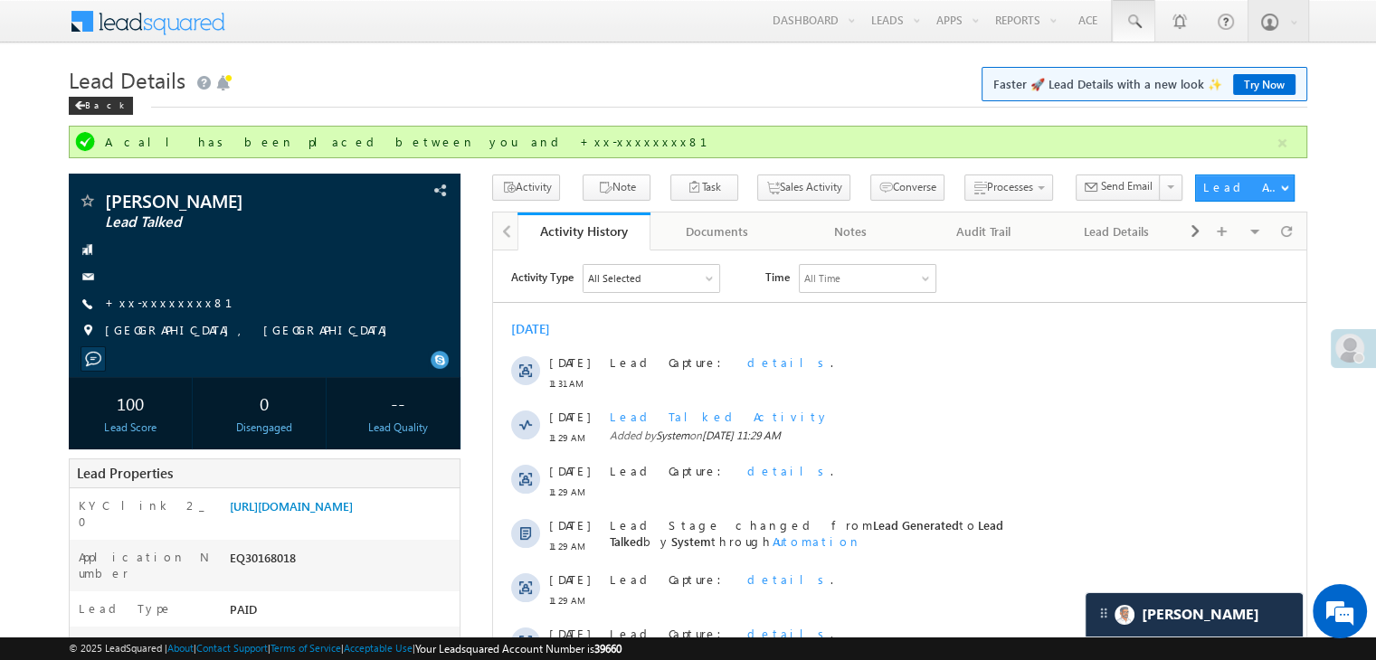
click at [1138, 26] on span at bounding box center [1133, 22] width 18 height 18
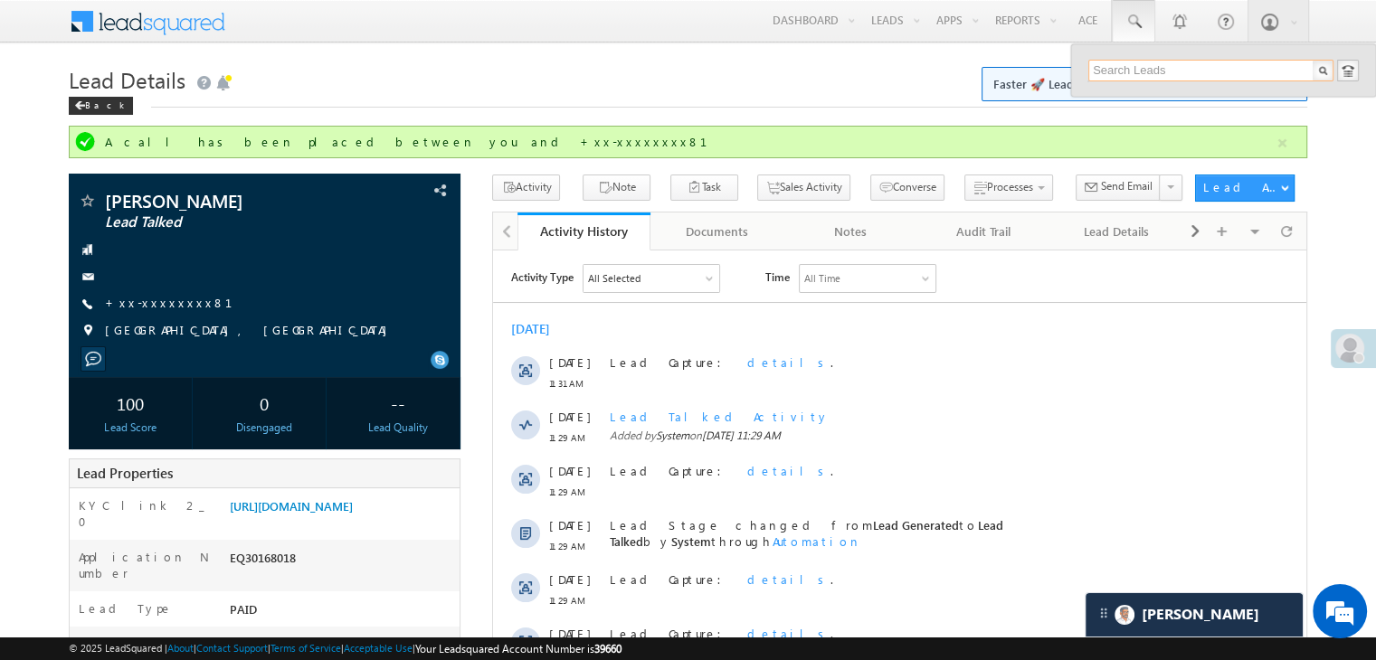
paste input "8699861684"
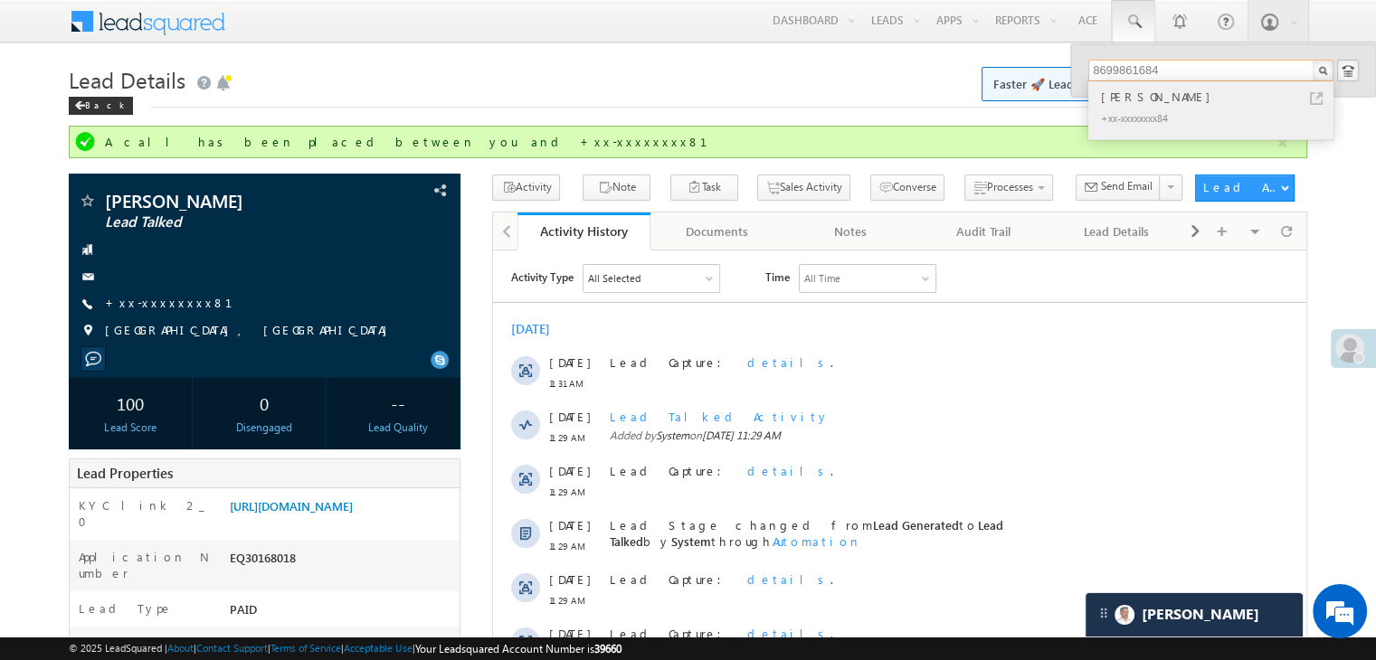
type input "8699861684"
click at [1121, 97] on div "[PERSON_NAME]" at bounding box center [1218, 97] width 242 height 20
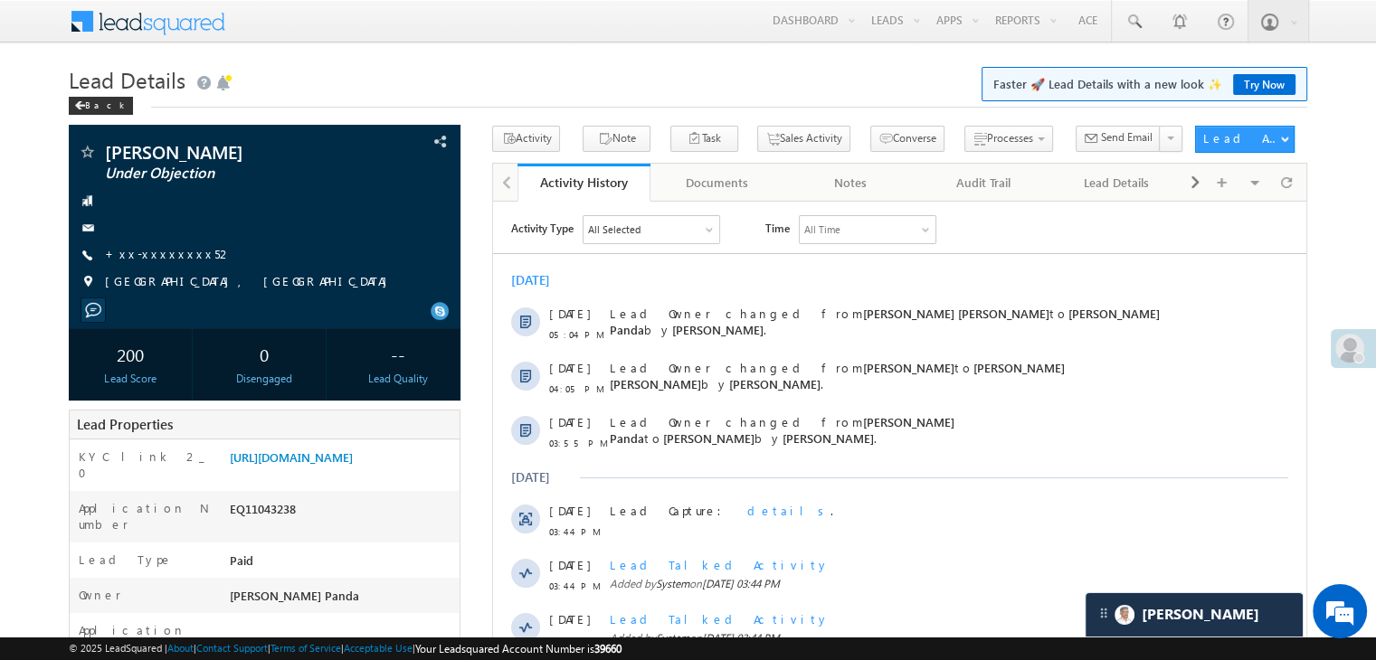
scroll to position [8515, 0]
click at [164, 259] on link "+xx-xxxxxxxx52" at bounding box center [169, 253] width 128 height 15
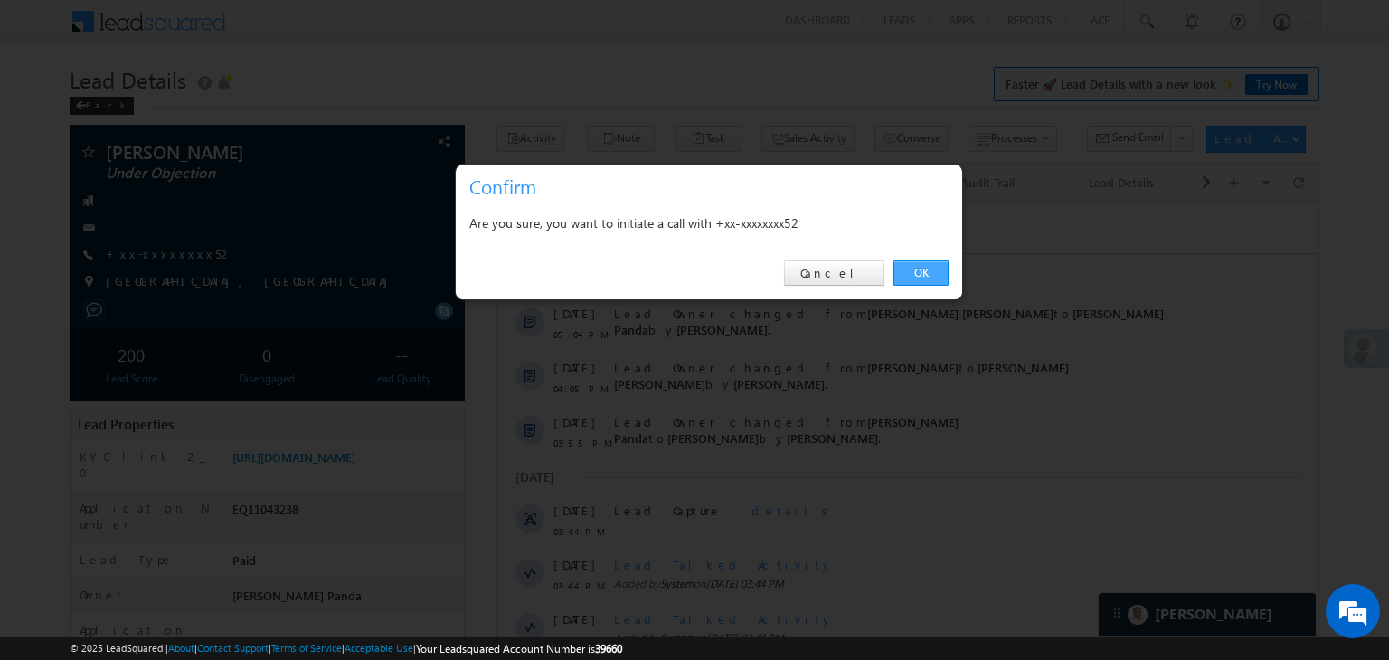
click at [917, 272] on link "OK" at bounding box center [920, 272] width 55 height 25
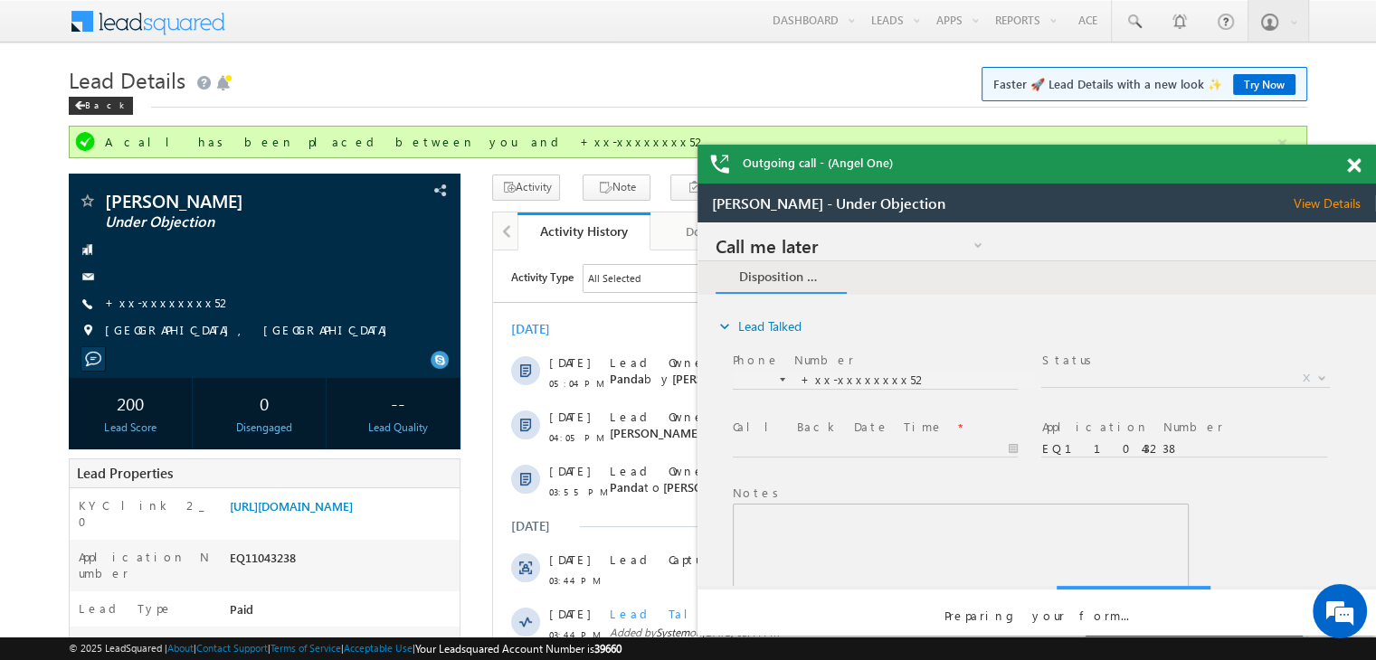
scroll to position [0, 0]
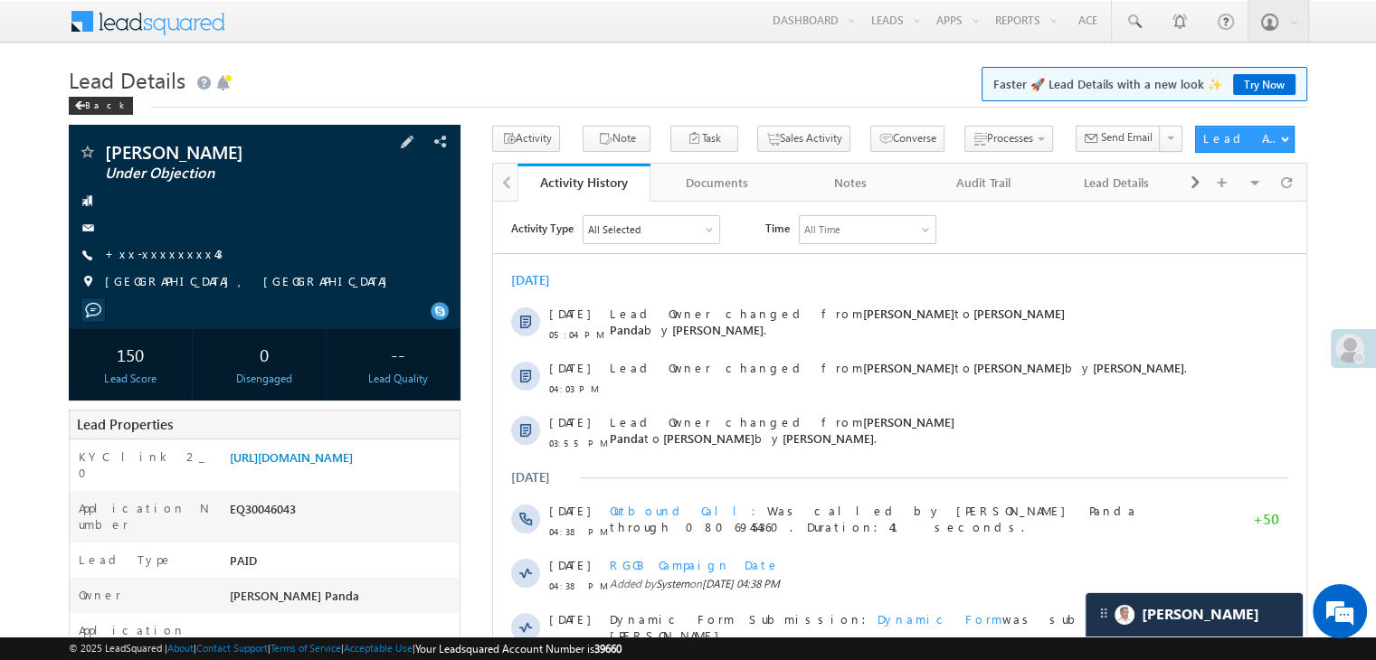
scroll to position [8515, 0]
click at [148, 253] on link "+xx-xxxxxxxx43" at bounding box center [164, 253] width 118 height 15
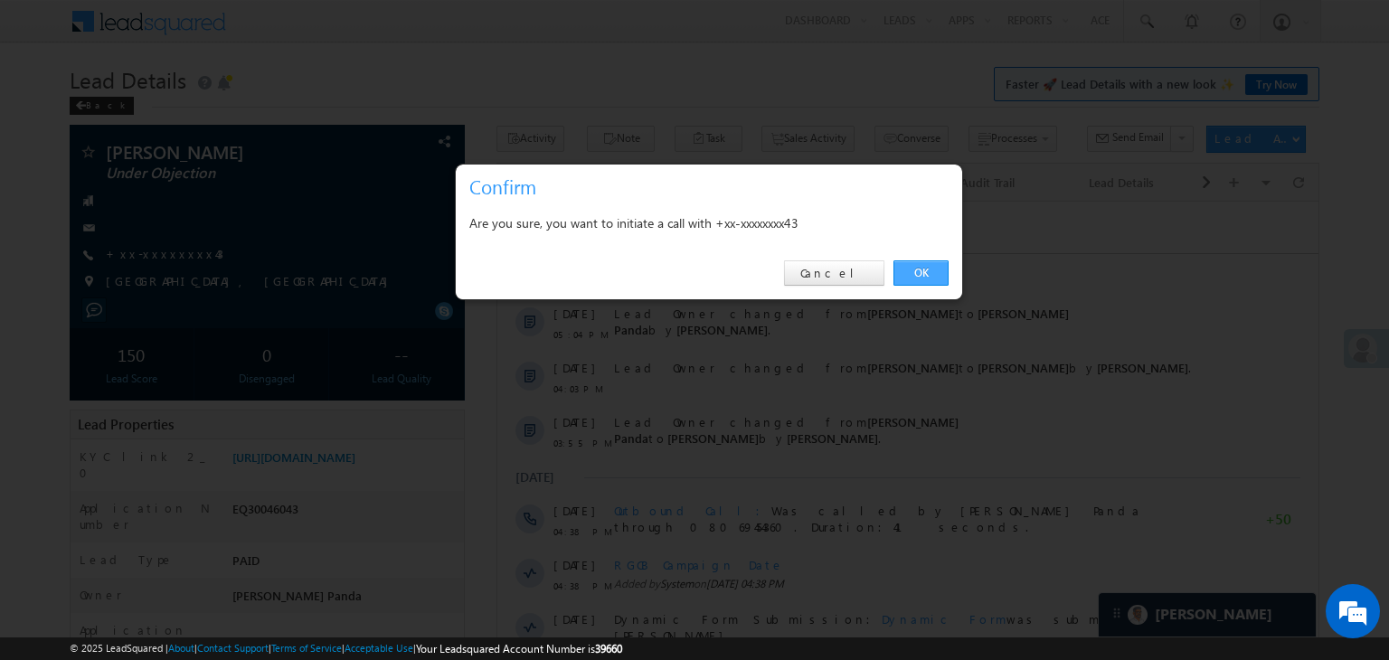
click at [922, 273] on link "OK" at bounding box center [920, 272] width 55 height 25
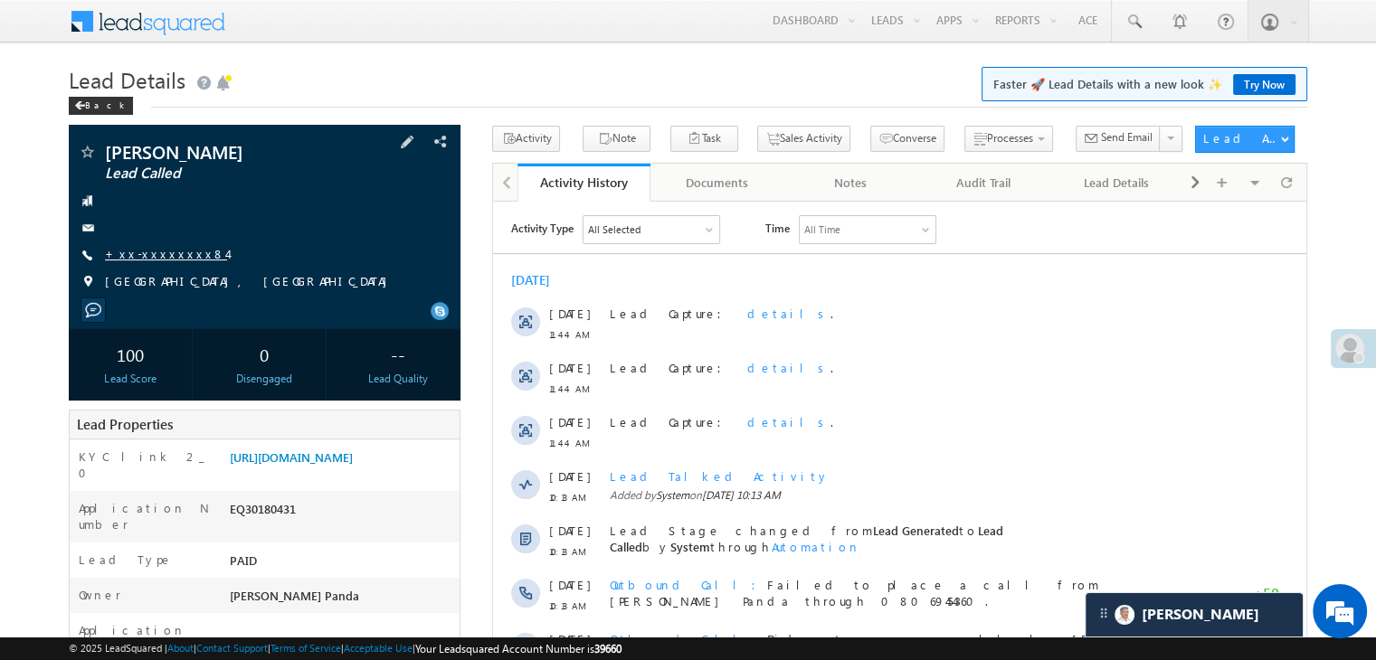
click at [135, 256] on link "+xx-xxxxxxxx84" at bounding box center [166, 253] width 122 height 15
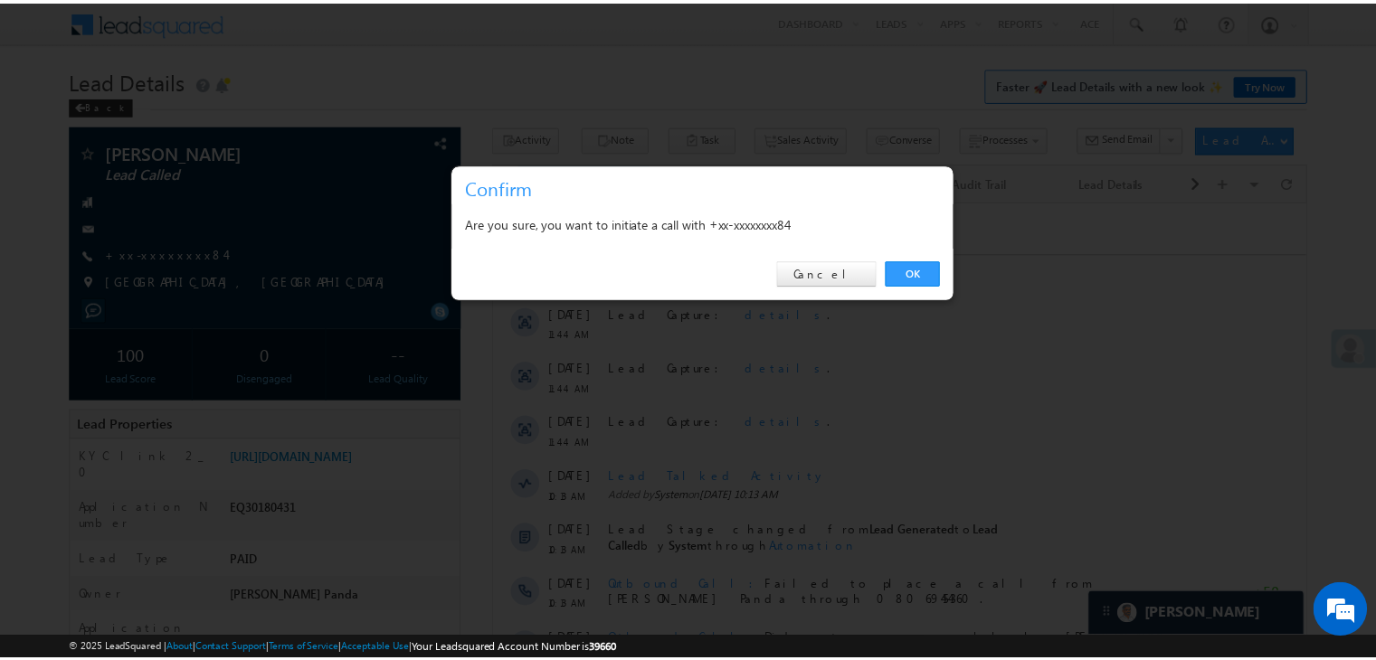
scroll to position [8515, 0]
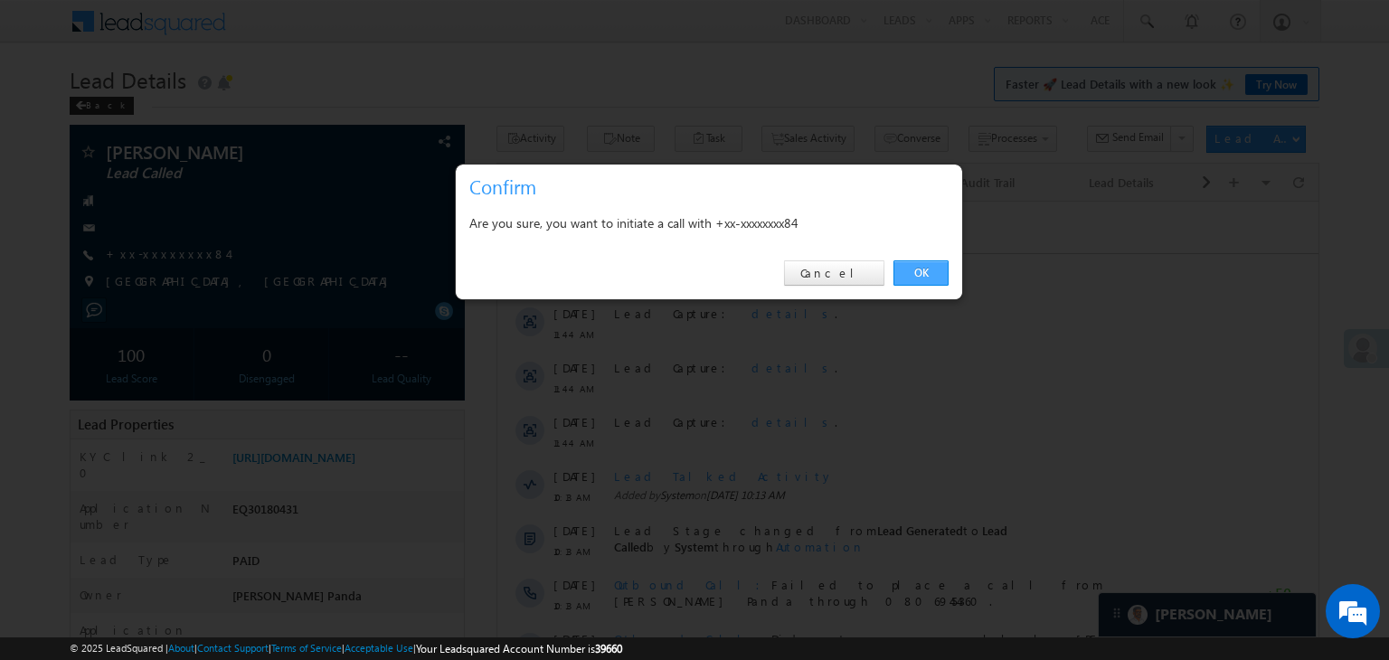
click at [924, 269] on link "OK" at bounding box center [920, 272] width 55 height 25
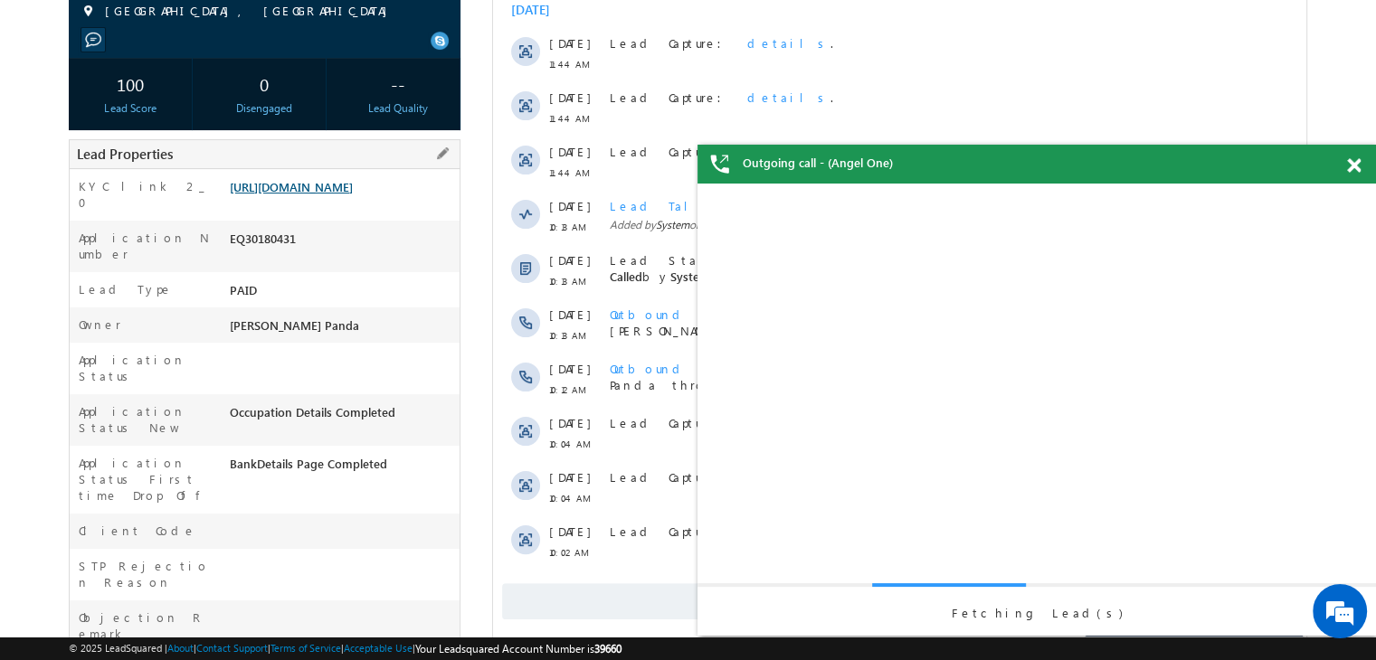
scroll to position [0, 0]
click at [331, 194] on link "https://angelbroking1-pk3em7sa.customui-test.leadsquared.com?leadId=bba4e415-5d…" at bounding box center [291, 186] width 123 height 15
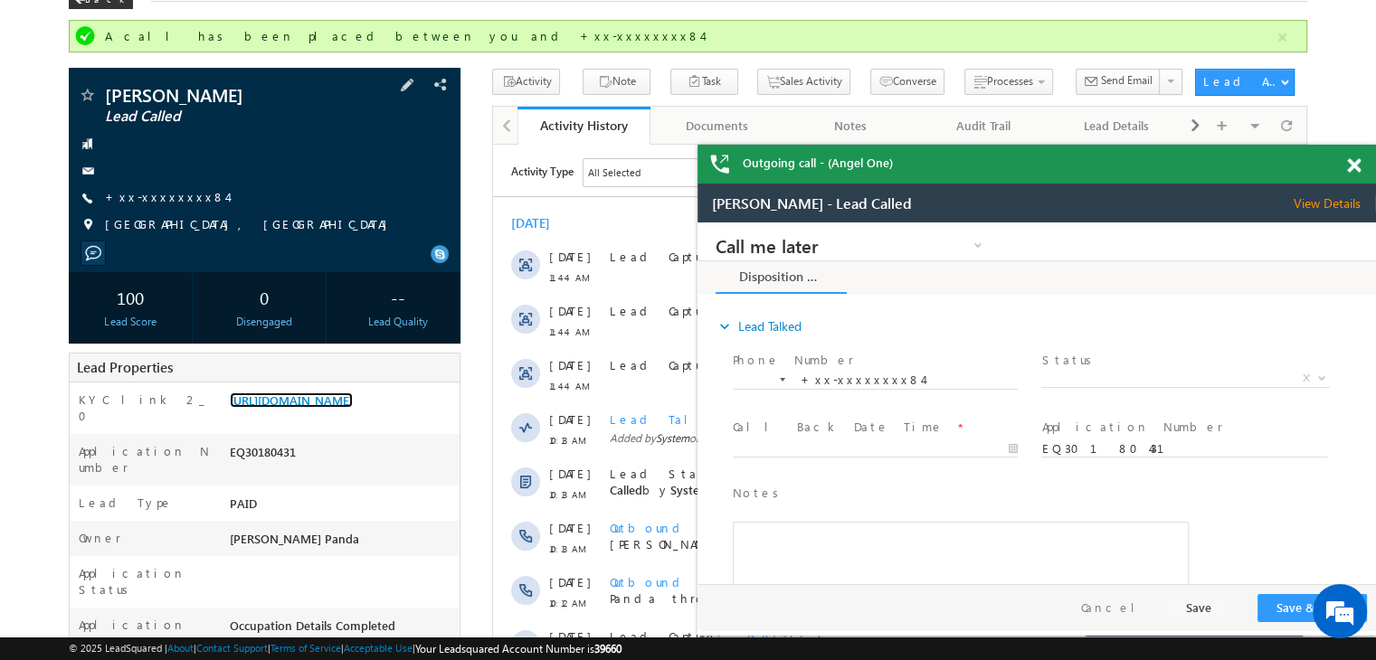
scroll to position [48, 0]
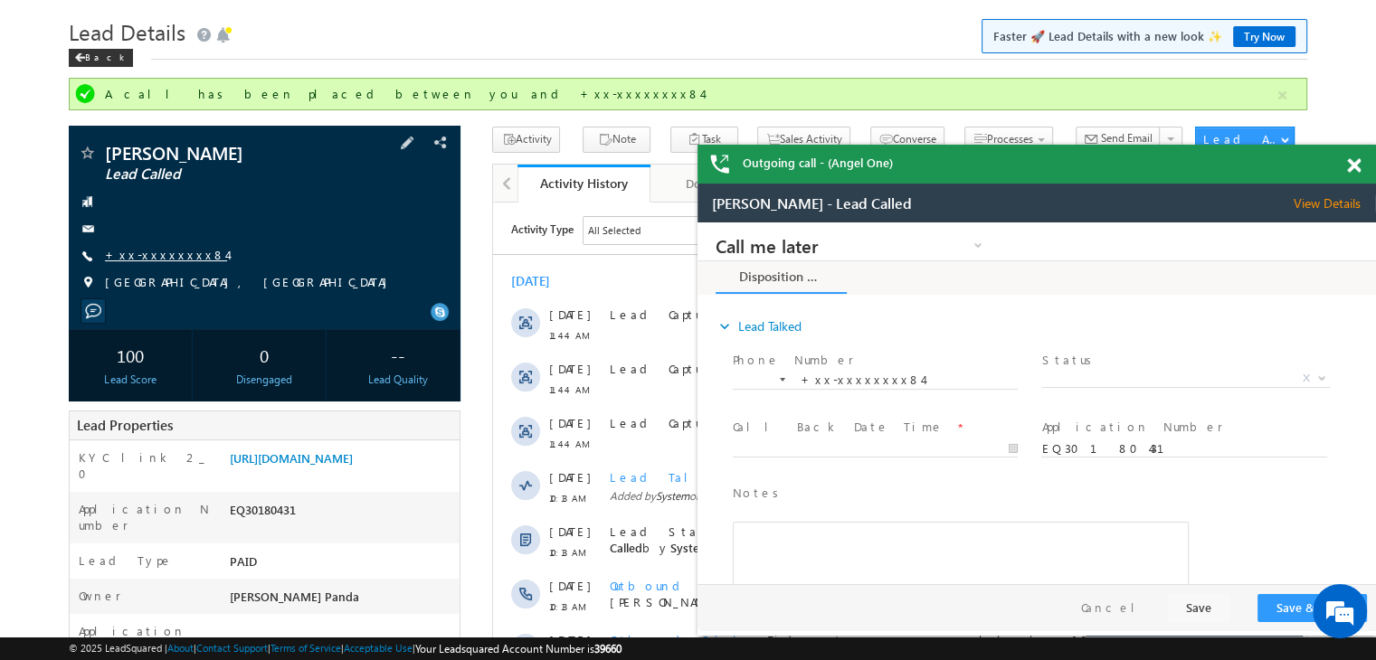
click at [163, 253] on link "+xx-xxxxxxxx84" at bounding box center [166, 254] width 122 height 15
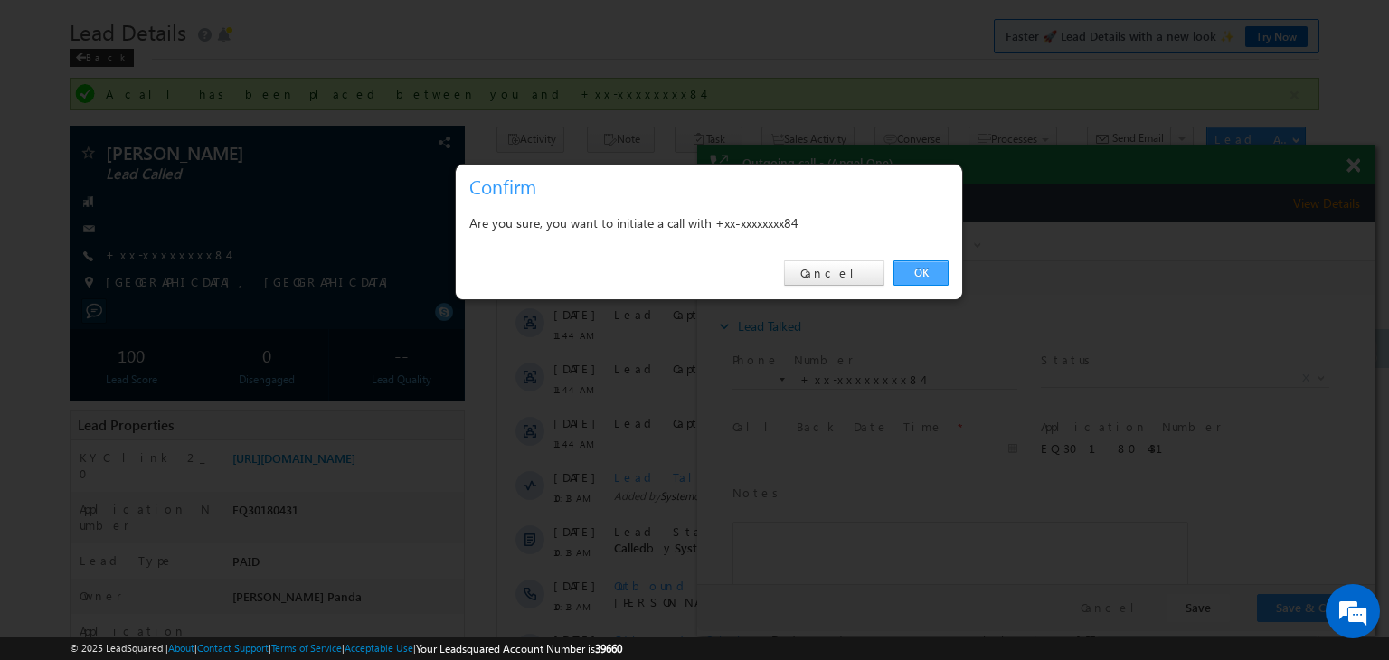
click at [918, 271] on link "OK" at bounding box center [920, 272] width 55 height 25
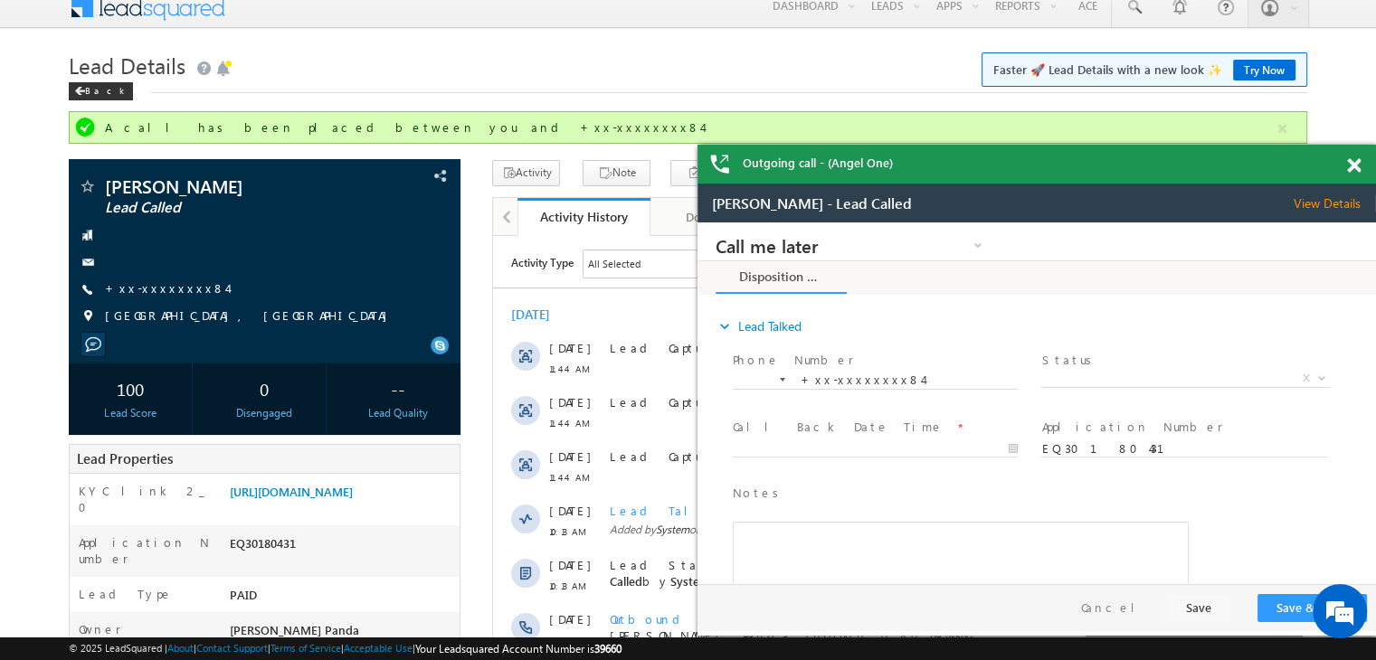
scroll to position [0, 0]
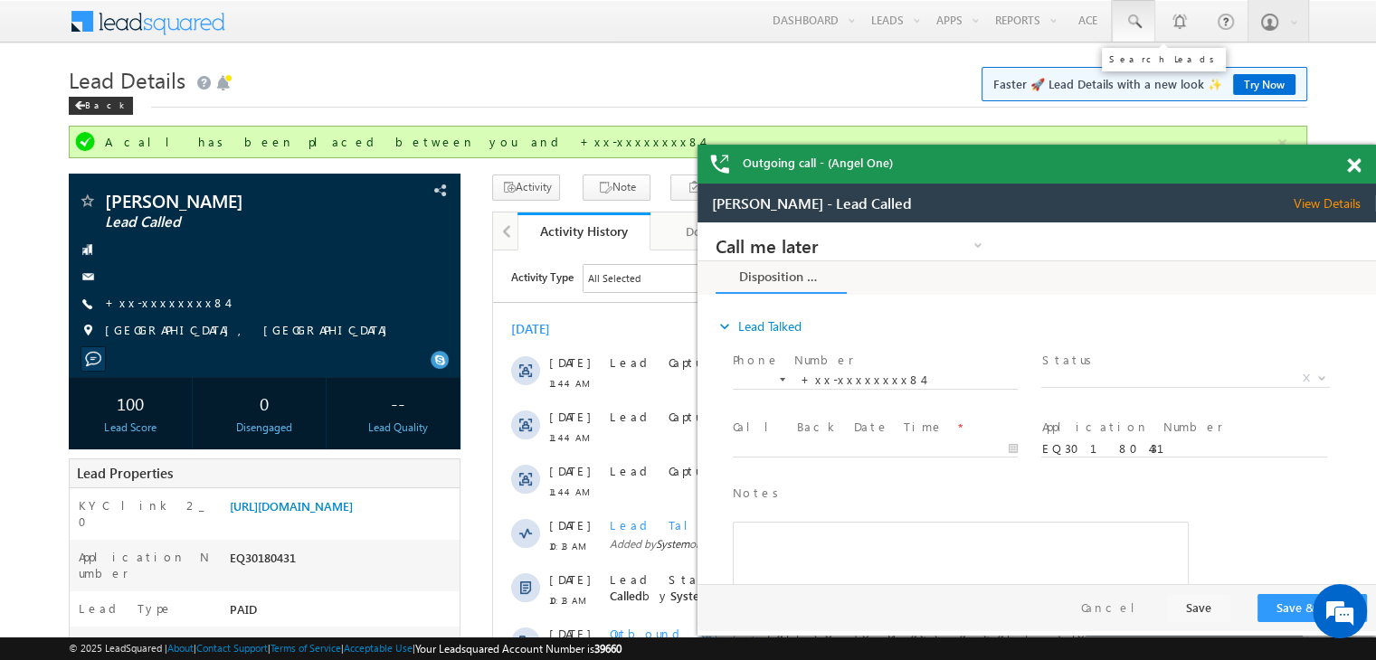
click at [1134, 22] on span at bounding box center [1133, 22] width 18 height 18
paste input "9826149140"
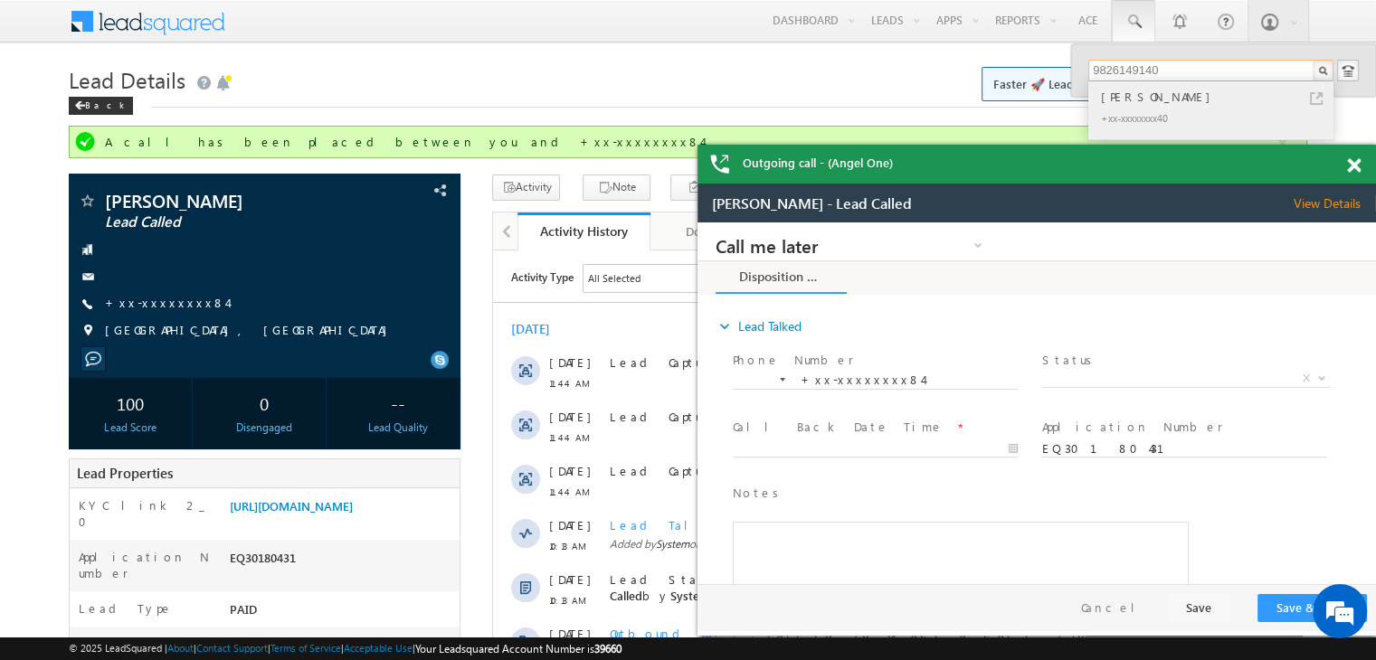
type input "9826149140"
click at [1128, 107] on div "+xx-xxxxxxxx40" at bounding box center [1218, 118] width 242 height 22
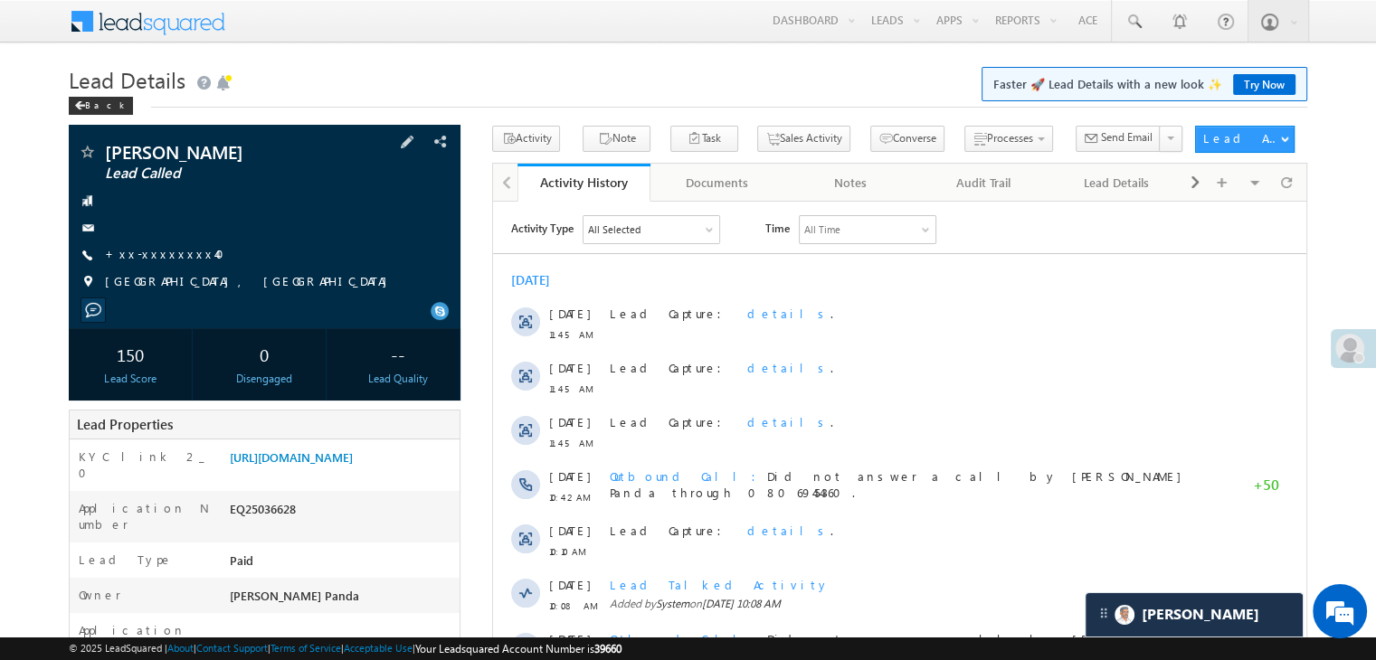
click at [169, 244] on div "[PERSON_NAME] Lead Called +xx-xxxxxxxx40" at bounding box center [264, 221] width 373 height 157
click at [145, 256] on link "+xx-xxxxxxxx40" at bounding box center [170, 253] width 130 height 15
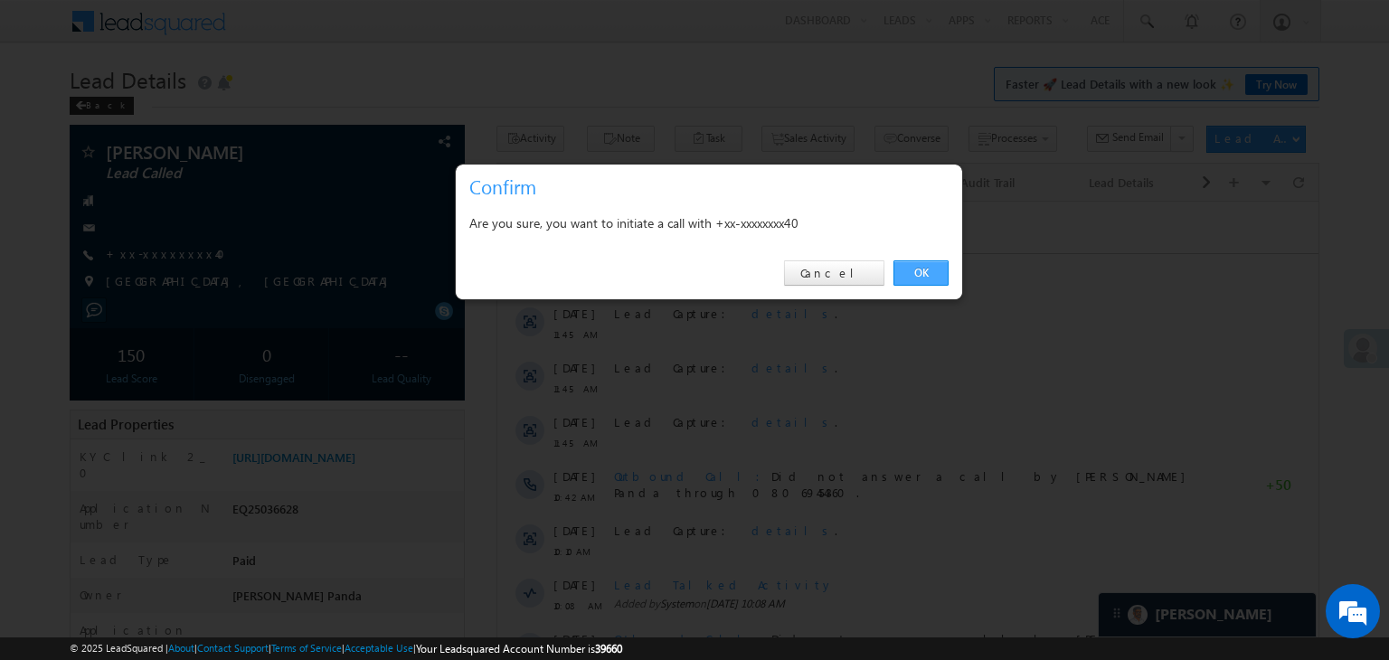
click at [925, 272] on link "OK" at bounding box center [920, 272] width 55 height 25
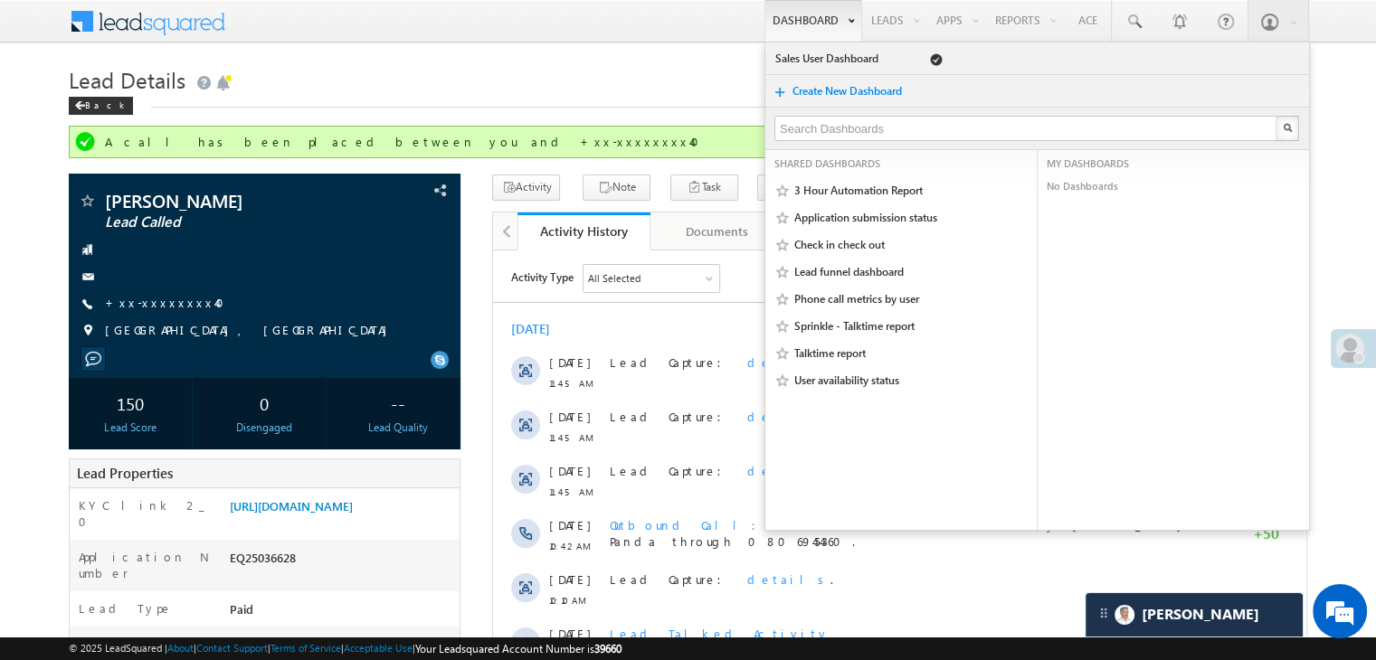
scroll to position [0, 0]
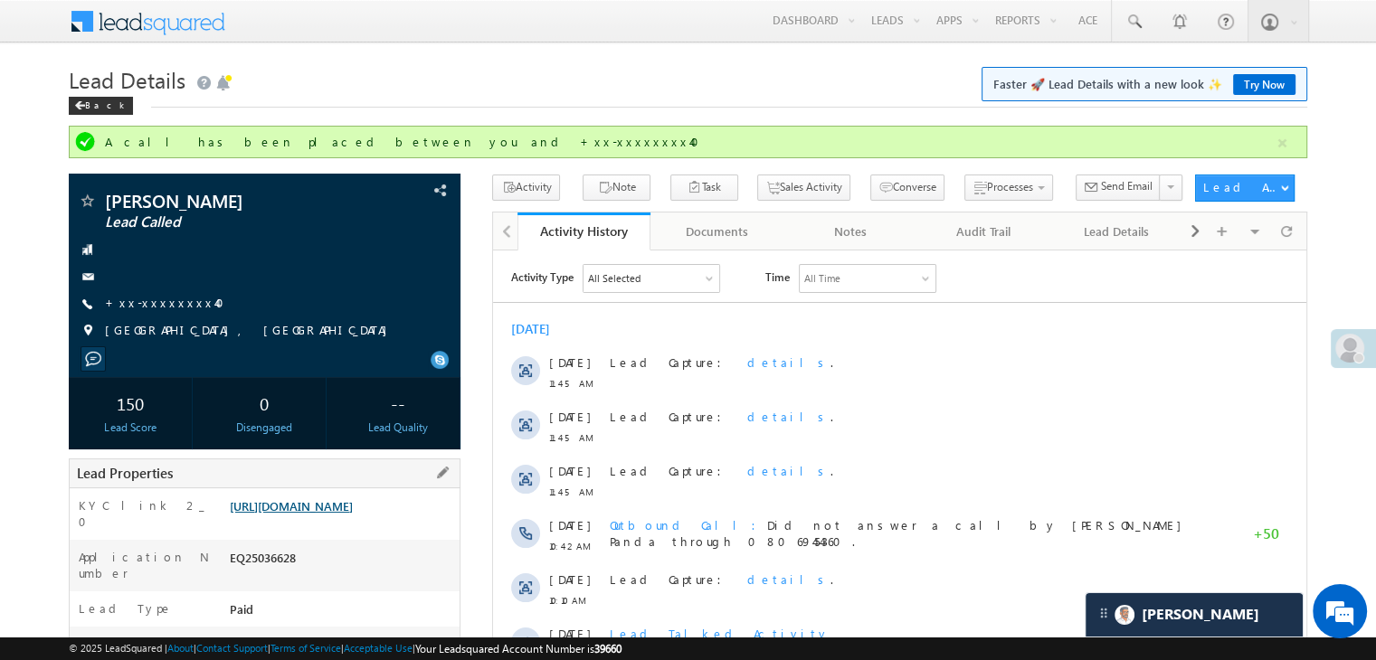
click at [307, 514] on link "[URL][DOMAIN_NAME]" at bounding box center [291, 505] width 123 height 15
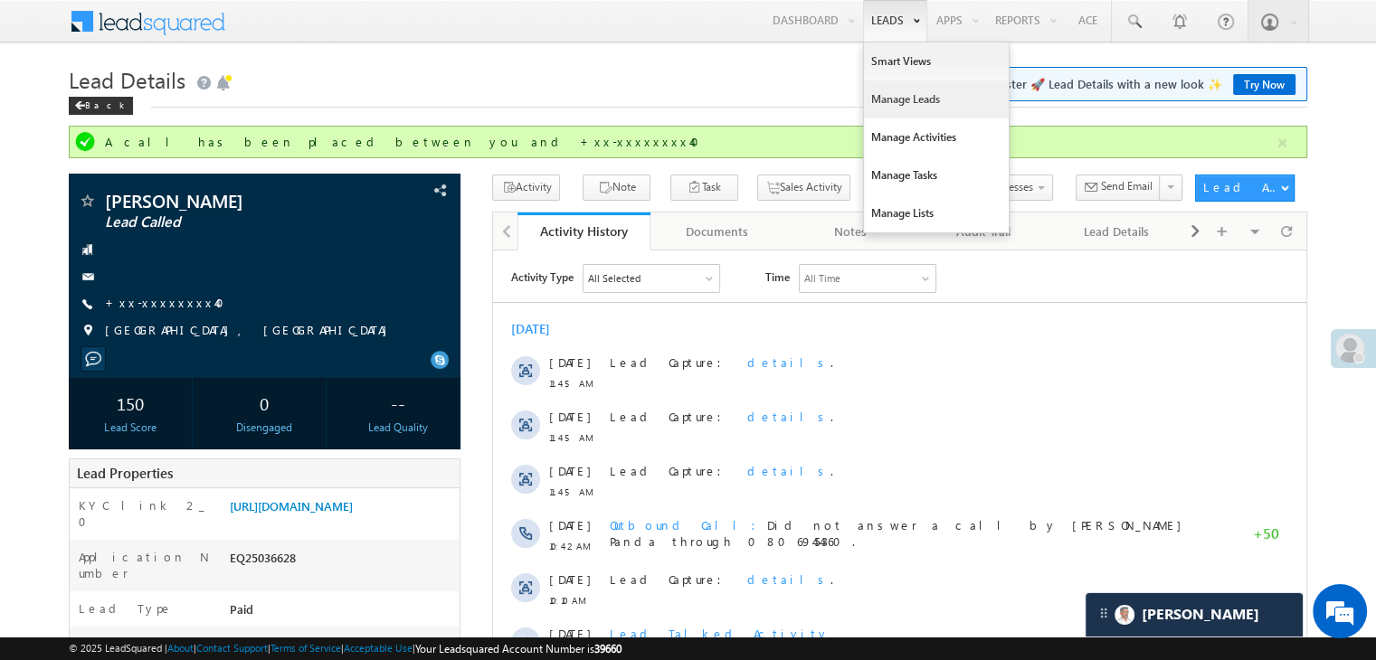
click at [887, 105] on link "Manage Leads" at bounding box center [936, 99] width 145 height 38
click at [887, 100] on link "Manage Leads" at bounding box center [936, 99] width 145 height 38
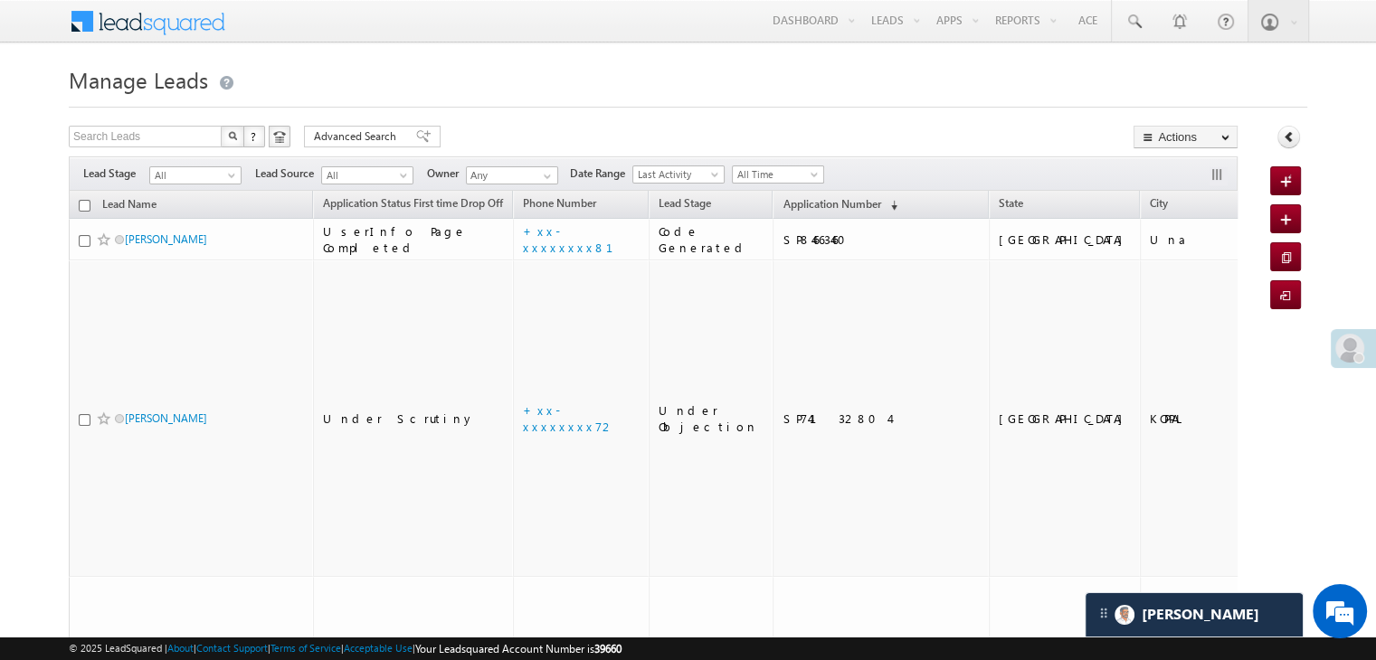
scroll to position [8515, 0]
click at [794, 207] on span "Application Number" at bounding box center [831, 204] width 98 height 14
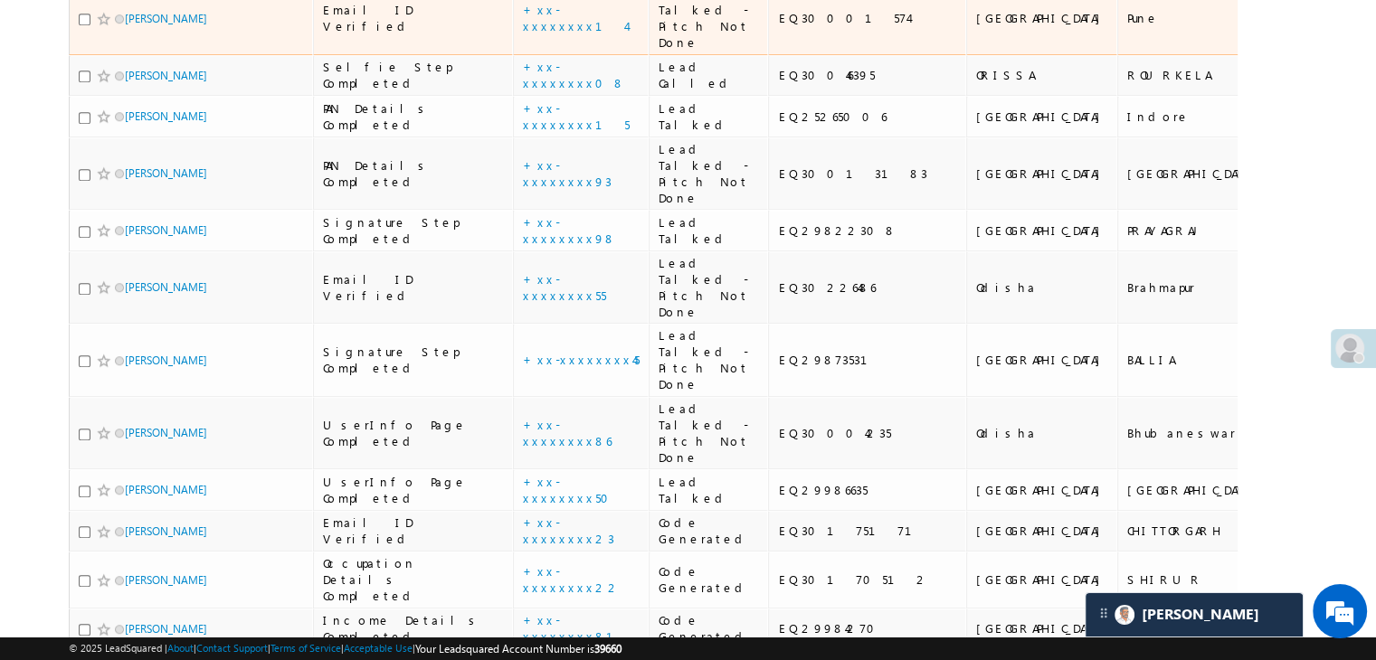
scroll to position [1266, 0]
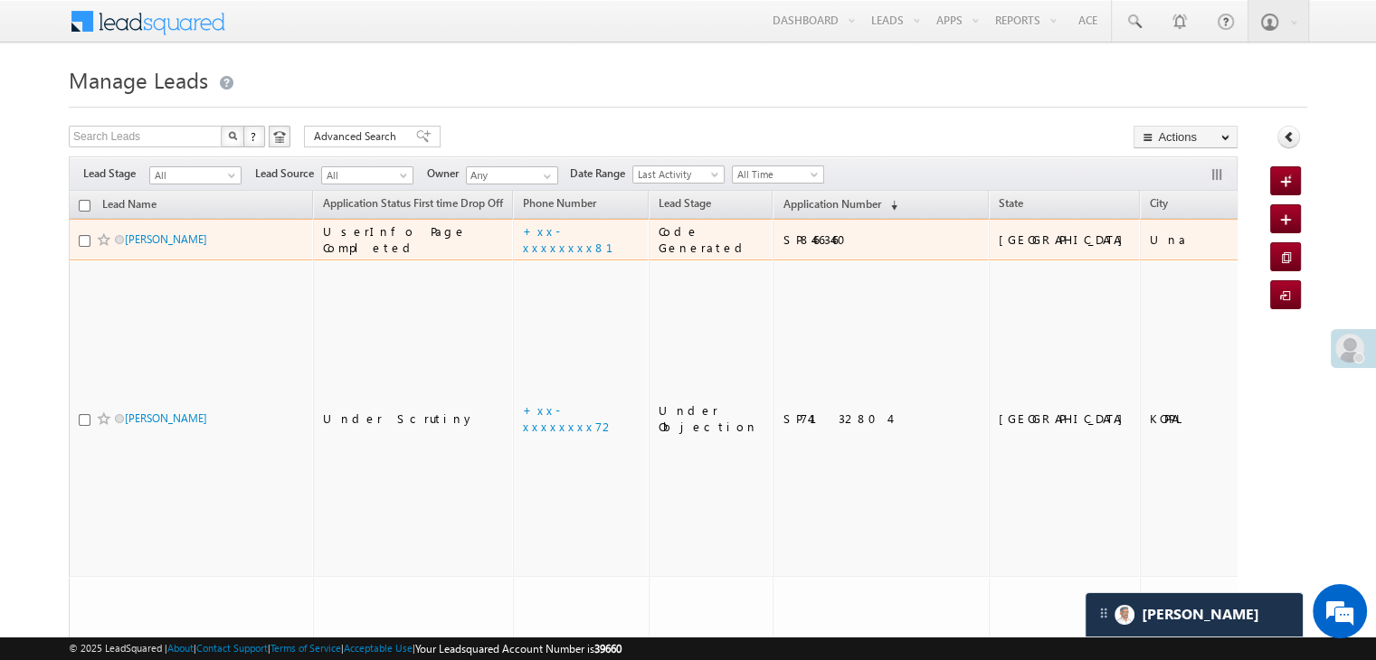
scroll to position [8515, 0]
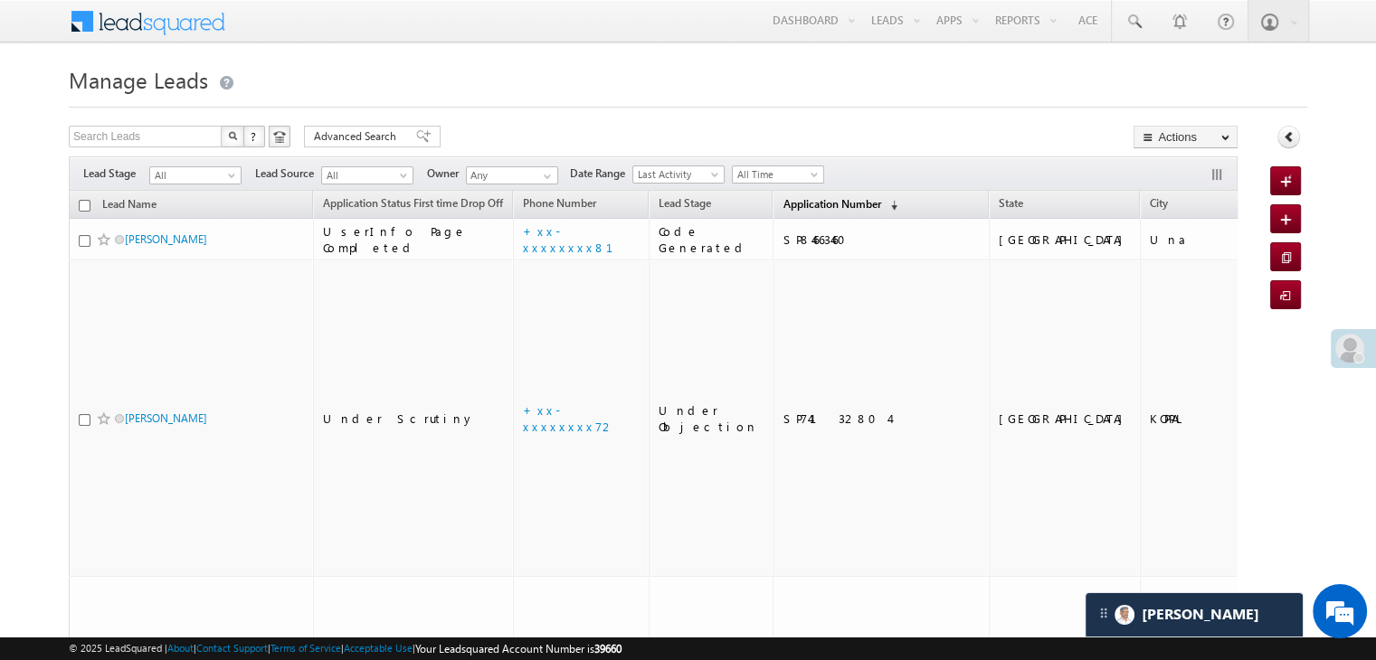
click at [781, 194] on link "Application Number (sorted descending)" at bounding box center [839, 206] width 133 height 24
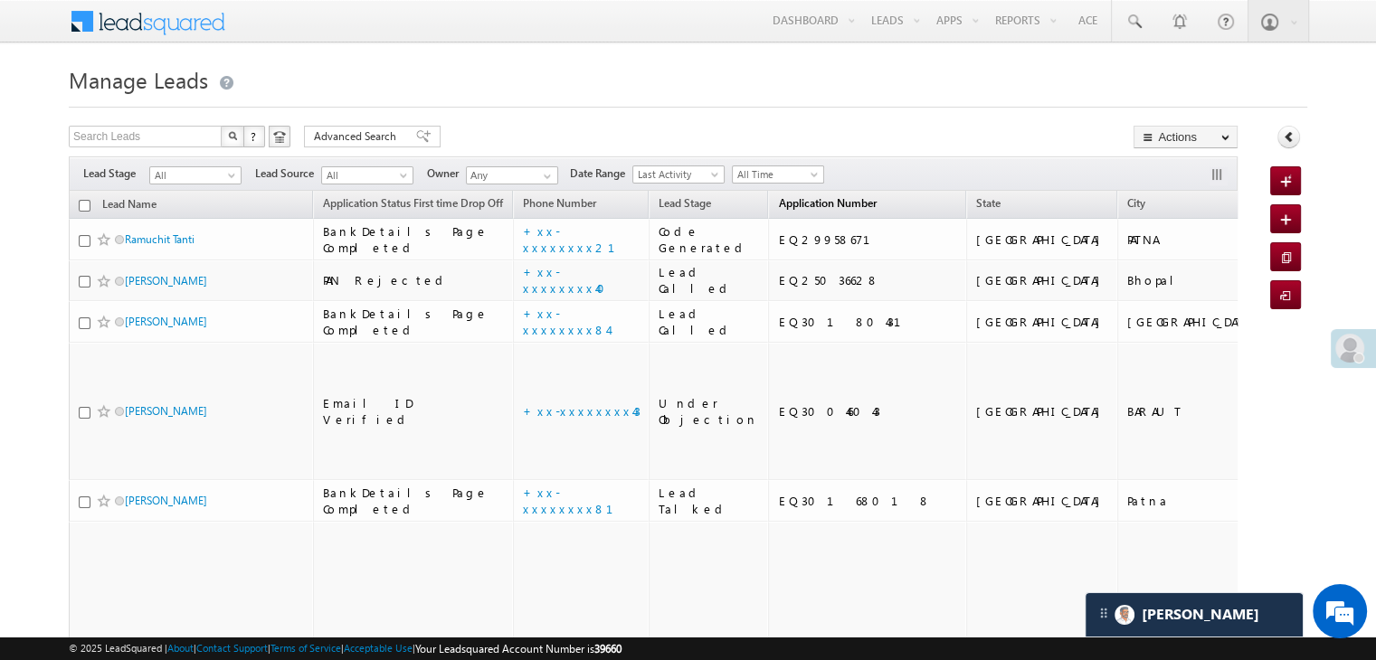
scroll to position [0, 0]
click at [1135, 25] on span at bounding box center [1133, 22] width 18 height 18
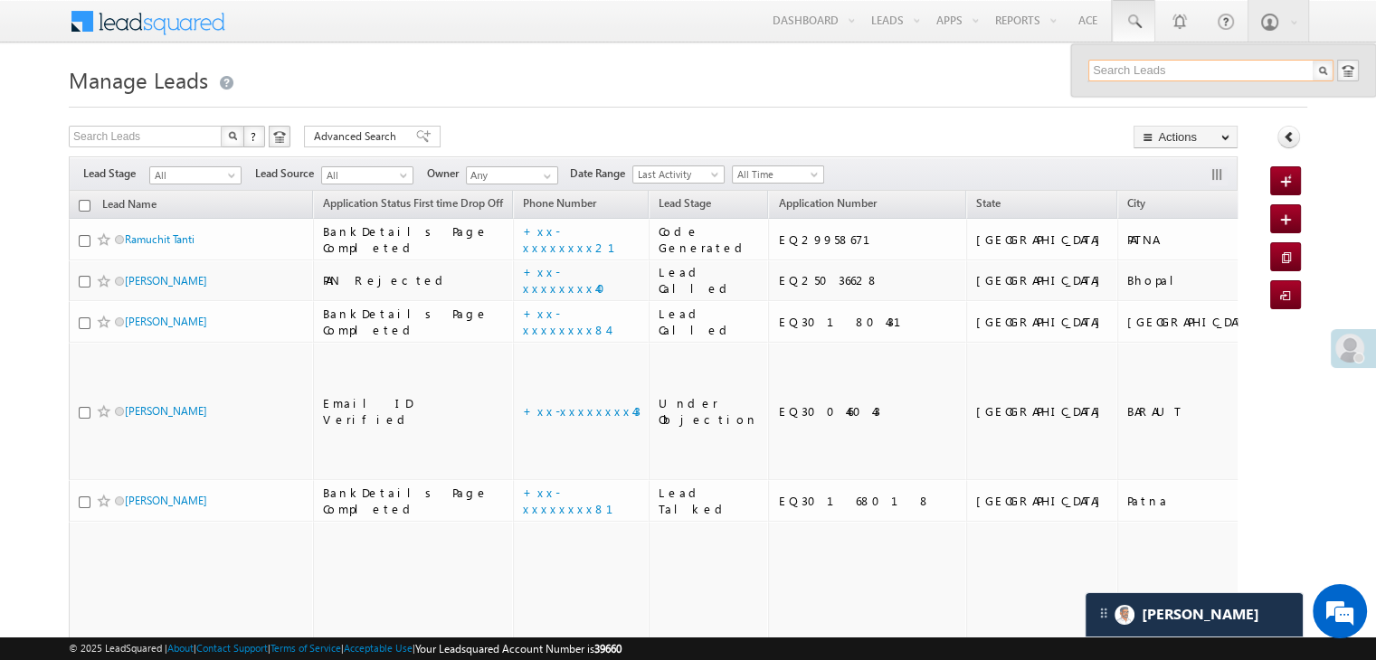
paste input "9830411236"
type input "9830411236"
click at [1165, 95] on div "[PERSON_NAME]" at bounding box center [1218, 97] width 242 height 20
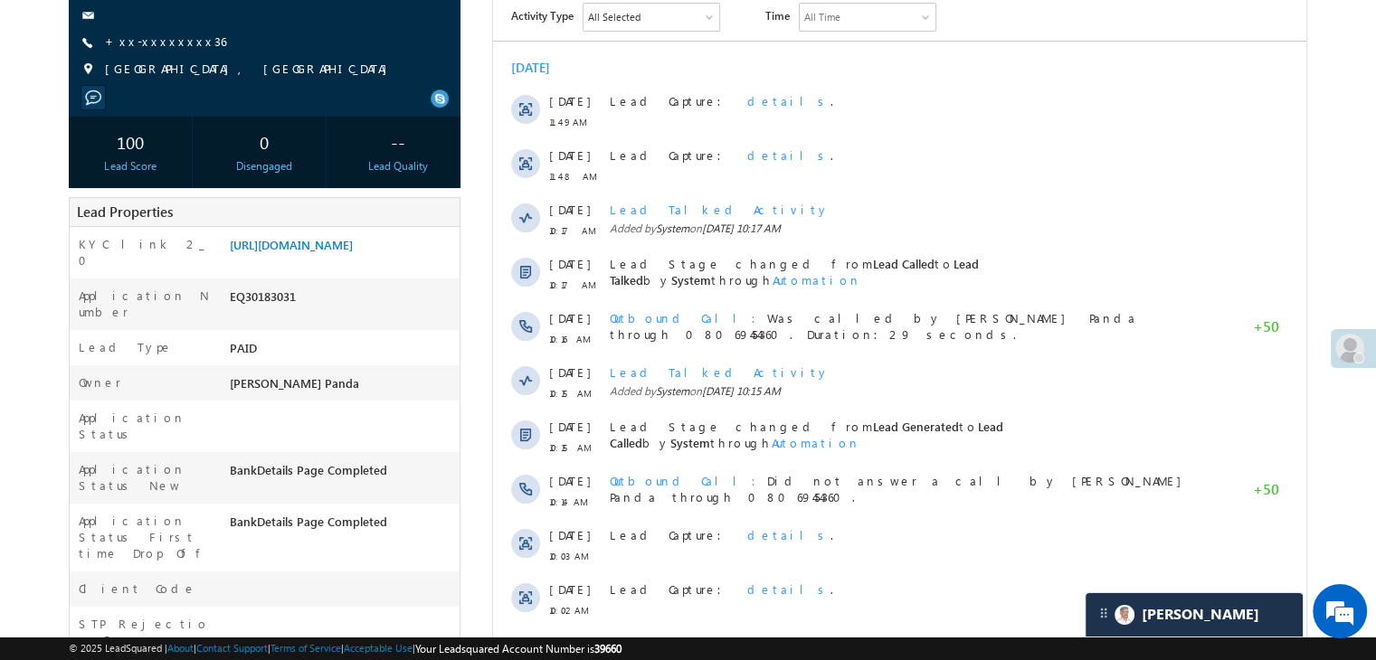
scroll to position [181, 0]
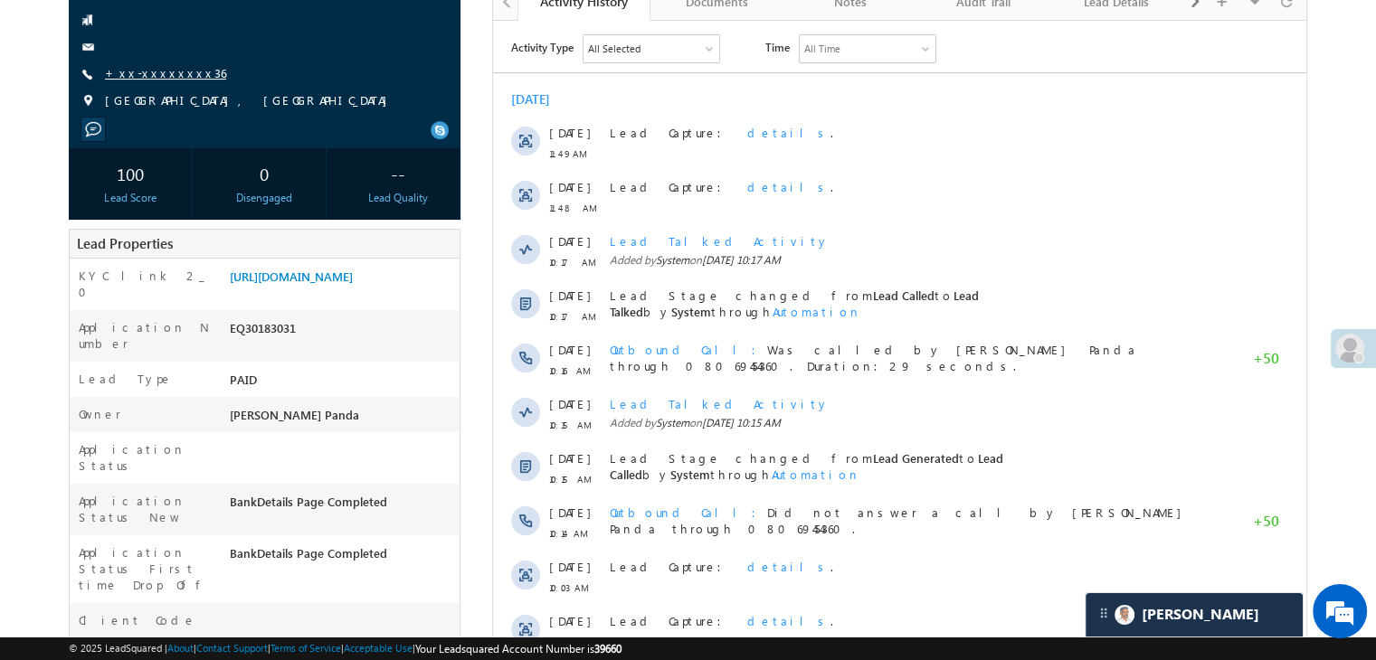
click at [137, 77] on link "+xx-xxxxxxxx36" at bounding box center [165, 72] width 121 height 15
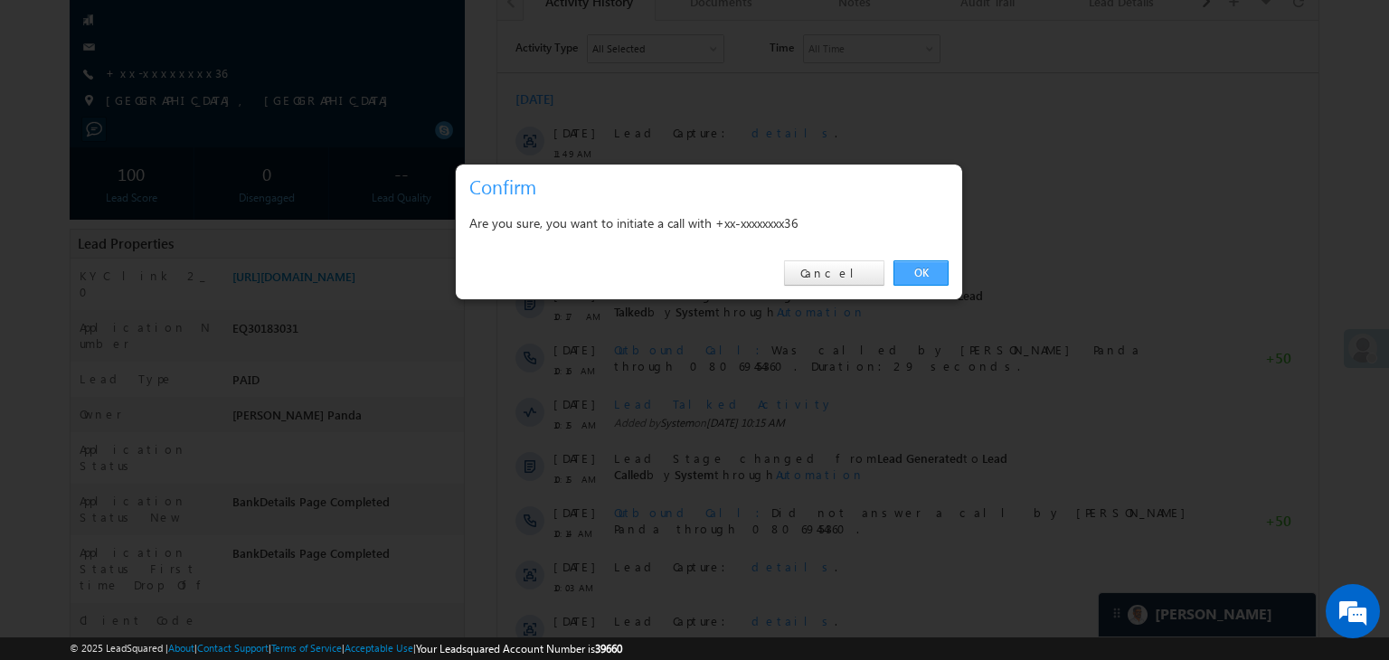
click at [913, 277] on link "OK" at bounding box center [920, 272] width 55 height 25
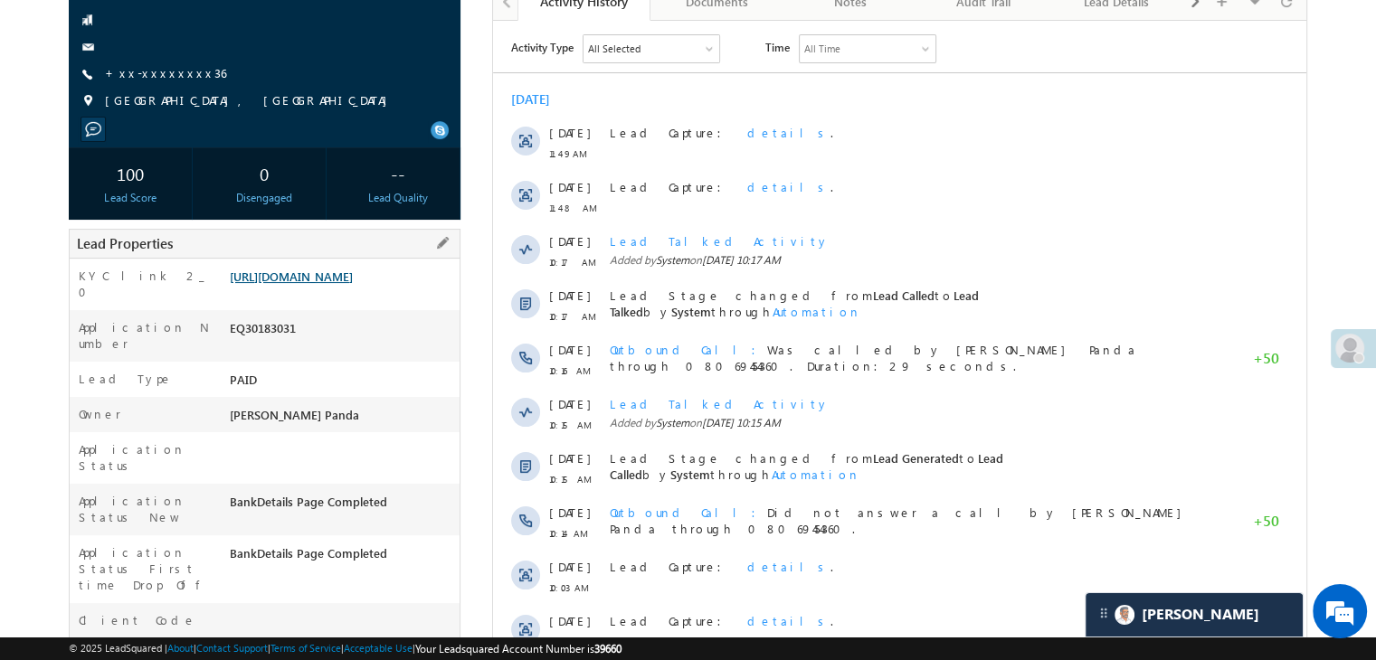
click at [350, 284] on link "[URL][DOMAIN_NAME]" at bounding box center [291, 276] width 123 height 15
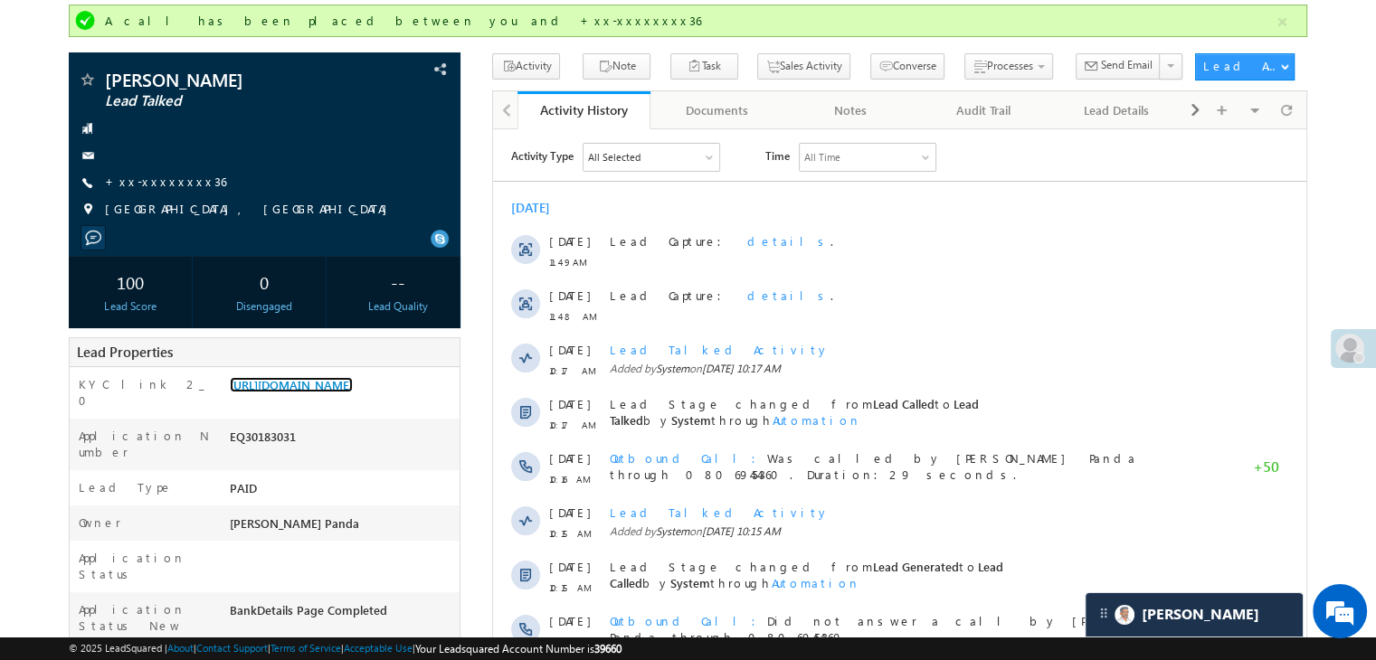
scroll to position [0, 0]
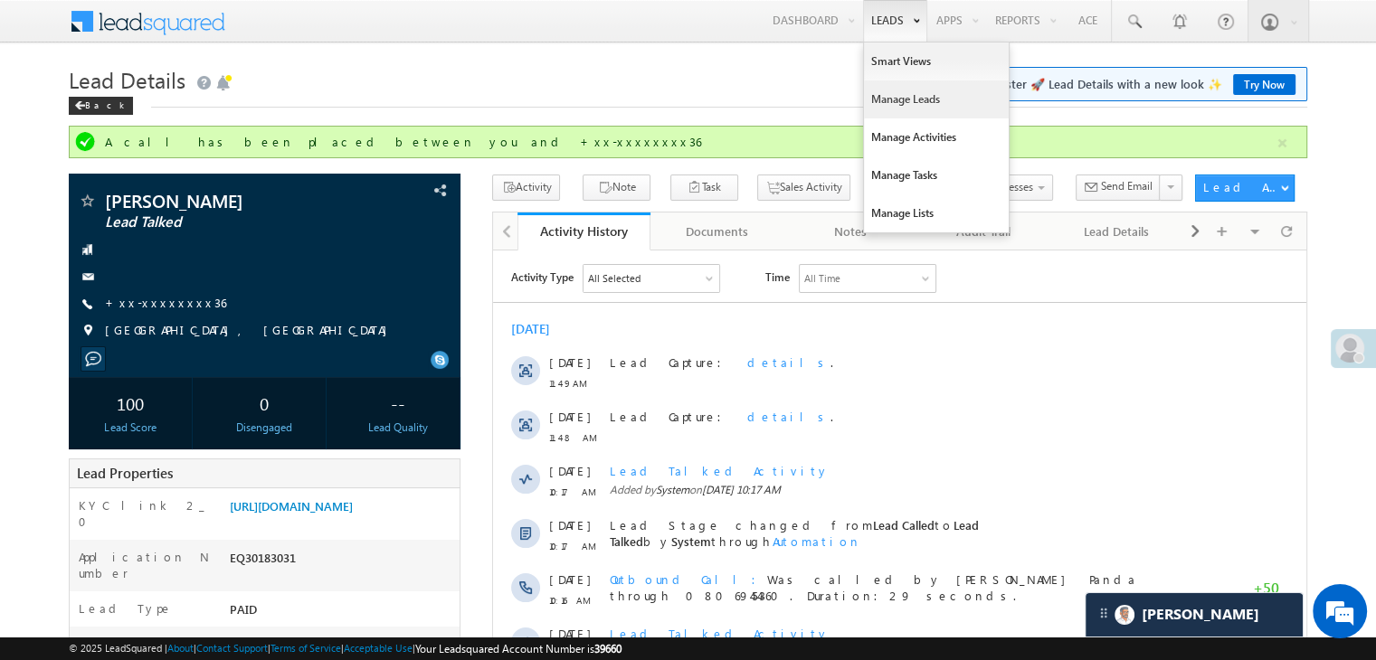
click at [882, 105] on link "Manage Leads" at bounding box center [936, 99] width 145 height 38
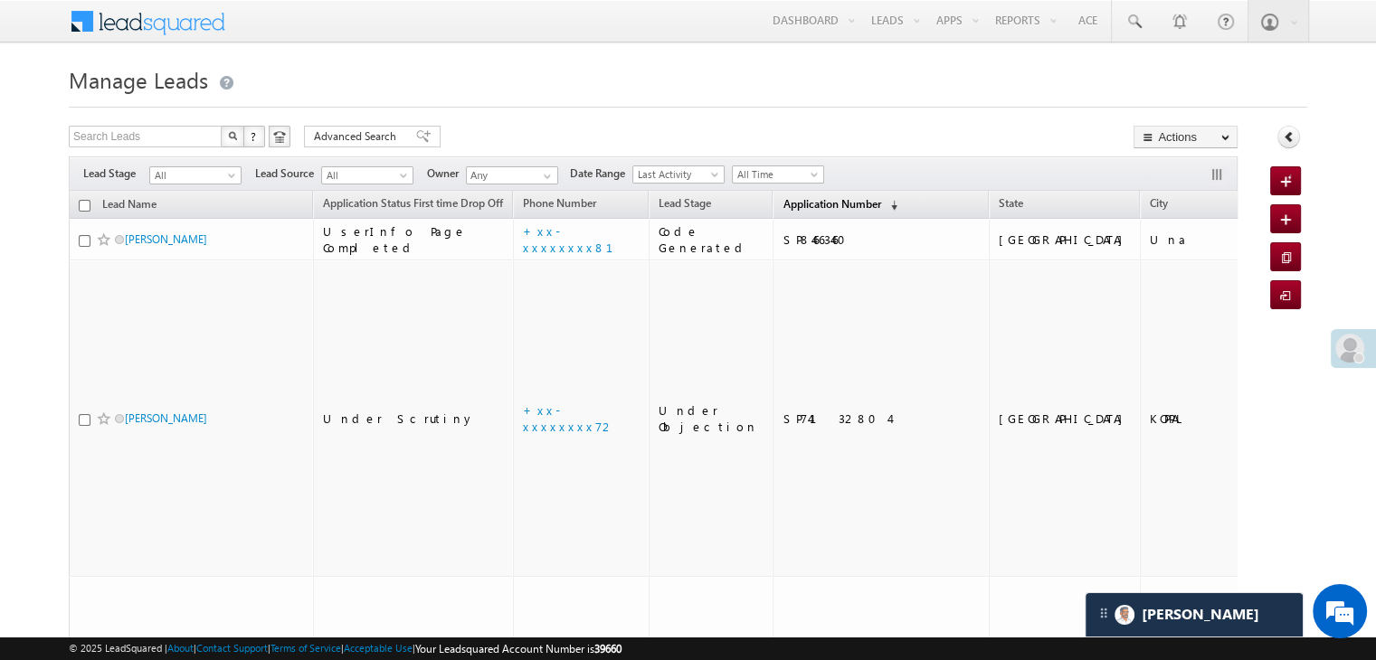
scroll to position [8515, 0]
click at [808, 208] on span "Application Number" at bounding box center [831, 204] width 98 height 14
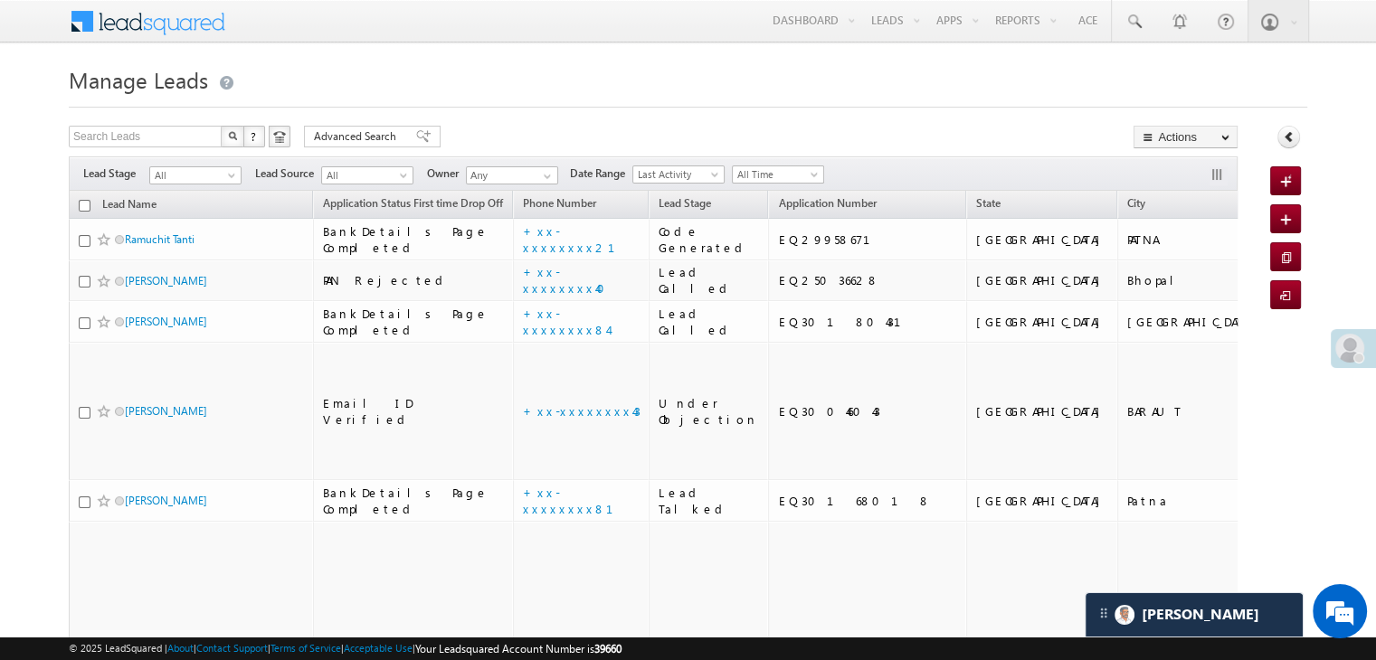
scroll to position [0, 0]
click at [235, 177] on span at bounding box center [233, 179] width 14 height 14
click at [184, 220] on link "Lead Generated" at bounding box center [195, 213] width 91 height 16
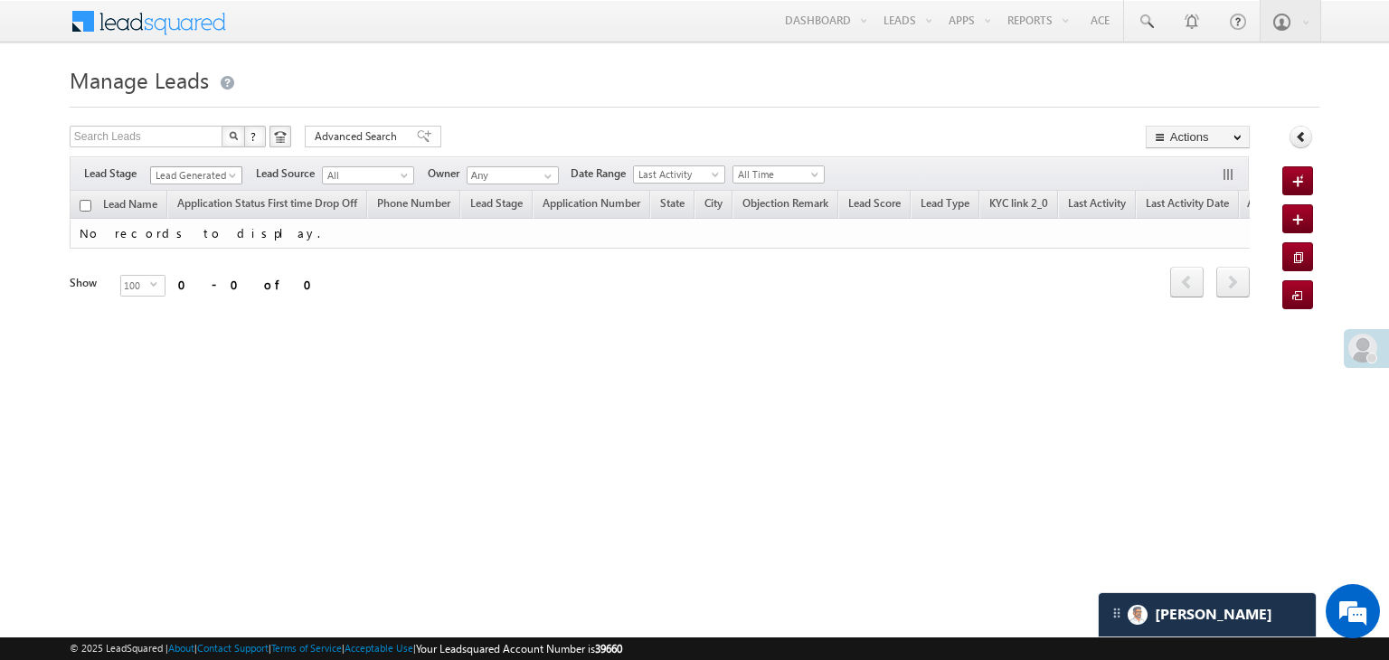
click at [231, 170] on span "Lead Generated" at bounding box center [194, 175] width 86 height 16
click at [200, 187] on link "All" at bounding box center [196, 195] width 91 height 16
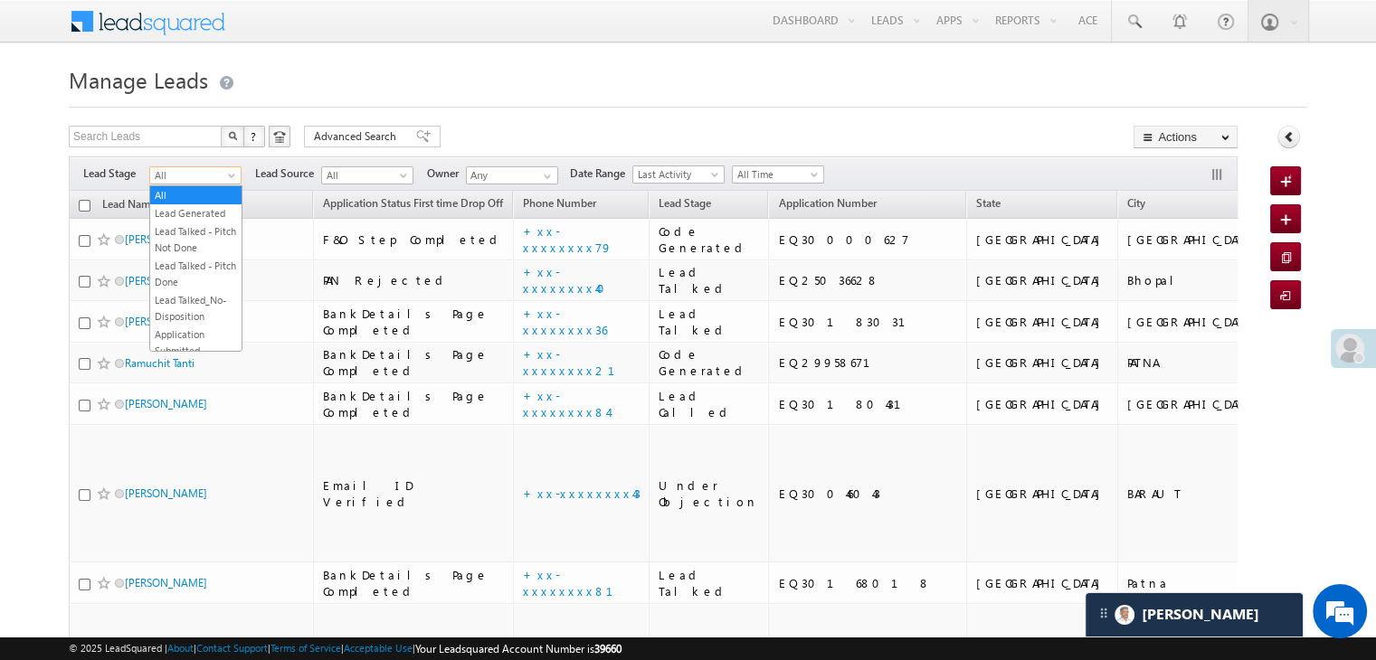
click at [229, 174] on span at bounding box center [233, 179] width 14 height 14
click at [570, 79] on h1 "Manage Leads" at bounding box center [688, 78] width 1238 height 35
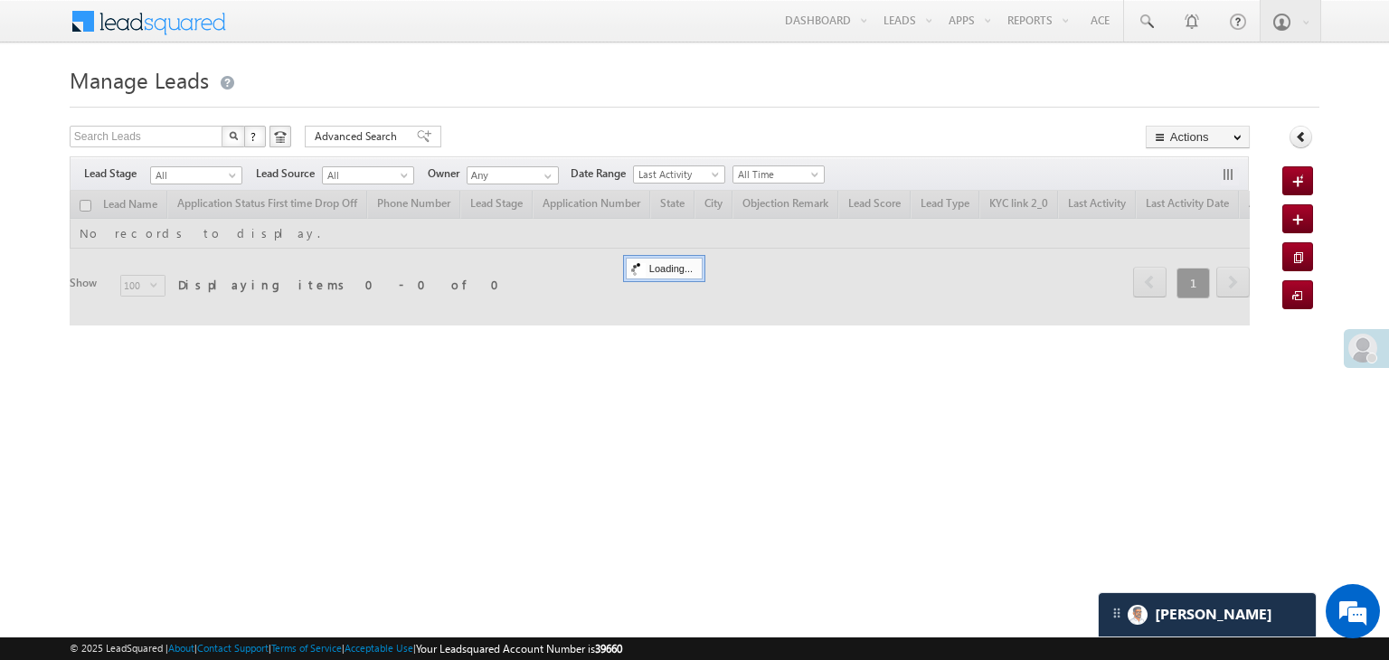
scroll to position [8515, 0]
